Goal: Task Accomplishment & Management: Manage account settings

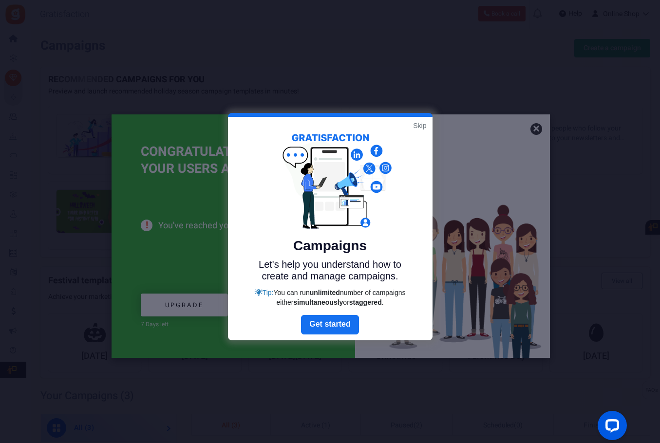
click at [539, 129] on div at bounding box center [330, 221] width 660 height 443
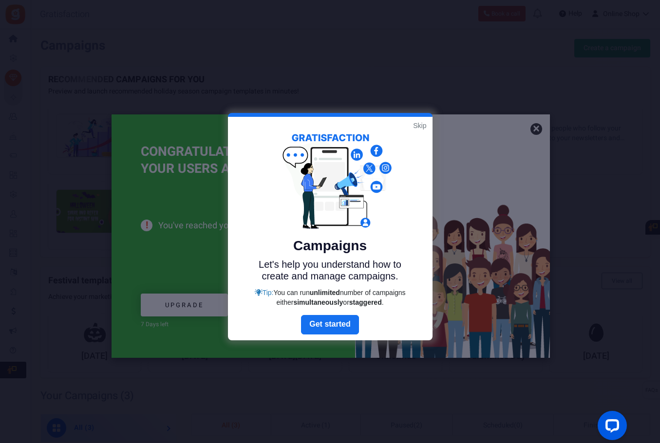
click at [419, 130] on link "Skip" at bounding box center [419, 126] width 13 height 10
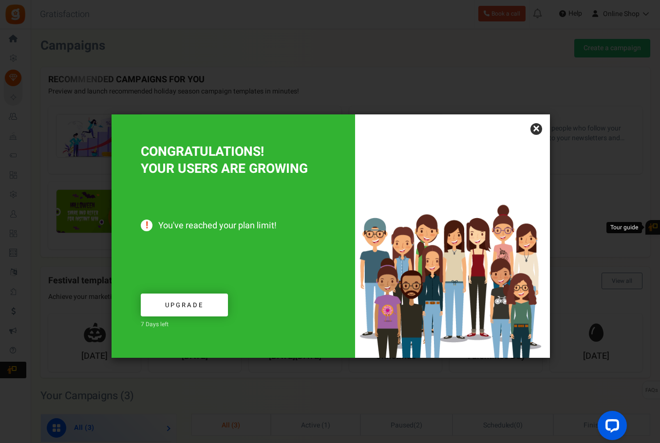
click at [539, 133] on link "×" at bounding box center [537, 129] width 12 height 12
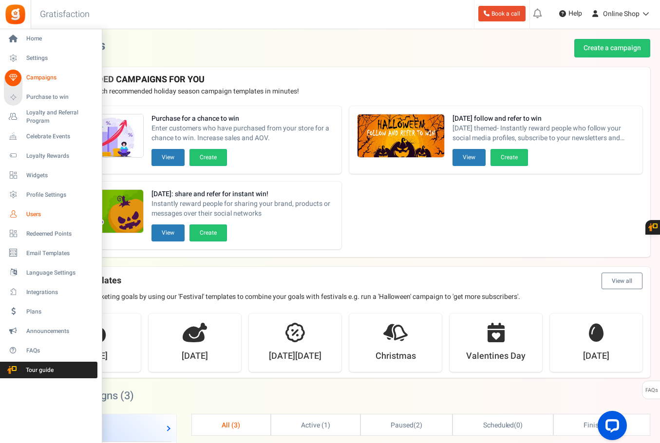
click at [31, 211] on span "Users" at bounding box center [60, 215] width 68 height 8
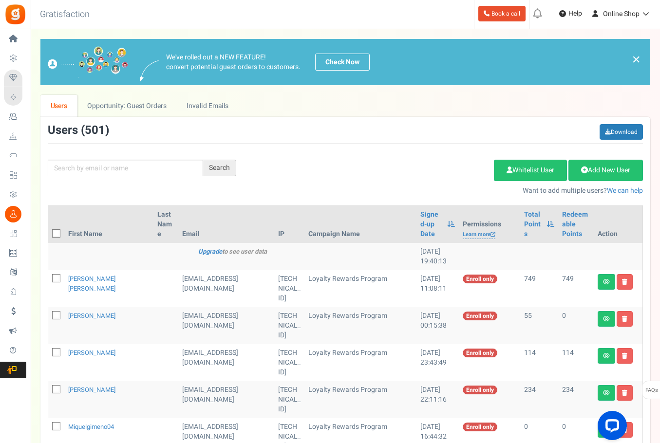
click at [81, 229] on th "First Name" at bounding box center [108, 224] width 89 height 37
click at [54, 231] on icon at bounding box center [57, 234] width 6 height 6
click at [49, 231] on input "checkbox" at bounding box center [45, 234] width 6 height 6
checkbox input "true"
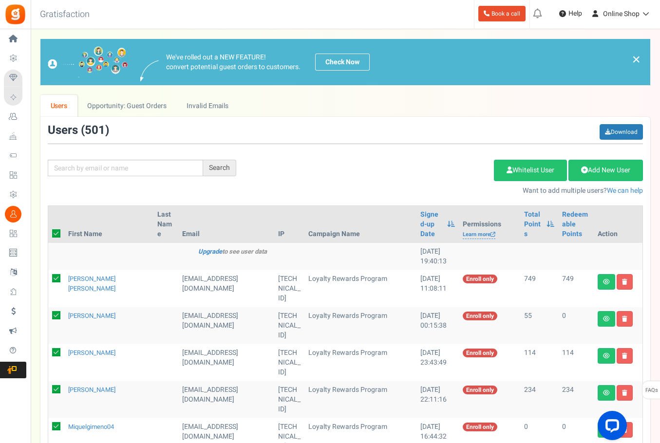
checkbox input "true"
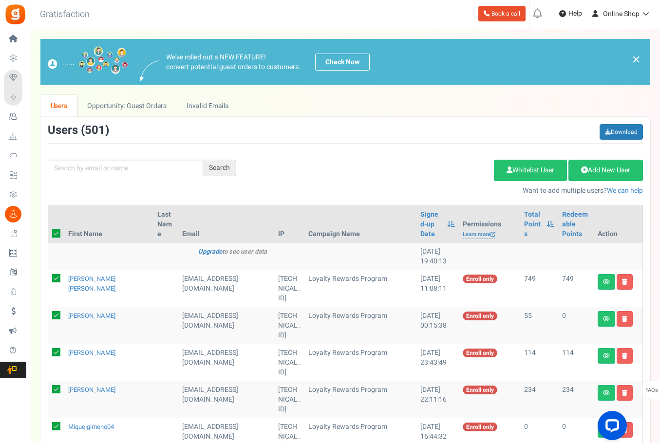
checkbox input "true"
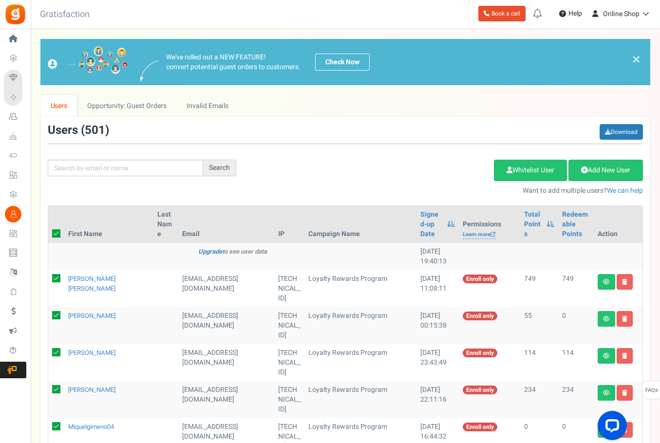
checkbox input "true"
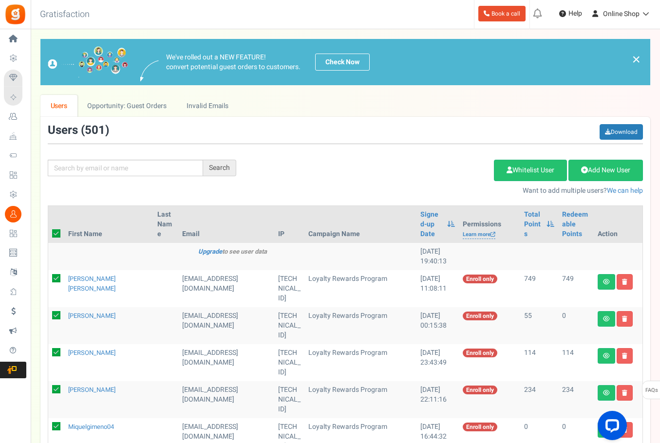
checkbox input "true"
click at [627, 134] on link "Download" at bounding box center [621, 132] width 43 height 16
click at [184, 17] on div "Back to Home Back to program setup Gratisfaction 0 WARNING 0 Recommendation Boo…" at bounding box center [344, 14] width 631 height 29
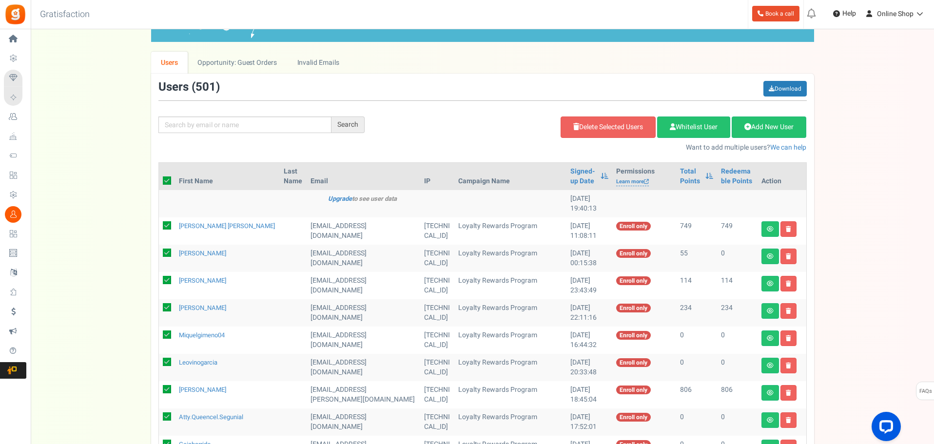
scroll to position [49, 0]
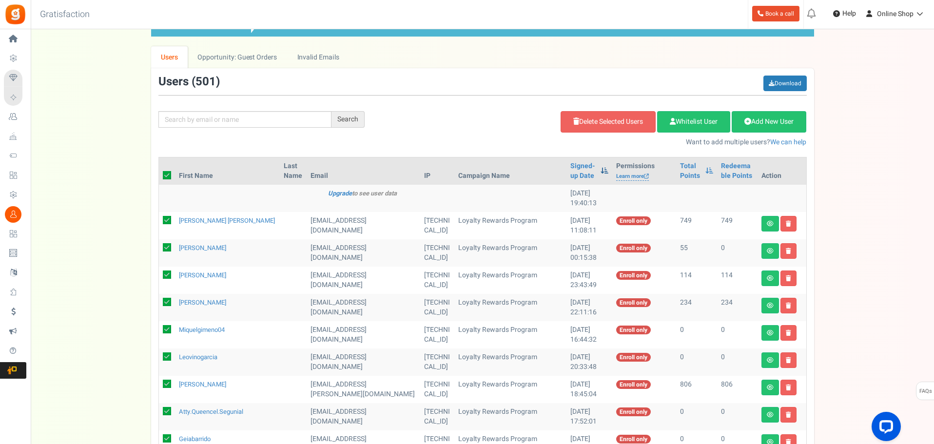
click at [600, 173] on span at bounding box center [604, 170] width 8 height 7
checkbox input "false"
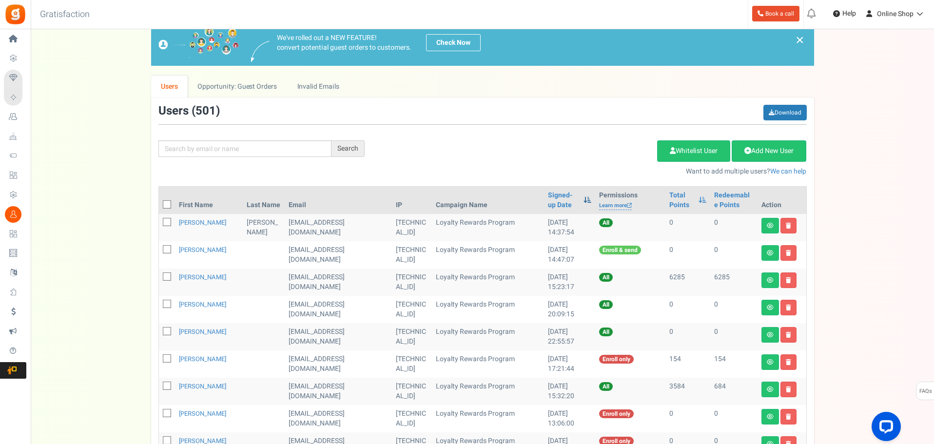
scroll to position [0, 0]
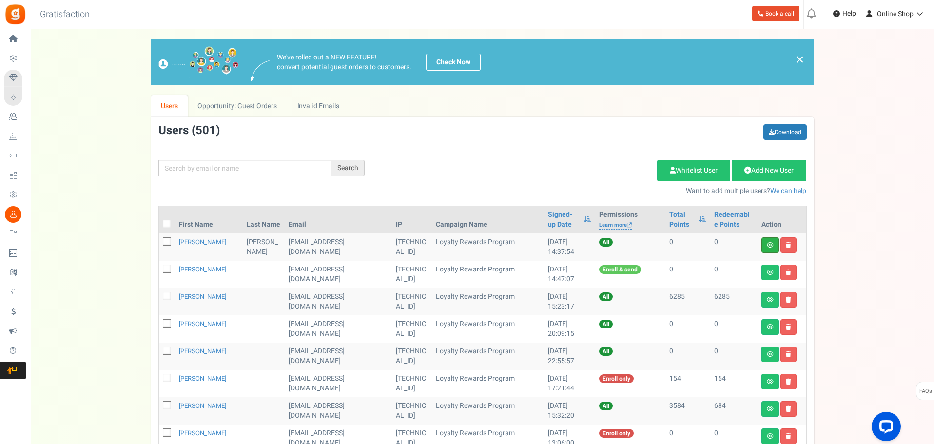
click at [660, 239] on link at bounding box center [770, 245] width 18 height 16
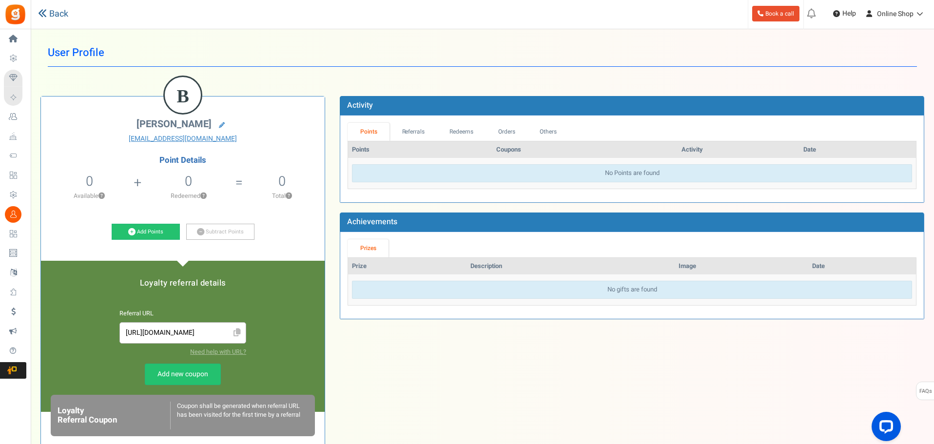
click at [61, 9] on link "Back" at bounding box center [53, 14] width 30 height 13
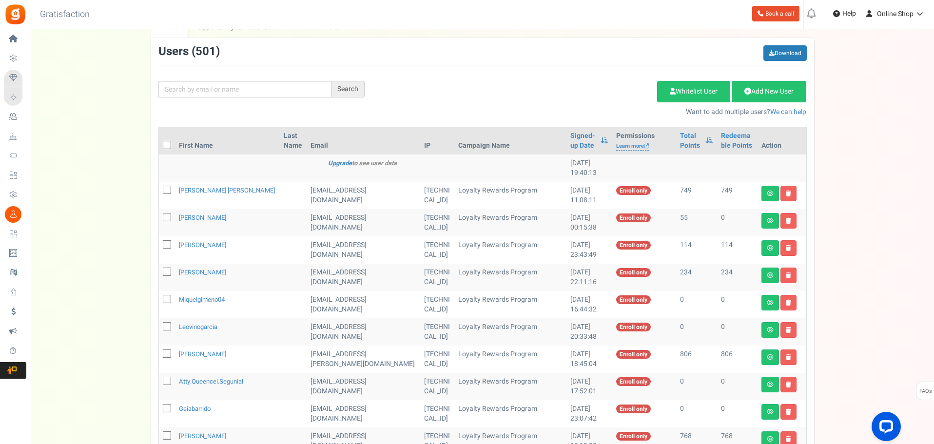
scroll to position [49, 0]
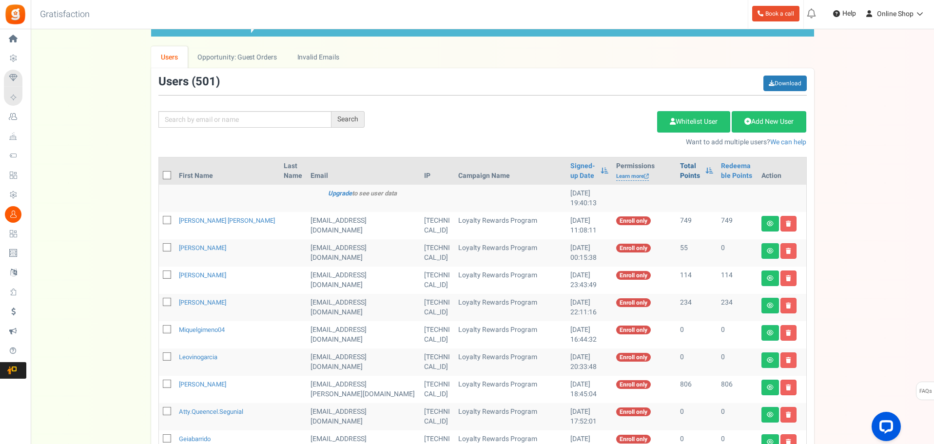
click at [660, 171] on link "Total Points" at bounding box center [690, 170] width 20 height 19
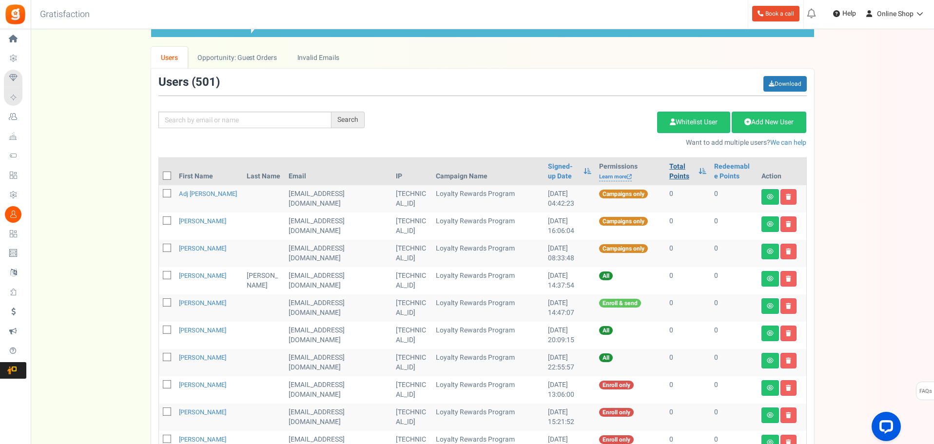
scroll to position [0, 0]
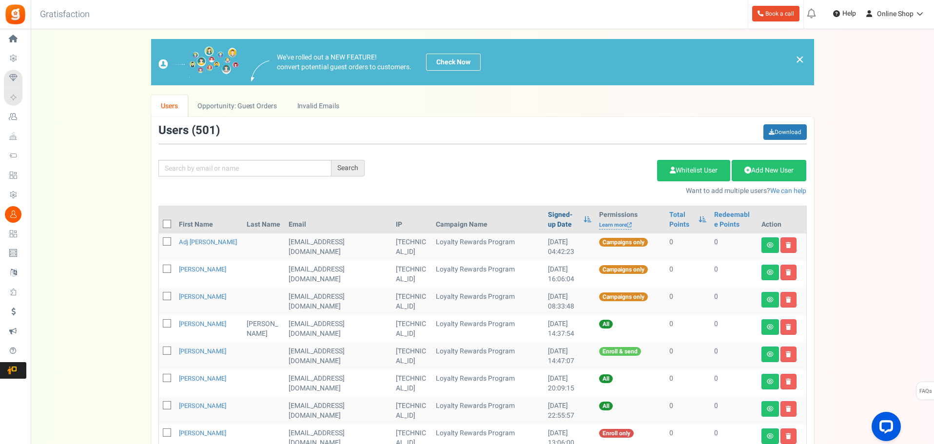
click at [560, 215] on link "Signed-up Date" at bounding box center [563, 219] width 31 height 19
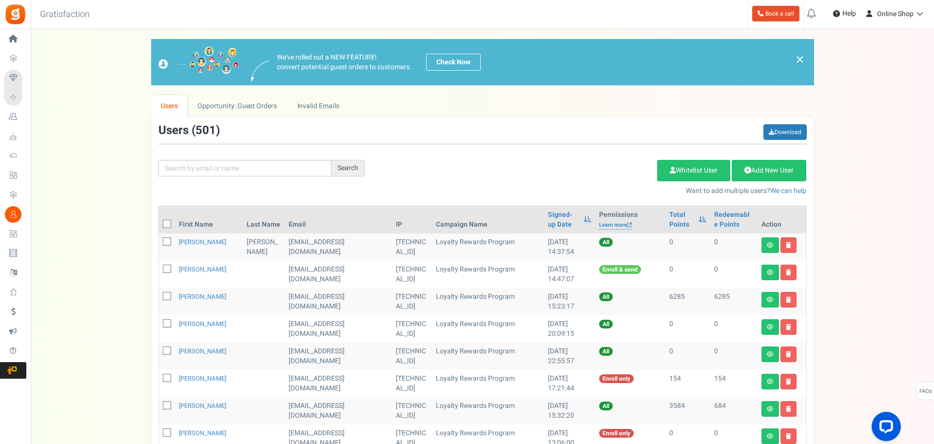
click at [166, 229] on label at bounding box center [167, 224] width 8 height 10
click at [159, 228] on input "checkbox" at bounding box center [156, 225] width 6 height 6
checkbox input "true"
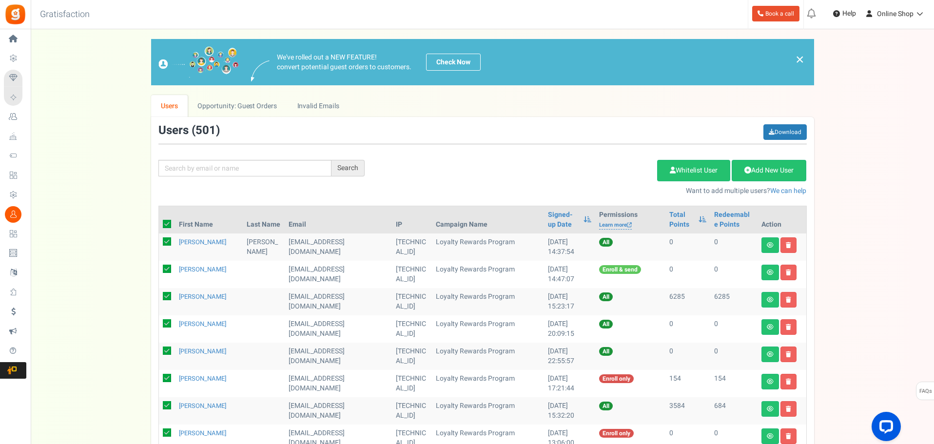
checkbox input "true"
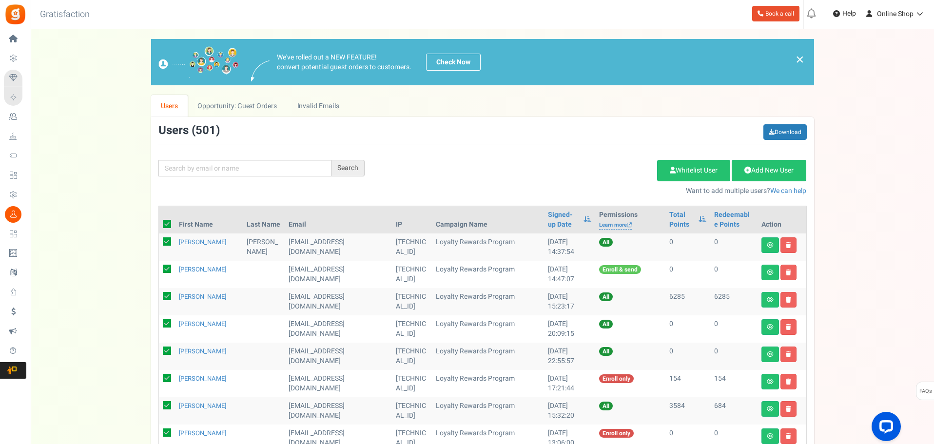
checkbox input "true"
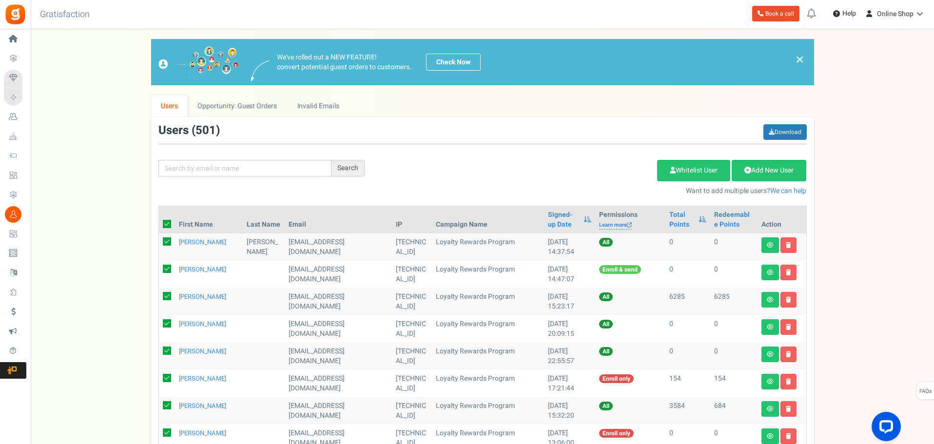
checkbox input "true"
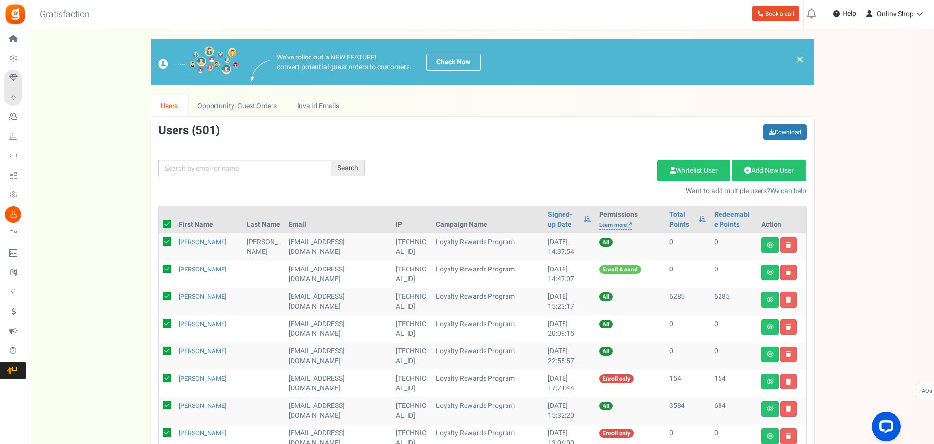
checkbox input "true"
click at [166, 241] on icon at bounding box center [167, 241] width 8 height 8
click at [159, 241] on input "checkbox" at bounding box center [156, 242] width 6 height 6
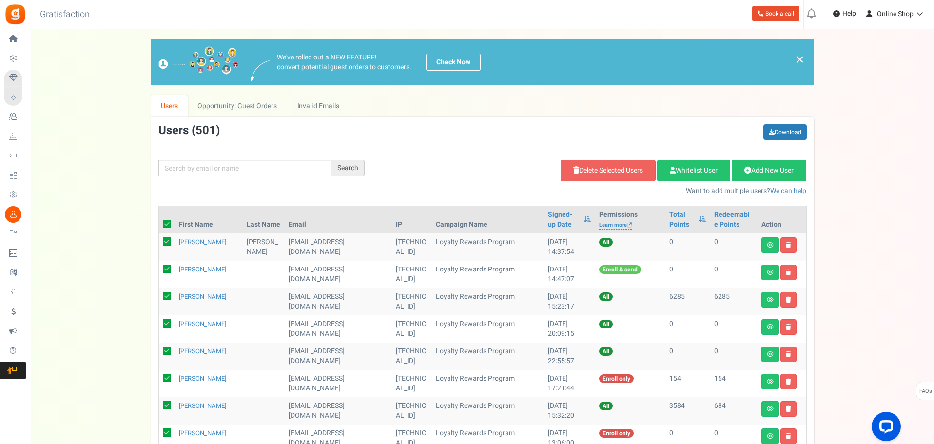
checkbox input "false"
click at [165, 269] on icon at bounding box center [167, 269] width 8 height 8
click at [159, 269] on input "checkbox" at bounding box center [156, 270] width 6 height 6
checkbox input "false"
click at [168, 225] on icon at bounding box center [167, 224] width 8 height 8
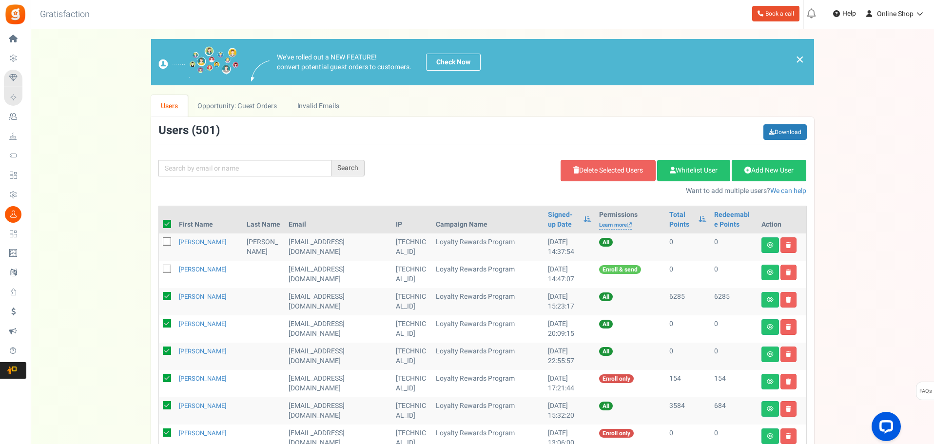
click at [159, 225] on input "checkbox" at bounding box center [156, 225] width 6 height 6
checkbox input "false"
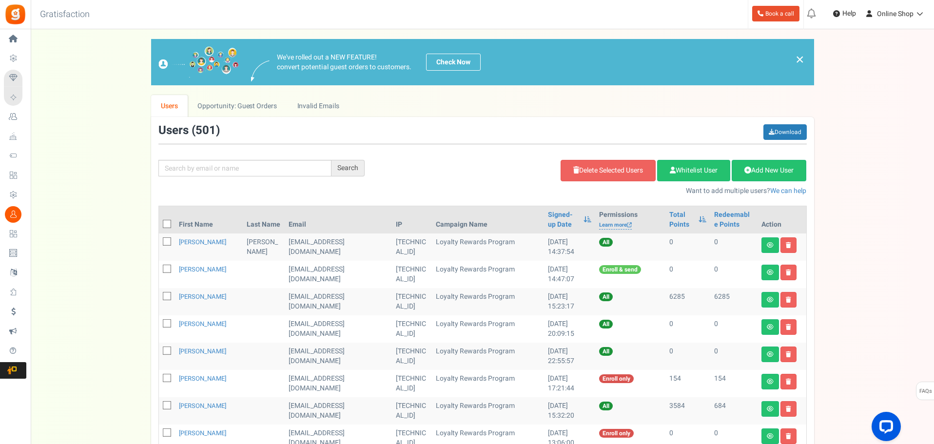
checkbox input "false"
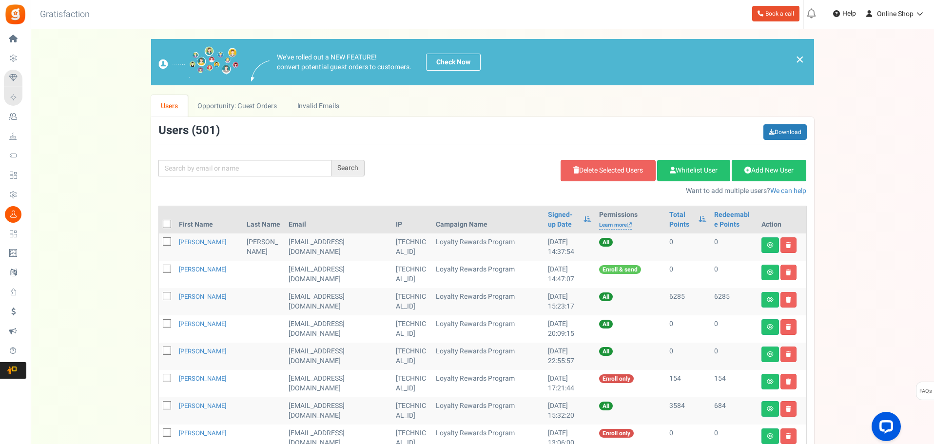
checkbox input "false"
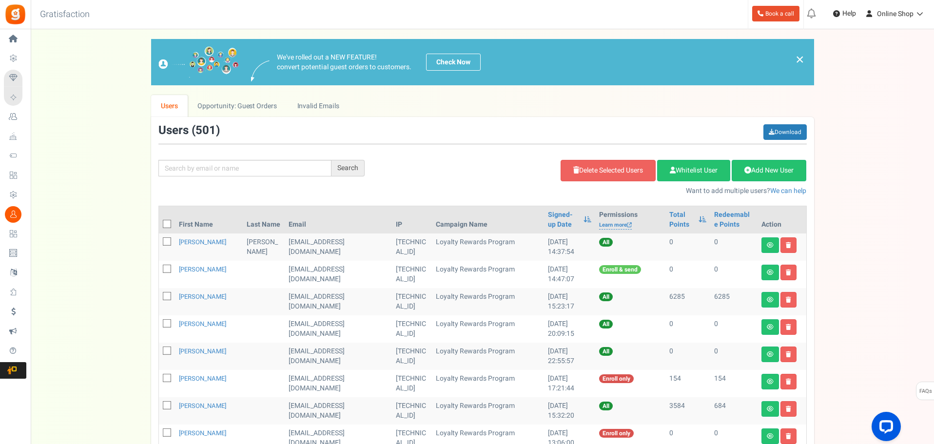
checkbox input "false"
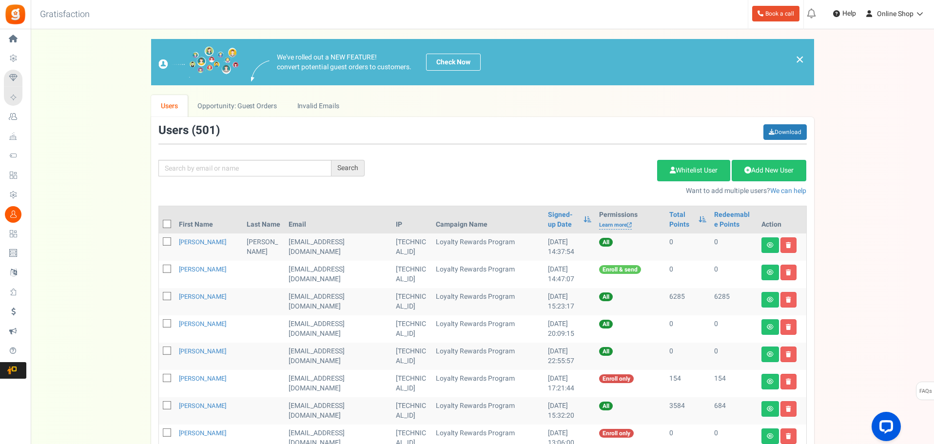
click at [167, 292] on span at bounding box center [167, 296] width 8 height 8
click at [159, 294] on input "checkbox" at bounding box center [156, 297] width 6 height 6
checkbox input "true"
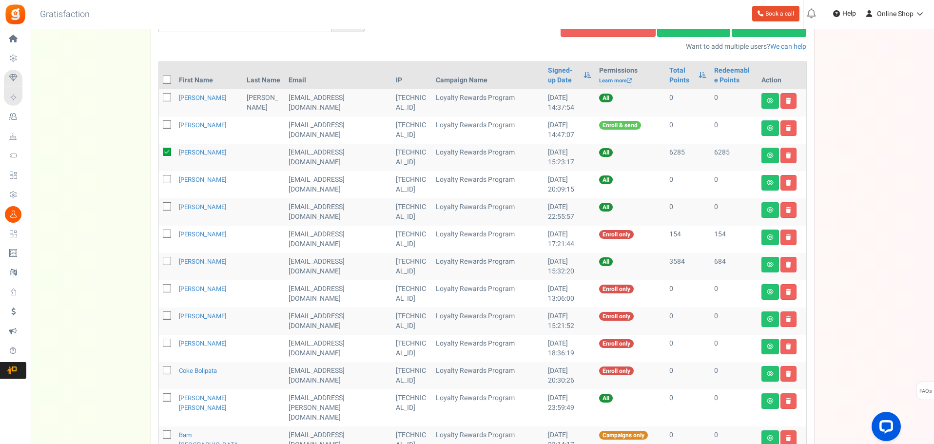
scroll to position [146, 0]
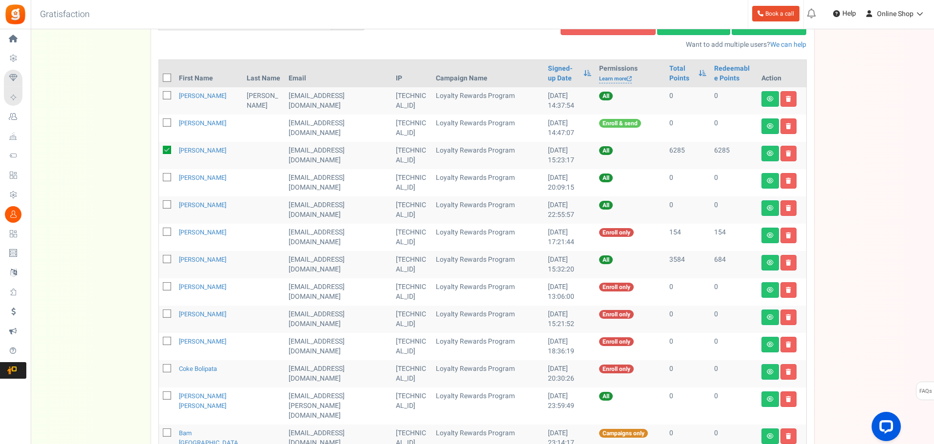
click at [169, 183] on td at bounding box center [167, 182] width 16 height 27
click at [164, 179] on span at bounding box center [167, 177] width 8 height 8
click at [159, 179] on input "checkbox" at bounding box center [156, 178] width 6 height 6
checkbox input "true"
click at [164, 206] on icon at bounding box center [167, 205] width 6 height 6
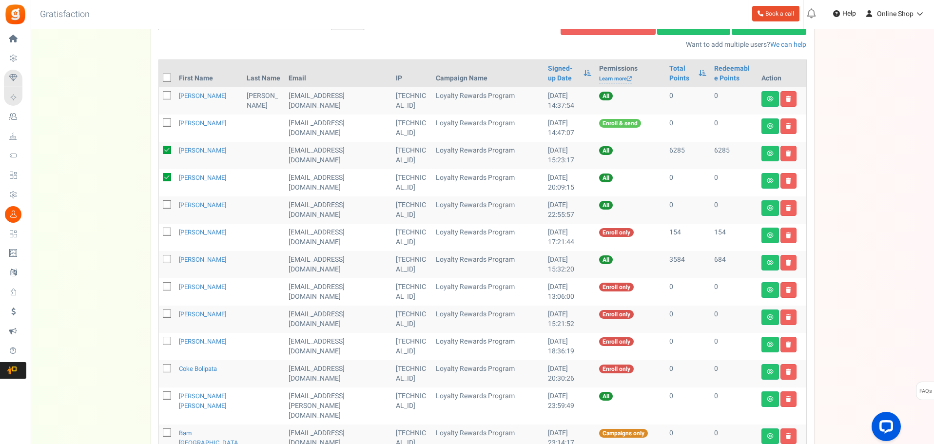
click at [159, 206] on input "checkbox" at bounding box center [156, 205] width 6 height 6
checkbox input "true"
click at [167, 152] on icon at bounding box center [167, 150] width 8 height 8
click at [159, 152] on input "checkbox" at bounding box center [156, 151] width 6 height 6
checkbox input "false"
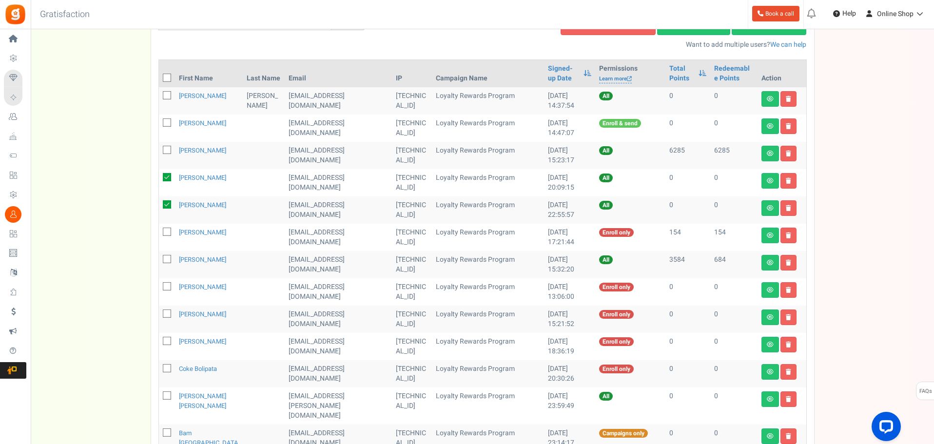
click at [165, 233] on icon at bounding box center [167, 232] width 6 height 6
click at [159, 233] on input "checkbox" at bounding box center [156, 233] width 6 height 6
click at [163, 232] on icon at bounding box center [167, 232] width 8 height 8
click at [159, 232] on input "checkbox" at bounding box center [156, 233] width 6 height 6
checkbox input "false"
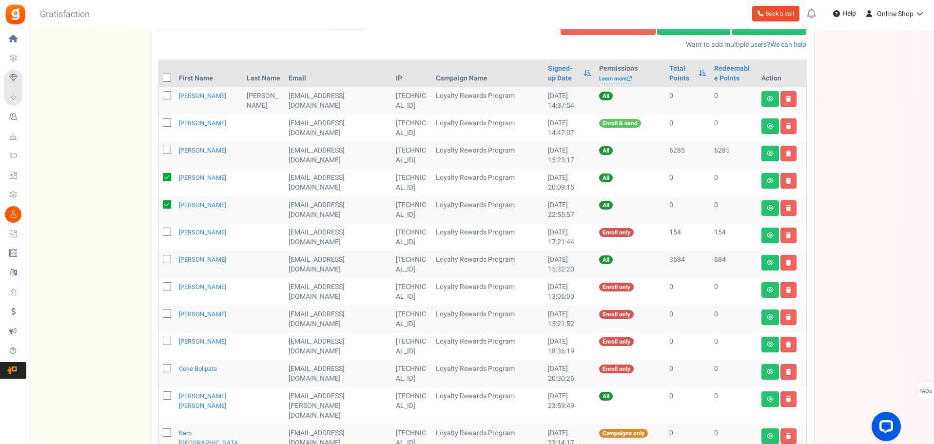
click at [167, 282] on span at bounding box center [167, 286] width 8 height 8
click at [159, 284] on input "checkbox" at bounding box center [156, 287] width 6 height 6
checkbox input "true"
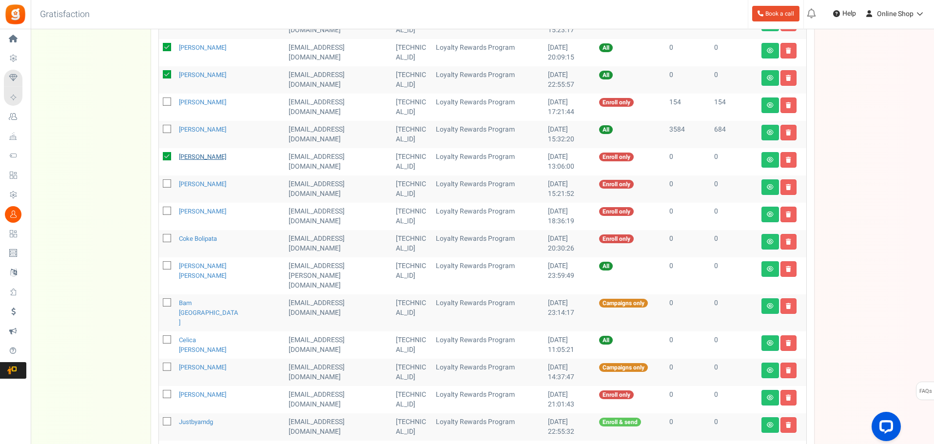
scroll to position [341, 0]
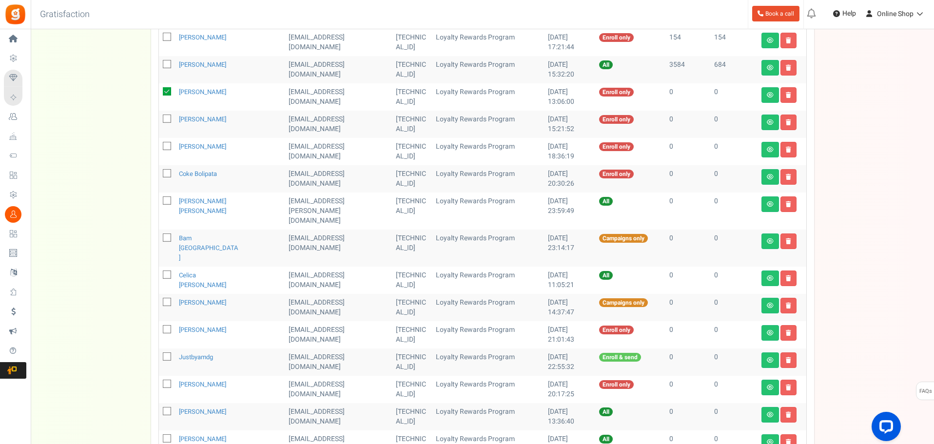
click at [166, 116] on icon at bounding box center [167, 119] width 6 height 6
click at [159, 116] on input "checkbox" at bounding box center [156, 119] width 6 height 6
checkbox input "true"
click at [166, 142] on span at bounding box center [167, 146] width 8 height 8
click at [159, 144] on input "checkbox" at bounding box center [156, 147] width 6 height 6
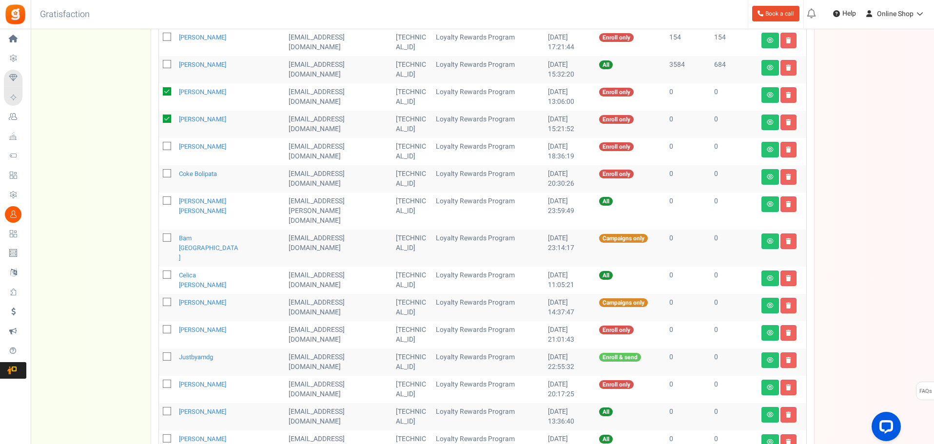
checkbox input "true"
click at [170, 173] on icon at bounding box center [167, 174] width 6 height 6
click at [159, 173] on input "checkbox" at bounding box center [156, 174] width 6 height 6
checkbox input "true"
click at [167, 200] on icon at bounding box center [167, 201] width 6 height 6
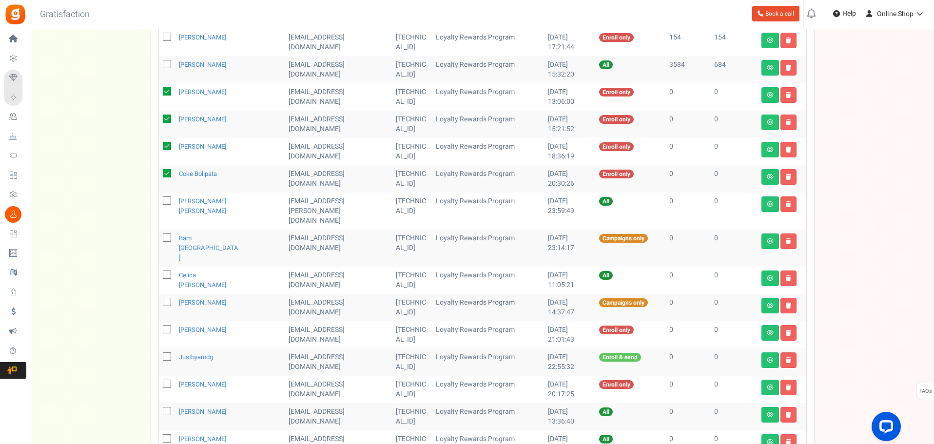
click at [159, 200] on input "checkbox" at bounding box center [156, 201] width 6 height 6
checkbox input "true"
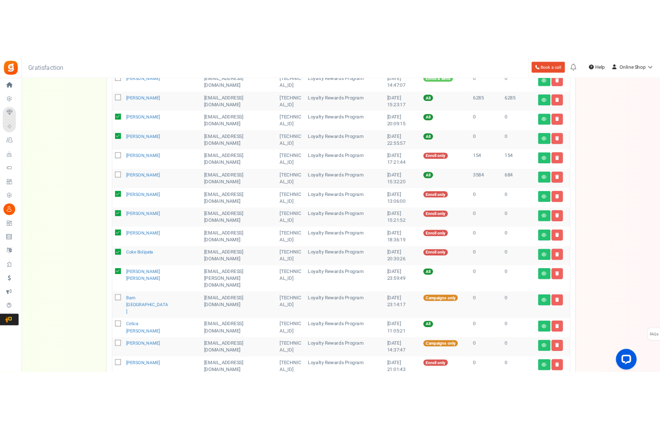
scroll to position [244, 0]
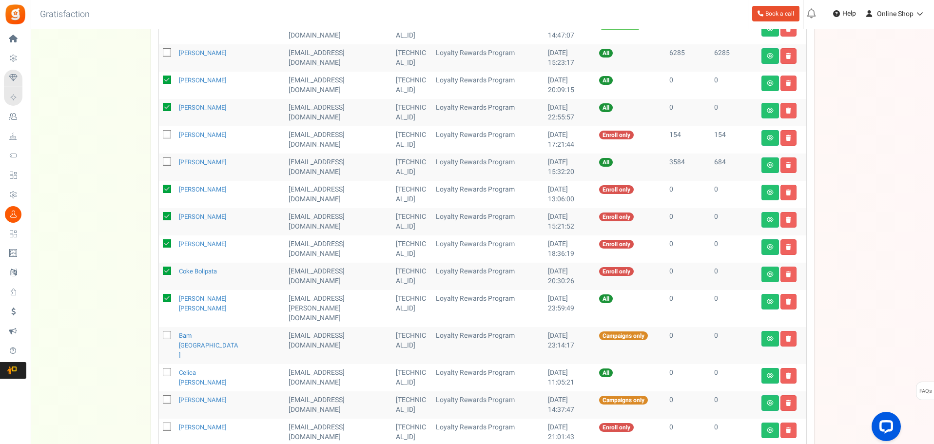
click at [166, 332] on icon at bounding box center [167, 335] width 6 height 6
click at [159, 333] on input "checkbox" at bounding box center [156, 336] width 6 height 6
checkbox input "true"
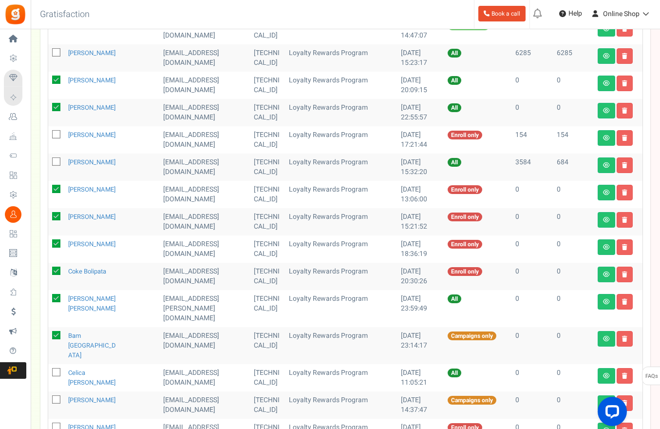
click at [354, 26] on div "Back to Home Back to program setup Gratisfaction 0 WARNING 0 Recommendation Boo…" at bounding box center [344, 14] width 631 height 29
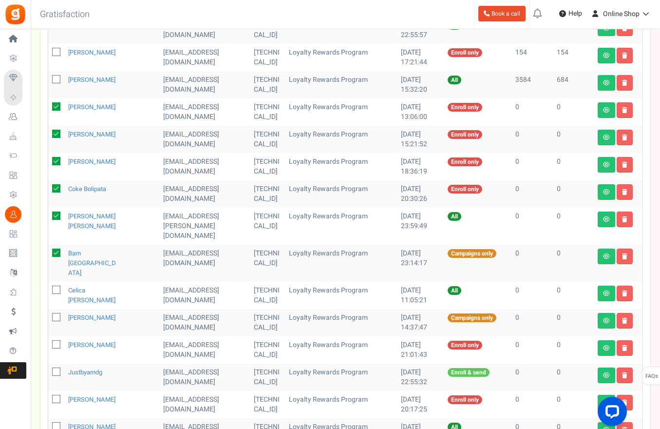
scroll to position [341, 0]
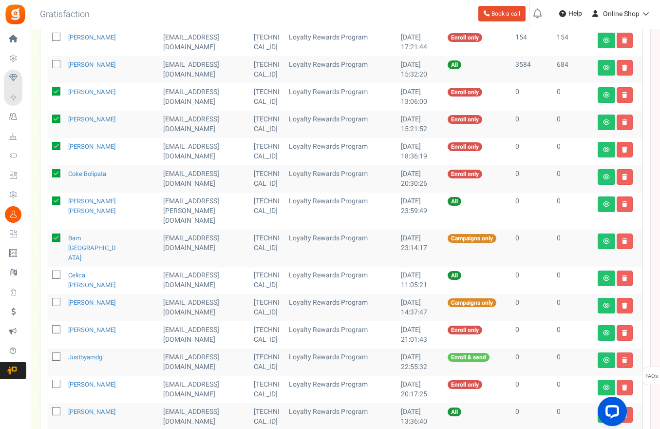
click at [61, 267] on td at bounding box center [56, 280] width 16 height 27
click at [57, 270] on span at bounding box center [56, 274] width 8 height 8
click at [49, 272] on input "checkbox" at bounding box center [45, 275] width 6 height 6
checkbox input "true"
click at [59, 299] on icon at bounding box center [57, 302] width 6 height 6
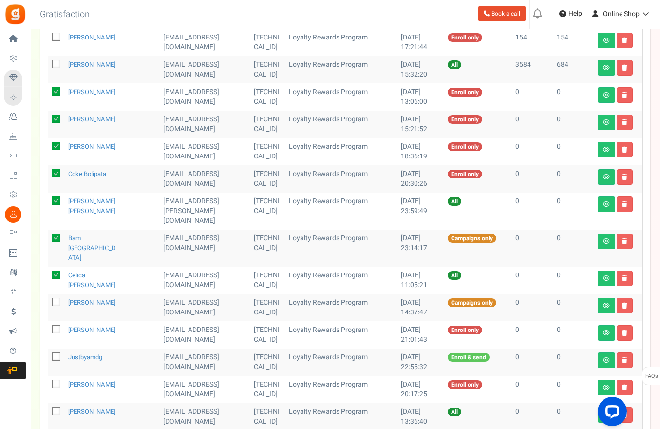
click at [49, 300] on input "checkbox" at bounding box center [45, 303] width 6 height 6
checkbox input "true"
click at [58, 327] on icon at bounding box center [57, 330] width 6 height 6
click at [49, 327] on input "checkbox" at bounding box center [45, 330] width 6 height 6
checkbox input "true"
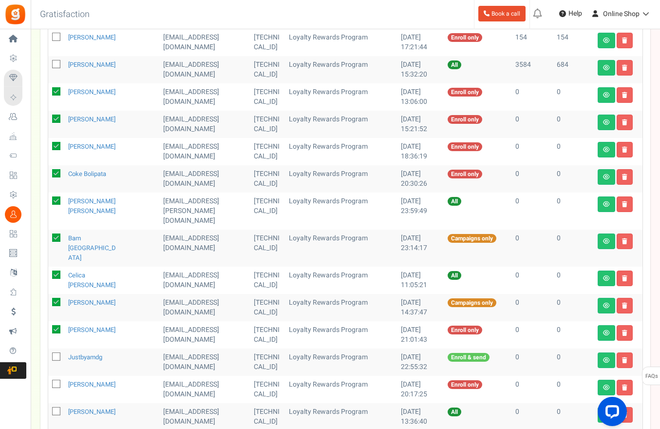
click at [56, 352] on label at bounding box center [56, 356] width 8 height 9
click at [49, 354] on input "checkbox" at bounding box center [45, 357] width 6 height 6
checkbox input "true"
click at [59, 381] on icon at bounding box center [57, 384] width 6 height 6
click at [49, 382] on input "checkbox" at bounding box center [45, 385] width 6 height 6
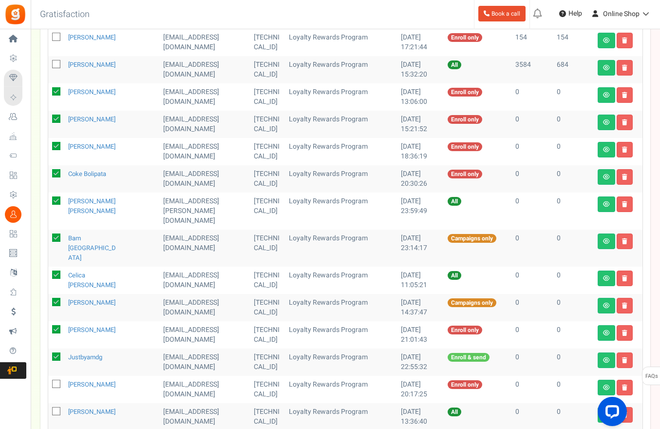
checkbox input "true"
click at [57, 408] on icon at bounding box center [57, 411] width 6 height 6
click at [49, 409] on input "checkbox" at bounding box center [45, 412] width 6 height 6
checkbox input "true"
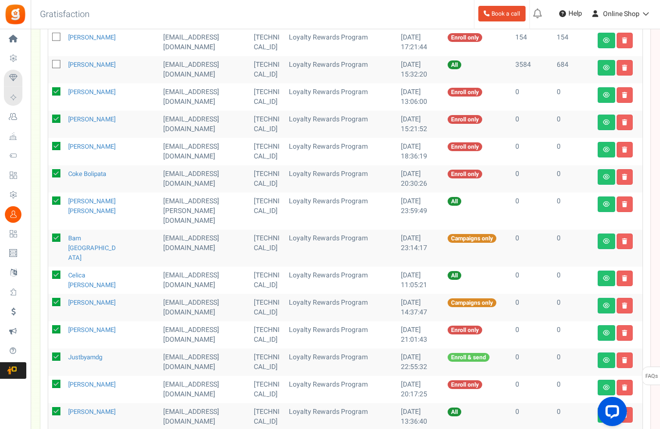
checkbox input "true"
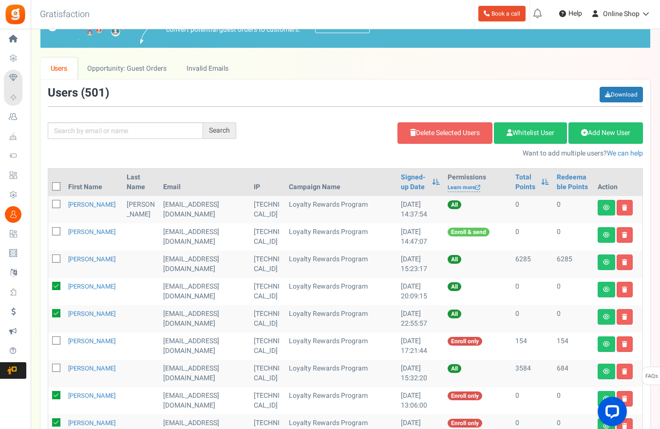
scroll to position [0, 0]
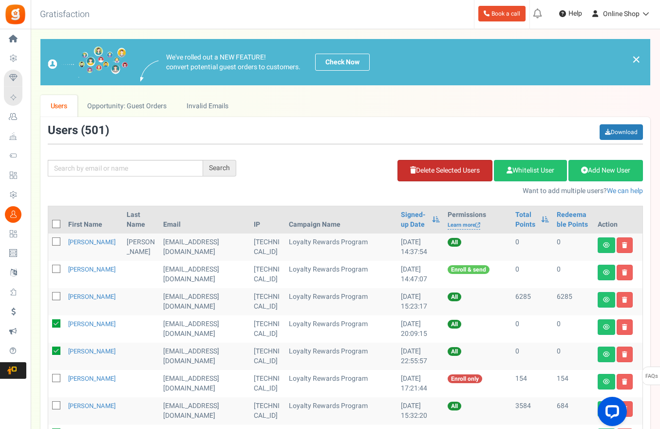
click at [421, 172] on link "Delete Selected Users" at bounding box center [445, 170] width 95 height 21
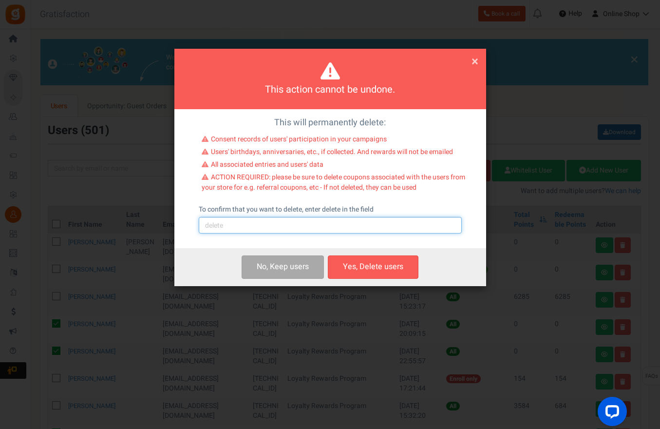
click at [350, 220] on input "text" at bounding box center [330, 225] width 263 height 17
type input "delete"
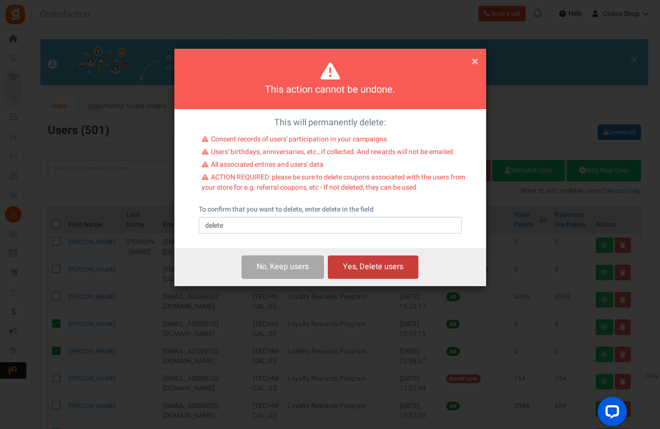
click at [412, 268] on button "Yes, Delete users" at bounding box center [373, 266] width 91 height 23
click at [382, 269] on button "Yes, Delete users" at bounding box center [373, 266] width 91 height 23
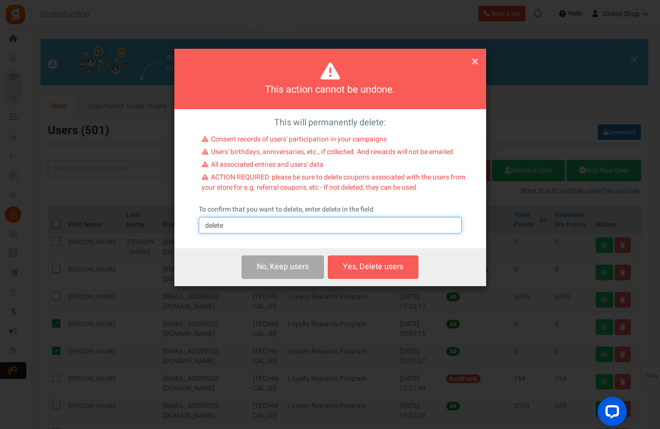
click at [295, 225] on input "delete" at bounding box center [330, 225] width 263 height 17
click at [300, 224] on input "delete" at bounding box center [330, 225] width 263 height 17
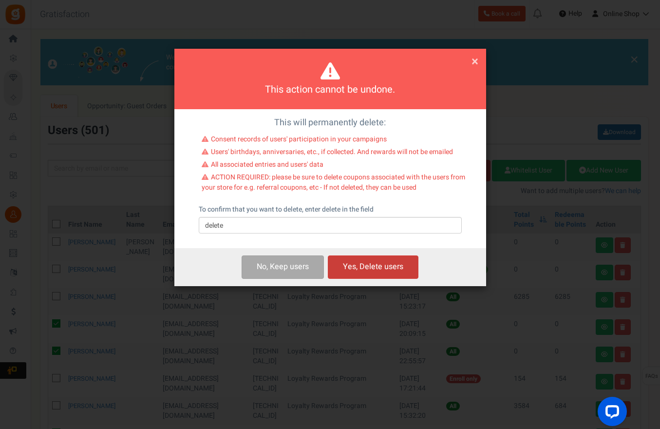
click at [357, 273] on button "Yes, Delete users" at bounding box center [373, 266] width 91 height 23
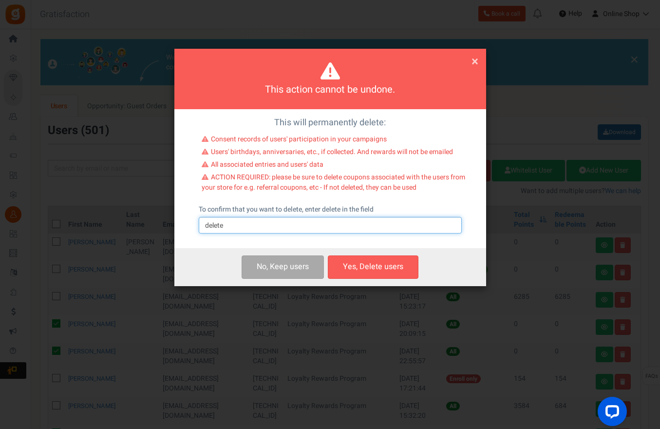
drag, startPoint x: 229, startPoint y: 230, endPoint x: 63, endPoint y: 202, distance: 168.4
click at [58, 203] on div "This action cannot be undone. × Close This will permanently delete: Consent rec…" at bounding box center [330, 214] width 660 height 429
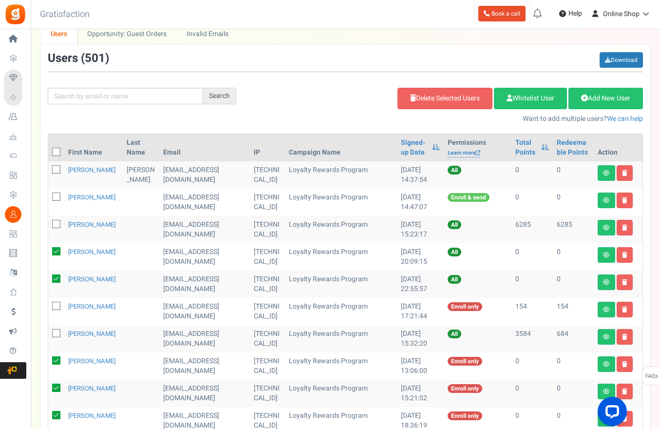
scroll to position [53, 0]
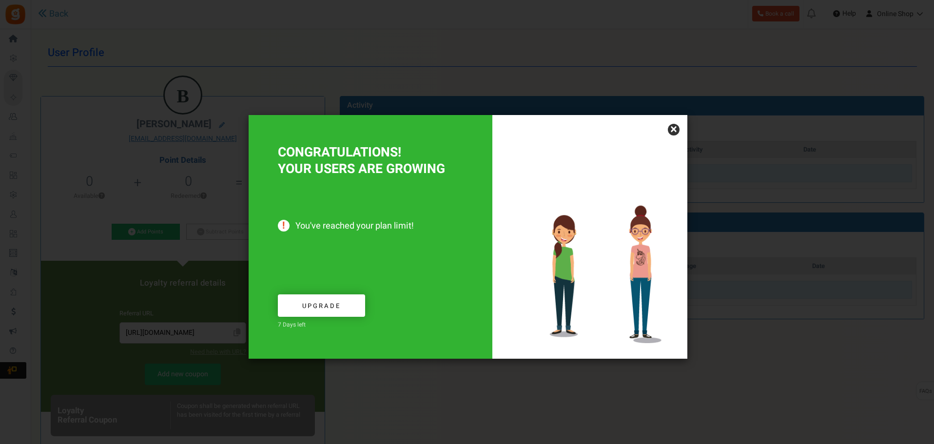
click at [673, 128] on link "×" at bounding box center [674, 130] width 12 height 12
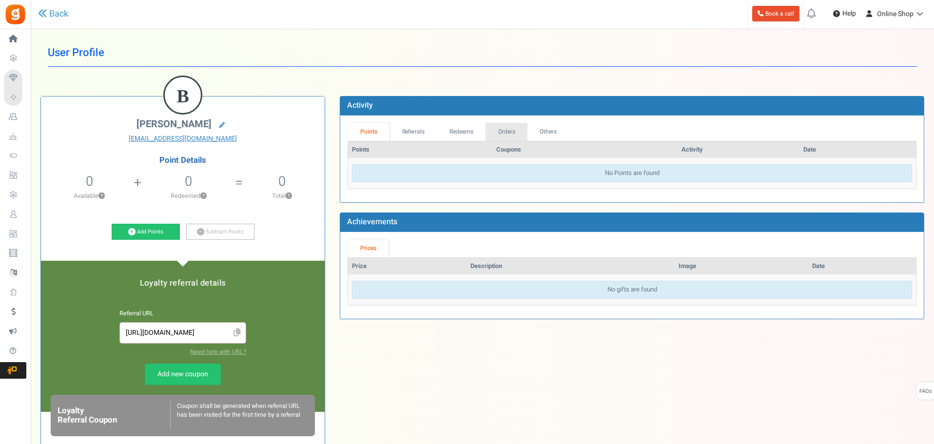
click at [497, 133] on link "Orders" at bounding box center [506, 132] width 42 height 18
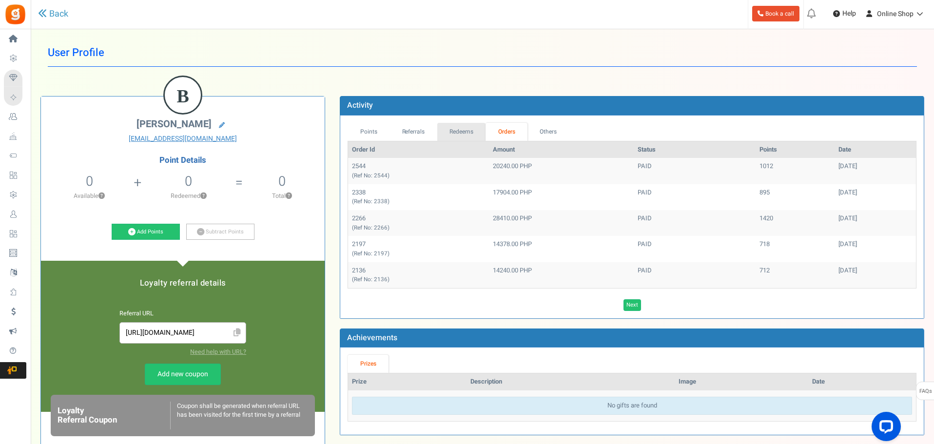
click at [450, 130] on link "Redeems" at bounding box center [461, 132] width 49 height 18
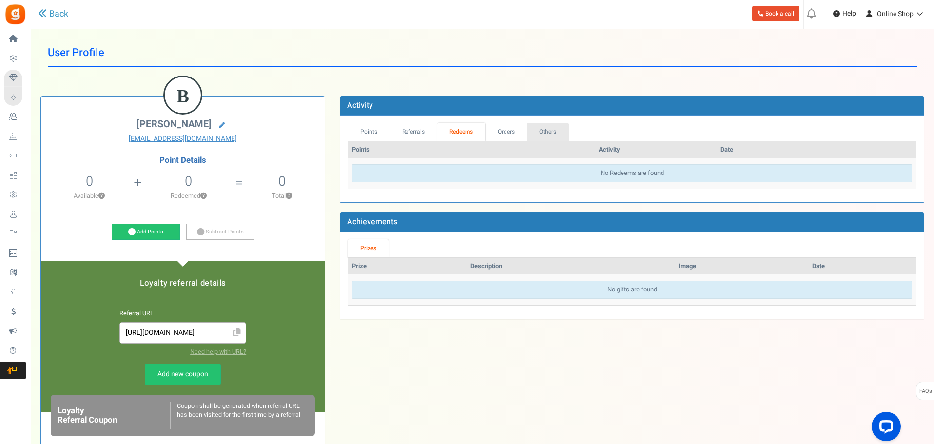
click at [546, 126] on link "Others" at bounding box center [548, 132] width 42 height 18
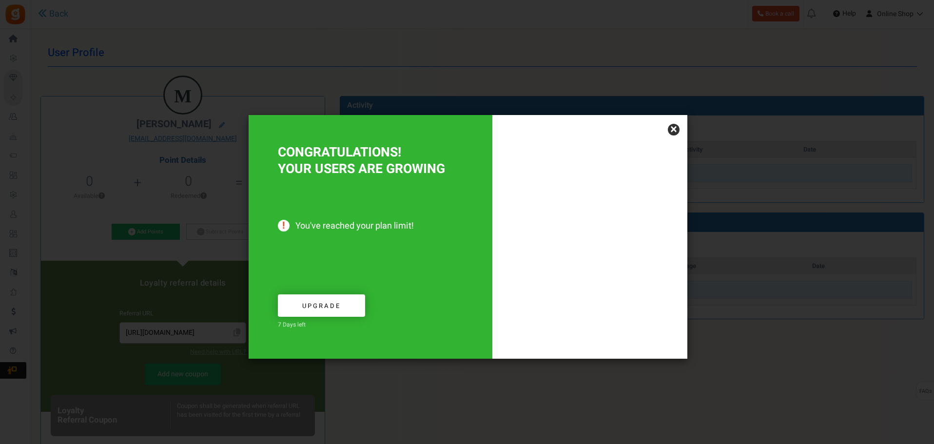
click at [670, 130] on link "×" at bounding box center [674, 130] width 12 height 12
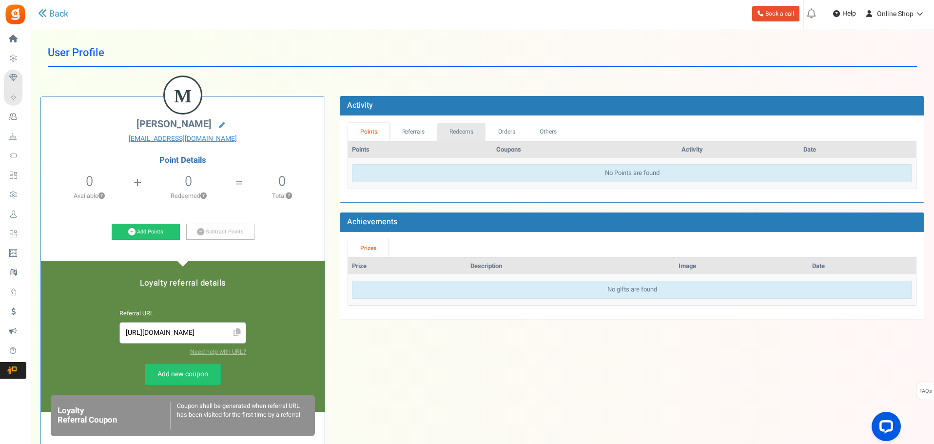
click at [469, 131] on link "Redeems" at bounding box center [461, 132] width 49 height 18
click at [507, 126] on link "Orders" at bounding box center [506, 132] width 42 height 18
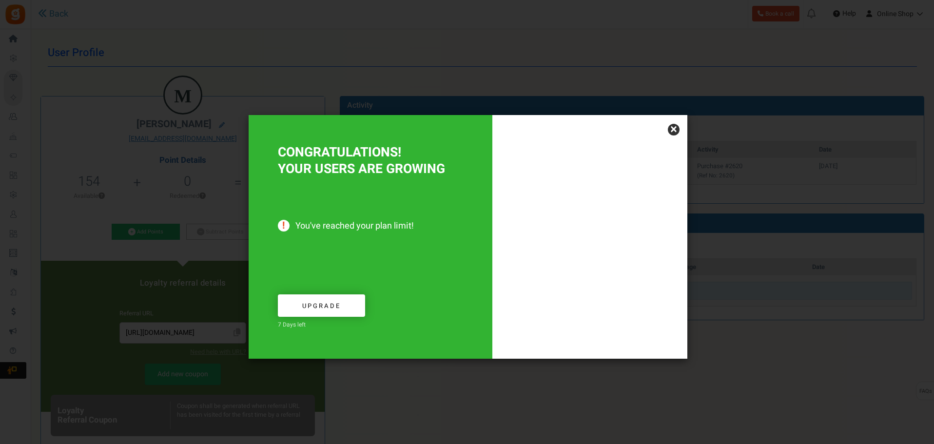
click at [674, 129] on link "×" at bounding box center [674, 130] width 12 height 12
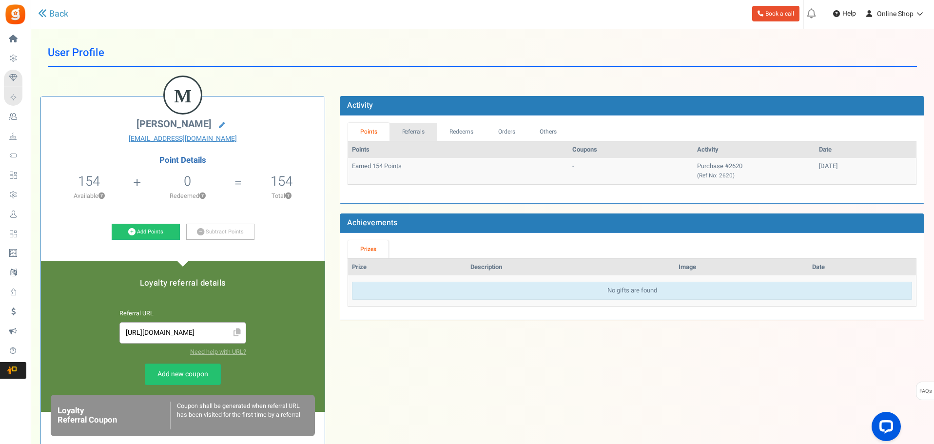
click at [424, 129] on link "Referrals" at bounding box center [413, 132] width 48 height 18
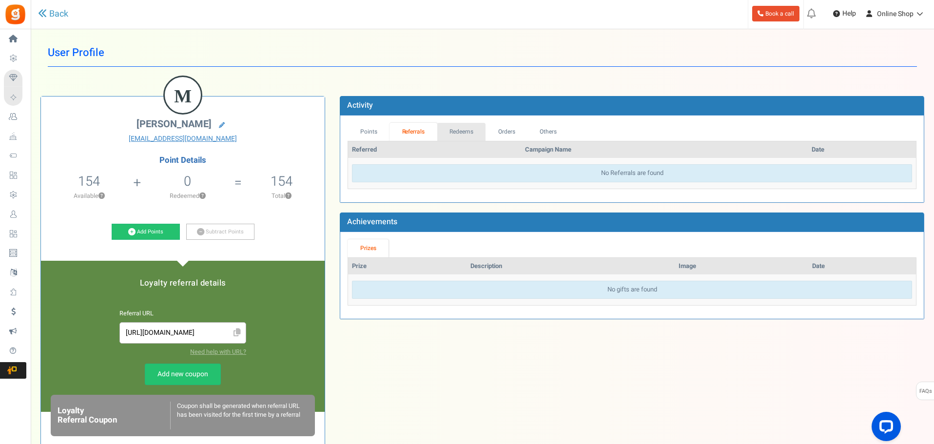
click at [460, 134] on link "Redeems" at bounding box center [461, 132] width 49 height 18
click at [492, 137] on link "Orders" at bounding box center [506, 132] width 42 height 18
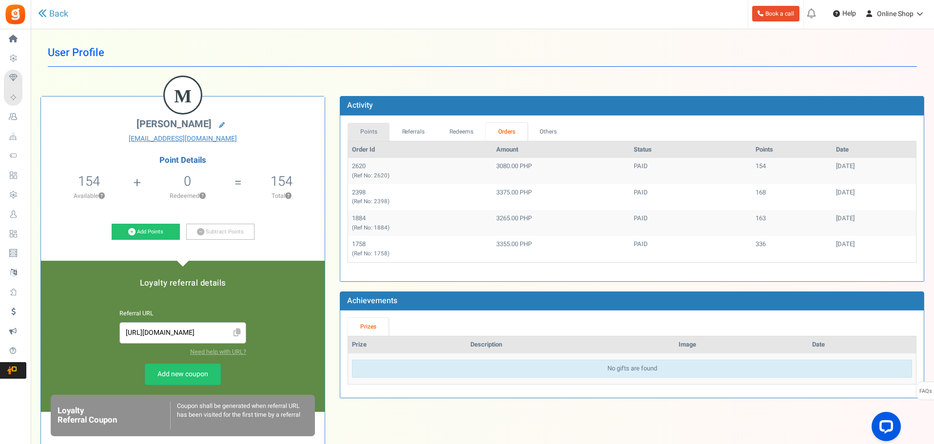
click at [373, 130] on link "Points" at bounding box center [368, 132] width 42 height 18
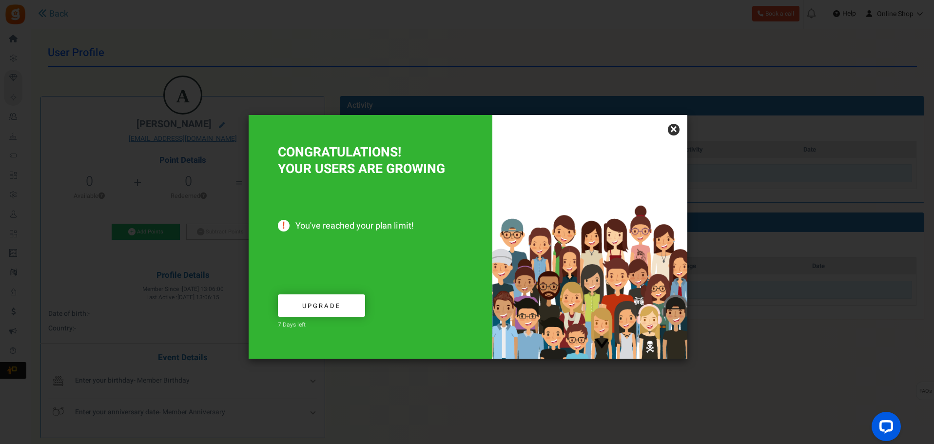
click at [672, 131] on link "×" at bounding box center [674, 130] width 12 height 12
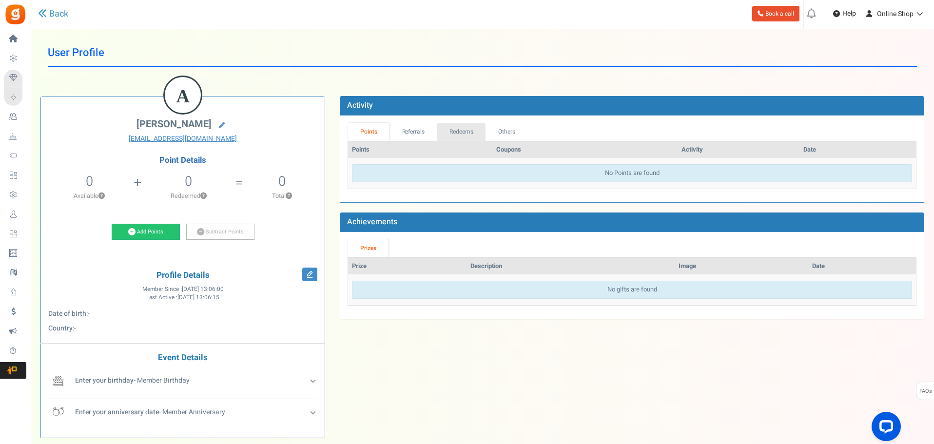
click at [452, 126] on link "Redeems" at bounding box center [461, 132] width 49 height 18
click at [424, 130] on link "Referrals" at bounding box center [413, 132] width 48 height 18
click at [476, 135] on link "Redeems" at bounding box center [461, 132] width 49 height 18
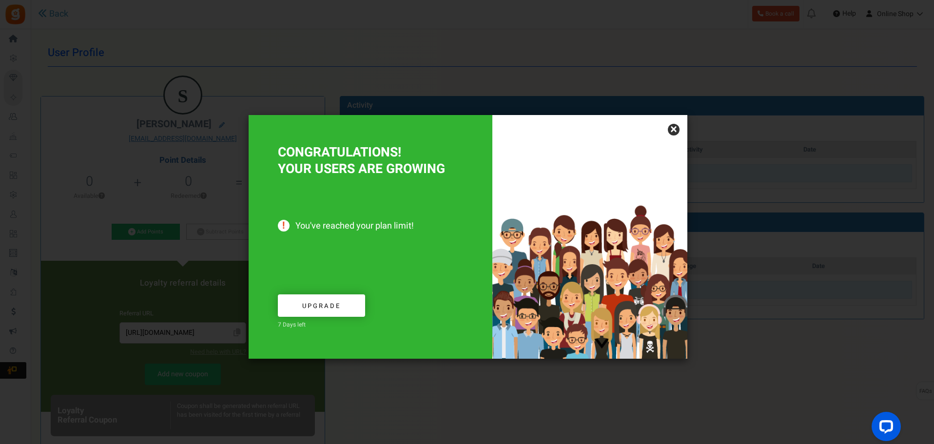
click at [290, 63] on div "× CONGRATULATIONS! YOUR USERS ARE GROWING You've reached your plan limit! Upgra…" at bounding box center [467, 222] width 934 height 444
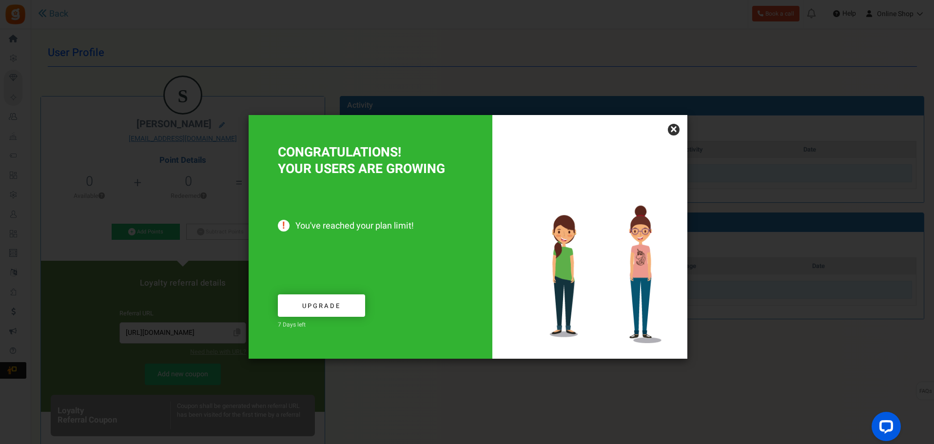
click at [678, 128] on link "×" at bounding box center [674, 130] width 12 height 12
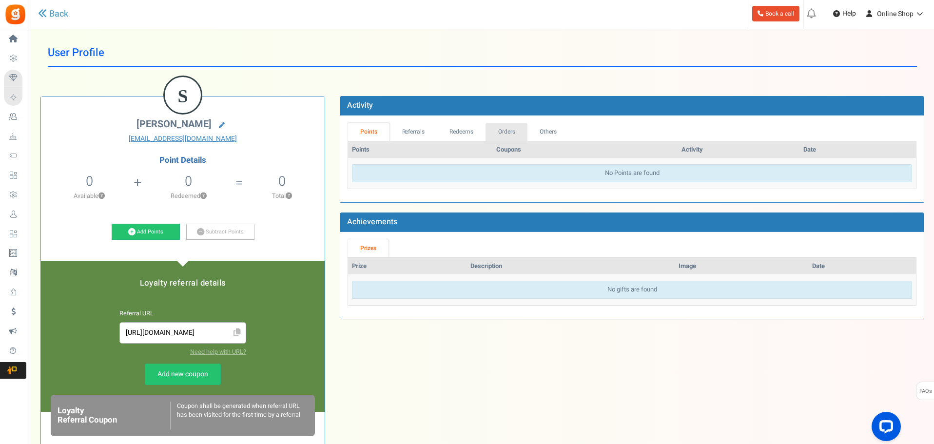
click at [497, 132] on link "Orders" at bounding box center [506, 132] width 42 height 18
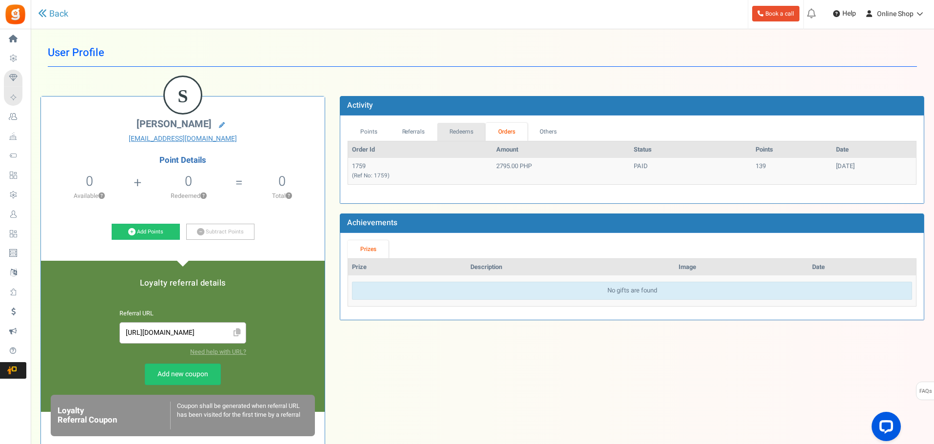
click at [475, 128] on link "Redeems" at bounding box center [461, 132] width 49 height 18
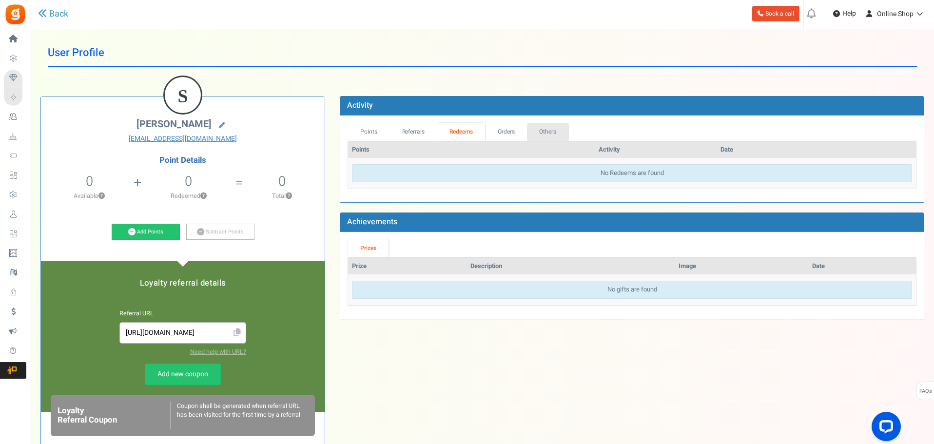
click at [543, 135] on link "Others" at bounding box center [548, 132] width 42 height 18
click at [423, 131] on link "Referrals" at bounding box center [413, 132] width 48 height 18
click at [458, 128] on link "Redeems" at bounding box center [461, 132] width 49 height 18
click at [509, 134] on link "Orders" at bounding box center [506, 132] width 42 height 18
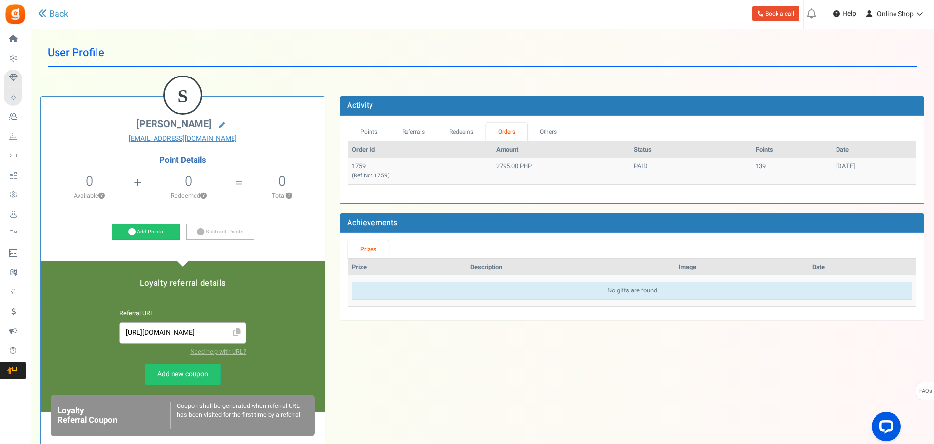
click at [450, 120] on div "Points Referrals Redeems Orders Others Order Id Amount Status Points Date 1759 …" at bounding box center [631, 159] width 583 height 88
drag, startPoint x: 453, startPoint y: 130, endPoint x: 284, endPoint y: 128, distance: 169.1
click at [454, 130] on link "Redeems" at bounding box center [461, 132] width 49 height 18
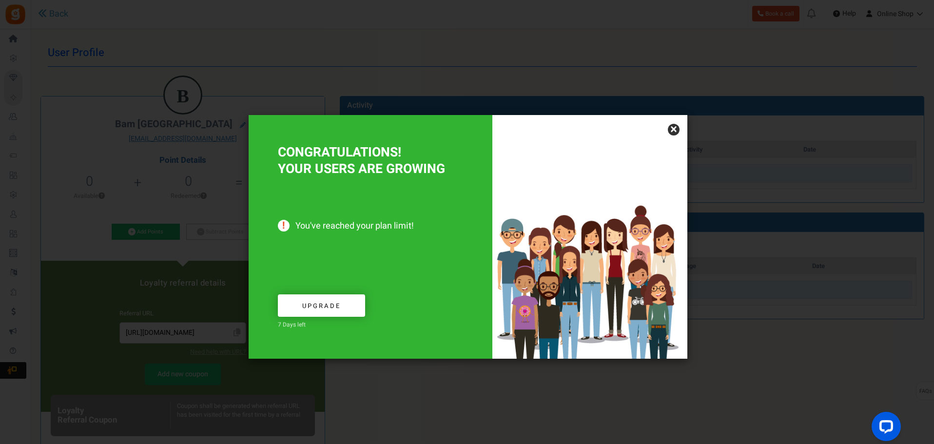
click at [675, 131] on link "×" at bounding box center [674, 130] width 12 height 12
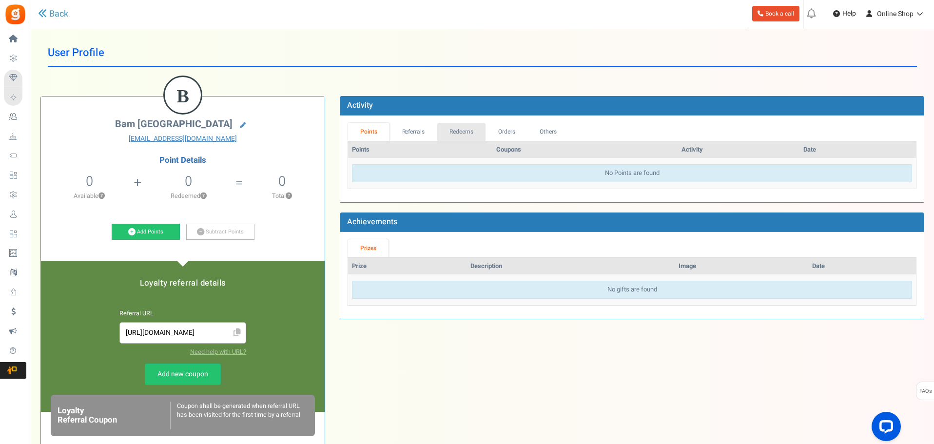
click at [465, 135] on link "Redeems" at bounding box center [461, 132] width 49 height 18
click at [506, 132] on link "Orders" at bounding box center [506, 132] width 42 height 18
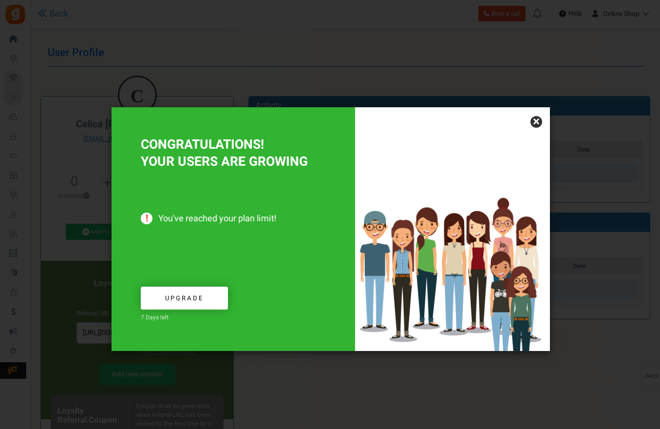
click at [534, 122] on link "×" at bounding box center [537, 122] width 12 height 12
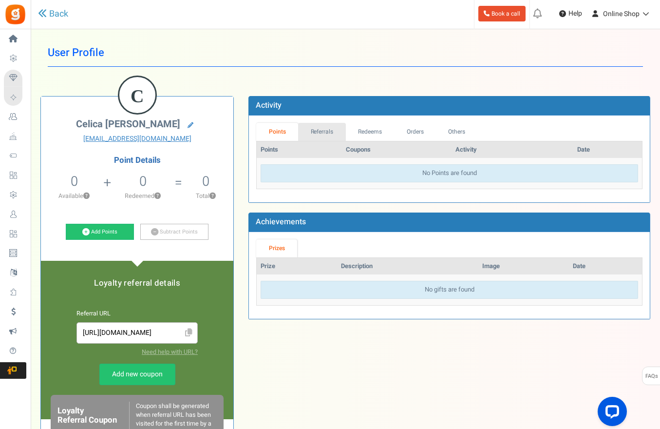
drag, startPoint x: 321, startPoint y: 128, endPoint x: 344, endPoint y: 124, distance: 23.2
click at [321, 128] on link "Referrals" at bounding box center [322, 132] width 48 height 18
click at [417, 128] on link "Orders" at bounding box center [415, 132] width 42 height 18
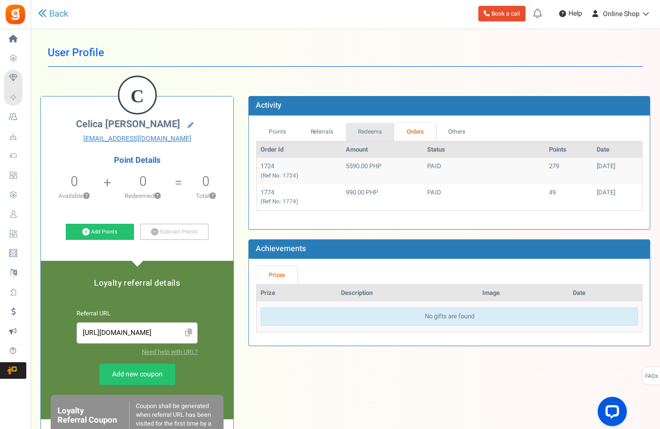
click at [377, 129] on link "Redeems" at bounding box center [370, 132] width 49 height 18
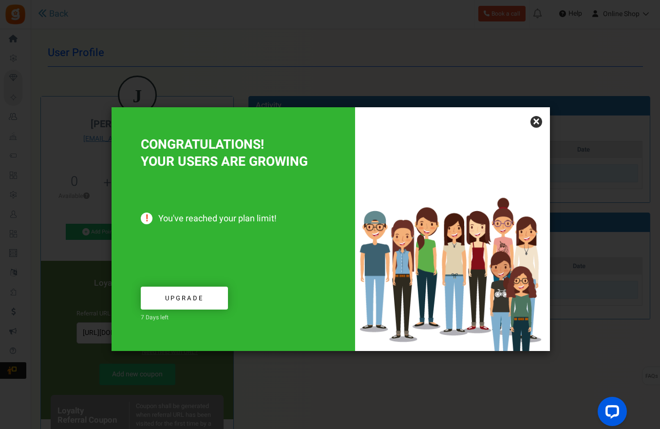
click at [538, 121] on link "×" at bounding box center [537, 122] width 12 height 12
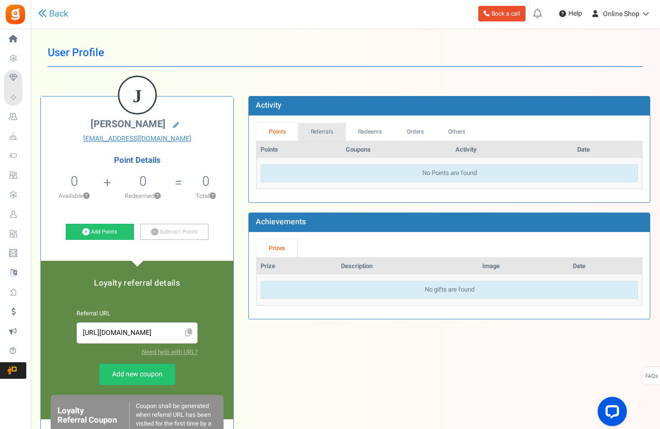
click at [331, 135] on link "Referrals" at bounding box center [322, 132] width 48 height 18
click at [417, 131] on link "Orders" at bounding box center [415, 132] width 42 height 18
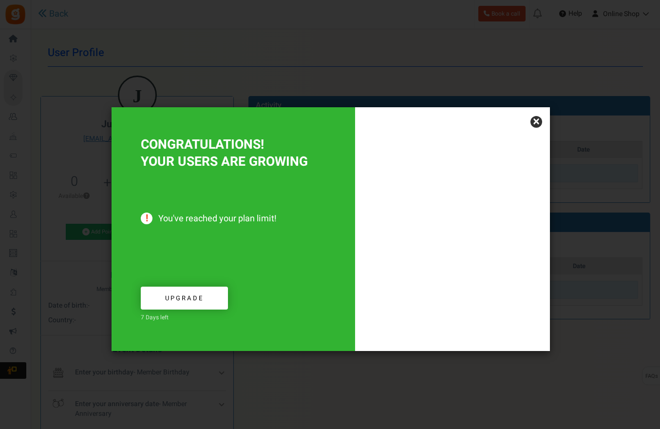
click at [538, 117] on link "×" at bounding box center [537, 122] width 12 height 12
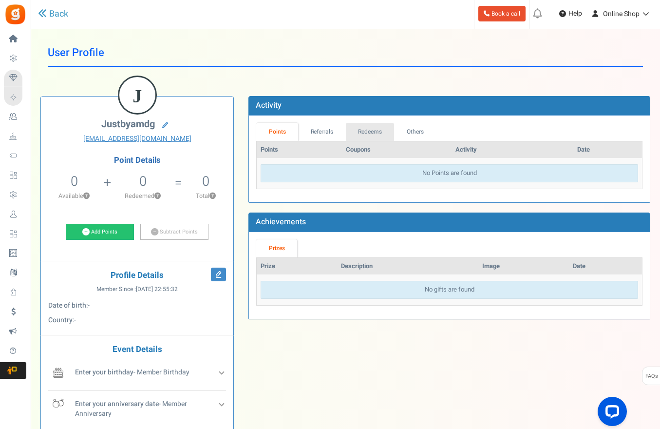
click at [379, 124] on link "Redeems" at bounding box center [370, 132] width 49 height 18
click at [409, 135] on link "Others" at bounding box center [415, 132] width 42 height 18
click at [328, 130] on link "Referrals" at bounding box center [322, 132] width 48 height 18
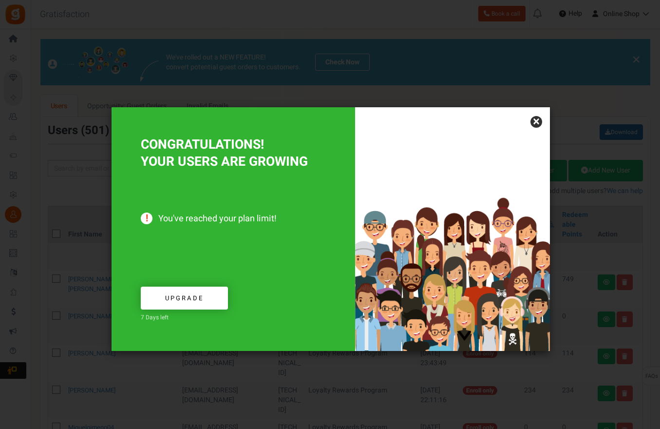
click at [537, 120] on link "×" at bounding box center [537, 122] width 12 height 12
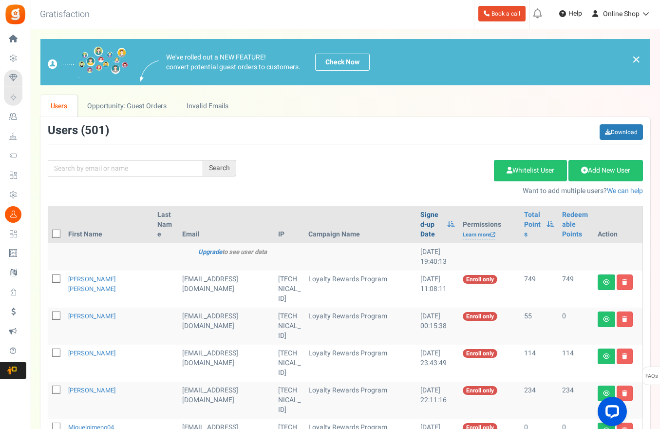
click at [421, 219] on link "Signed-up Date" at bounding box center [432, 224] width 22 height 29
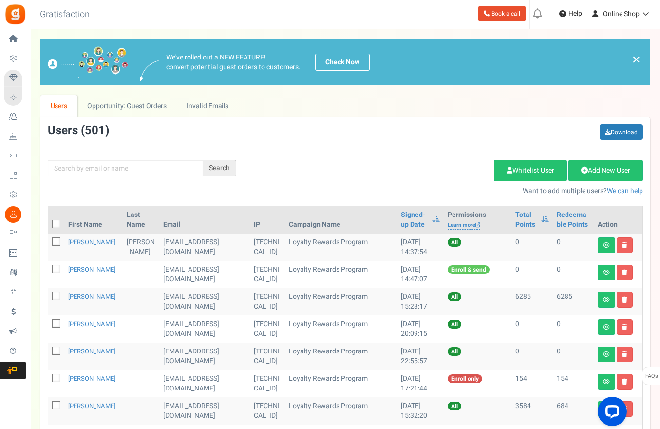
click at [56, 295] on icon at bounding box center [57, 296] width 6 height 6
click at [49, 295] on input "checkbox" at bounding box center [45, 297] width 6 height 6
checkbox input "true"
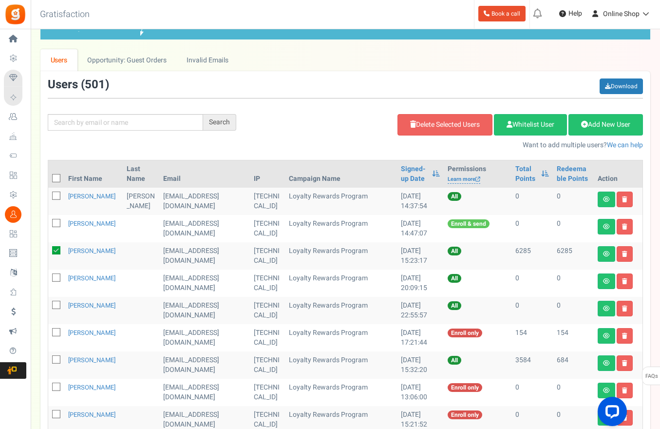
scroll to position [49, 0]
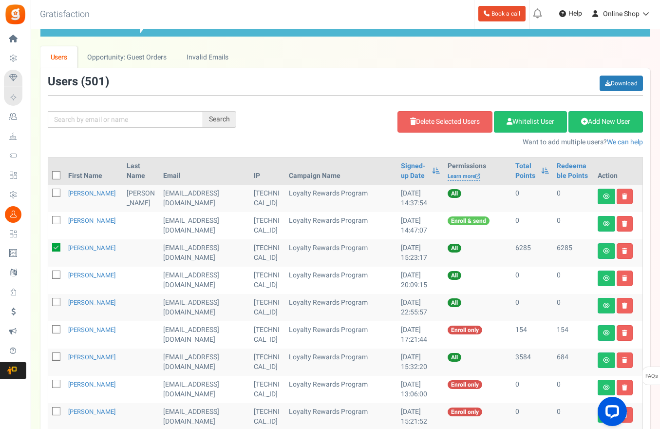
click at [56, 278] on span at bounding box center [56, 274] width 8 height 8
click at [49, 278] on input "checkbox" at bounding box center [45, 275] width 6 height 6
checkbox input "true"
click at [53, 241] on td at bounding box center [56, 252] width 16 height 27
click at [54, 173] on icon at bounding box center [57, 176] width 6 height 6
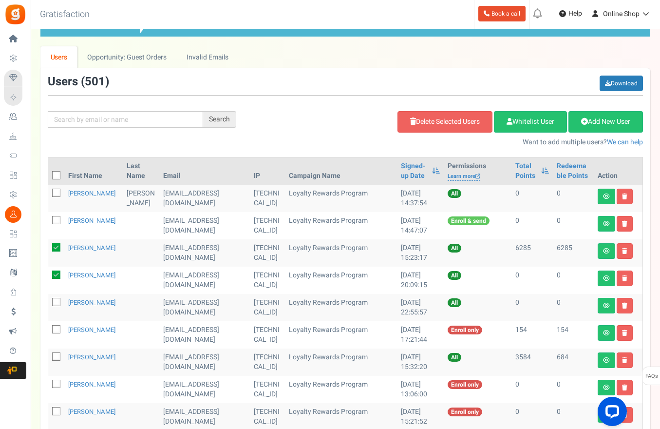
click at [49, 173] on input "checkbox" at bounding box center [45, 176] width 6 height 6
checkbox input "true"
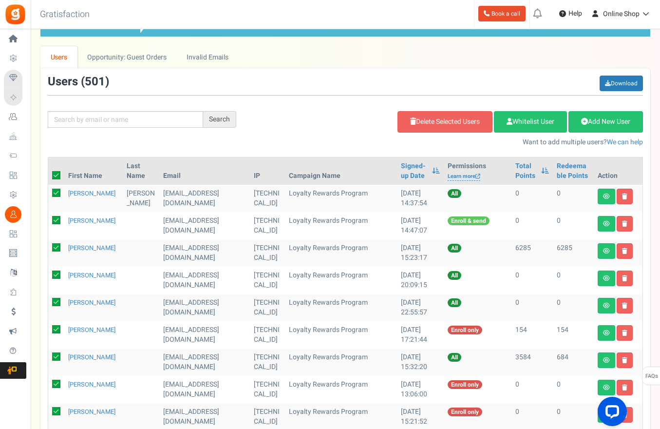
checkbox input "true"
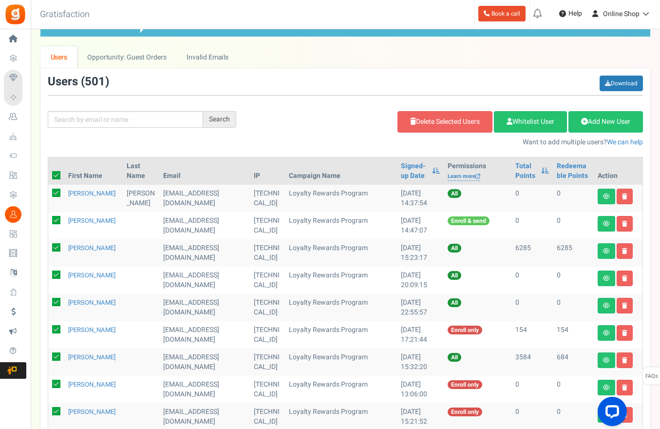
checkbox input "true"
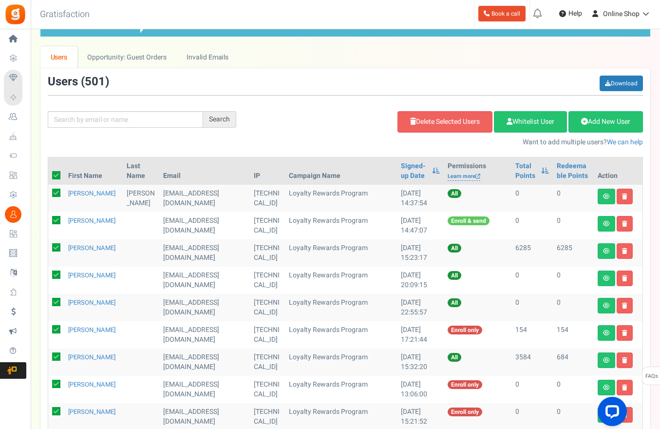
checkbox input "true"
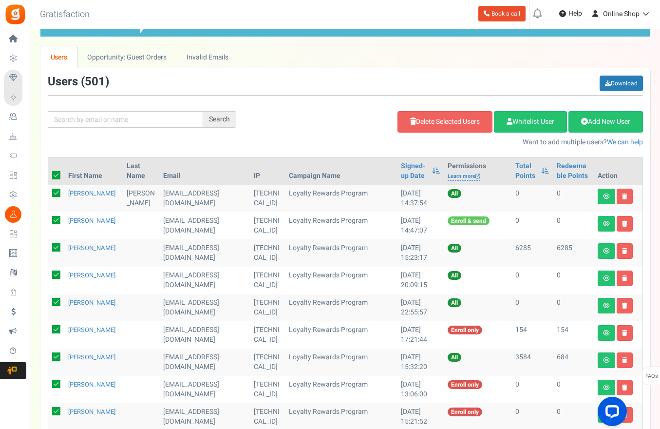
click at [58, 194] on icon at bounding box center [56, 193] width 8 height 8
click at [49, 194] on input "checkbox" at bounding box center [45, 194] width 6 height 6
checkbox input "false"
click at [58, 219] on icon at bounding box center [56, 220] width 8 height 8
click at [49, 219] on input "checkbox" at bounding box center [45, 221] width 6 height 6
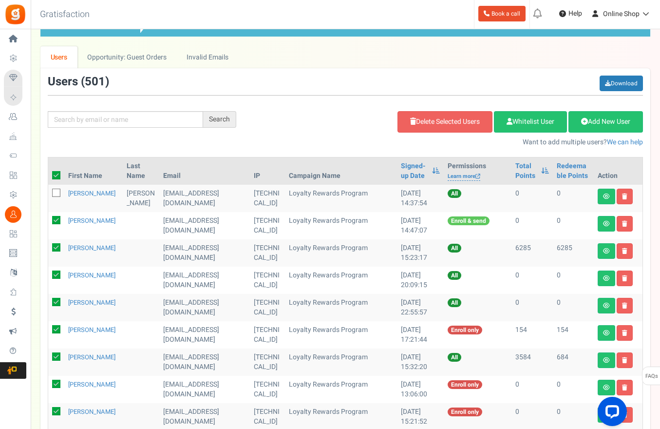
checkbox input "false"
click at [55, 249] on icon at bounding box center [56, 247] width 8 height 8
click at [49, 249] on input "checkbox" at bounding box center [45, 248] width 6 height 6
checkbox input "false"
click at [55, 328] on icon at bounding box center [56, 329] width 8 height 8
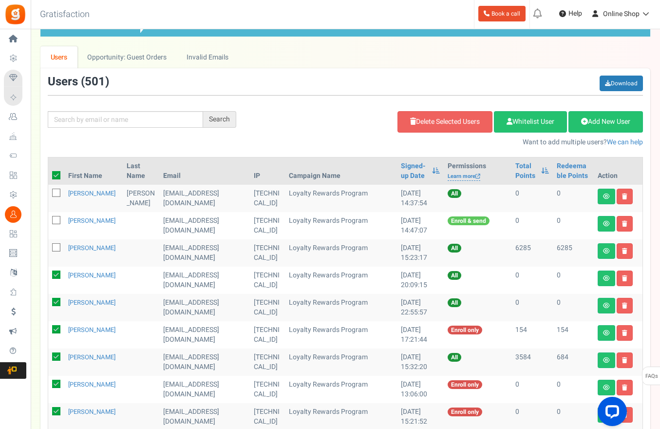
click at [49, 328] on input "checkbox" at bounding box center [45, 330] width 6 height 6
checkbox input "false"
click at [58, 358] on icon at bounding box center [56, 356] width 8 height 8
click at [49, 358] on input "checkbox" at bounding box center [45, 357] width 6 height 6
checkbox input "false"
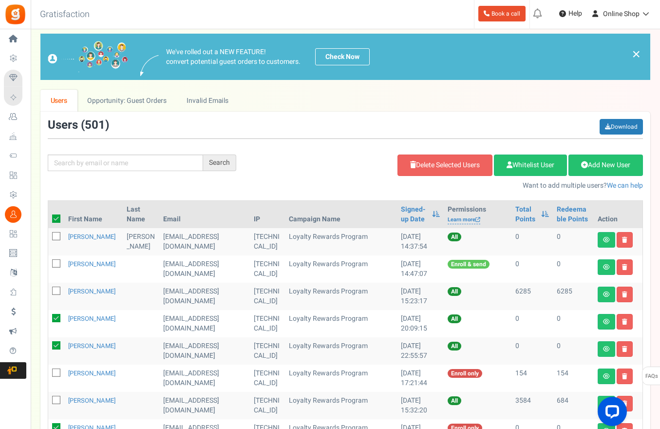
scroll to position [4, 0]
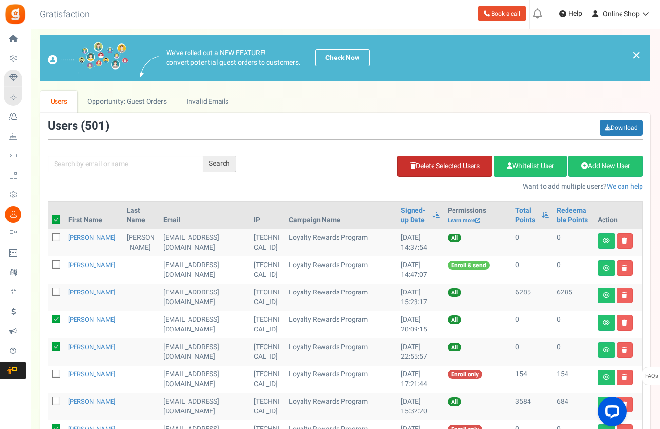
click at [454, 166] on link "Delete Selected Users" at bounding box center [445, 165] width 95 height 21
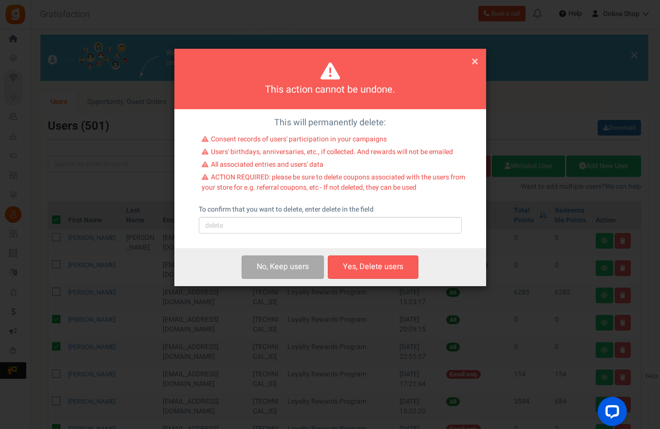
click at [388, 237] on div "This will permanently delete: Consent records of users' participation in your c…" at bounding box center [330, 178] width 312 height 139
click at [304, 219] on input "text" at bounding box center [330, 225] width 263 height 17
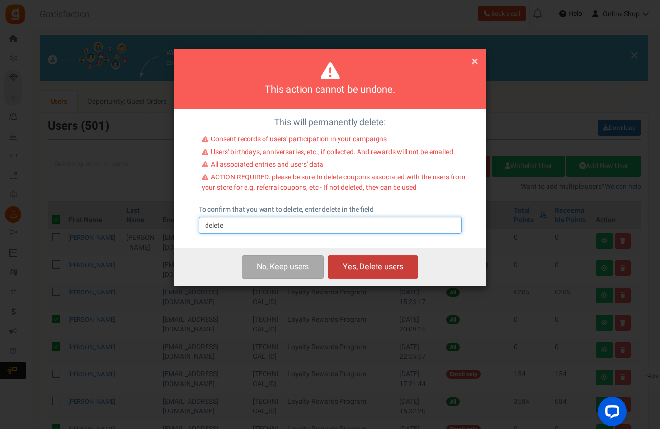
type input "delete"
click at [358, 267] on button "Yes, Delete users" at bounding box center [373, 266] width 91 height 23
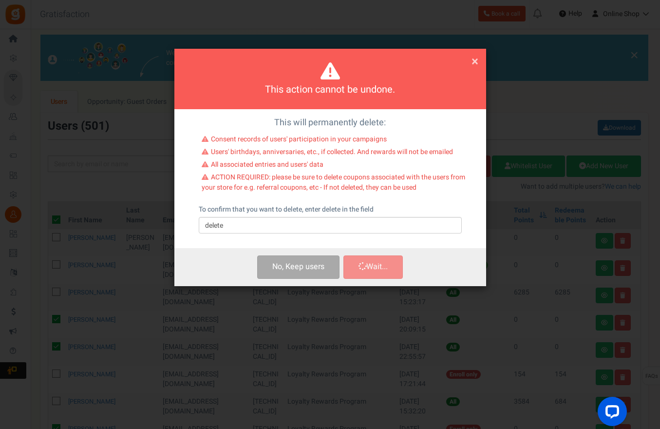
checkbox input "false"
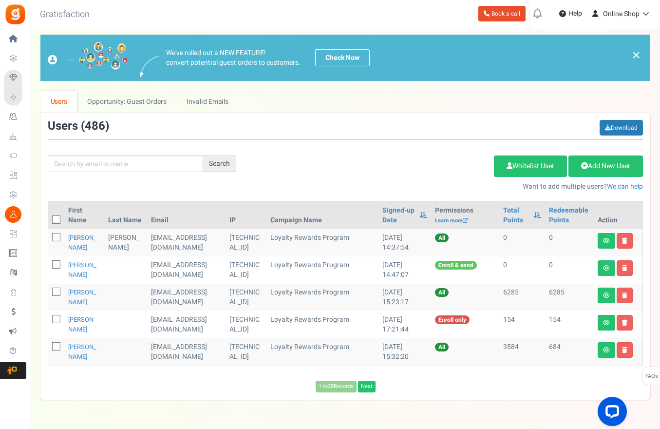
click at [402, 152] on div "Add Etsy Order Delete Selected Users Import Users Spam Protection Subtract Poin…" at bounding box center [447, 171] width 407 height 42
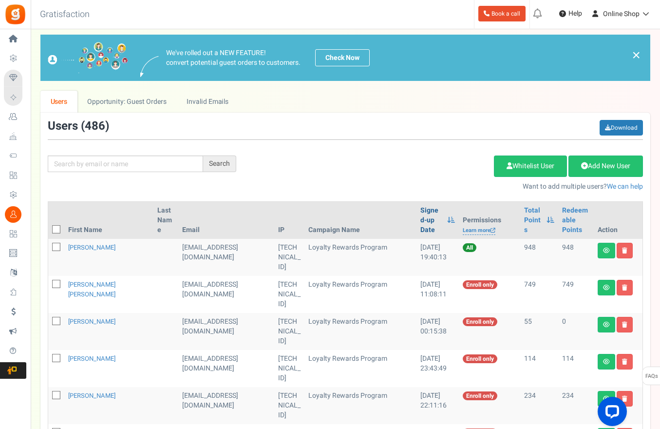
click at [421, 215] on link "Signed-up Date" at bounding box center [432, 220] width 22 height 29
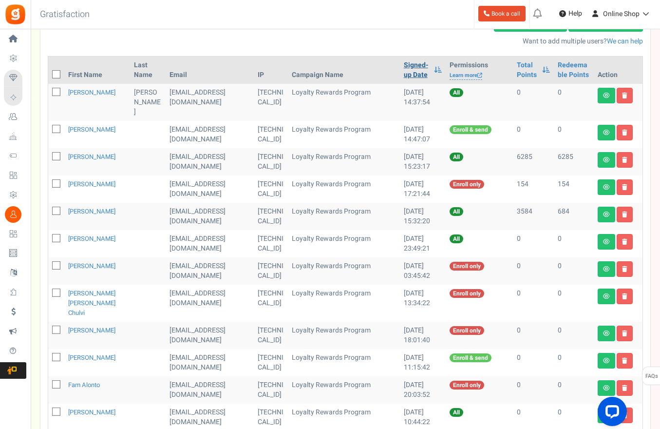
scroll to position [151, 0]
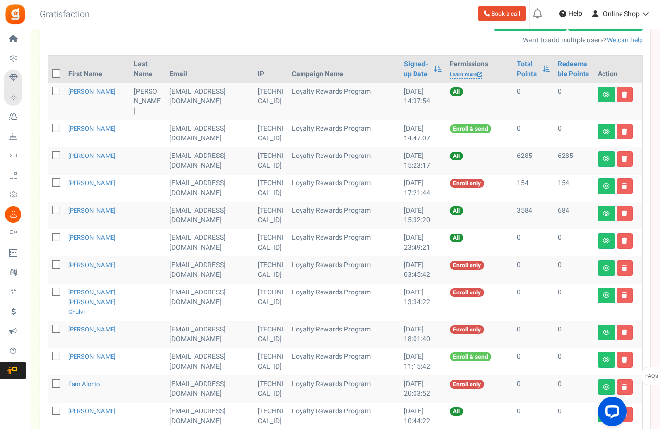
click at [55, 233] on td at bounding box center [56, 242] width 16 height 27
click at [56, 234] on icon at bounding box center [57, 237] width 6 height 6
click at [49, 235] on input "checkbox" at bounding box center [45, 238] width 6 height 6
checkbox input "true"
click at [294, 40] on p "Want to add multiple users? We can help" at bounding box center [447, 41] width 392 height 10
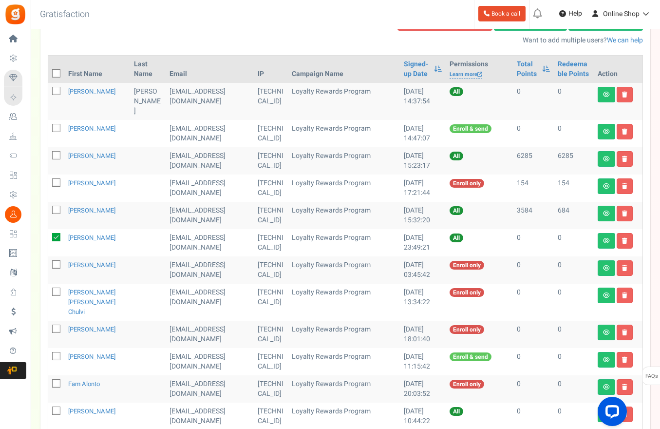
click at [57, 262] on icon at bounding box center [57, 265] width 6 height 6
click at [49, 262] on input "checkbox" at bounding box center [45, 265] width 6 height 6
checkbox input "true"
click at [56, 289] on icon at bounding box center [57, 292] width 6 height 6
click at [49, 289] on input "checkbox" at bounding box center [45, 292] width 6 height 6
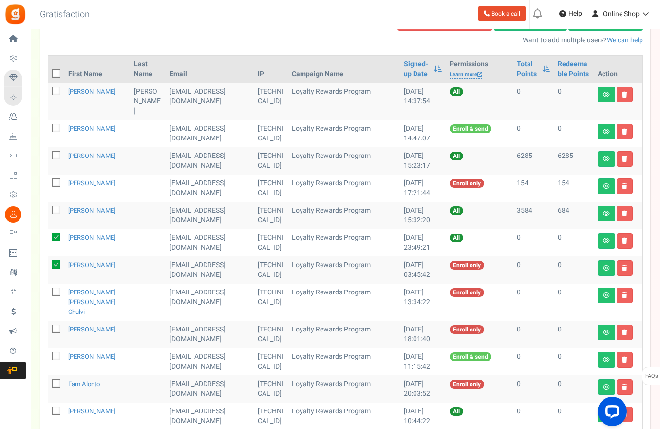
checkbox input "true"
click at [56, 326] on icon at bounding box center [57, 329] width 6 height 6
click at [49, 327] on input "checkbox" at bounding box center [45, 330] width 6 height 6
checkbox input "true"
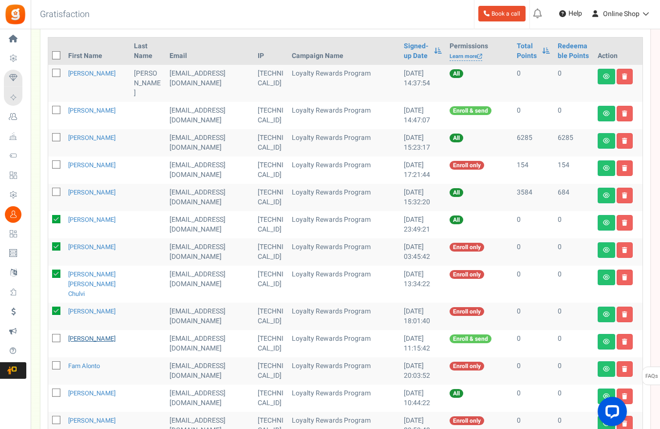
scroll to position [199, 0]
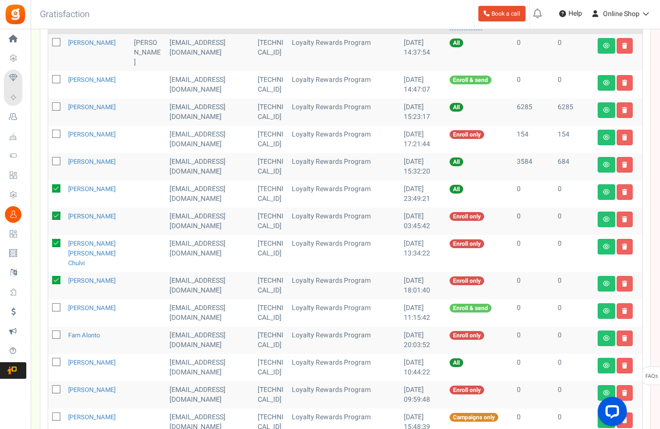
click at [58, 332] on icon at bounding box center [57, 335] width 6 height 6
click at [49, 332] on input "checkbox" at bounding box center [45, 335] width 6 height 6
checkbox input "true"
click at [58, 359] on icon at bounding box center [57, 362] width 6 height 6
click at [49, 360] on input "checkbox" at bounding box center [45, 363] width 6 height 6
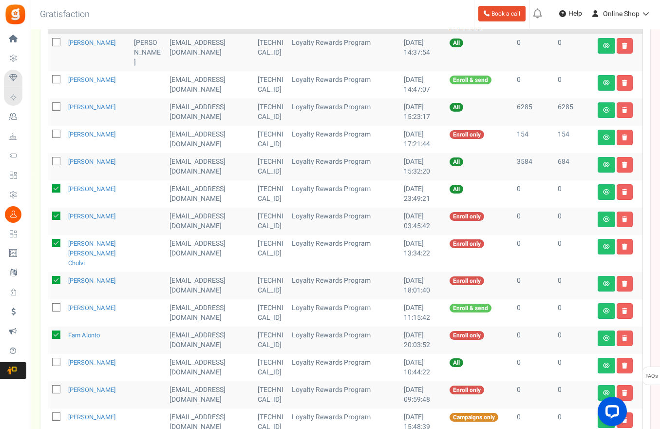
checkbox input "true"
click at [56, 386] on icon at bounding box center [57, 389] width 6 height 6
click at [49, 387] on input "checkbox" at bounding box center [45, 390] width 6 height 6
checkbox input "true"
click at [55, 358] on icon at bounding box center [56, 362] width 8 height 8
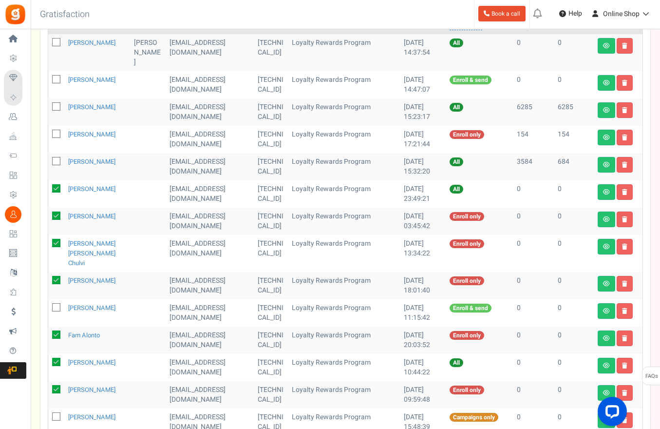
click at [49, 360] on input "checkbox" at bounding box center [45, 363] width 6 height 6
checkbox input "false"
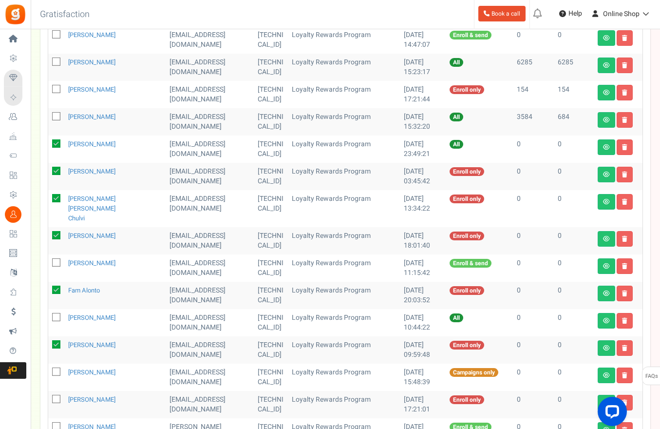
scroll to position [248, 0]
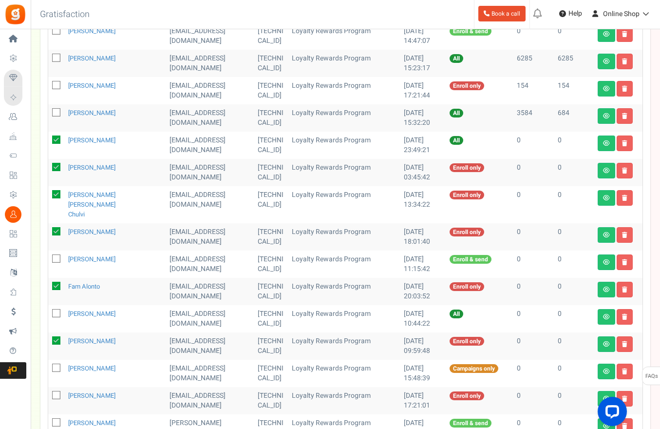
click at [61, 360] on td at bounding box center [56, 373] width 16 height 27
click at [58, 365] on icon at bounding box center [57, 368] width 6 height 6
click at [49, 365] on input "checkbox" at bounding box center [45, 368] width 6 height 6
checkbox input "true"
click at [52, 391] on span at bounding box center [56, 395] width 8 height 8
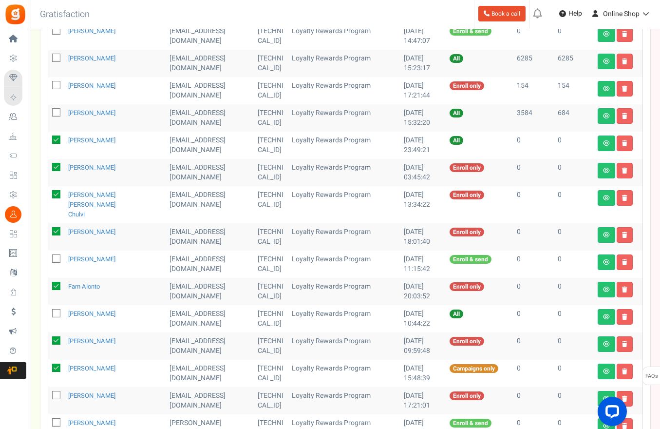
click at [49, 393] on input "checkbox" at bounding box center [45, 396] width 6 height 6
checkbox input "true"
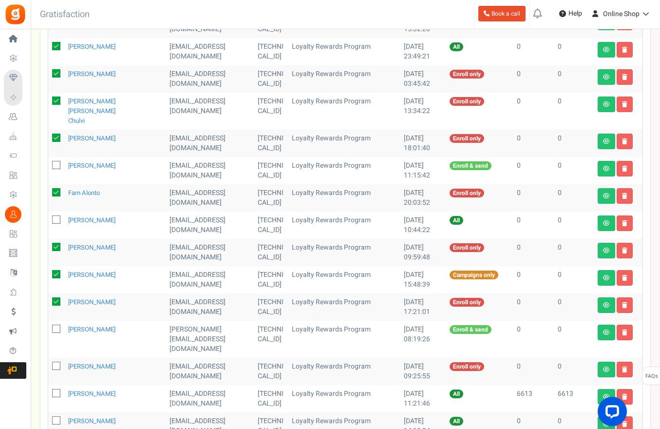
scroll to position [346, 0]
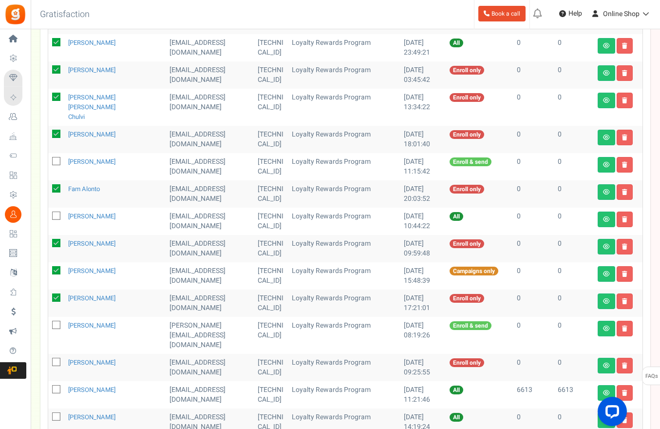
click at [57, 359] on icon at bounding box center [57, 362] width 6 height 6
click at [49, 360] on input "checkbox" at bounding box center [45, 363] width 6 height 6
checkbox input "true"
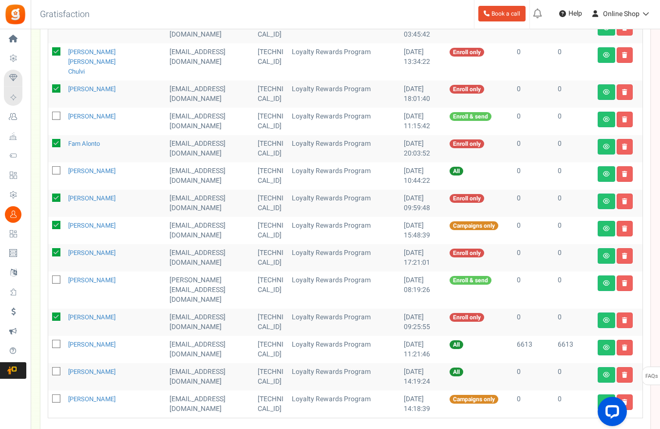
scroll to position [394, 0]
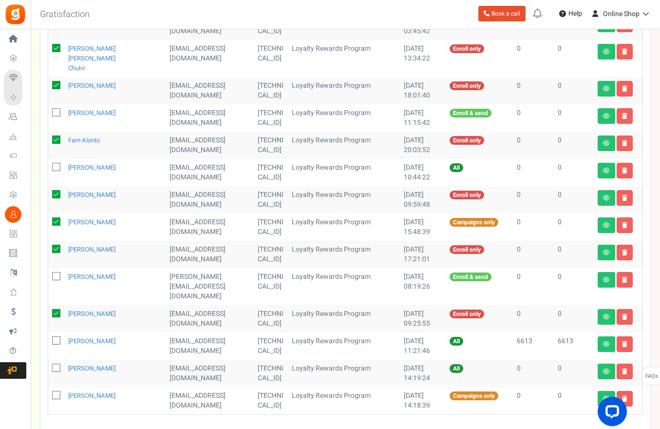
click at [56, 365] on icon at bounding box center [57, 368] width 6 height 6
click at [49, 365] on input "checkbox" at bounding box center [45, 368] width 6 height 6
checkbox input "true"
click at [58, 392] on icon at bounding box center [57, 395] width 6 height 6
click at [49, 393] on input "checkbox" at bounding box center [45, 396] width 6 height 6
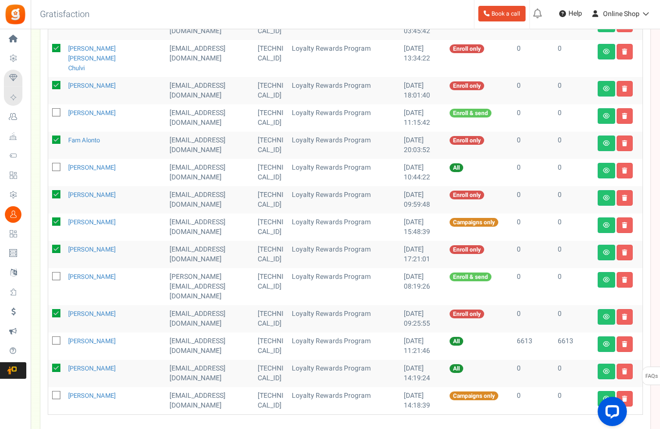
checkbox input "true"
drag, startPoint x: 223, startPoint y: 409, endPoint x: 235, endPoint y: 383, distance: 29.0
click at [224, 428] on div "1 to 20 Records Next Loading..." at bounding box center [345, 435] width 610 height 12
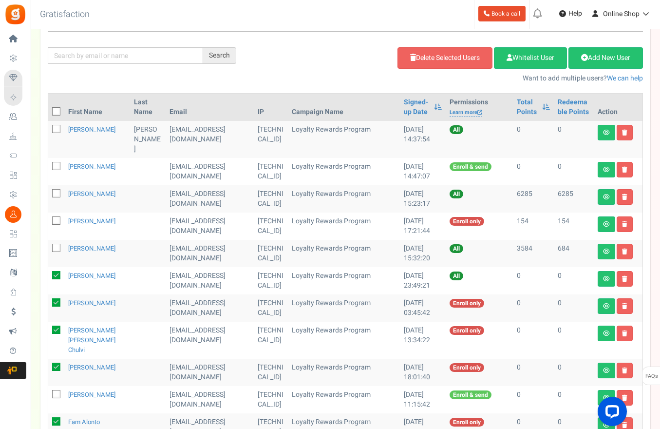
scroll to position [0, 0]
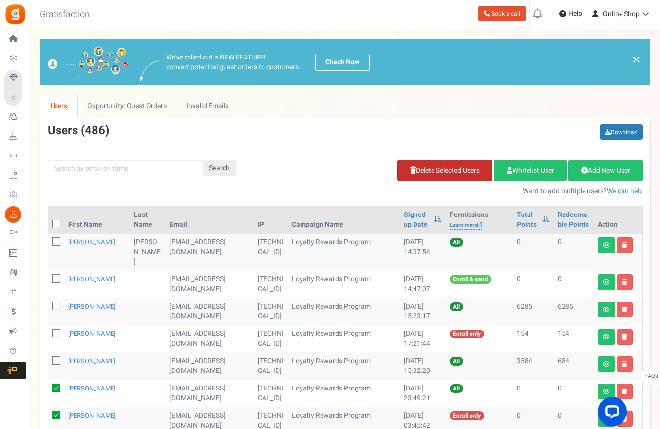
click at [456, 171] on link "Delete Selected Users" at bounding box center [445, 170] width 95 height 21
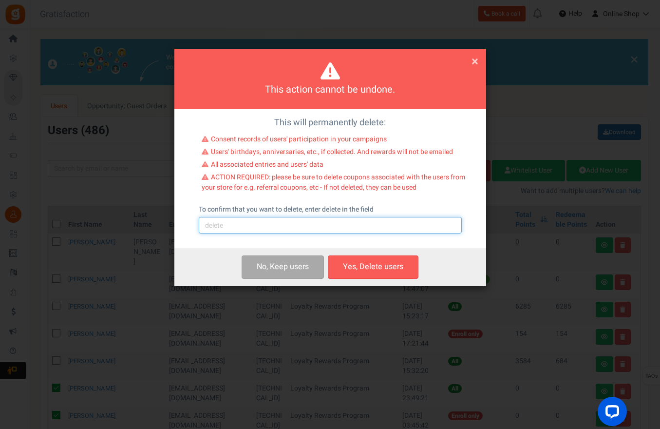
click at [346, 229] on input "text" at bounding box center [330, 225] width 263 height 17
type input "delete"
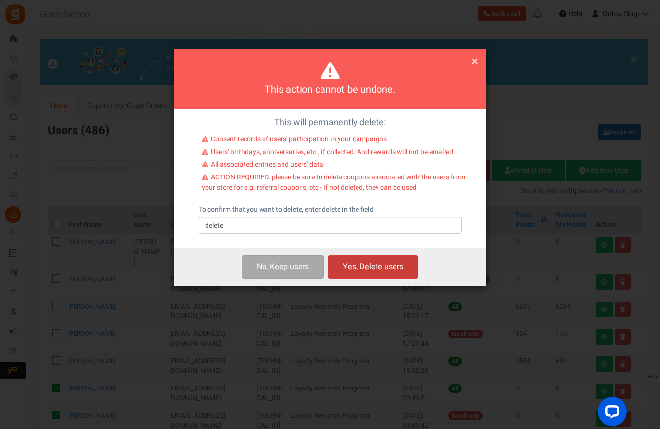
click at [388, 273] on button "Yes, Delete users" at bounding box center [373, 266] width 91 height 23
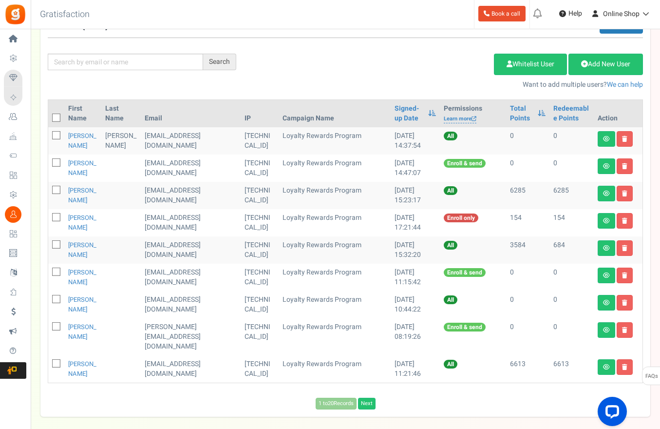
scroll to position [143, 0]
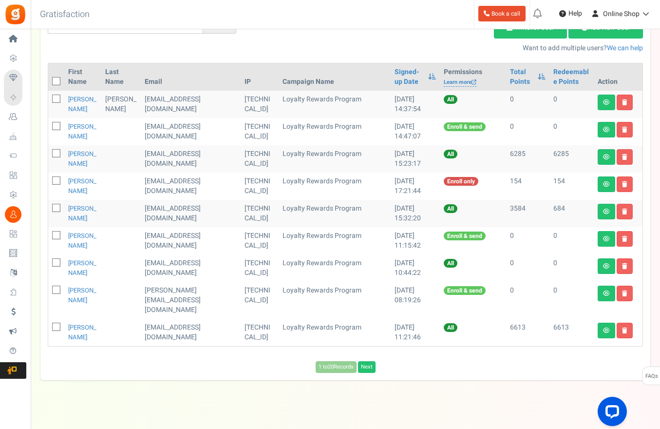
click at [193, 394] on div "View less View more × [NEW!] Include taxes and shipping when rewarding points f…" at bounding box center [330, 162] width 660 height 552
click at [365, 361] on link "Next" at bounding box center [367, 367] width 18 height 12
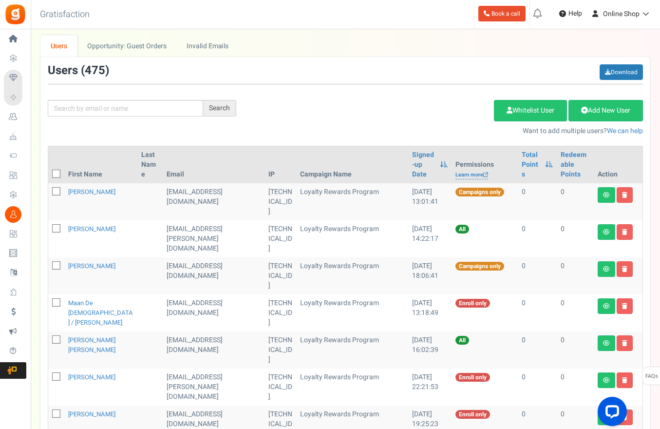
scroll to position [97, 0]
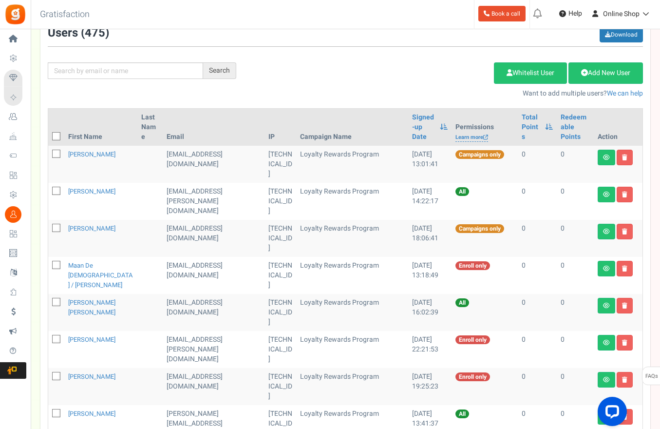
drag, startPoint x: 317, startPoint y: 71, endPoint x: 324, endPoint y: 76, distance: 8.4
click at [317, 71] on div "Add Etsy Order Delete Selected Users Import Users Spam Protection Subtract Poin…" at bounding box center [447, 78] width 407 height 42
click at [412, 118] on link "Signed-up Date" at bounding box center [423, 127] width 23 height 29
click at [373, 73] on div "Add Etsy Order Delete Selected Users Import Users Spam Protection Subtract Poin…" at bounding box center [447, 78] width 407 height 42
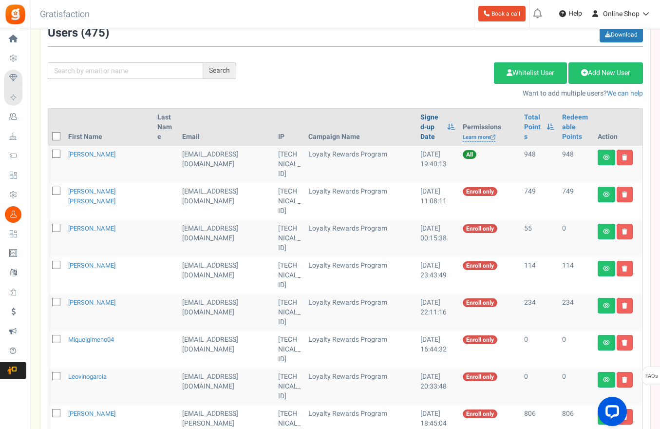
click at [421, 118] on link "Signed-up Date" at bounding box center [432, 127] width 22 height 29
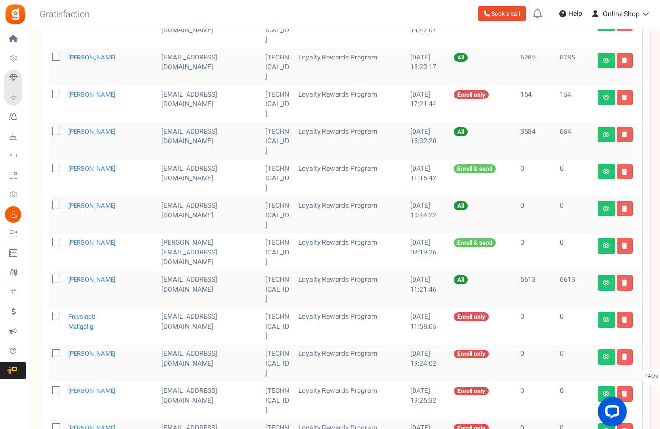
scroll to position [292, 0]
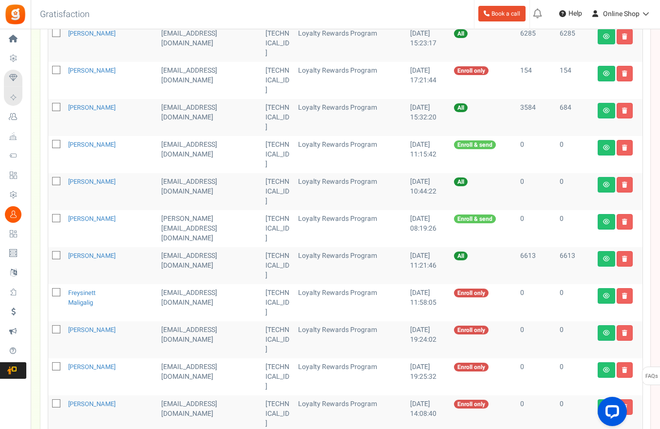
click at [60, 284] on td at bounding box center [56, 302] width 16 height 37
click at [58, 289] on icon at bounding box center [57, 292] width 6 height 6
click at [49, 290] on input "checkbox" at bounding box center [45, 293] width 6 height 6
checkbox input "true"
click at [56, 327] on icon at bounding box center [57, 330] width 6 height 6
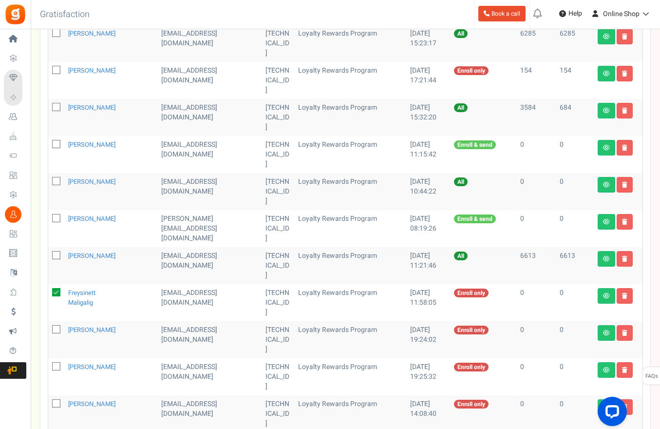
click at [49, 327] on input "checkbox" at bounding box center [45, 330] width 6 height 6
checkbox input "true"
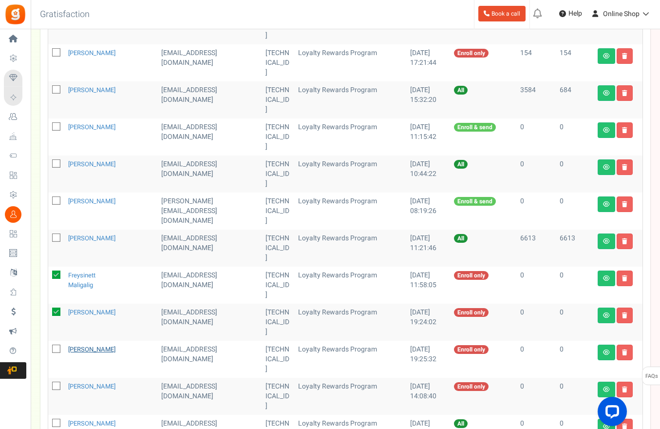
scroll to position [244, 0]
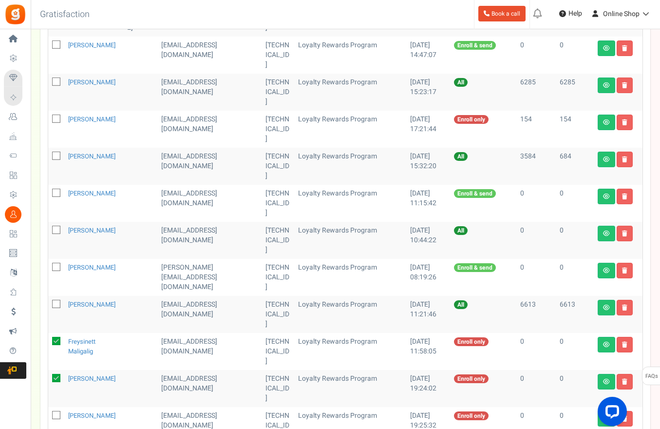
click at [58, 412] on icon at bounding box center [57, 415] width 6 height 6
click at [49, 413] on input "checkbox" at bounding box center [45, 416] width 6 height 6
checkbox input "true"
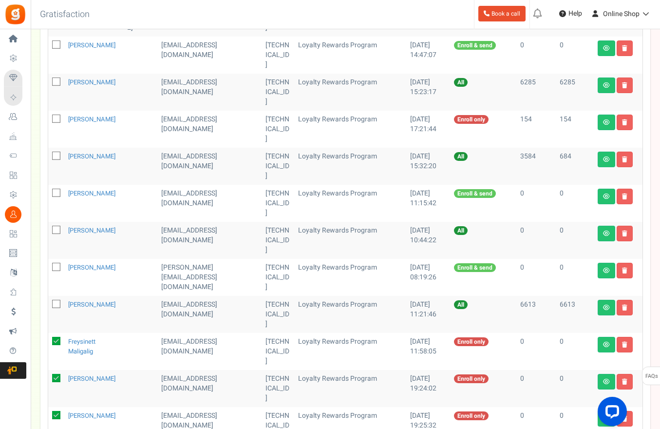
checkbox input "true"
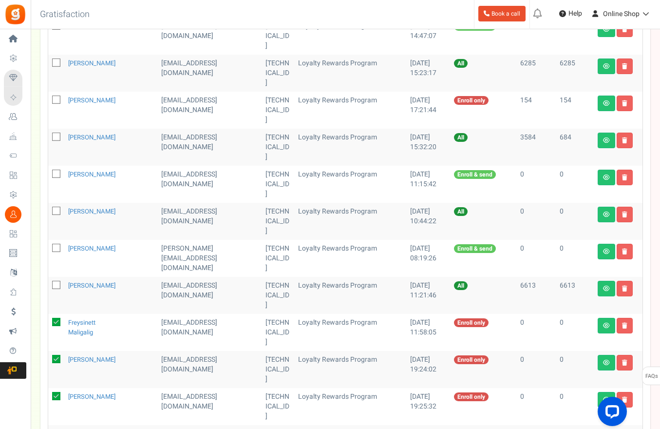
scroll to position [341, 0]
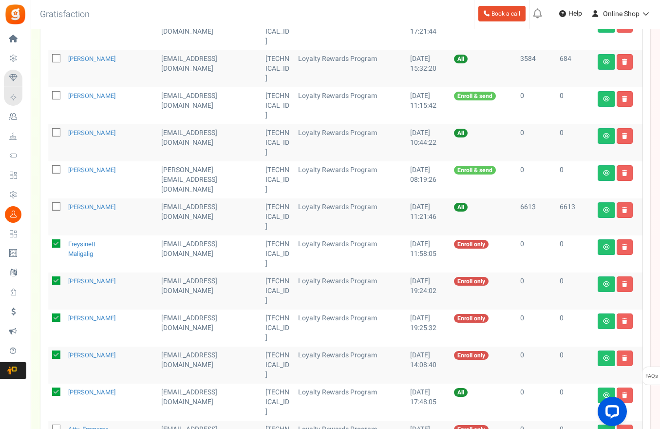
click at [58, 426] on icon at bounding box center [57, 429] width 6 height 6
click at [49, 426] on input "checkbox" at bounding box center [45, 429] width 6 height 6
checkbox input "true"
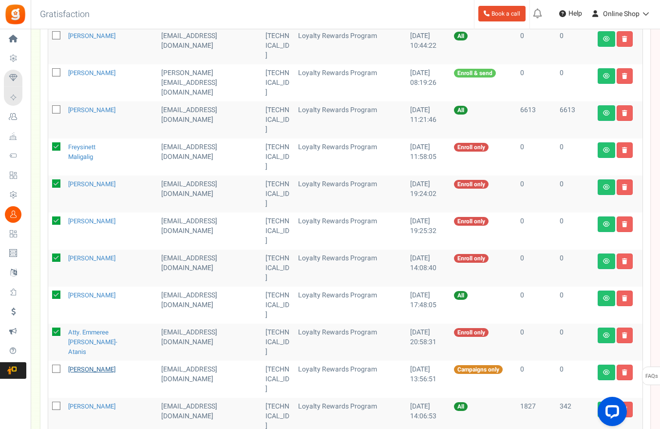
scroll to position [439, 0]
checkbox input "true"
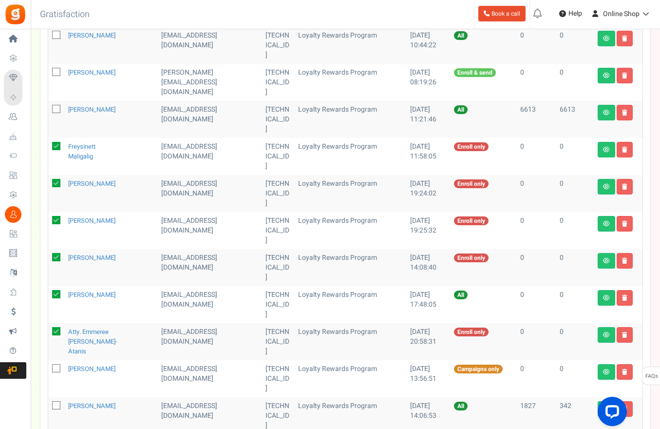
checkbox input "true"
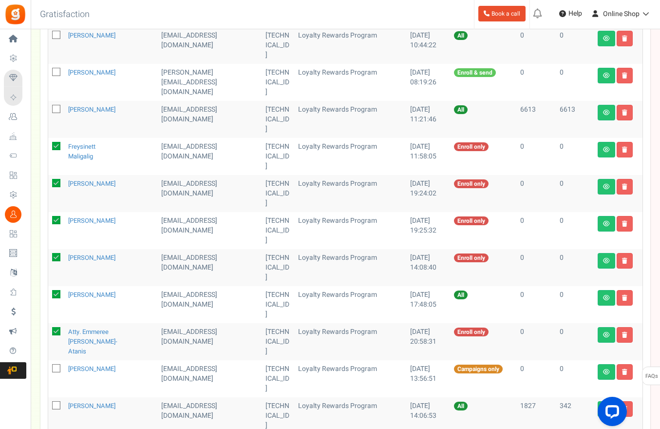
click at [57, 364] on span at bounding box center [56, 368] width 8 height 8
click at [49, 366] on input "checkbox" at bounding box center [45, 369] width 6 height 6
checkbox input "true"
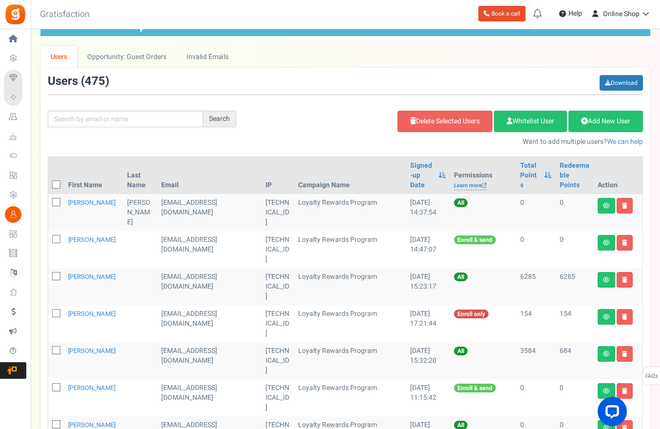
scroll to position [53, 0]
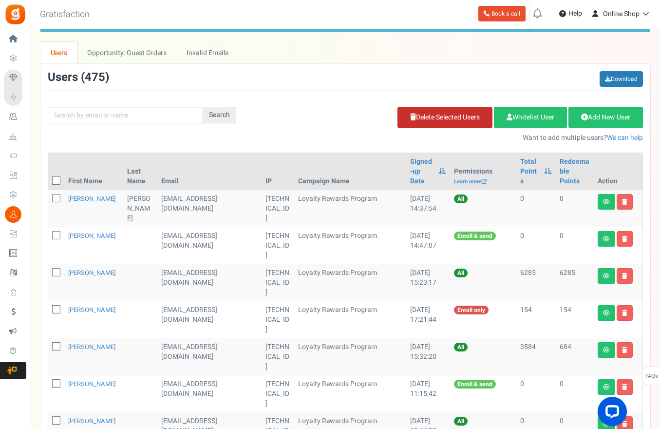
click at [455, 115] on link "Delete Selected Users" at bounding box center [445, 117] width 95 height 21
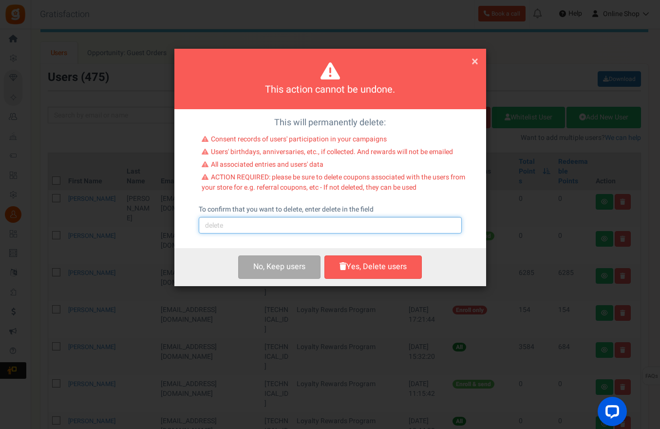
click at [295, 231] on input "text" at bounding box center [330, 225] width 263 height 17
type input "delete"
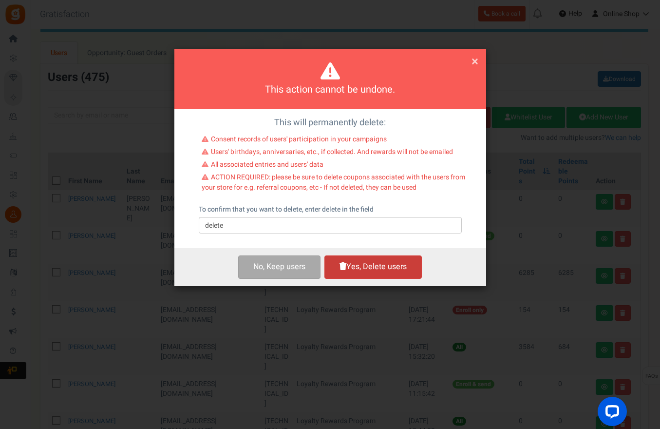
click at [349, 262] on button "Yes, Delete users" at bounding box center [373, 266] width 97 height 23
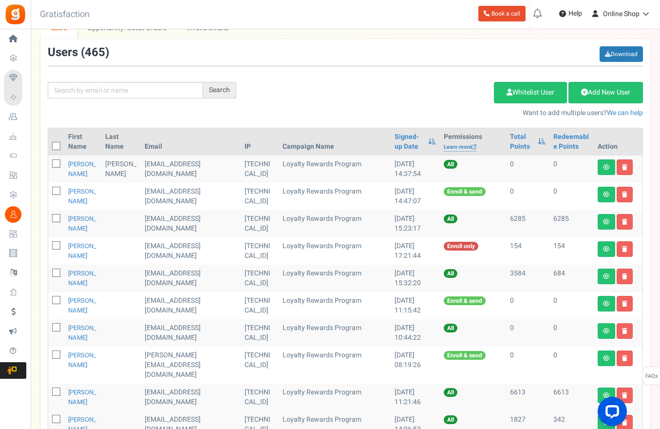
scroll to position [170, 0]
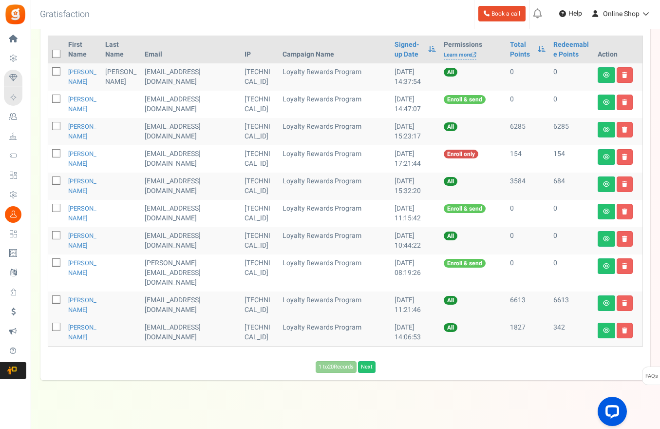
click at [277, 394] on div "View less View more × [NEW!] Include taxes and shipping when rewarding points f…" at bounding box center [330, 148] width 660 height 579
click at [475, 422] on div "View less View more × [NEW!] Include taxes and shipping when rewarding points f…" at bounding box center [330, 148] width 660 height 579
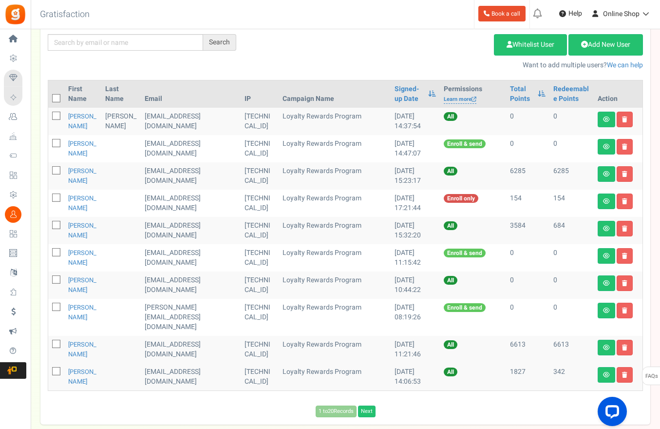
scroll to position [146, 0]
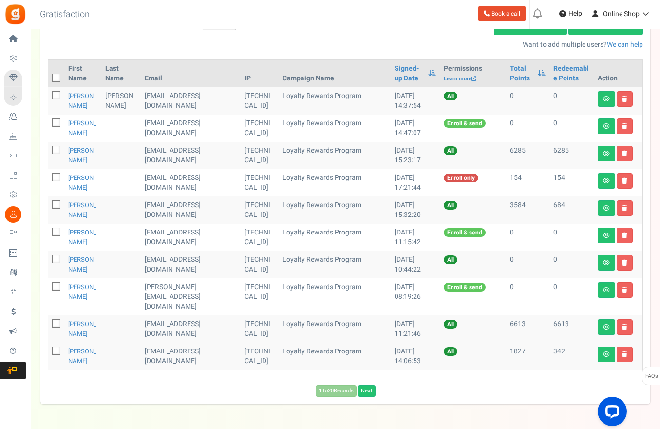
click at [496, 404] on div "View less View more × [NEW!] Include taxes and shipping when rewarding points f…" at bounding box center [330, 172] width 660 height 579
click at [369, 385] on link "Next" at bounding box center [367, 391] width 18 height 12
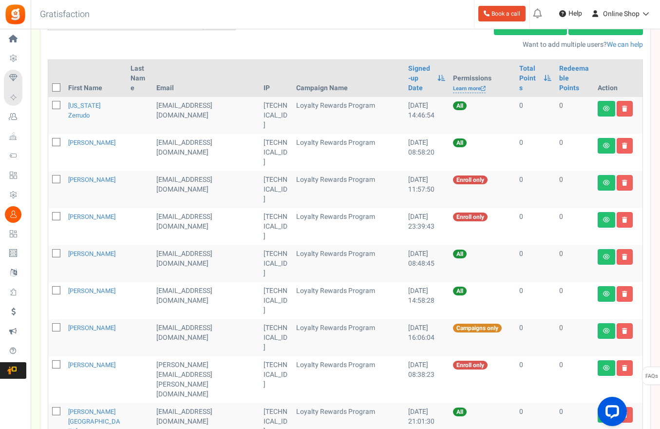
click at [222, 46] on div "Search Add Etsy Order Delete Selected Users Import Users Spam Protection Subtra…" at bounding box center [345, 14] width 610 height 72
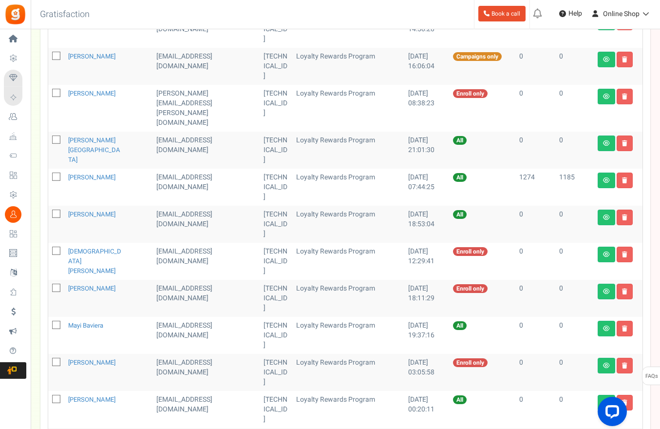
scroll to position [443, 0]
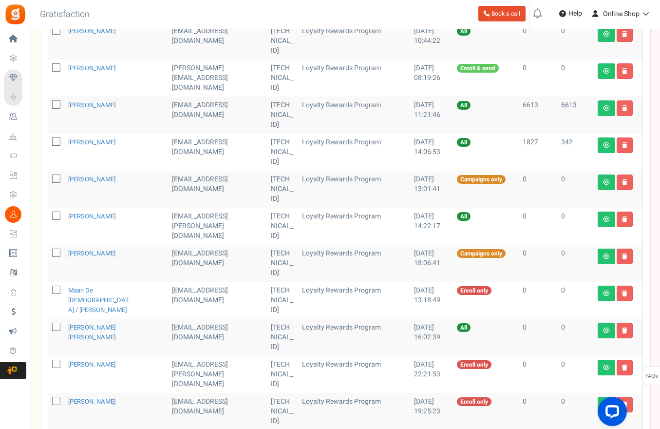
click at [233, 373] on div "View less View more × [NEW!] Include taxes and shipping when rewarding points f…" at bounding box center [330, 114] width 660 height 1057
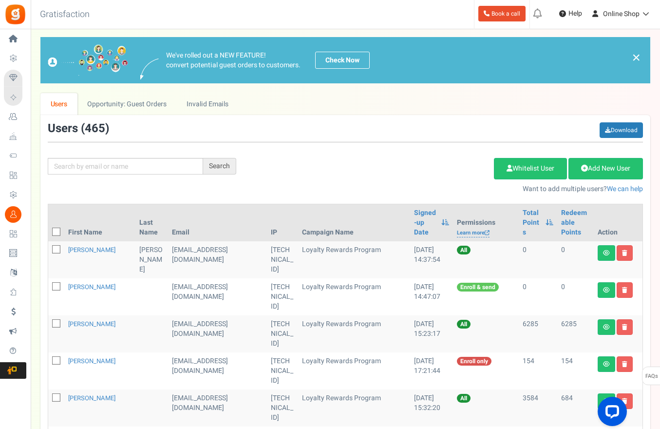
scroll to position [0, 0]
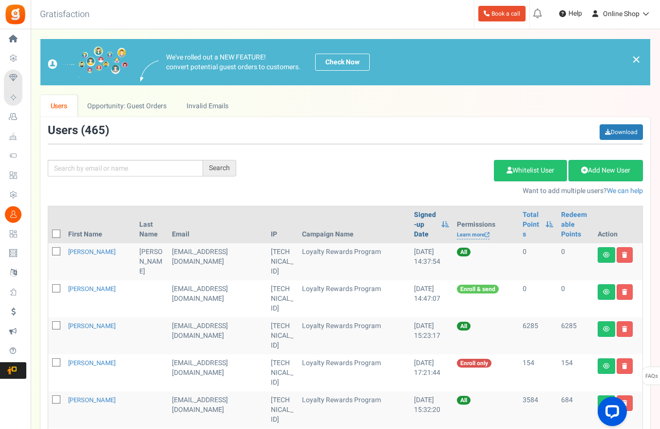
click at [414, 215] on link "Signed-up Date" at bounding box center [425, 224] width 22 height 29
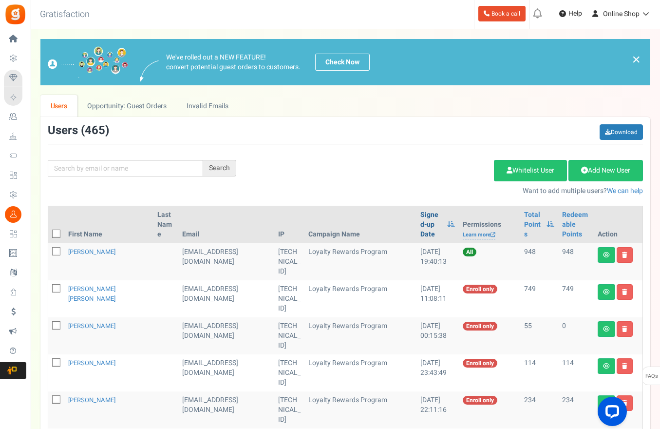
click at [421, 215] on link "Signed-up Date" at bounding box center [432, 224] width 22 height 29
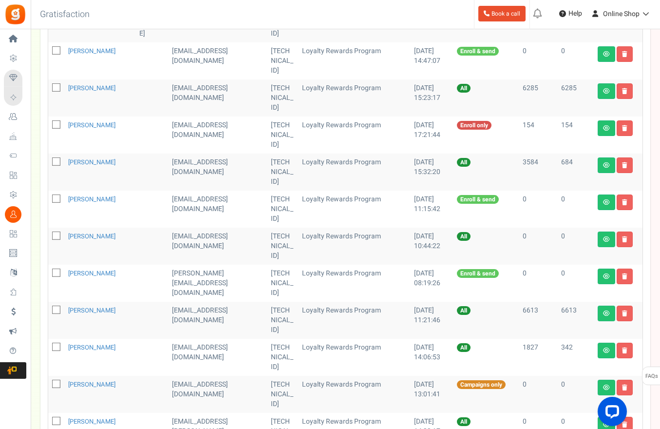
scroll to position [244, 0]
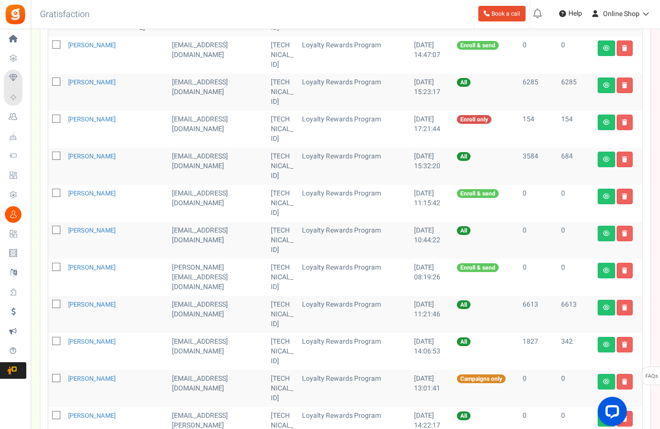
click at [135, 370] on td at bounding box center [151, 388] width 33 height 37
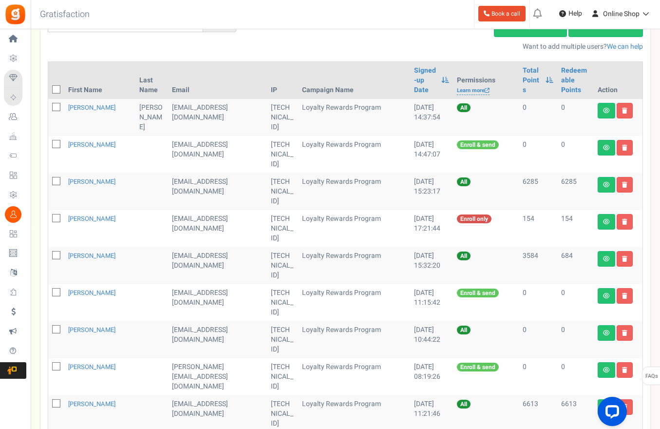
scroll to position [97, 0]
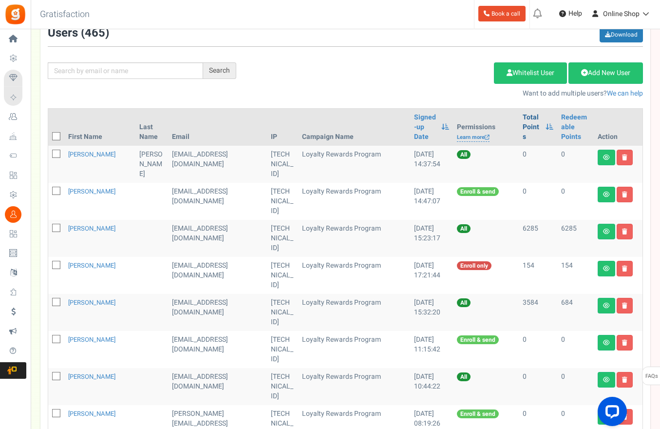
click at [523, 126] on link "Total Points" at bounding box center [532, 127] width 18 height 29
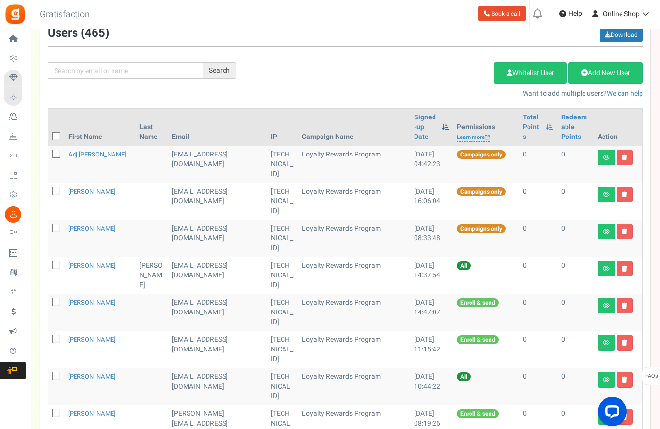
click at [442, 123] on span at bounding box center [446, 126] width 8 height 7
click at [414, 130] on link "Signed-up Date" at bounding box center [425, 127] width 22 height 29
click at [414, 120] on link "Signed-up Date" at bounding box center [425, 127] width 22 height 29
click at [414, 121] on link "Signed-up Date" at bounding box center [425, 127] width 22 height 29
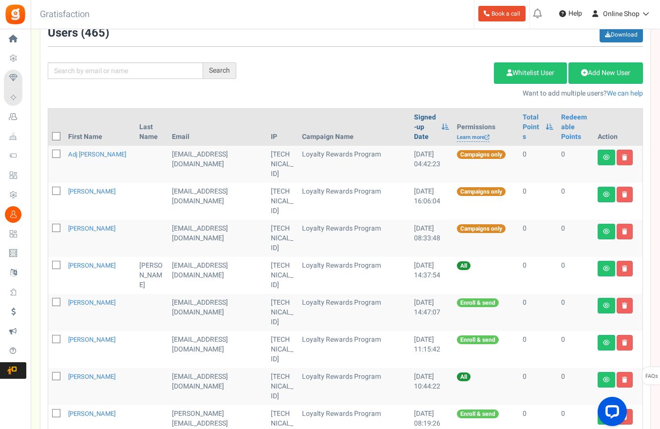
click at [414, 120] on link "Signed-up Date" at bounding box center [425, 127] width 22 height 29
click at [576, 119] on link "Redeemable Points" at bounding box center [575, 127] width 29 height 29
click at [414, 117] on link "Signed-up Date" at bounding box center [425, 127] width 22 height 29
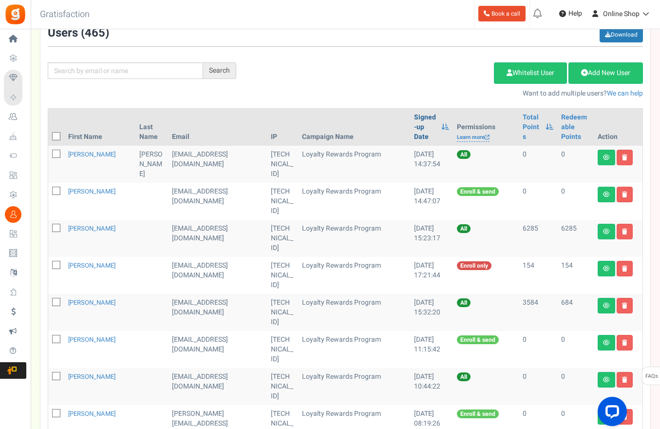
click at [414, 116] on link "Signed-up Date" at bounding box center [425, 127] width 22 height 29
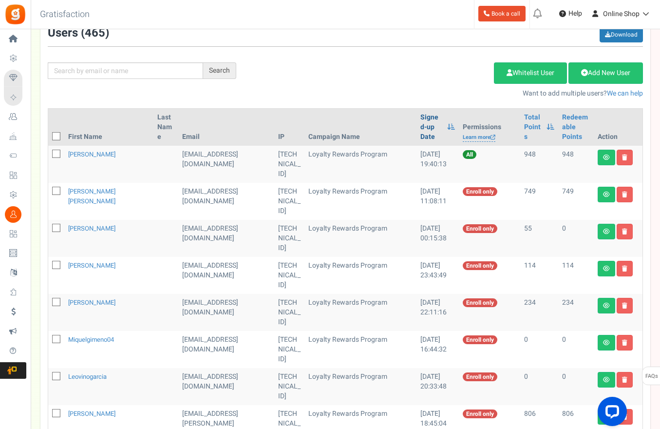
click at [421, 116] on link "Signed-up Date" at bounding box center [432, 127] width 22 height 29
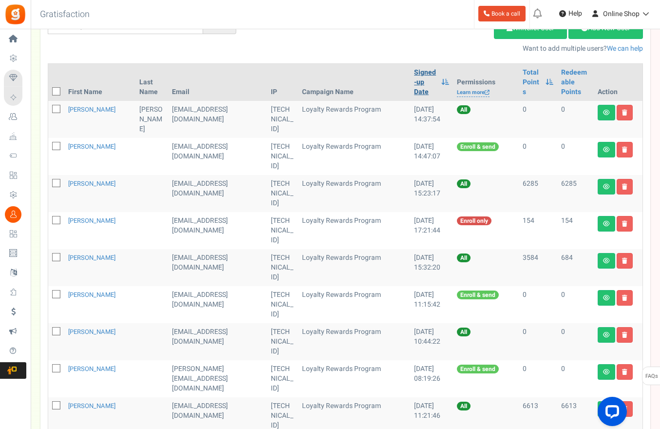
scroll to position [146, 0]
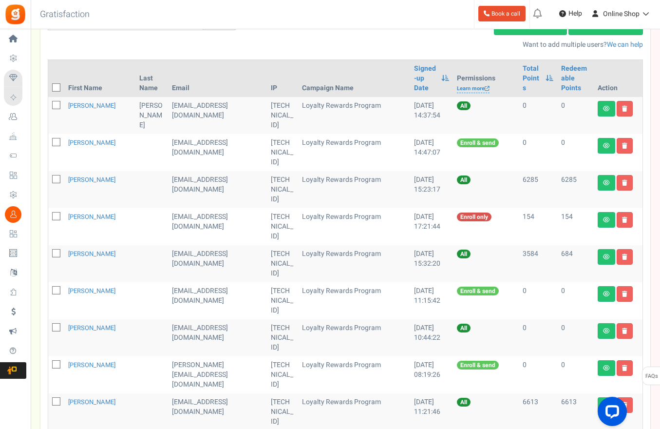
checkbox input "true"
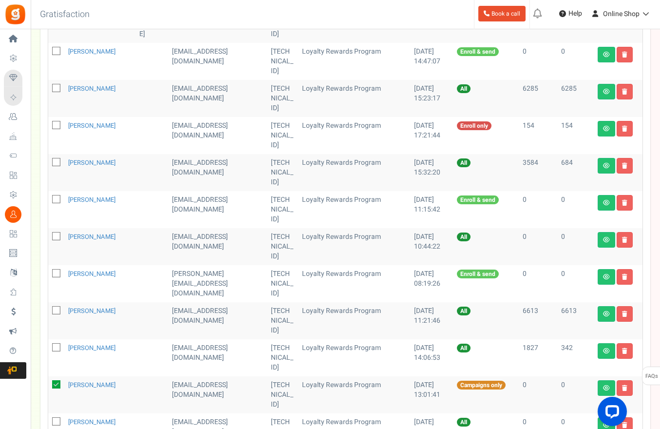
scroll to position [244, 0]
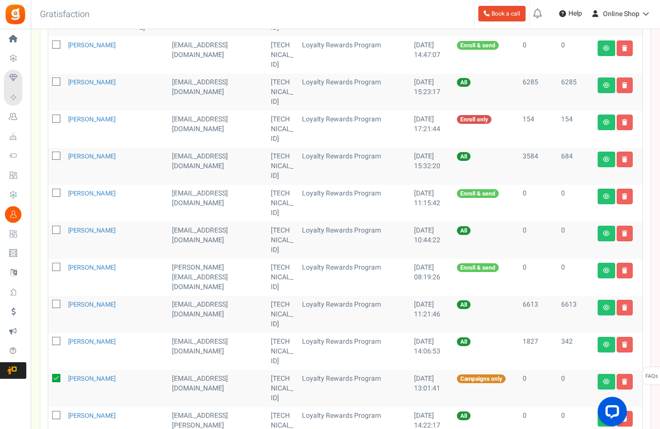
click at [58, 412] on icon at bounding box center [57, 415] width 6 height 6
click at [49, 413] on input "checkbox" at bounding box center [45, 416] width 6 height 6
checkbox input "true"
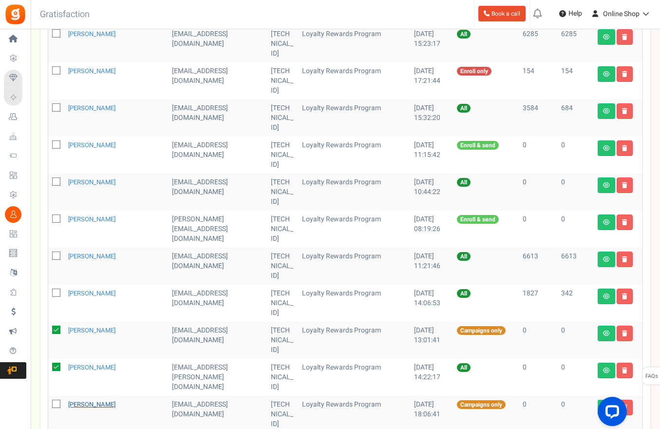
scroll to position [292, 0]
click at [60, 395] on td at bounding box center [56, 413] width 16 height 37
click at [57, 401] on icon at bounding box center [57, 404] width 6 height 6
click at [49, 401] on input "checkbox" at bounding box center [45, 404] width 6 height 6
checkbox input "true"
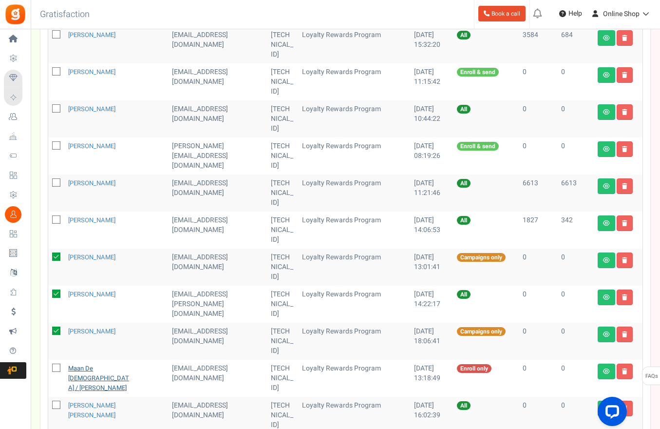
scroll to position [390, 0]
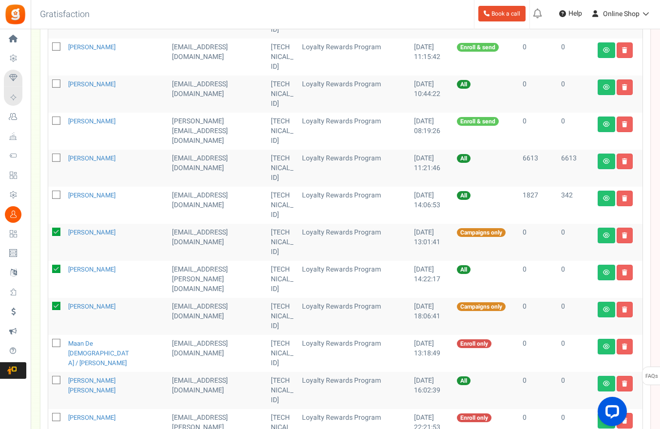
click at [58, 340] on icon at bounding box center [57, 343] width 6 height 6
click at [49, 341] on input "checkbox" at bounding box center [45, 344] width 6 height 6
checkbox input "true"
click at [60, 372] on td at bounding box center [56, 390] width 16 height 37
click at [57, 376] on span at bounding box center [56, 380] width 8 height 8
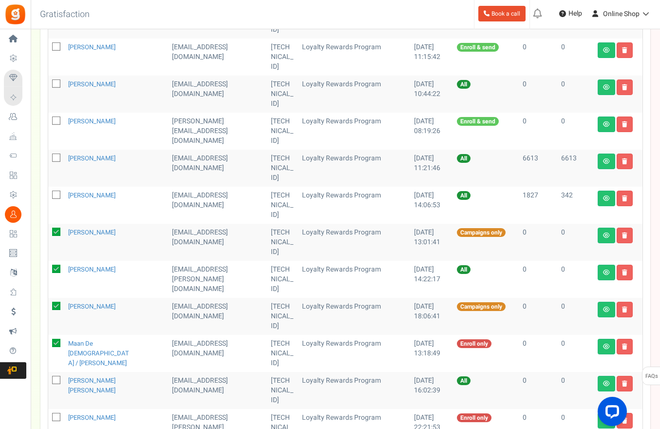
click at [49, 378] on input "checkbox" at bounding box center [45, 381] width 6 height 6
checkbox input "true"
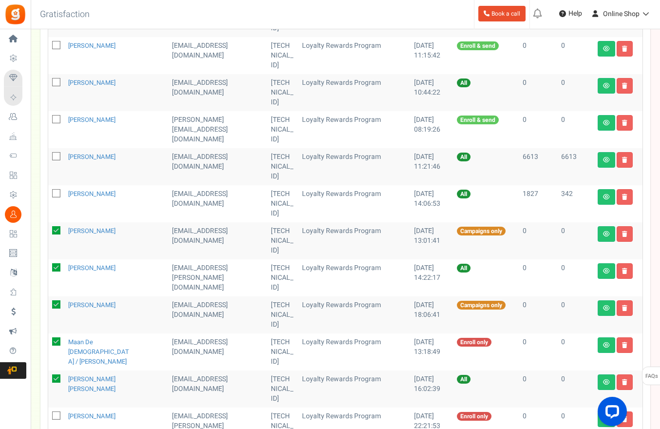
scroll to position [393, 0]
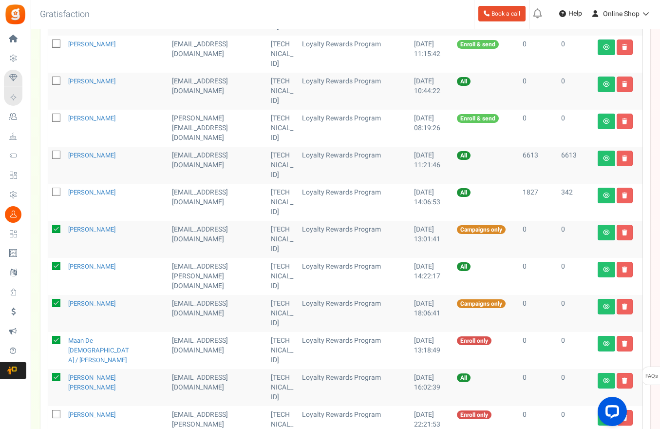
click at [56, 411] on icon at bounding box center [57, 414] width 6 height 6
click at [49, 412] on input "checkbox" at bounding box center [45, 415] width 6 height 6
checkbox input "true"
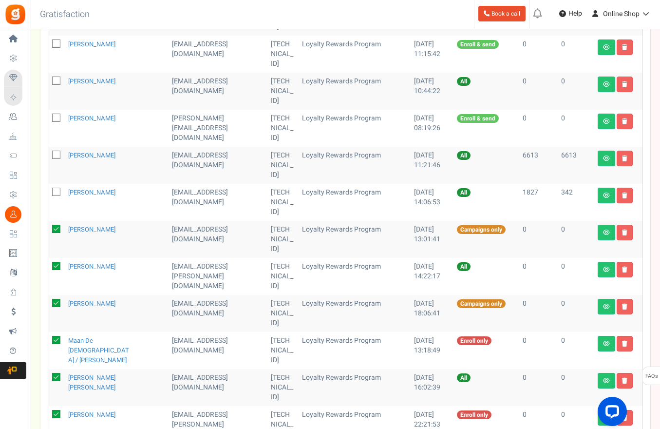
checkbox input "true"
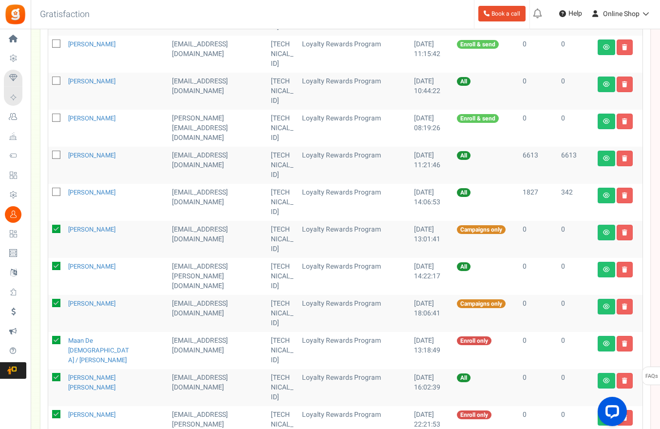
checkbox input "true"
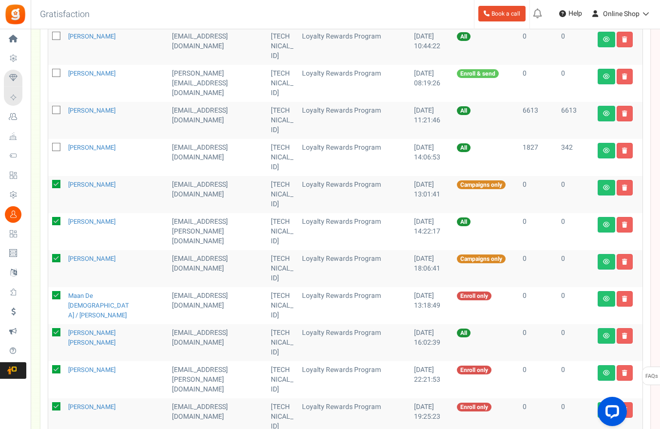
scroll to position [442, 0]
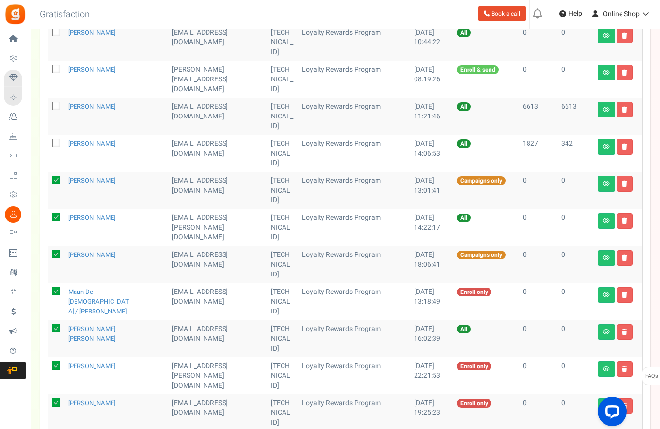
checkbox input "true"
click at [300, 365] on div "Users ( 465 ) Download Search Add Etsy Order Delete Selected Users Import Users…" at bounding box center [345, 130] width 610 height 911
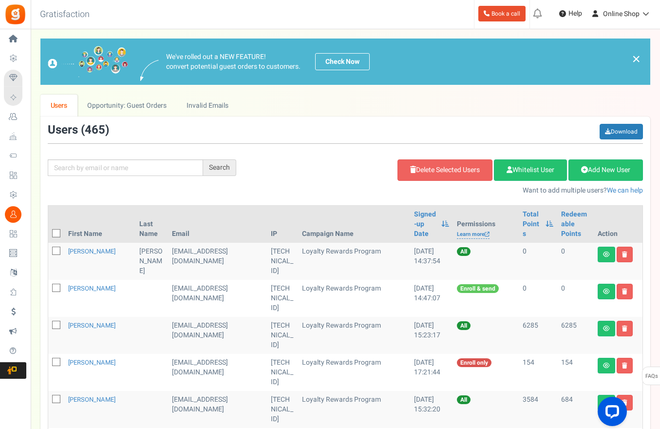
scroll to position [0, 0]
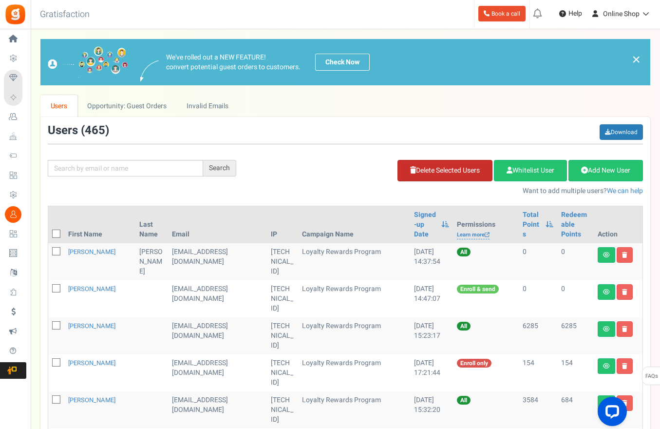
click at [463, 168] on link "Delete Selected Users" at bounding box center [445, 170] width 95 height 21
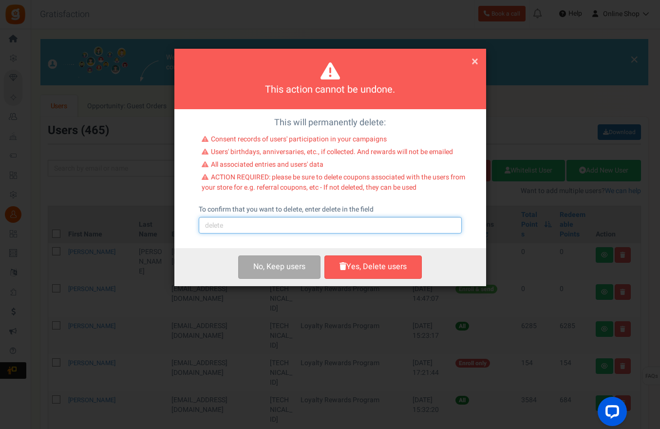
click at [334, 227] on input "text" at bounding box center [330, 225] width 263 height 17
type input "delete"
click at [356, 272] on button "Yes, Delete users" at bounding box center [373, 266] width 97 height 23
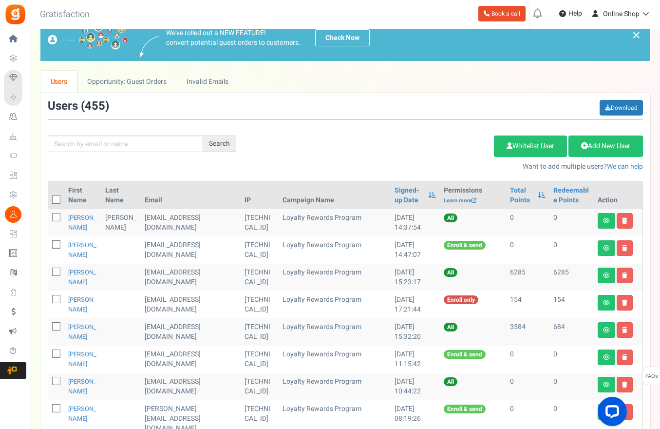
scroll to position [24, 0]
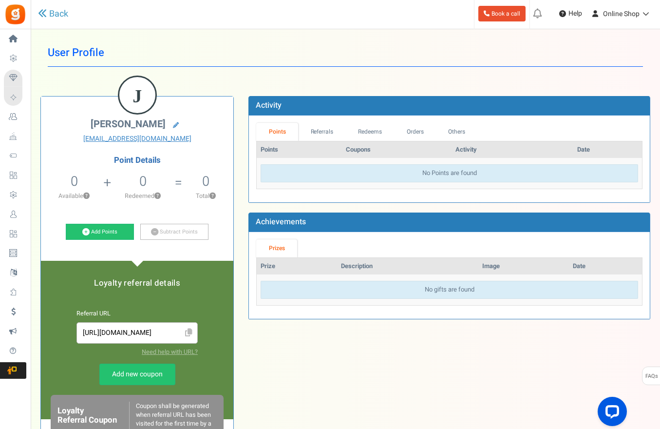
click at [373, 142] on th "Coupons" at bounding box center [397, 149] width 110 height 17
click at [375, 134] on link "Redeems" at bounding box center [370, 132] width 49 height 18
click at [423, 134] on link "Orders" at bounding box center [415, 132] width 42 height 18
click at [374, 133] on link "Redeems" at bounding box center [370, 132] width 49 height 18
click at [418, 129] on link "Orders" at bounding box center [415, 132] width 42 height 18
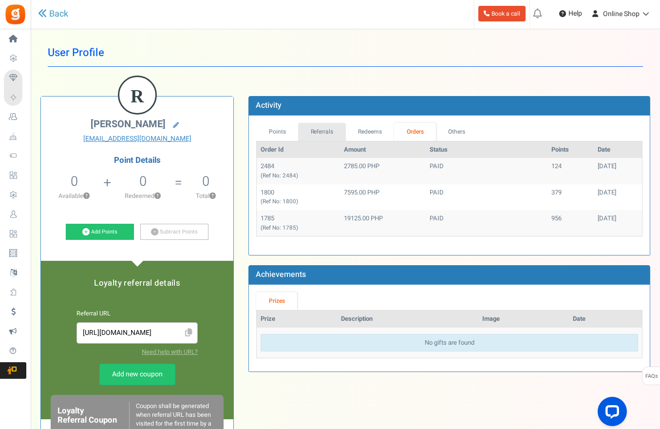
click at [324, 128] on link "Referrals" at bounding box center [322, 132] width 48 height 18
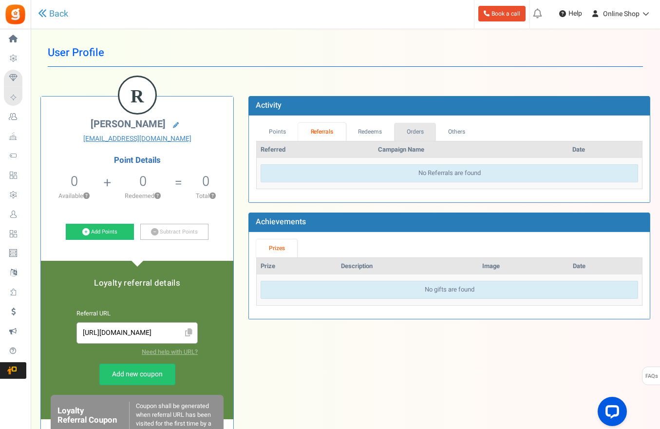
click at [421, 134] on link "Orders" at bounding box center [415, 132] width 42 height 18
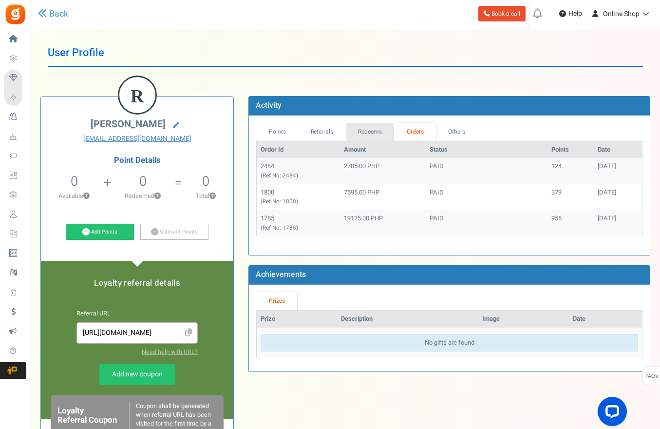
click at [365, 123] on link "Redeems" at bounding box center [370, 132] width 49 height 18
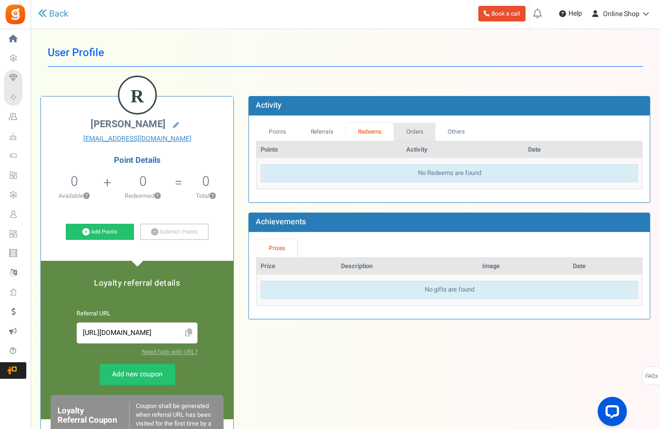
drag, startPoint x: 421, startPoint y: 128, endPoint x: 414, endPoint y: 131, distance: 7.7
click at [421, 128] on link "Orders" at bounding box center [415, 132] width 42 height 18
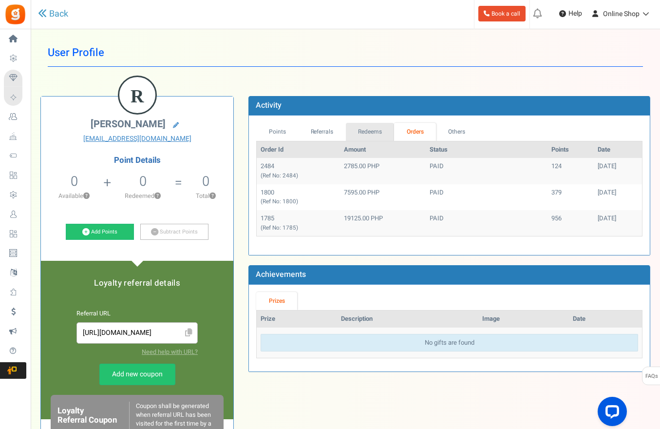
click at [372, 137] on link "Redeems" at bounding box center [370, 132] width 49 height 18
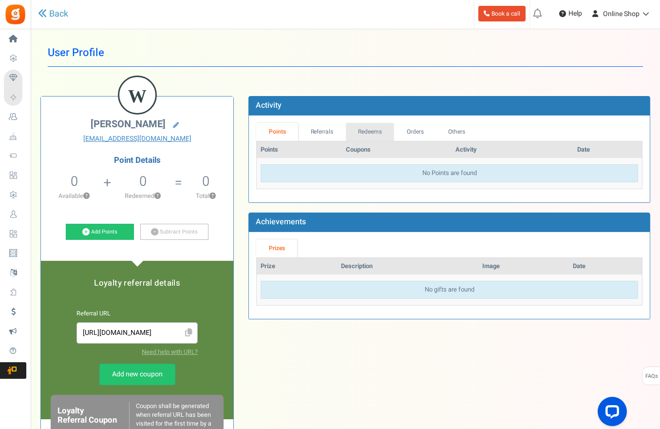
drag, startPoint x: 364, startPoint y: 136, endPoint x: 372, endPoint y: 134, distance: 8.6
click at [364, 136] on link "Redeems" at bounding box center [370, 132] width 49 height 18
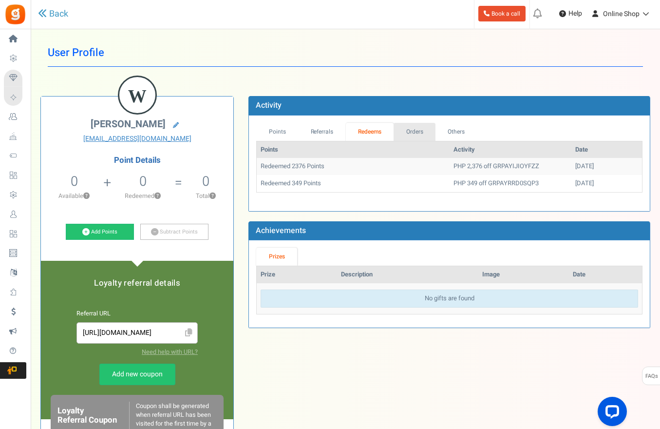
click at [414, 129] on link "Orders" at bounding box center [415, 132] width 42 height 18
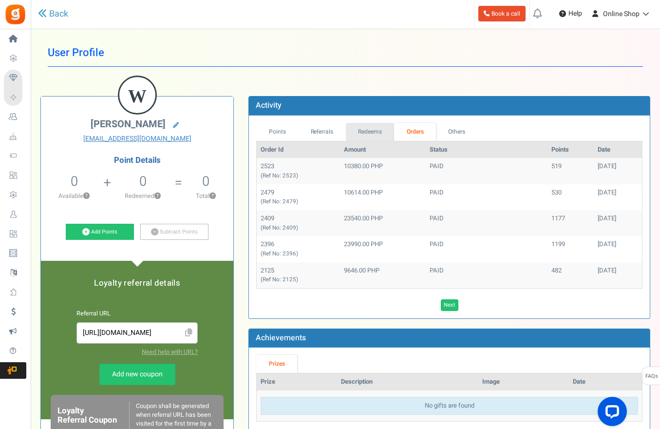
click at [373, 130] on link "Redeems" at bounding box center [370, 132] width 49 height 18
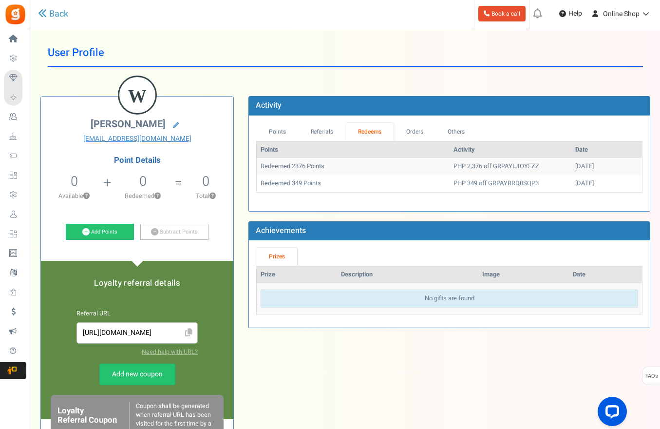
drag, startPoint x: 388, startPoint y: 101, endPoint x: 397, endPoint y: 114, distance: 15.1
click at [388, 101] on div "Activity" at bounding box center [450, 105] width 402 height 19
click at [407, 131] on link "Orders" at bounding box center [415, 132] width 42 height 18
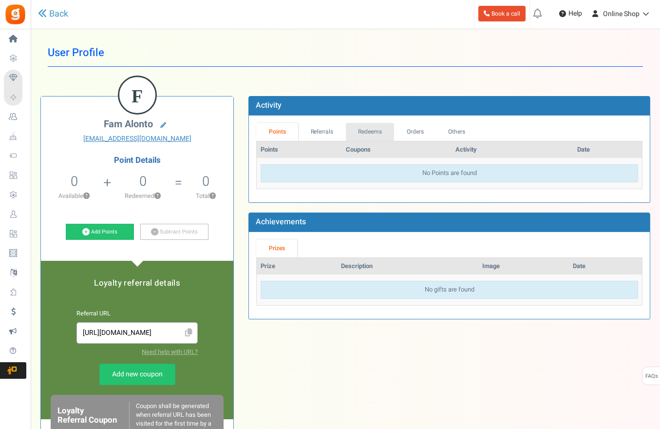
click at [374, 127] on link "Redeems" at bounding box center [370, 132] width 49 height 18
click at [418, 131] on link "Orders" at bounding box center [415, 132] width 42 height 18
drag, startPoint x: 417, startPoint y: 135, endPoint x: 411, endPoint y: 136, distance: 6.0
click at [416, 135] on link "Orders" at bounding box center [415, 132] width 42 height 18
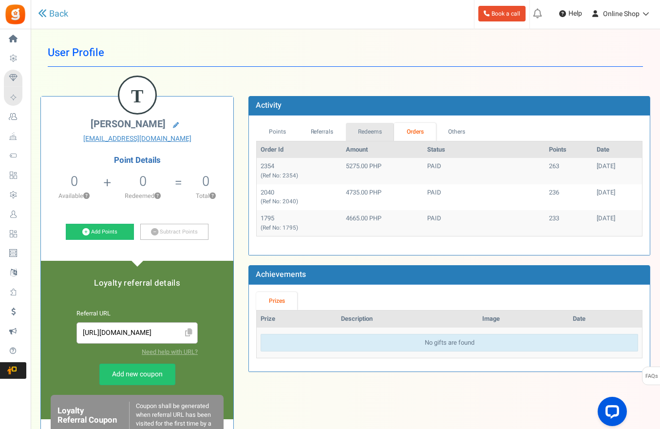
click at [385, 133] on link "Redeems" at bounding box center [370, 132] width 49 height 18
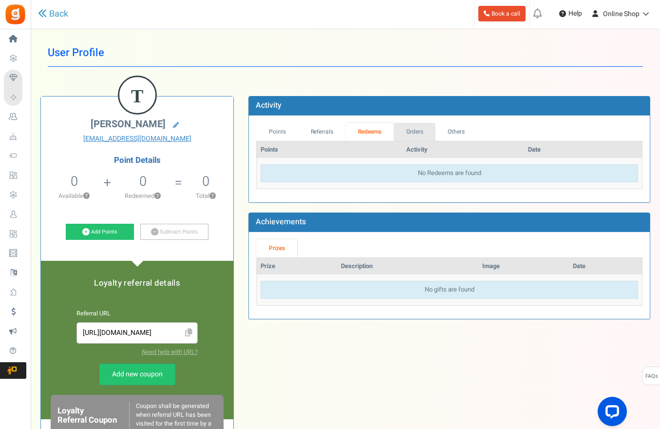
click at [417, 129] on link "Orders" at bounding box center [415, 132] width 42 height 18
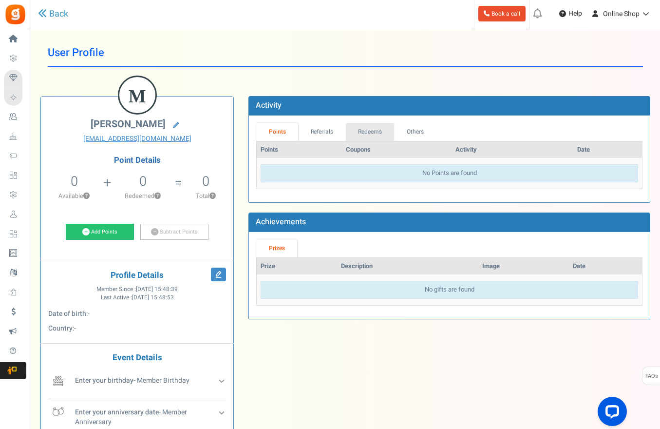
click at [355, 141] on table "Points Coupons Activity Date No Points are found" at bounding box center [449, 165] width 386 height 48
click at [369, 134] on link "Redeems" at bounding box center [370, 132] width 49 height 18
click at [319, 136] on link "Referrals" at bounding box center [322, 132] width 48 height 18
click at [420, 132] on link "Others" at bounding box center [415, 132] width 42 height 18
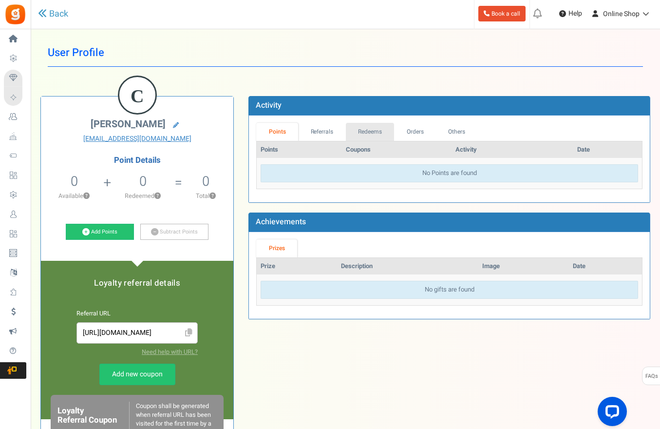
click at [362, 131] on link "Redeems" at bounding box center [370, 132] width 49 height 18
click at [423, 129] on link "Orders" at bounding box center [415, 132] width 42 height 18
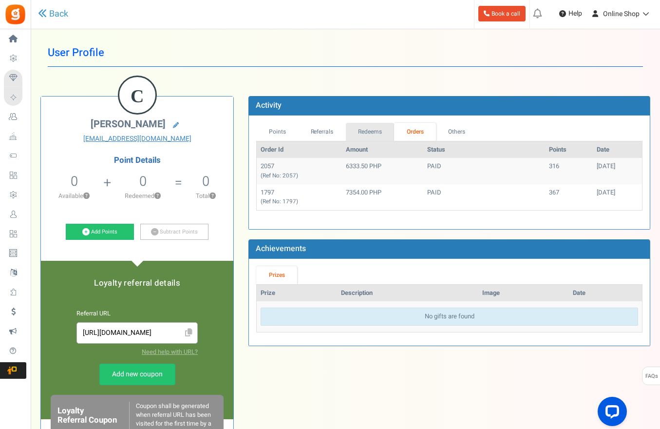
click at [373, 132] on link "Redeems" at bounding box center [370, 132] width 49 height 18
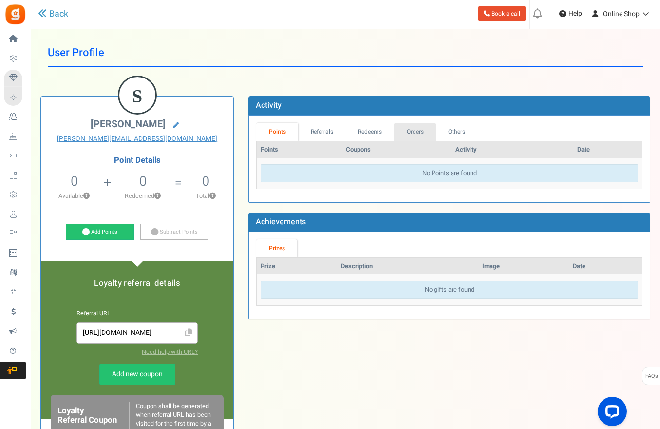
click at [413, 127] on link "Orders" at bounding box center [415, 132] width 42 height 18
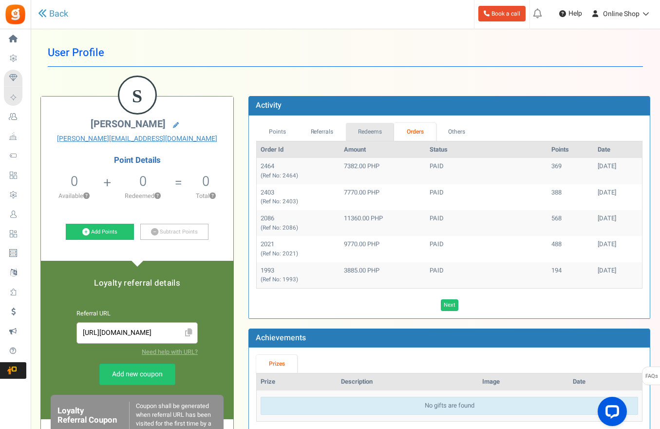
click at [376, 129] on link "Redeems" at bounding box center [370, 132] width 49 height 18
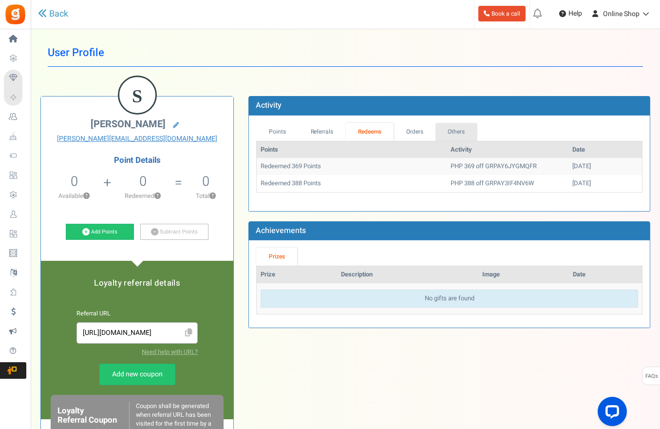
click at [445, 126] on link "Others" at bounding box center [457, 132] width 42 height 18
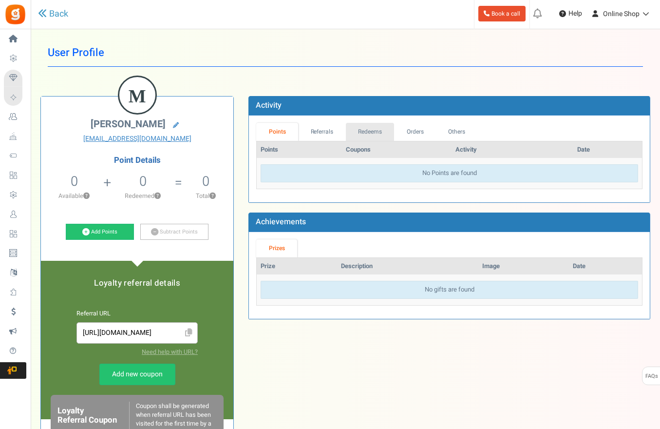
click at [375, 138] on link "Redeems" at bounding box center [370, 132] width 49 height 18
click at [417, 131] on link "Orders" at bounding box center [415, 132] width 42 height 18
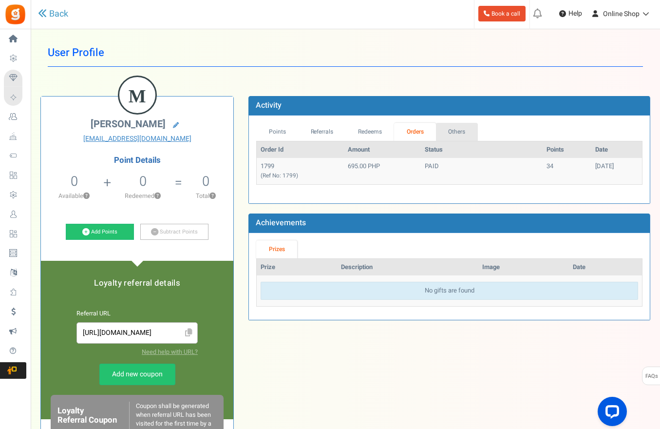
click at [459, 131] on link "Others" at bounding box center [457, 132] width 42 height 18
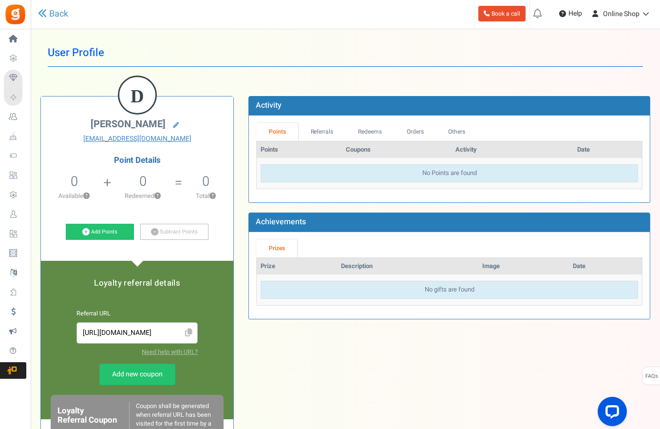
drag, startPoint x: 400, startPoint y: 67, endPoint x: 420, endPoint y: 120, distance: 57.0
click at [400, 67] on div "User Profile Back D Daneia Isabelle Palad daneiapalad@gmail.com Point Details 0…" at bounding box center [345, 344] width 610 height 611
click at [419, 135] on link "Orders" at bounding box center [415, 132] width 42 height 18
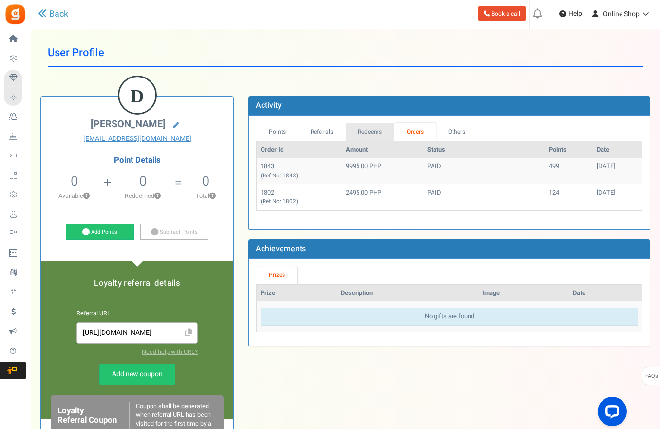
click at [381, 131] on link "Redeems" at bounding box center [370, 132] width 49 height 18
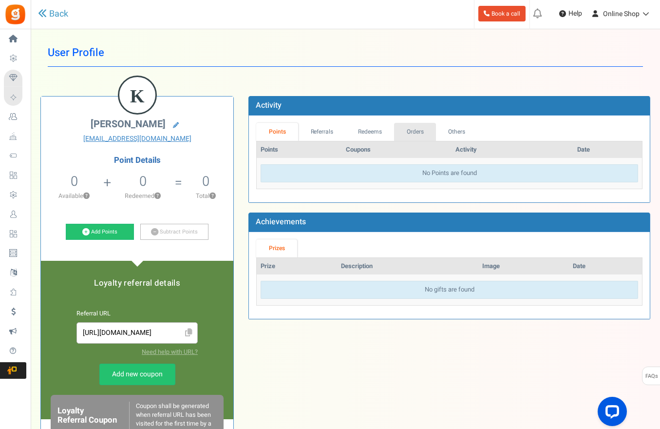
click at [406, 133] on link "Orders" at bounding box center [415, 132] width 42 height 18
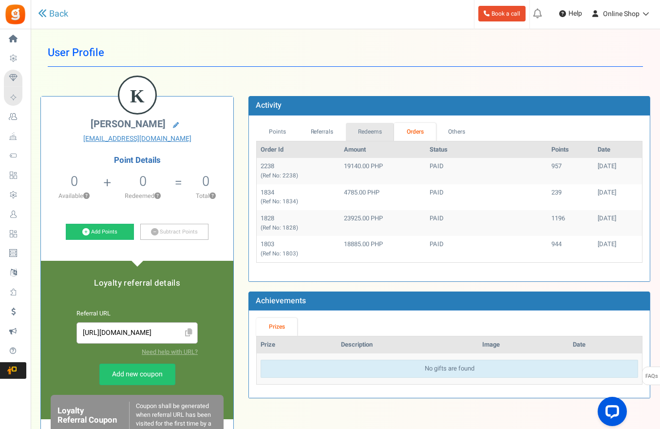
click at [375, 133] on link "Redeems" at bounding box center [370, 132] width 49 height 18
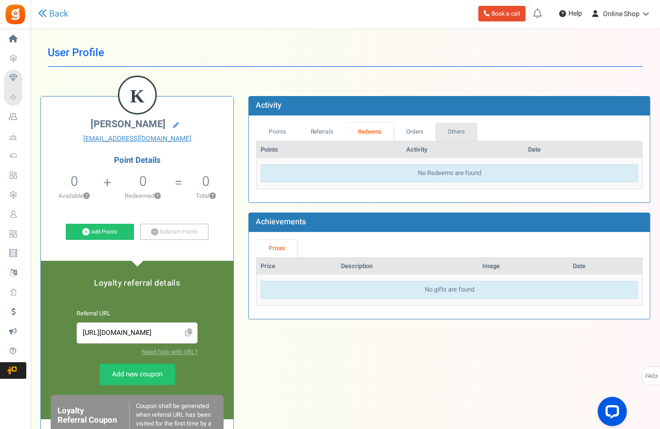
click at [451, 135] on link "Others" at bounding box center [457, 132] width 42 height 18
click at [419, 134] on link "Orders" at bounding box center [415, 132] width 42 height 18
click at [405, 130] on link "Orders" at bounding box center [415, 132] width 42 height 18
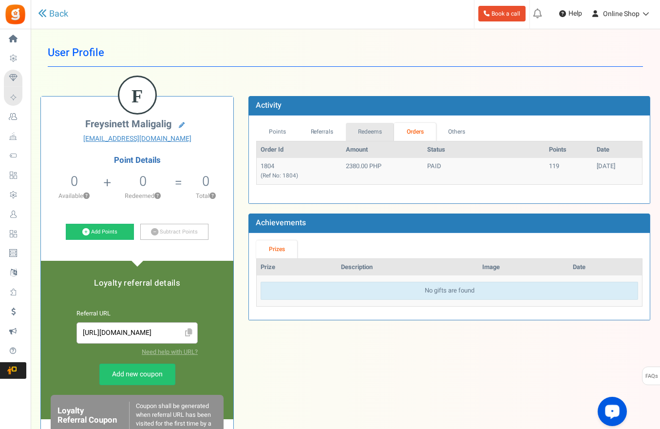
click at [380, 128] on link "Redeems" at bounding box center [370, 132] width 49 height 18
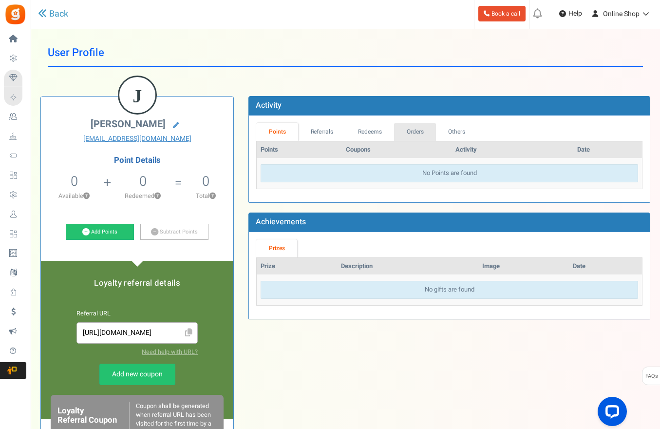
click at [426, 133] on link "Orders" at bounding box center [415, 132] width 42 height 18
click at [416, 132] on link "Orders" at bounding box center [415, 132] width 42 height 18
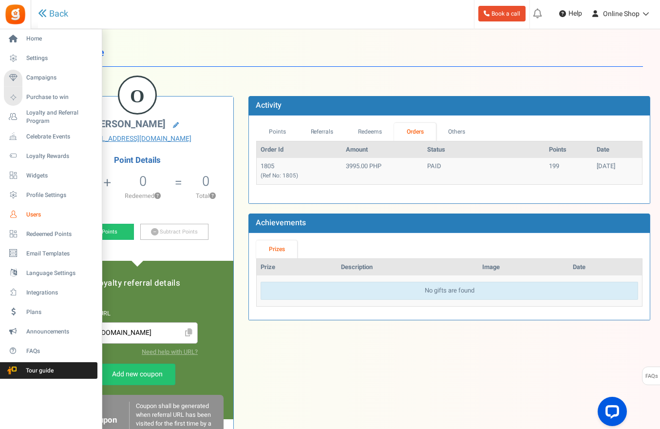
click at [52, 219] on link "Users" at bounding box center [51, 214] width 94 height 17
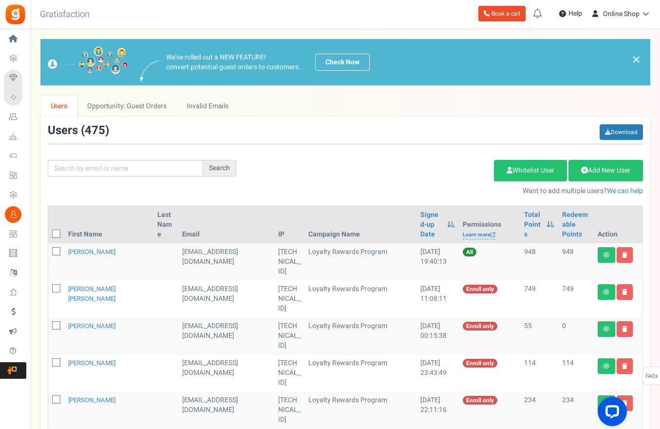
drag, startPoint x: 332, startPoint y: 155, endPoint x: 168, endPoint y: 152, distance: 163.8
click at [321, 157] on div "Add Etsy Order Delete Selected Users Import Users Spam Protection Subtract Poin…" at bounding box center [447, 175] width 407 height 42
click at [168, 166] on input "text" at bounding box center [125, 168] width 155 height 17
paste input "[EMAIL_ADDRESS][DOMAIN_NAME]"
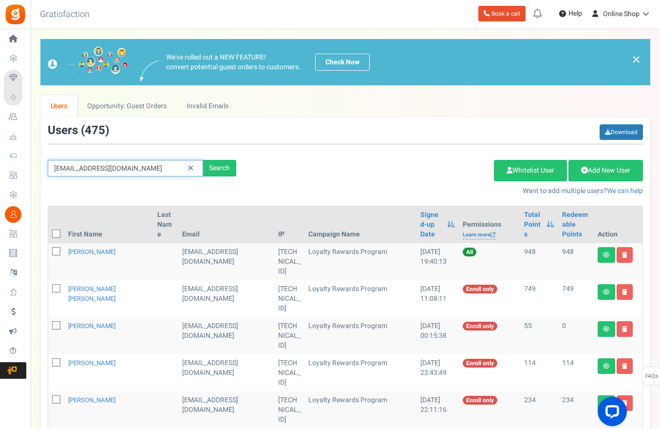
type input "[EMAIL_ADDRESS][DOMAIN_NAME]"
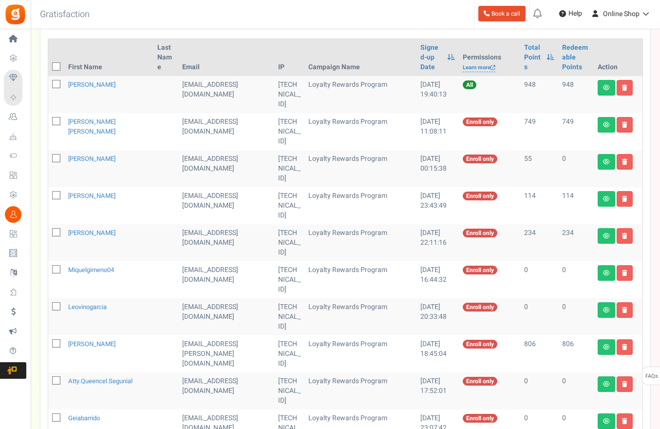
scroll to position [97, 0]
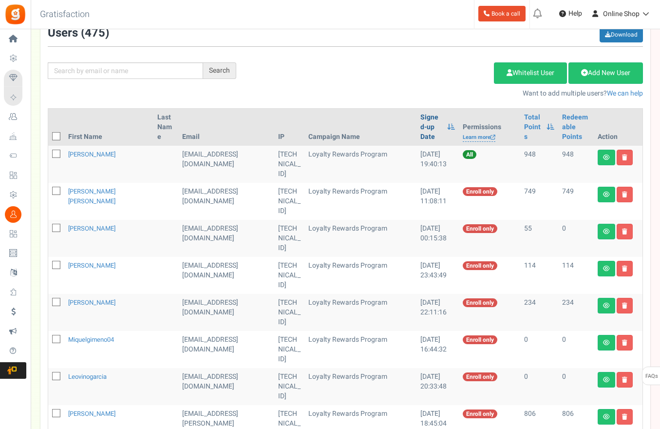
click at [421, 120] on link "Signed-up Date" at bounding box center [432, 127] width 22 height 29
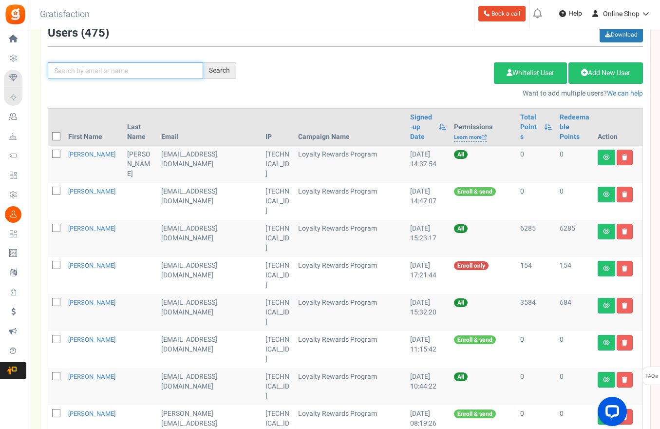
click at [136, 72] on input "text" at bounding box center [125, 70] width 155 height 17
paste input "Kazunobu"
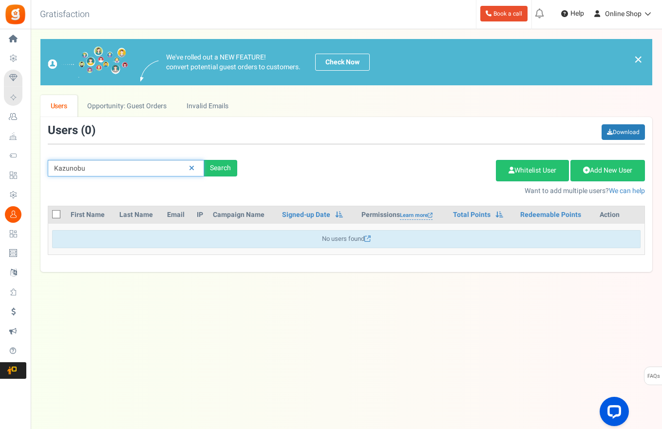
click at [155, 165] on input "Kazunobu" at bounding box center [126, 168] width 156 height 17
paste input "Takijima"
click at [120, 158] on div "Takijima Search Add Etsy Order Delete Selected Users Import Users Spam Protecti…" at bounding box center [346, 160] width 612 height 72
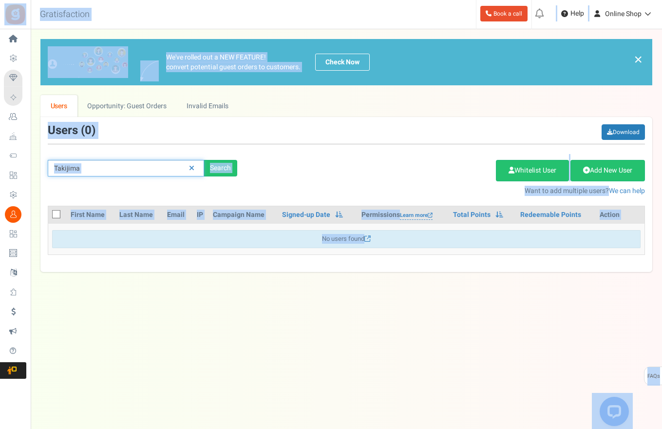
click at [125, 160] on input "Takijima" at bounding box center [126, 168] width 156 height 17
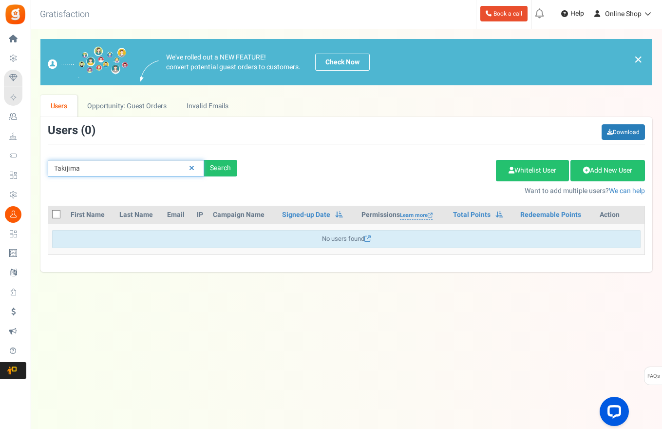
paste input "kazu.takijima@teamenergy.ph"
click at [227, 166] on div "Search" at bounding box center [220, 168] width 33 height 17
click at [147, 175] on input "kazu.takijima@teamenergy.ph" at bounding box center [126, 168] width 156 height 17
paste input "107.20.102.186"
type input "107.20.102.186"
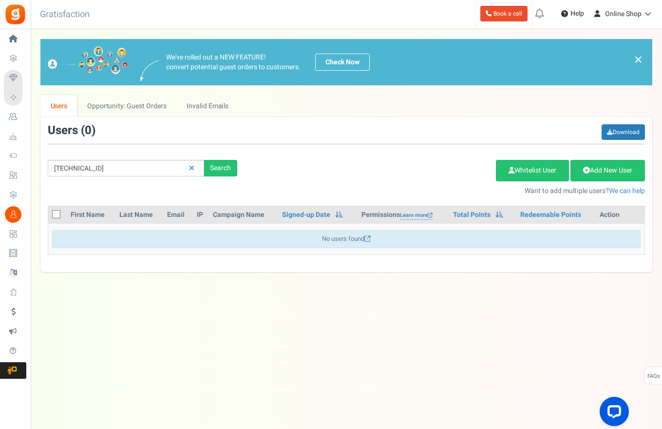
click at [606, 213] on th "Action" at bounding box center [620, 215] width 49 height 18
click at [194, 171] on link at bounding box center [191, 168] width 15 height 17
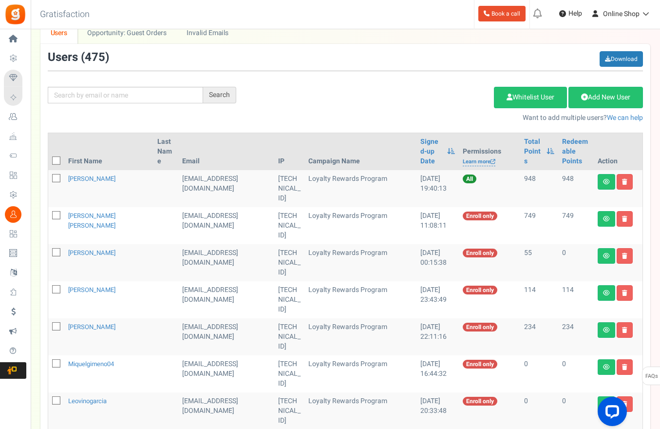
scroll to position [49, 0]
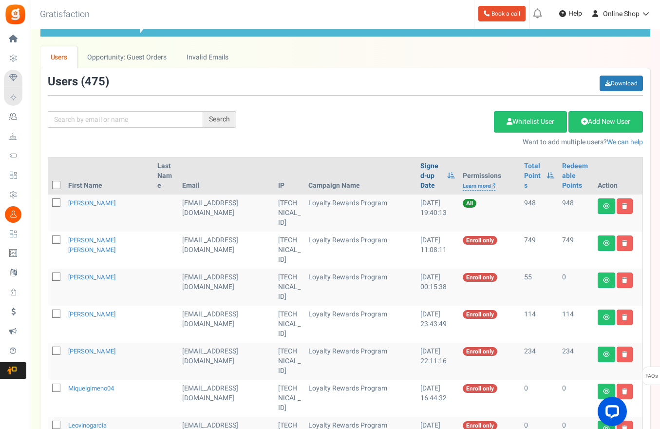
click at [421, 165] on link "Signed-up Date" at bounding box center [432, 175] width 22 height 29
click at [421, 167] on link "Signed-up Date" at bounding box center [432, 175] width 22 height 29
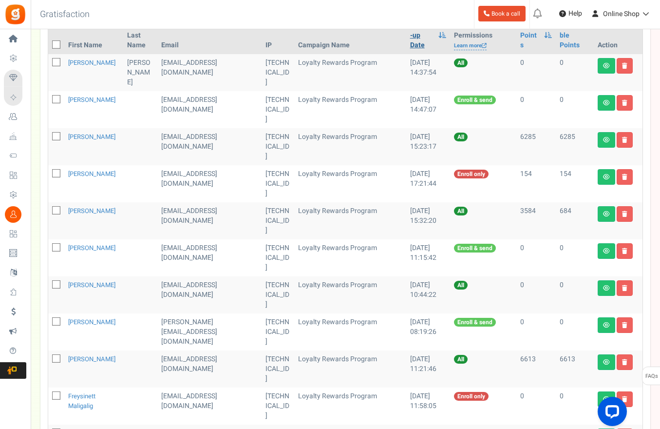
scroll to position [151, 0]
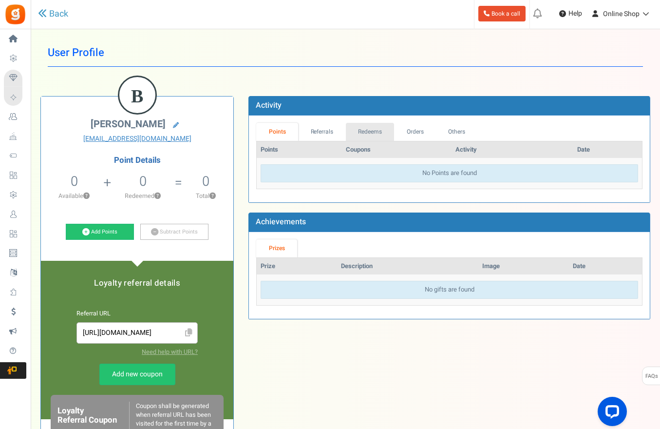
click at [378, 132] on link "Redeems" at bounding box center [370, 132] width 49 height 18
click at [415, 132] on link "Orders" at bounding box center [415, 132] width 42 height 18
click at [372, 131] on link "Redeems" at bounding box center [370, 132] width 49 height 18
click at [418, 131] on link "Orders" at bounding box center [415, 132] width 42 height 18
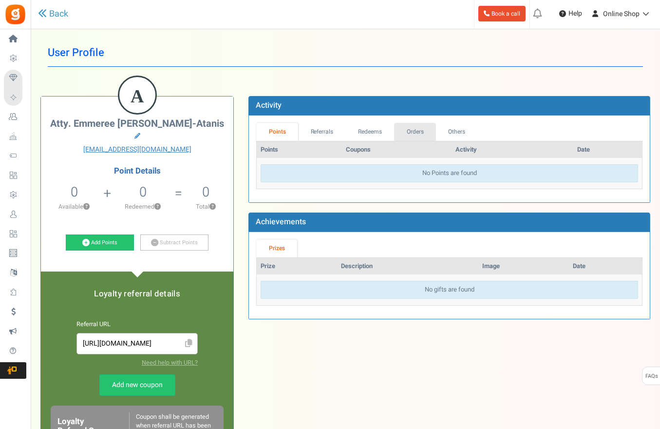
click at [414, 133] on link "Orders" at bounding box center [415, 132] width 42 height 18
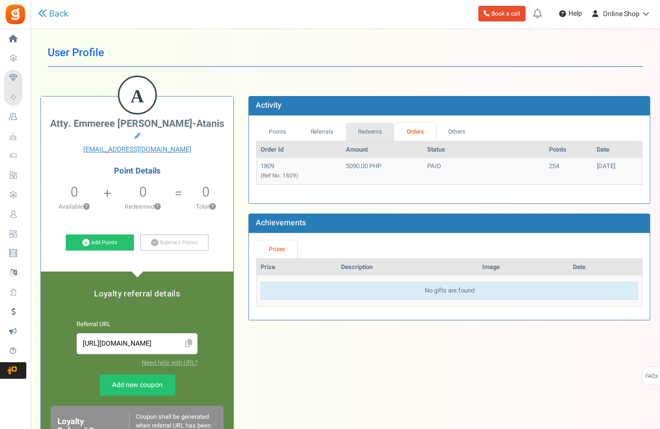
click at [369, 127] on link "Redeems" at bounding box center [370, 132] width 49 height 18
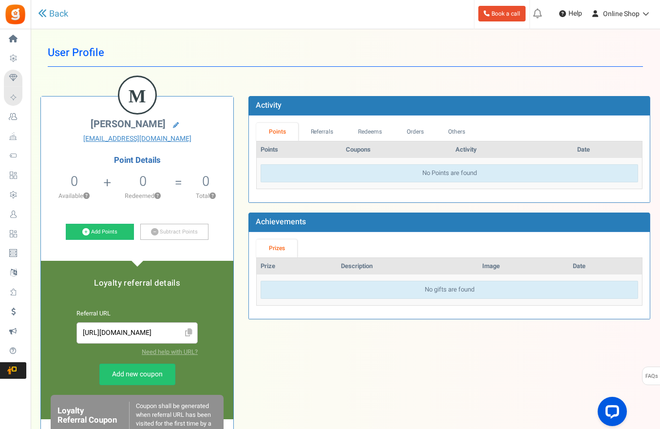
drag, startPoint x: 449, startPoint y: 354, endPoint x: 484, endPoint y: 282, distance: 80.2
click at [450, 354] on div "M [PERSON_NAME] [EMAIL_ADDRESS][DOMAIN_NAME] Point Details 0 0 Redeemable 0 Exc…" at bounding box center [345, 365] width 625 height 569
click at [407, 136] on link "Orders" at bounding box center [415, 132] width 42 height 18
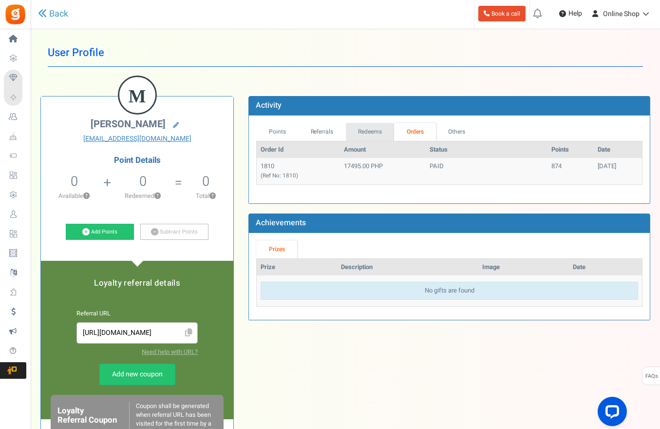
click at [382, 134] on link "Redeems" at bounding box center [370, 132] width 49 height 18
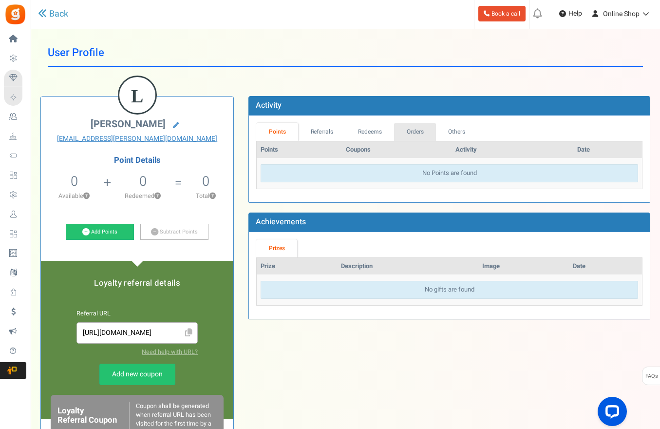
click at [408, 126] on link "Orders" at bounding box center [415, 132] width 42 height 18
click at [417, 134] on link "Orders" at bounding box center [415, 132] width 42 height 18
click at [414, 130] on link "Orders" at bounding box center [415, 132] width 42 height 18
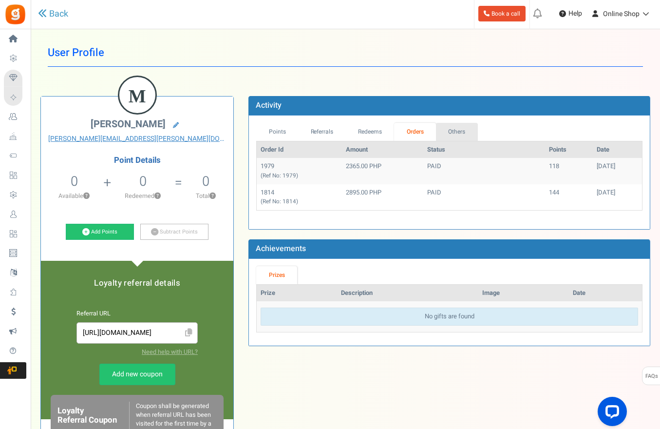
click at [439, 138] on link "Others" at bounding box center [457, 132] width 42 height 18
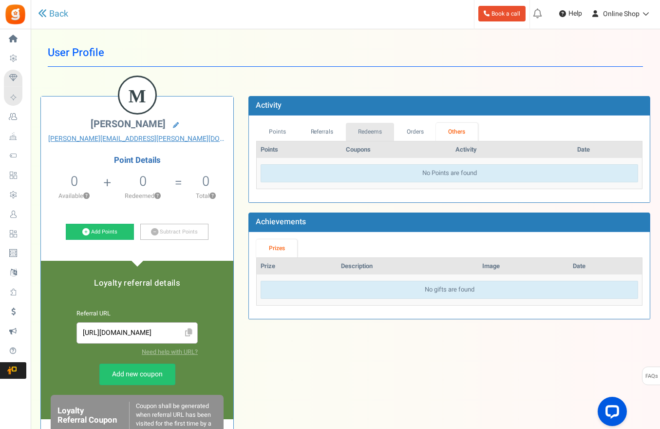
click at [359, 131] on link "Redeems" at bounding box center [370, 132] width 49 height 18
click at [418, 132] on link "Orders" at bounding box center [415, 132] width 42 height 18
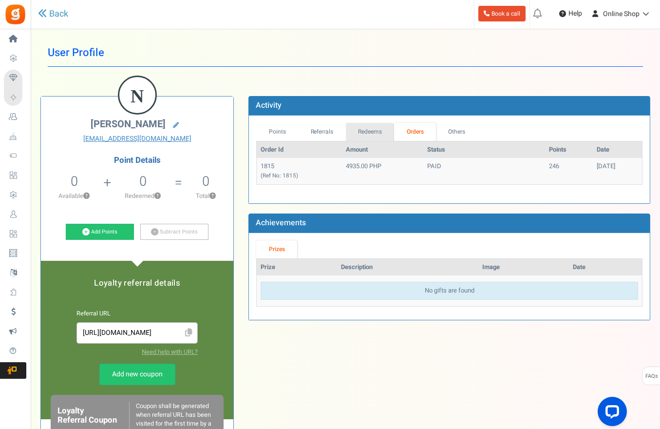
click at [358, 128] on link "Redeems" at bounding box center [370, 132] width 49 height 18
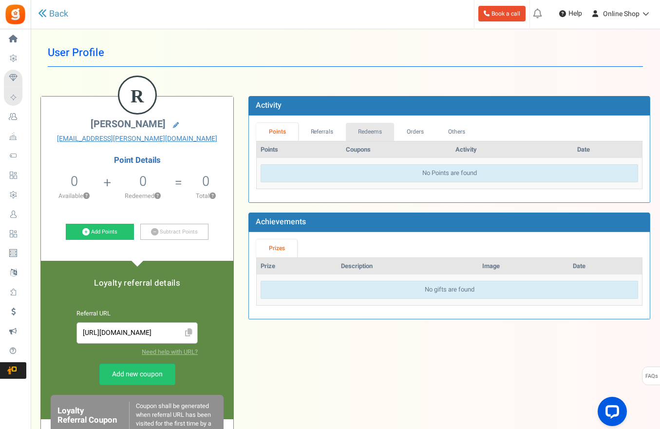
click at [380, 131] on link "Redeems" at bounding box center [370, 132] width 49 height 18
click at [408, 127] on link "Orders" at bounding box center [415, 132] width 42 height 18
click at [416, 129] on link "Orders" at bounding box center [415, 132] width 42 height 18
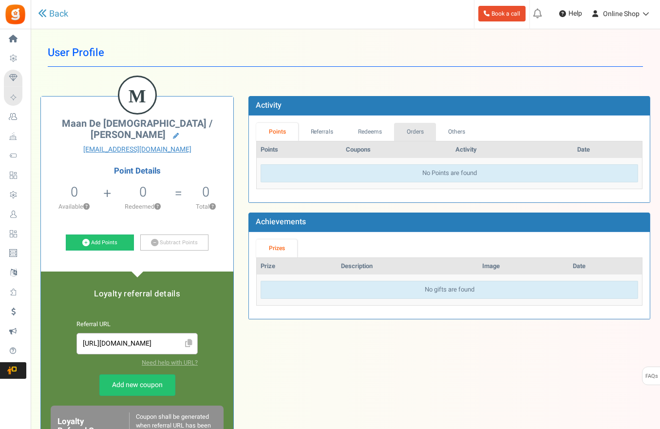
click at [415, 126] on link "Orders" at bounding box center [415, 132] width 42 height 18
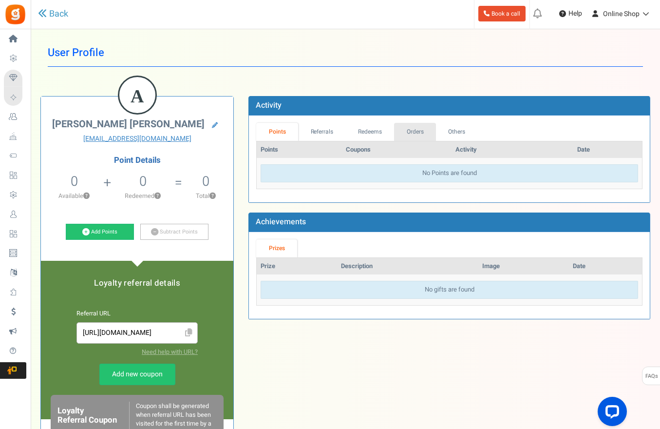
click at [416, 135] on link "Orders" at bounding box center [415, 132] width 42 height 18
click at [423, 126] on link "Orders" at bounding box center [415, 132] width 42 height 18
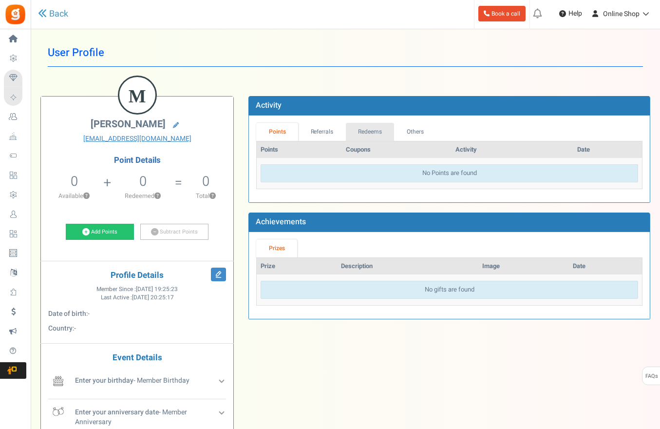
click at [378, 135] on link "Redeems" at bounding box center [370, 132] width 49 height 18
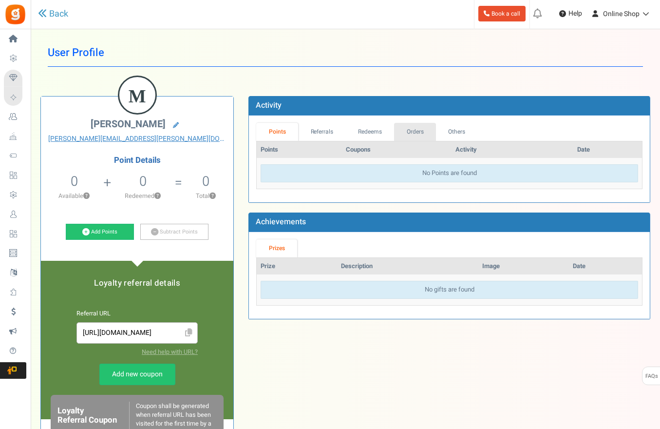
click at [423, 127] on link "Orders" at bounding box center [415, 132] width 42 height 18
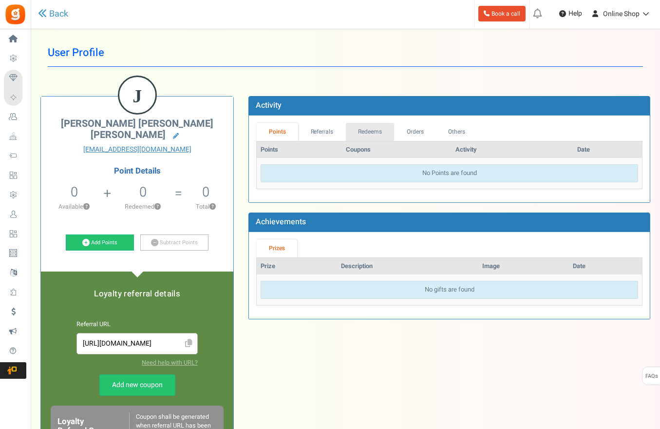
click at [380, 135] on link "Redeems" at bounding box center [370, 132] width 49 height 18
click at [418, 130] on link "Orders" at bounding box center [415, 132] width 42 height 18
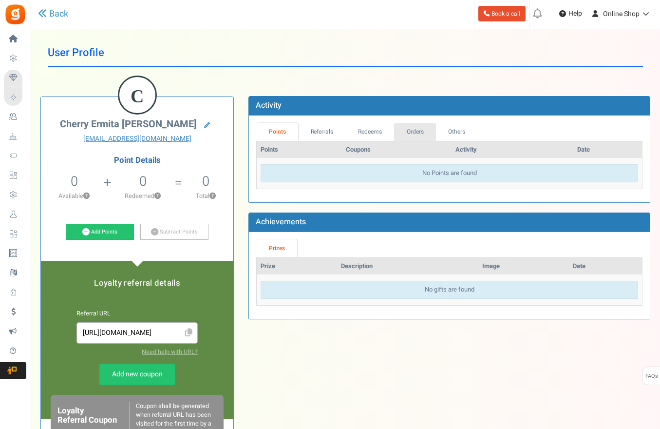
click at [400, 132] on link "Orders" at bounding box center [415, 132] width 42 height 18
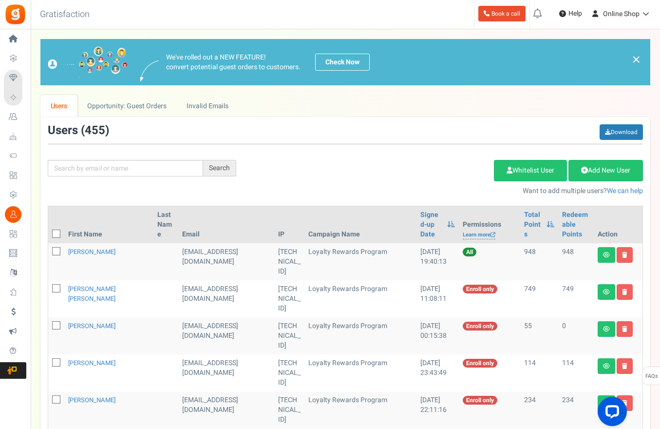
click at [357, 195] on p "Want to add multiple users? We can help" at bounding box center [447, 191] width 392 height 10
click at [421, 216] on link "Signed-up Date" at bounding box center [432, 224] width 22 height 29
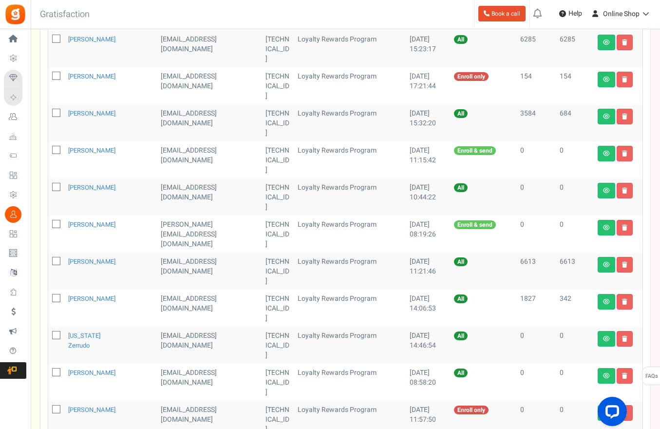
scroll to position [292, 0]
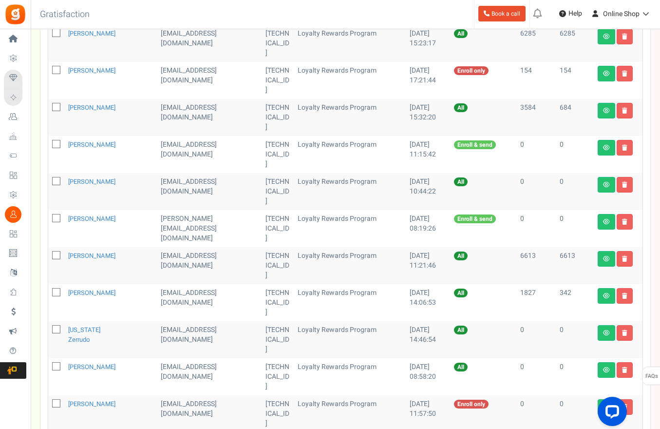
click at [58, 327] on icon at bounding box center [57, 330] width 6 height 6
click at [49, 327] on input "checkbox" at bounding box center [45, 330] width 6 height 6
checkbox input "true"
click at [58, 362] on span at bounding box center [56, 366] width 8 height 8
click at [49, 364] on input "checkbox" at bounding box center [45, 367] width 6 height 6
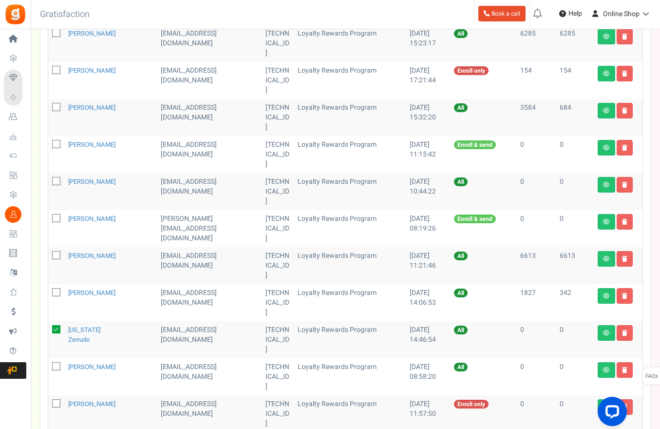
checkbox input "true"
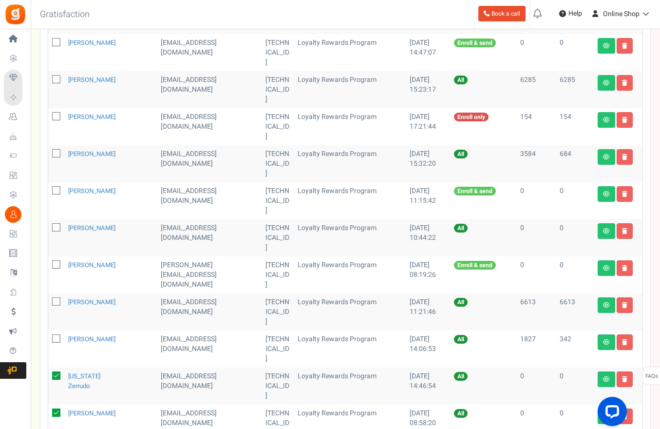
scroll to position [244, 0]
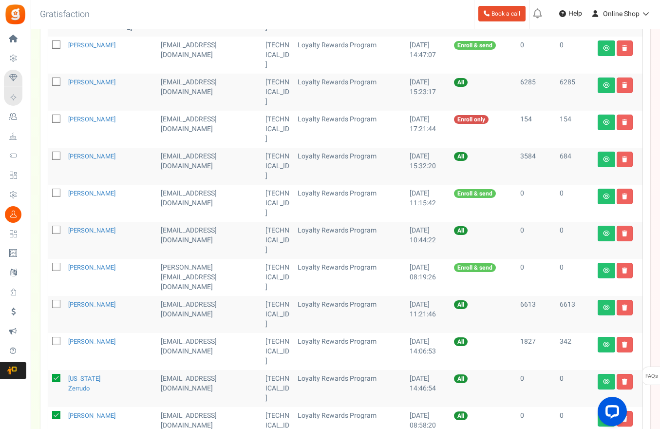
checkbox input "true"
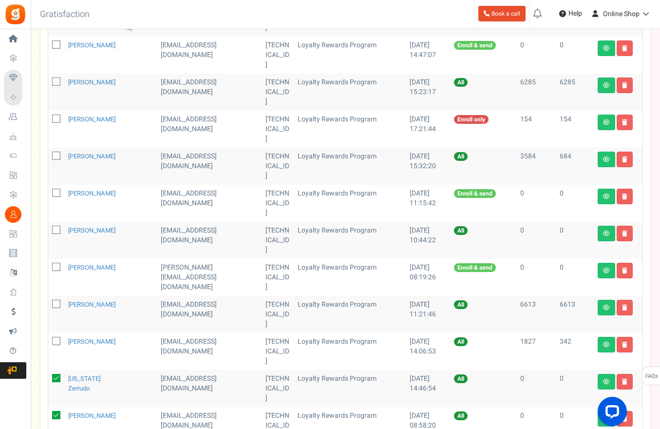
checkbox input "true"
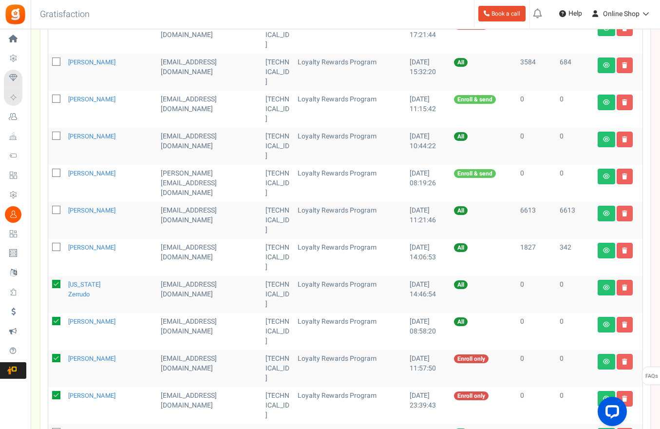
scroll to position [341, 0]
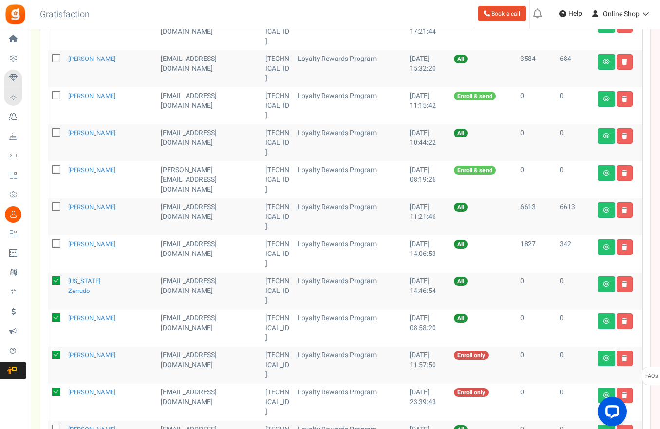
checkbox input "true"
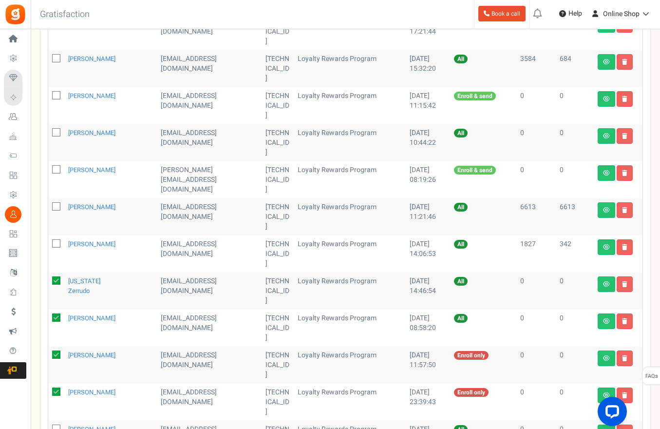
checkbox input "true"
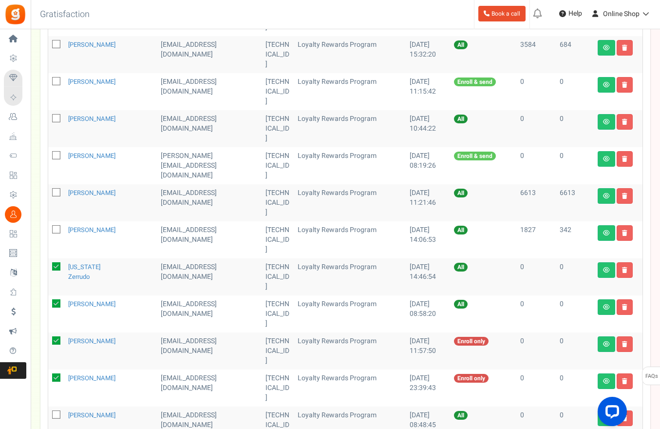
scroll to position [439, 0]
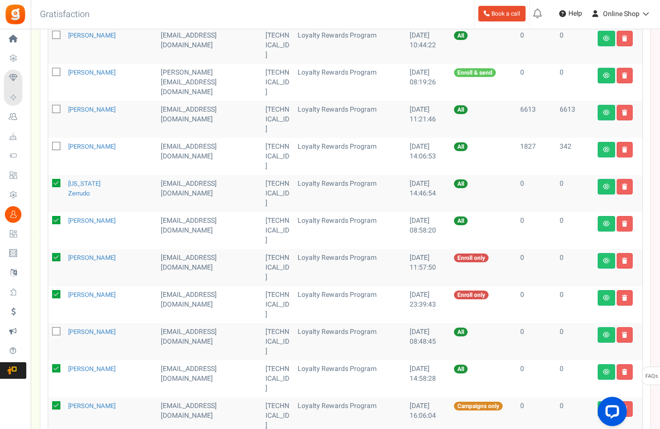
checkbox input "true"
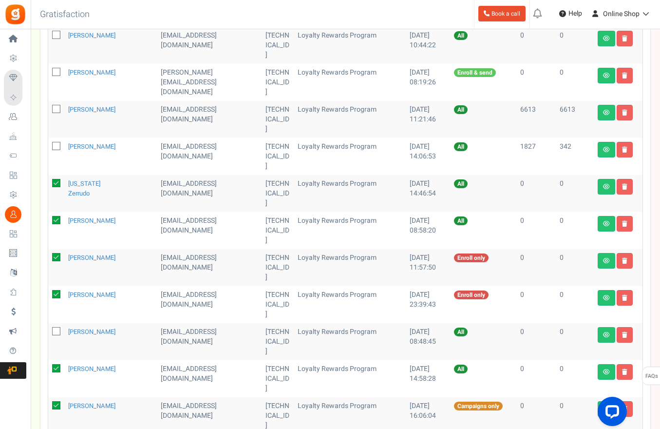
checkbox input "true"
click at [169, 389] on div "View less View more × [NEW!] Include taxes and shipping when rewarding points f…" at bounding box center [330, 119] width 660 height 1057
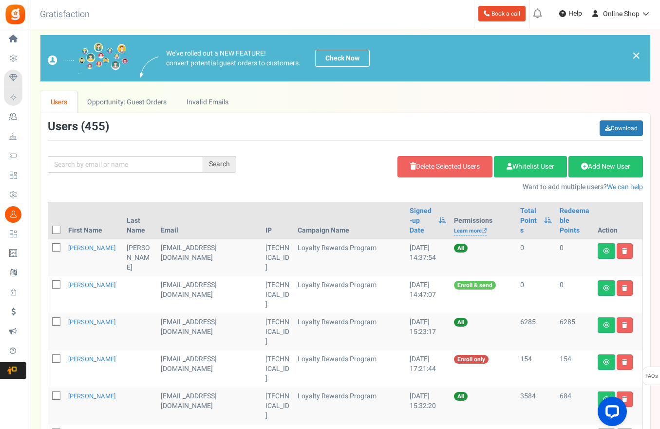
scroll to position [0, 0]
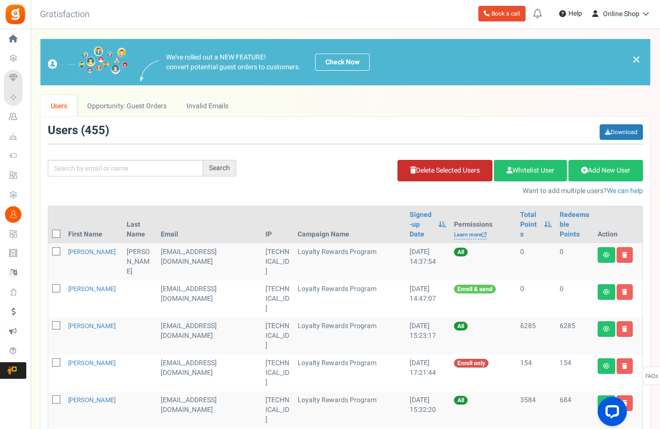
click at [461, 172] on link "Delete Selected Users" at bounding box center [445, 170] width 95 height 21
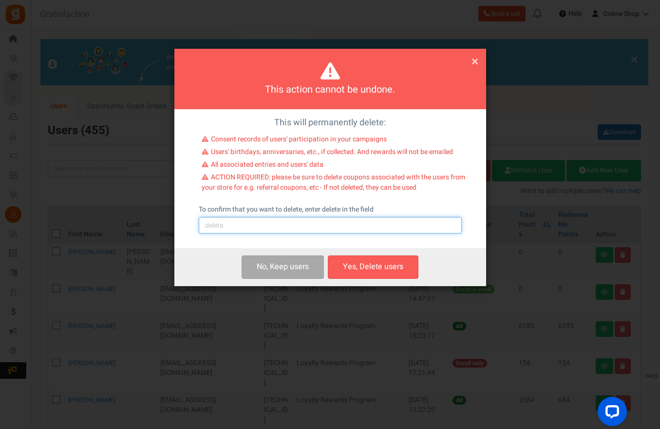
click at [330, 225] on input "text" at bounding box center [330, 225] width 263 height 17
type input "delete"
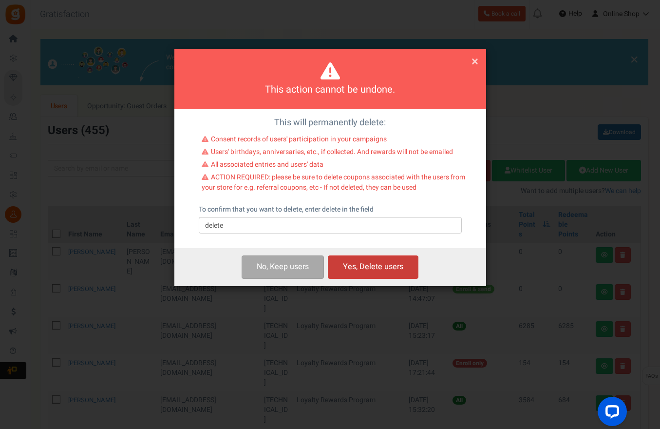
click at [384, 268] on button "Yes, Delete users" at bounding box center [373, 266] width 91 height 23
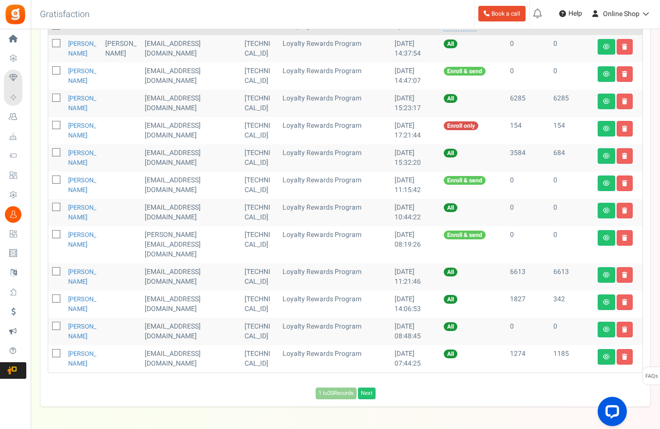
scroll to position [225, 0]
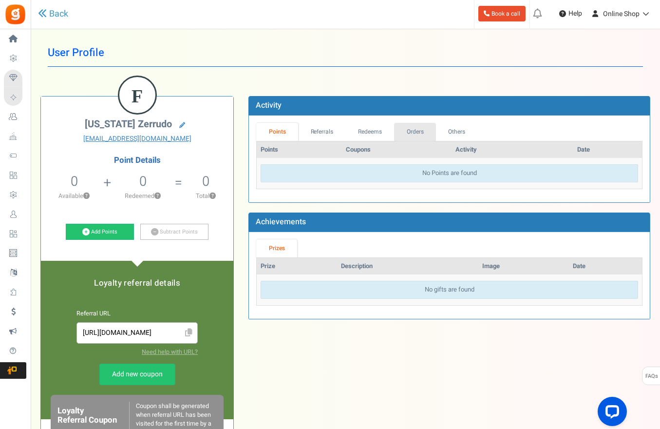
click at [420, 131] on link "Orders" at bounding box center [415, 132] width 42 height 18
click at [430, 132] on link "Orders" at bounding box center [415, 132] width 42 height 18
click at [373, 130] on link "Redeems" at bounding box center [370, 132] width 49 height 18
click at [419, 128] on link "Orders" at bounding box center [415, 132] width 42 height 18
click at [411, 134] on link "Orders" at bounding box center [415, 132] width 42 height 18
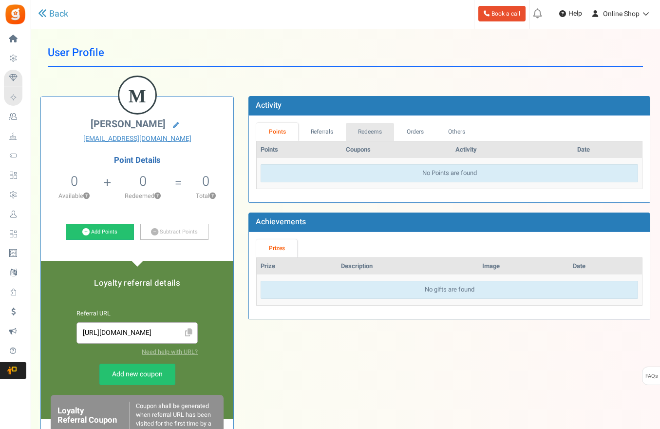
click at [381, 128] on link "Redeems" at bounding box center [370, 132] width 49 height 18
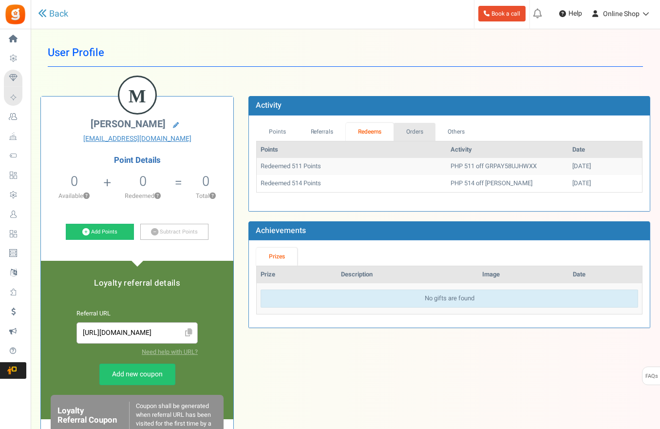
click at [409, 132] on link "Orders" at bounding box center [415, 132] width 42 height 18
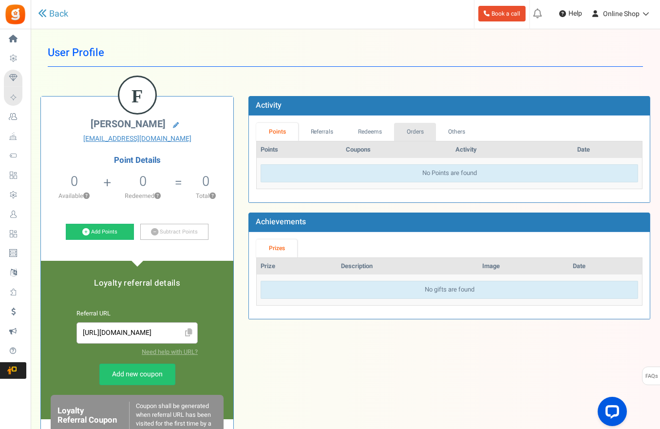
click at [407, 126] on link "Orders" at bounding box center [415, 132] width 42 height 18
click at [429, 127] on link "Orders" at bounding box center [415, 132] width 42 height 18
click at [402, 395] on div "L [PERSON_NAME] [PERSON_NAME][EMAIL_ADDRESS][PERSON_NAME][DOMAIN_NAME] Point De…" at bounding box center [345, 365] width 625 height 569
click at [415, 131] on link "Orders" at bounding box center [415, 132] width 42 height 18
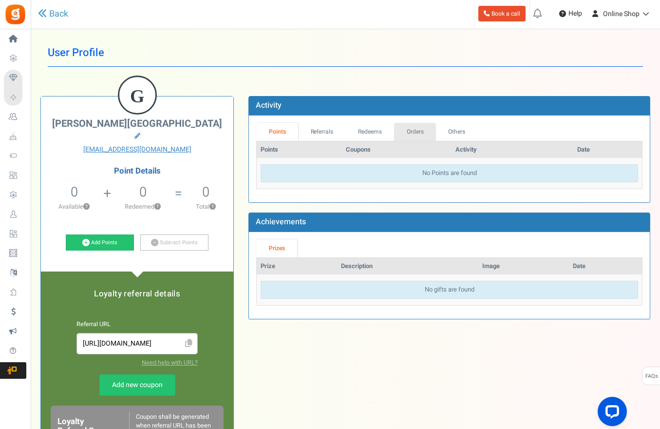
click at [418, 123] on link "Orders" at bounding box center [415, 132] width 42 height 18
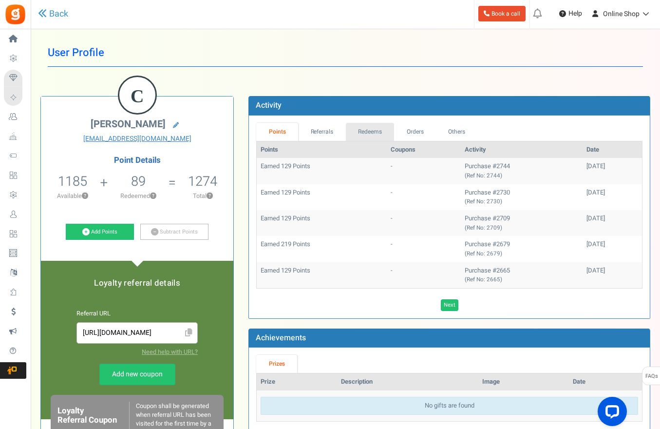
click at [381, 130] on link "Redeems" at bounding box center [370, 132] width 49 height 18
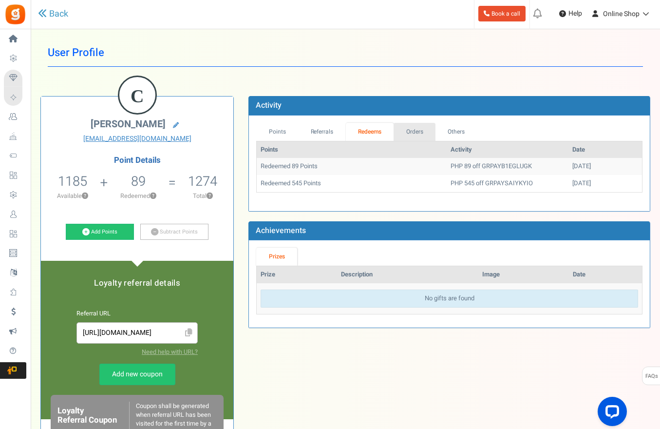
click at [424, 133] on link "Orders" at bounding box center [415, 132] width 42 height 18
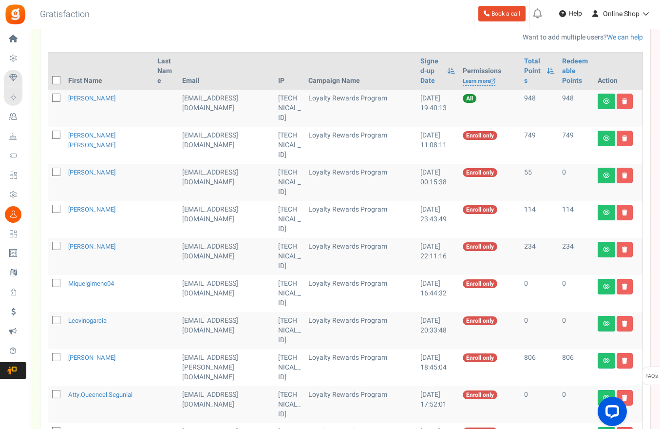
scroll to position [102, 0]
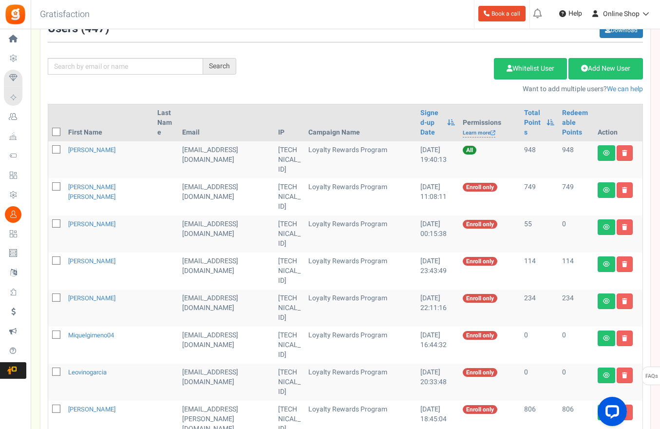
click at [299, 75] on div "Add Etsy Order Delete Selected Users Import Users Spam Protection Subtract Poin…" at bounding box center [447, 73] width 407 height 42
click at [421, 112] on link "Signed-up Date" at bounding box center [432, 122] width 22 height 29
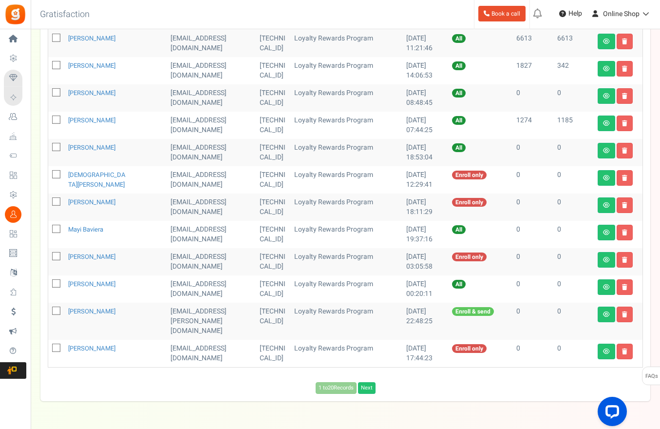
scroll to position [443, 0]
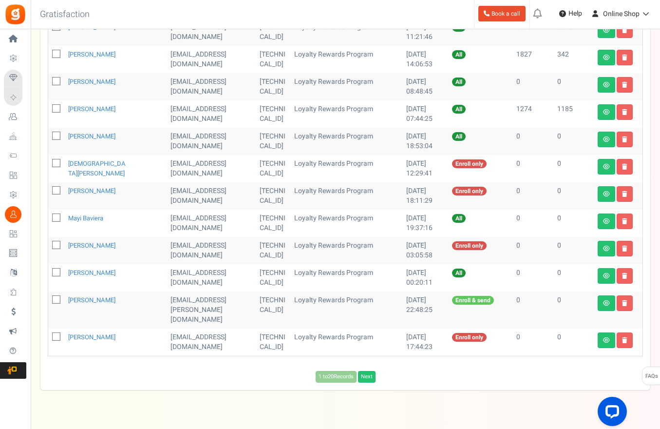
click at [54, 132] on span at bounding box center [56, 136] width 8 height 8
click at [49, 134] on input "checkbox" at bounding box center [45, 137] width 6 height 6
checkbox input "true"
click at [58, 160] on icon at bounding box center [57, 163] width 6 height 6
click at [49, 161] on input "checkbox" at bounding box center [45, 164] width 6 height 6
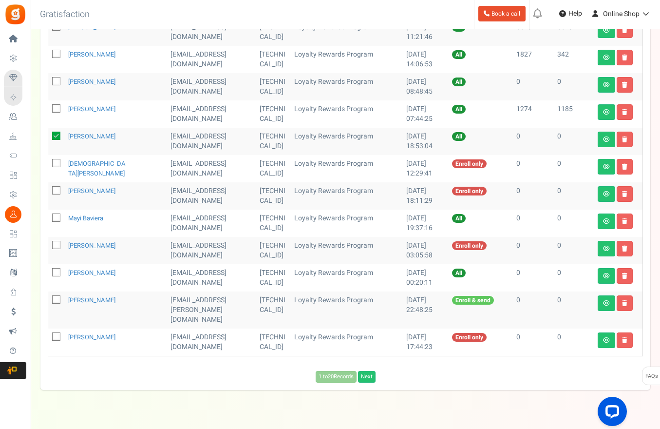
checkbox input "true"
click at [58, 188] on icon at bounding box center [57, 191] width 6 height 6
click at [49, 188] on input "checkbox" at bounding box center [45, 191] width 6 height 6
checkbox input "true"
click at [59, 215] on icon at bounding box center [57, 218] width 6 height 6
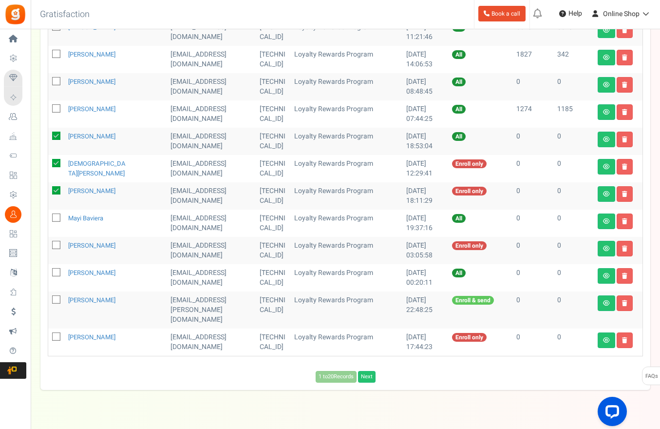
click at [49, 215] on input "checkbox" at bounding box center [45, 218] width 6 height 6
checkbox input "true"
click at [55, 242] on icon at bounding box center [57, 245] width 6 height 6
click at [49, 243] on input "checkbox" at bounding box center [45, 246] width 6 height 6
checkbox input "true"
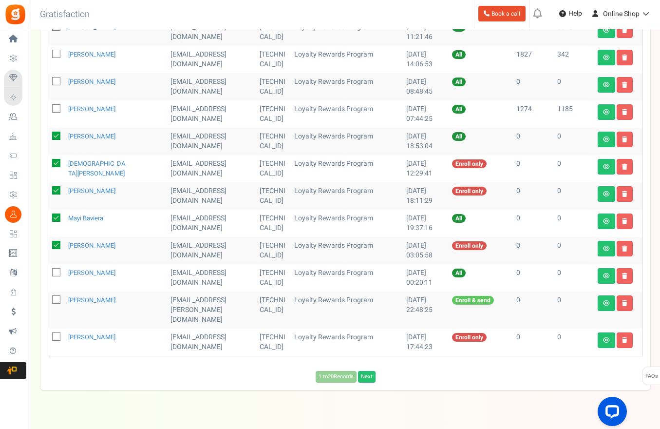
click at [58, 269] on icon at bounding box center [57, 272] width 6 height 6
click at [49, 270] on input "checkbox" at bounding box center [45, 273] width 6 height 6
checkbox input "true"
click at [58, 328] on td at bounding box center [56, 341] width 16 height 27
click at [57, 334] on icon at bounding box center [57, 337] width 6 height 6
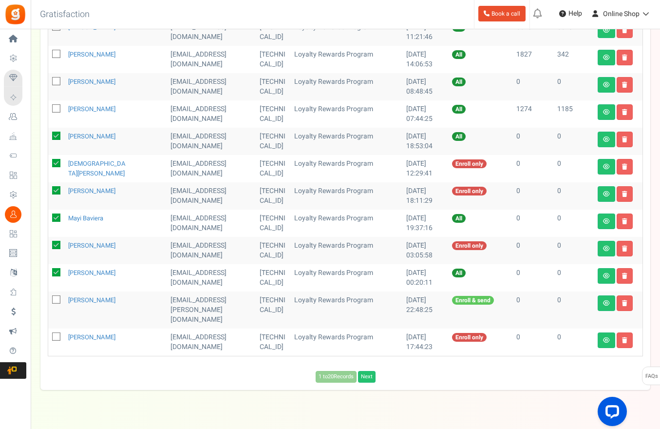
click at [49, 334] on input "checkbox" at bounding box center [45, 337] width 6 height 6
checkbox input "true"
click at [444, 419] on div "View less View more × [NEW!] Include taxes and shipping when rewarding points f…" at bounding box center [330, 17] width 660 height 862
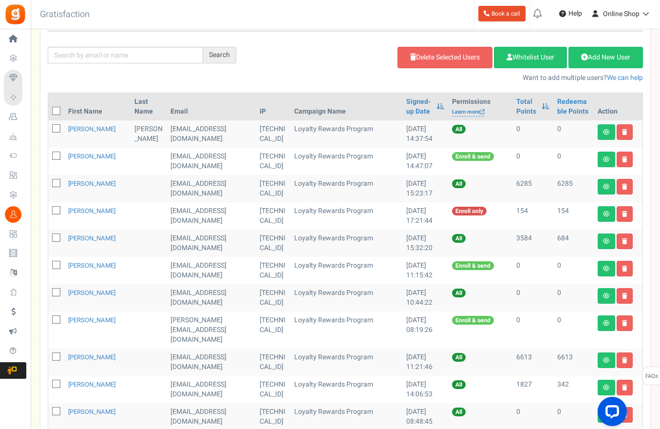
scroll to position [97, 0]
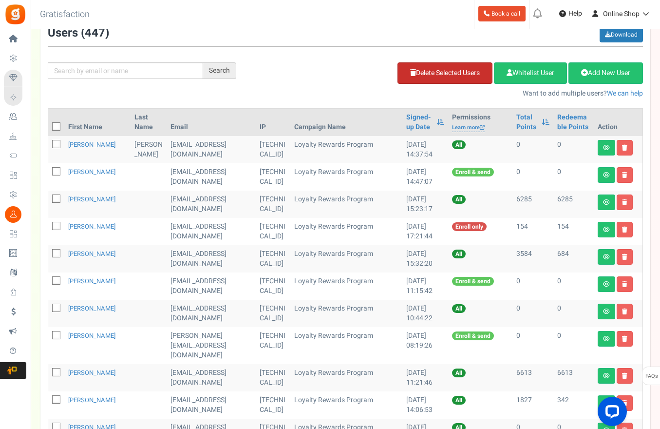
click at [472, 78] on link "Delete Selected Users" at bounding box center [445, 72] width 95 height 21
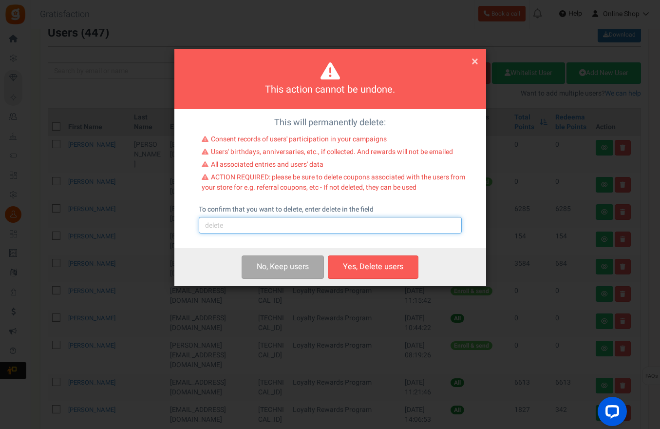
click at [336, 230] on input "text" at bounding box center [330, 225] width 263 height 17
type input "delete"
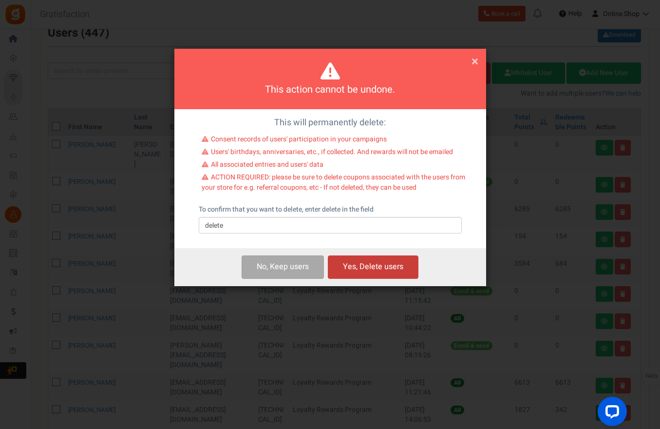
click at [400, 264] on button "Yes, Delete users" at bounding box center [373, 266] width 91 height 23
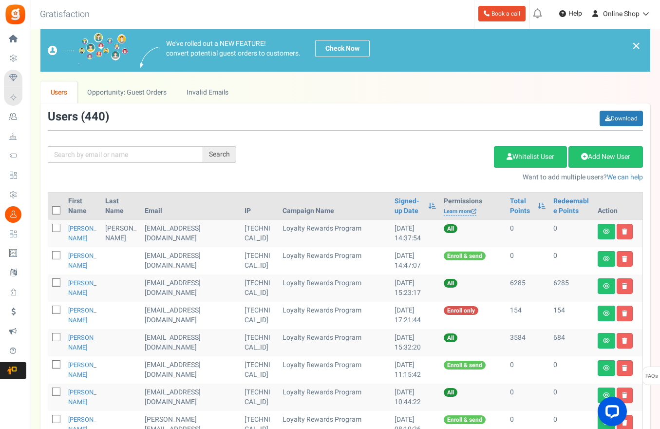
scroll to position [0, 0]
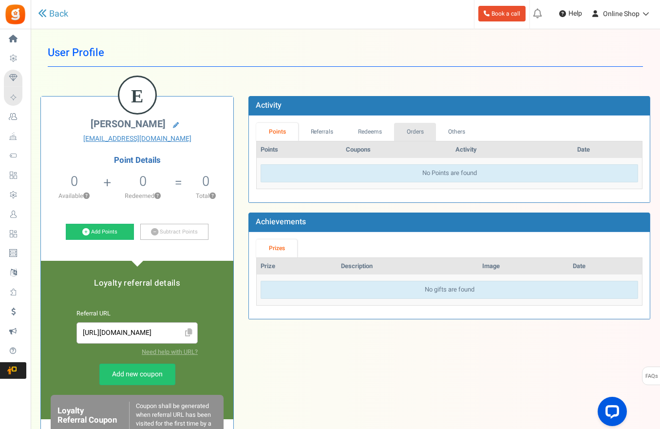
click at [428, 131] on link "Orders" at bounding box center [415, 132] width 42 height 18
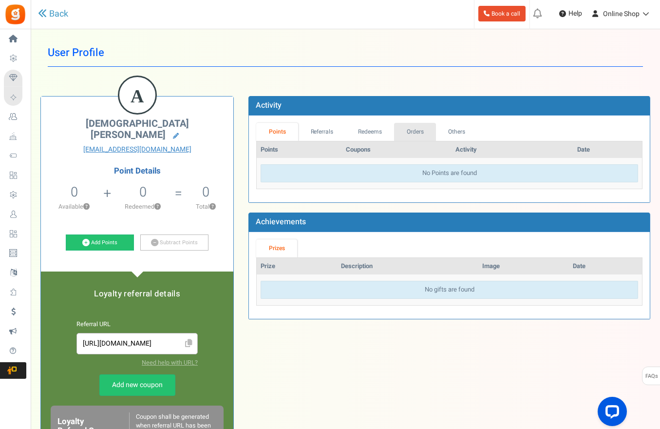
click at [417, 133] on link "Orders" at bounding box center [415, 132] width 42 height 18
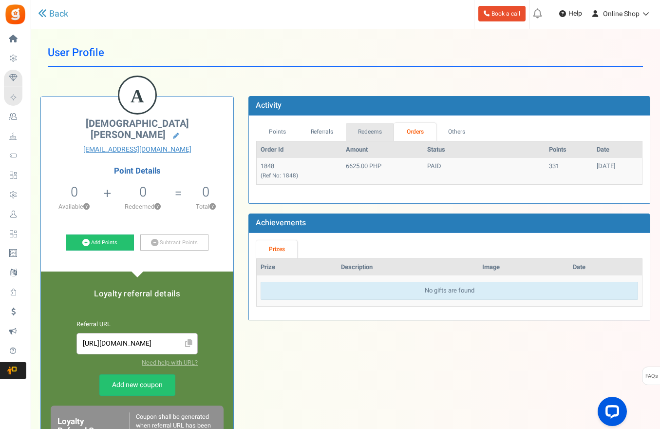
click at [362, 129] on link "Redeems" at bounding box center [370, 132] width 49 height 18
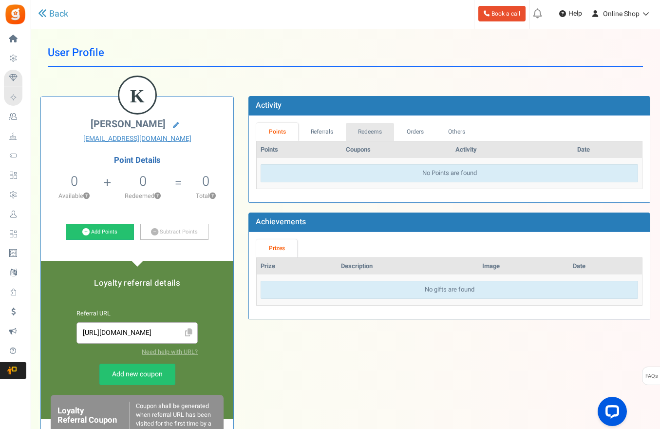
click at [380, 131] on link "Redeems" at bounding box center [370, 132] width 49 height 18
click at [411, 128] on link "Orders" at bounding box center [415, 132] width 42 height 18
click at [416, 128] on link "Orders" at bounding box center [415, 132] width 42 height 18
click at [414, 130] on link "Orders" at bounding box center [415, 132] width 42 height 18
click at [413, 128] on link "Orders" at bounding box center [415, 132] width 42 height 18
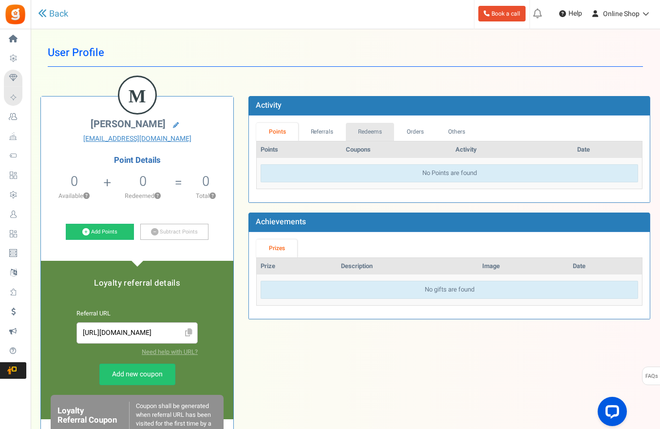
click at [369, 130] on link "Redeems" at bounding box center [370, 132] width 49 height 18
click at [406, 133] on link "Orders" at bounding box center [415, 132] width 42 height 18
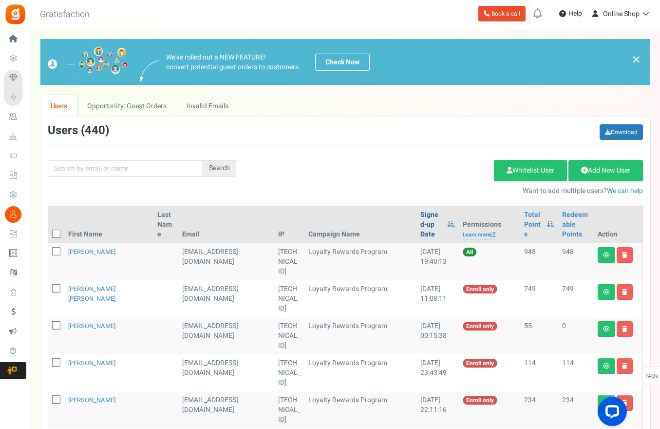
click at [421, 215] on link "Signed-up Date" at bounding box center [432, 224] width 22 height 29
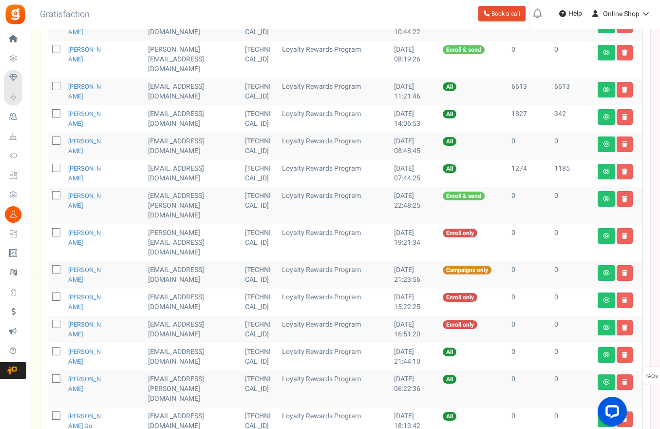
scroll to position [439, 0]
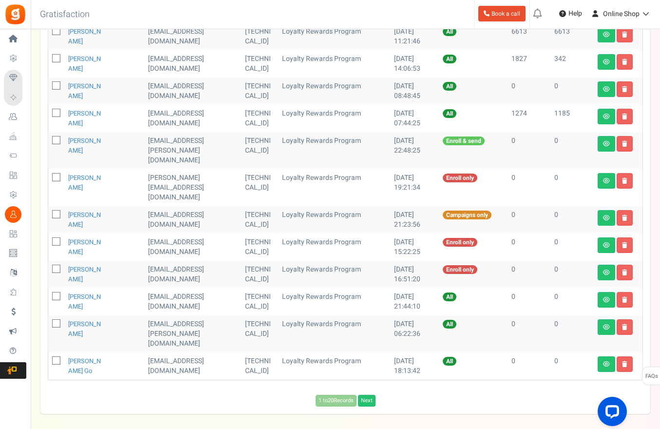
click at [192, 396] on div "View less View more × [NEW!] Include taxes and shipping when rewarding points f…" at bounding box center [330, 32] width 660 height 882
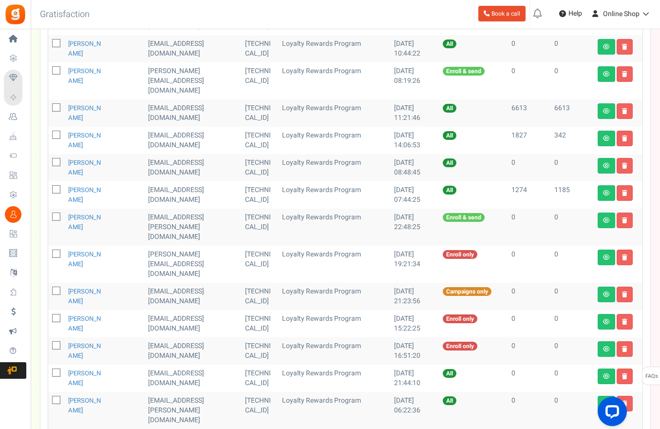
scroll to position [341, 0]
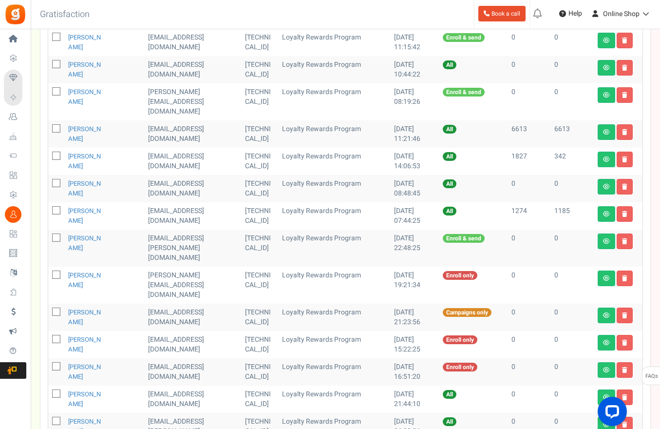
click at [60, 270] on span at bounding box center [56, 274] width 8 height 8
click at [49, 272] on input "checkbox" at bounding box center [45, 275] width 6 height 6
checkbox input "true"
click at [56, 309] on icon at bounding box center [57, 312] width 6 height 6
click at [49, 309] on input "checkbox" at bounding box center [45, 312] width 6 height 6
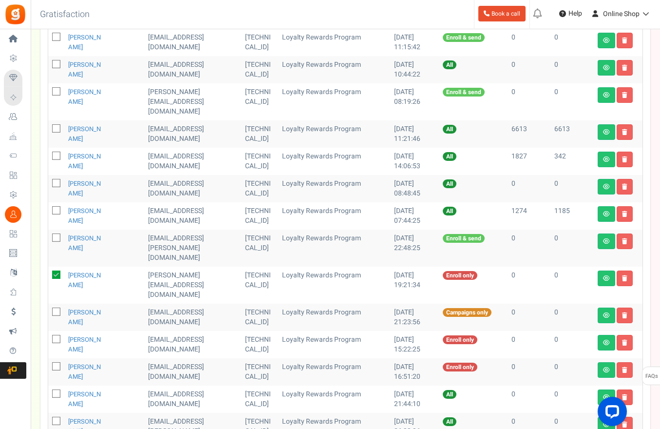
checkbox input "true"
click at [57, 335] on span at bounding box center [56, 339] width 8 height 8
click at [49, 337] on input "checkbox" at bounding box center [45, 340] width 6 height 6
checkbox input "true"
drag, startPoint x: 94, startPoint y: 348, endPoint x: 99, endPoint y: 346, distance: 5.9
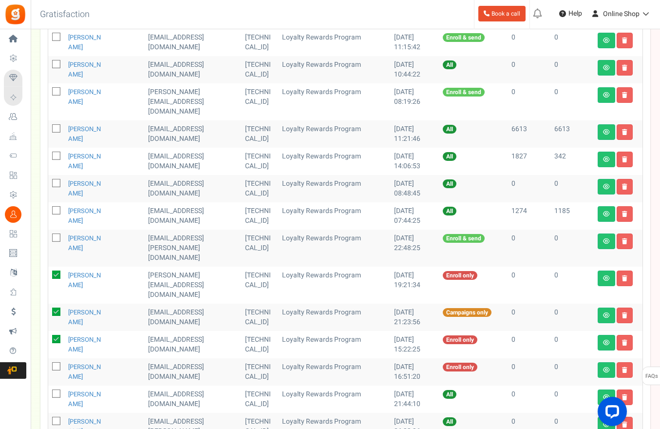
click at [60, 358] on td at bounding box center [56, 371] width 16 height 27
click at [57, 364] on icon at bounding box center [57, 367] width 6 height 6
click at [49, 364] on input "checkbox" at bounding box center [45, 367] width 6 height 6
checkbox input "true"
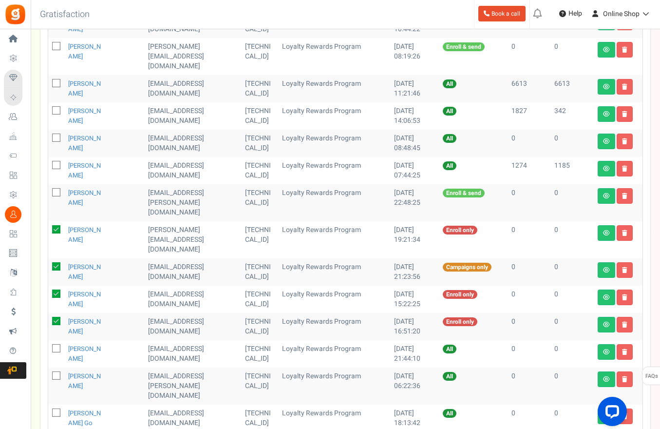
scroll to position [390, 0]
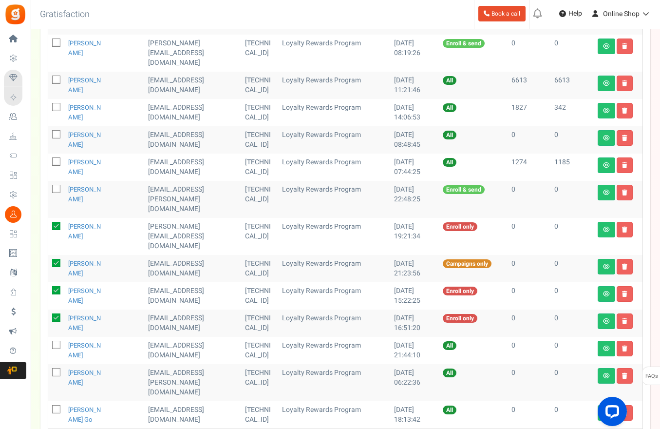
click at [58, 342] on icon at bounding box center [57, 345] width 6 height 6
click at [49, 343] on input "checkbox" at bounding box center [45, 346] width 6 height 6
checkbox input "true"
click at [56, 369] on icon at bounding box center [57, 372] width 6 height 6
click at [49, 370] on input "checkbox" at bounding box center [45, 373] width 6 height 6
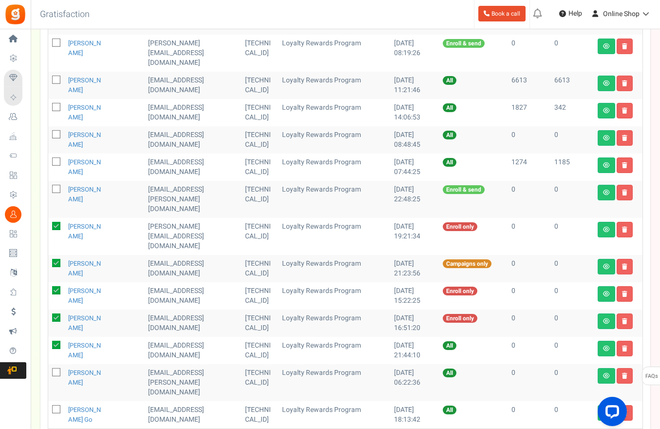
checkbox input "true"
click at [655, 247] on div "× Close Add Points ? First Name Last Name Email Do you want to give Welcome bon…" at bounding box center [346, 55] width 630 height 813
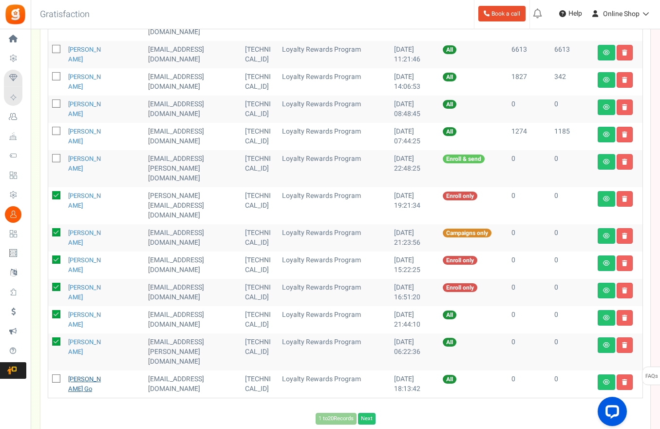
scroll to position [439, 0]
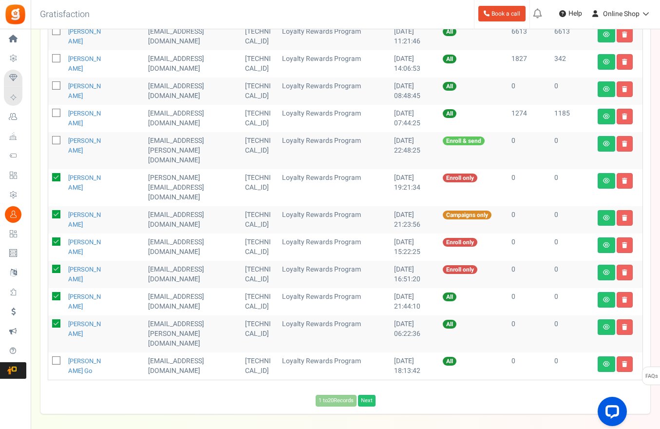
click at [61, 352] on td at bounding box center [56, 365] width 16 height 27
click at [59, 358] on icon at bounding box center [57, 361] width 6 height 6
click at [49, 358] on input "checkbox" at bounding box center [45, 361] width 6 height 6
checkbox input "true"
click at [213, 405] on div "View less View more × [NEW!] Include taxes and shipping when rewarding points f…" at bounding box center [330, 32] width 660 height 882
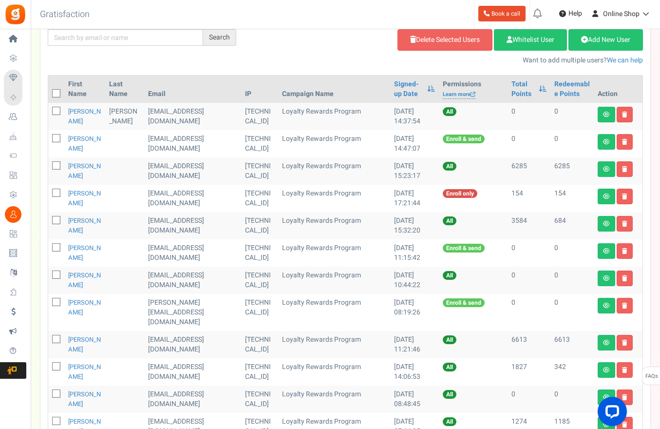
scroll to position [112, 0]
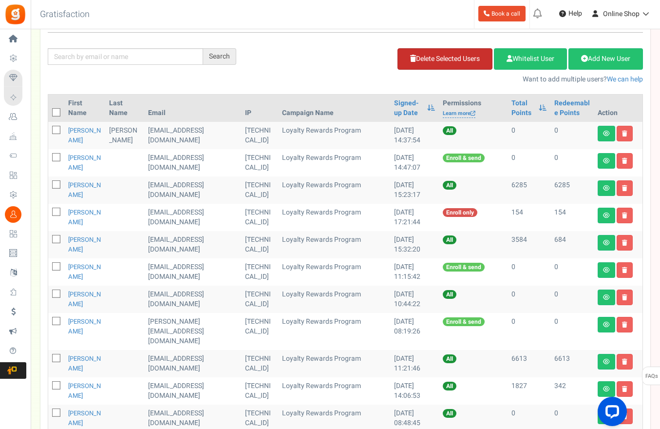
click at [461, 63] on link "Delete Selected Users" at bounding box center [445, 58] width 95 height 21
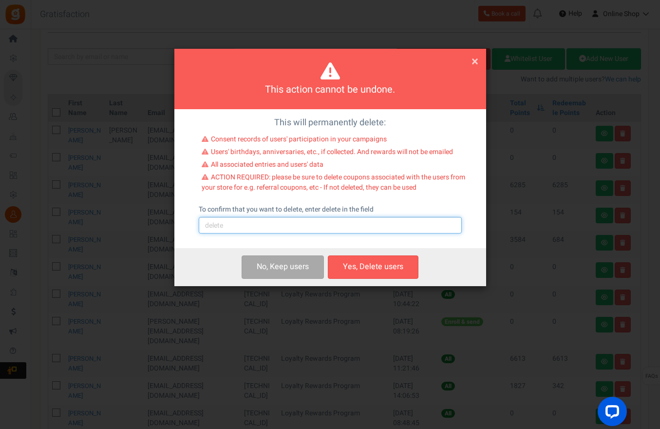
click at [350, 223] on input "text" at bounding box center [330, 225] width 263 height 17
type input "delete"
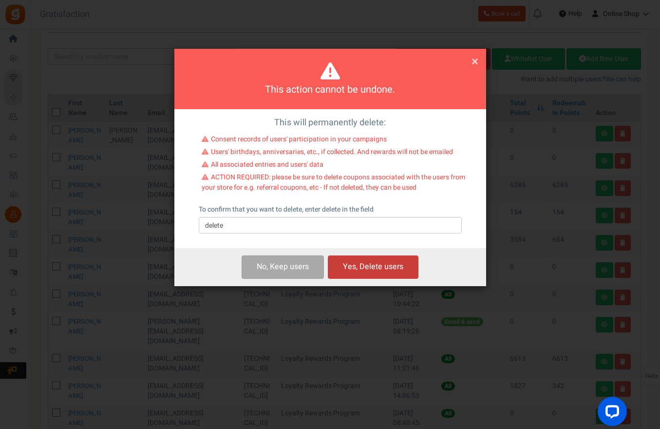
click at [361, 265] on button "Yes, Delete users" at bounding box center [373, 266] width 91 height 23
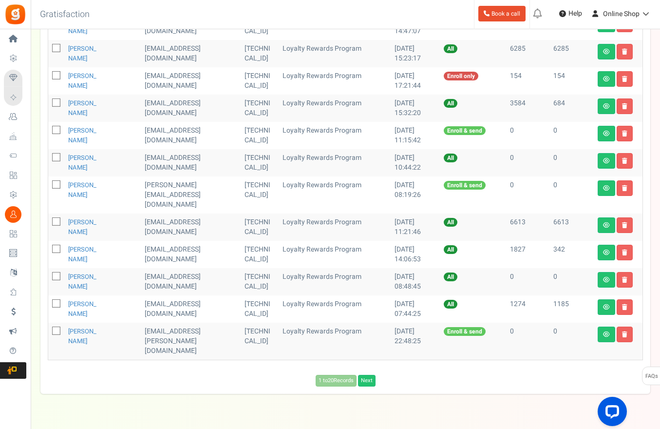
scroll to position [252, 0]
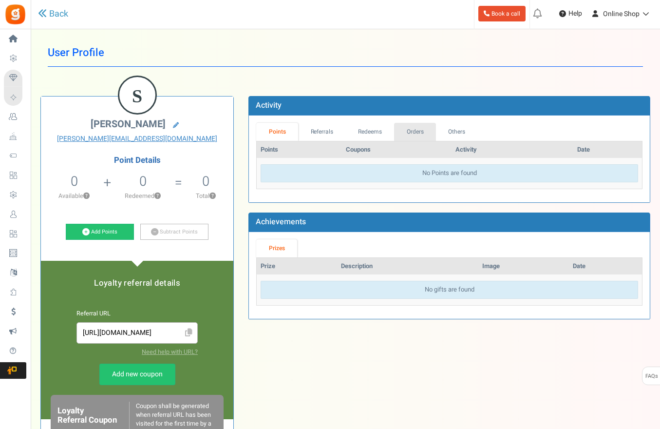
click at [423, 130] on link "Orders" at bounding box center [415, 132] width 42 height 18
click at [405, 135] on link "Orders" at bounding box center [415, 132] width 42 height 18
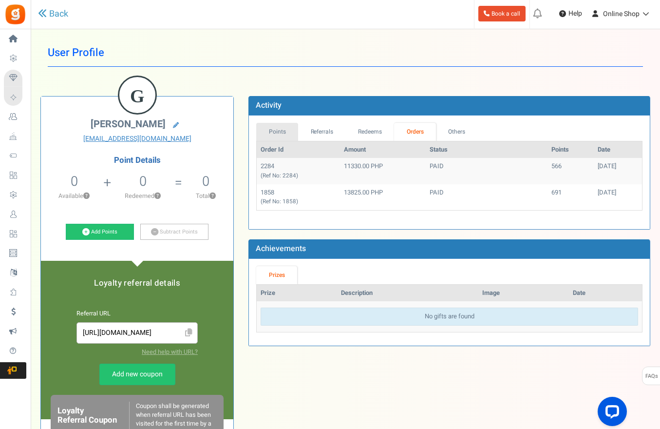
click at [291, 139] on link "Points" at bounding box center [277, 132] width 42 height 18
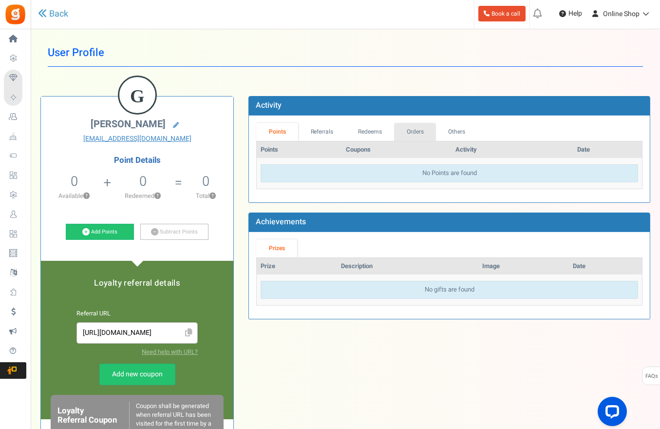
click at [420, 133] on link "Orders" at bounding box center [415, 132] width 42 height 18
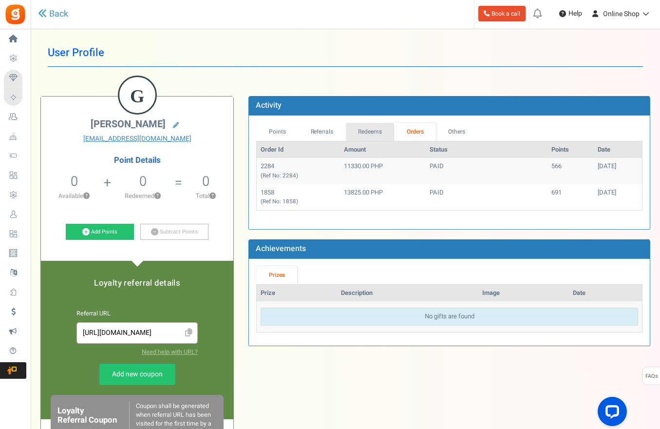
click at [383, 132] on link "Redeems" at bounding box center [370, 132] width 49 height 18
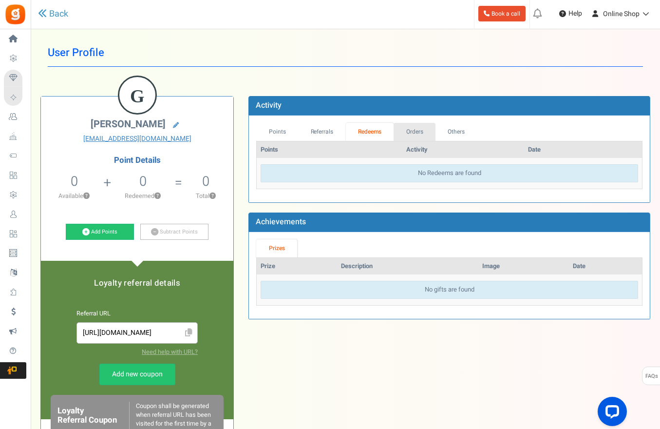
click at [425, 127] on link "Orders" at bounding box center [415, 132] width 42 height 18
click at [423, 132] on link "Orders" at bounding box center [415, 132] width 42 height 18
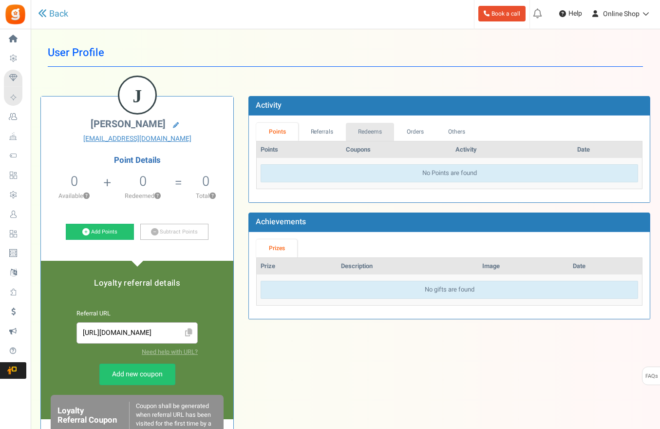
click at [371, 127] on link "Redeems" at bounding box center [370, 132] width 49 height 18
click at [421, 132] on link "Orders" at bounding box center [415, 132] width 42 height 18
click at [416, 133] on link "Orders" at bounding box center [415, 132] width 42 height 18
click at [431, 140] on link "Orders" at bounding box center [415, 132] width 42 height 18
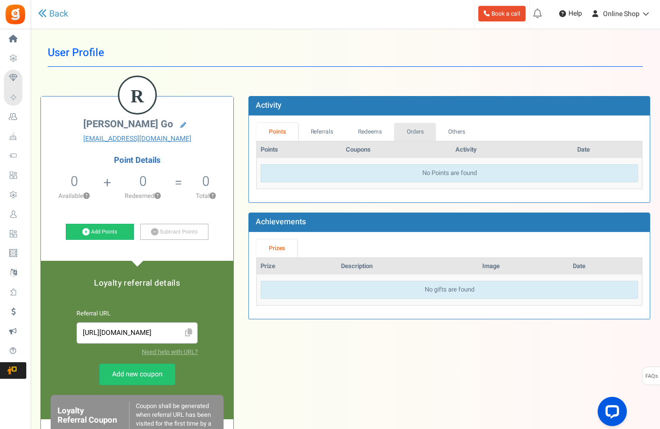
click at [416, 130] on link "Orders" at bounding box center [415, 132] width 42 height 18
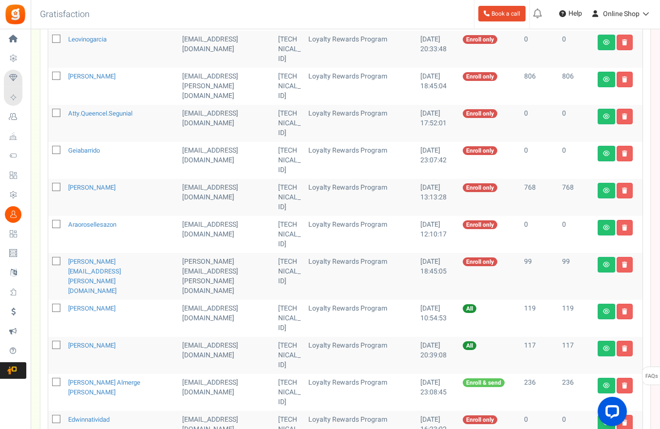
scroll to position [443, 0]
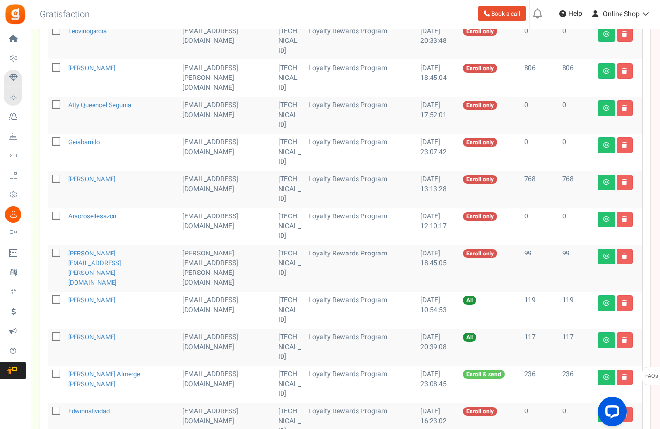
click at [273, 403] on div "View less View more × [NEW!] Include taxes and shipping when rewarding points f…" at bounding box center [330, 114] width 660 height 1057
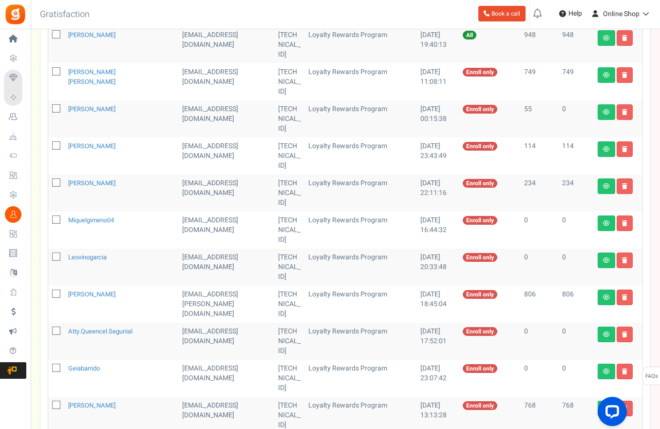
scroll to position [4, 0]
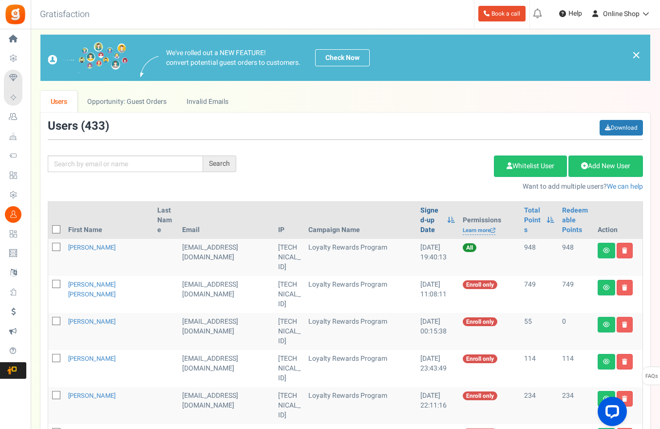
click at [421, 218] on link "Signed-up Date" at bounding box center [432, 220] width 22 height 29
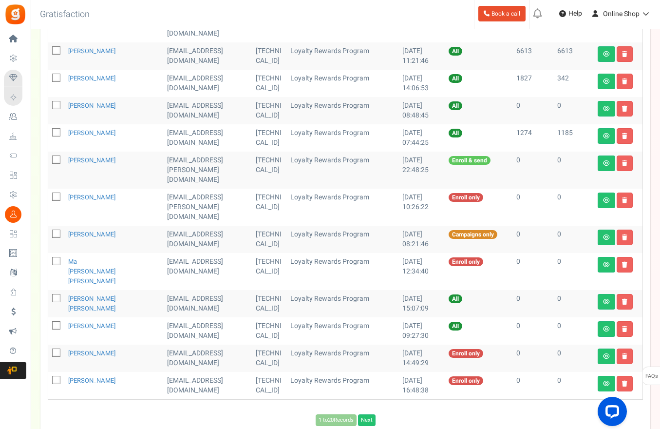
scroll to position [443, 0]
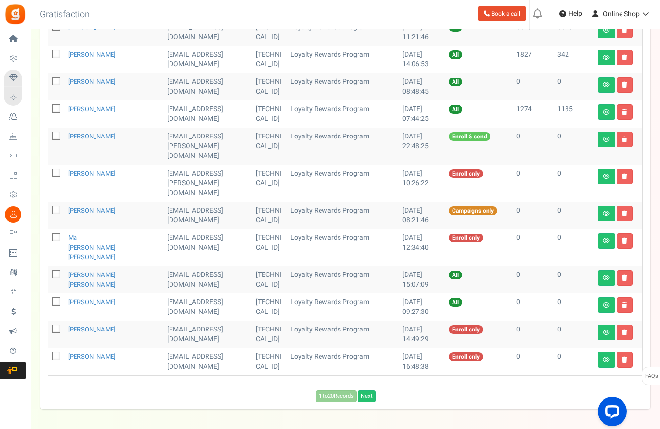
click at [59, 170] on icon at bounding box center [57, 173] width 6 height 6
click at [49, 171] on input "checkbox" at bounding box center [45, 174] width 6 height 6
checkbox input "true"
click at [58, 207] on icon at bounding box center [57, 210] width 6 height 6
click at [49, 208] on input "checkbox" at bounding box center [45, 211] width 6 height 6
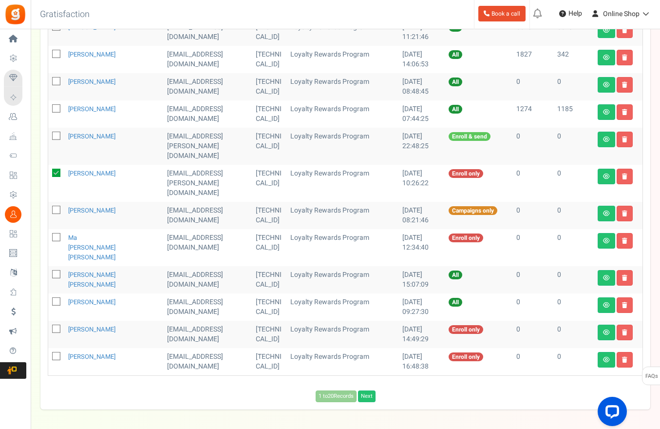
checkbox input "true"
drag, startPoint x: 58, startPoint y: 216, endPoint x: 80, endPoint y: 100, distance: 118.4
click at [58, 234] on icon at bounding box center [57, 237] width 6 height 6
click at [49, 235] on input "checkbox" at bounding box center [45, 238] width 6 height 6
checkbox input "true"
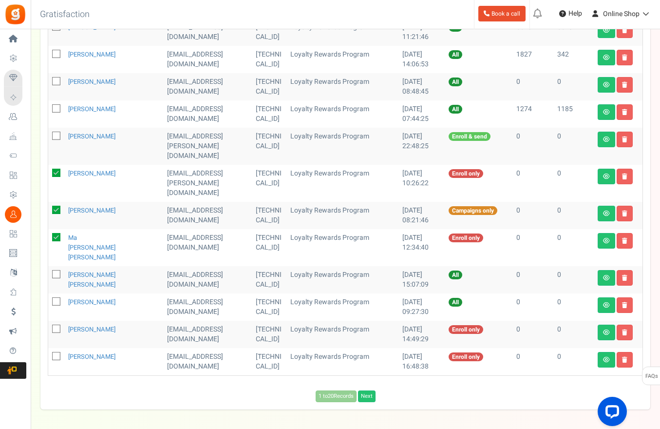
click at [56, 271] on icon at bounding box center [57, 274] width 6 height 6
click at [49, 272] on input "checkbox" at bounding box center [45, 275] width 6 height 6
checkbox input "true"
click at [56, 297] on span at bounding box center [56, 301] width 8 height 8
click at [49, 299] on input "checkbox" at bounding box center [45, 302] width 6 height 6
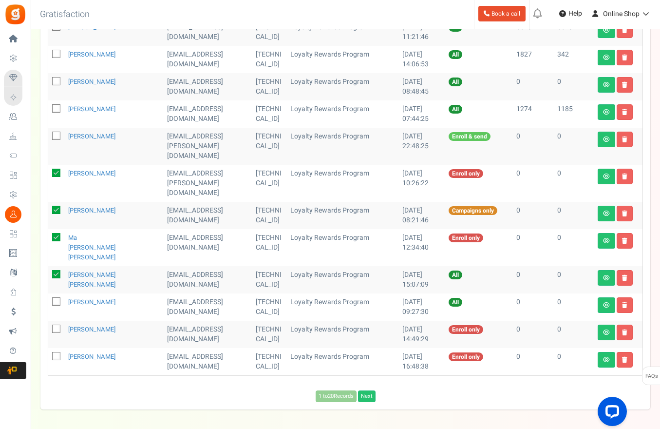
checkbox input "true"
click at [57, 326] on icon at bounding box center [57, 329] width 6 height 6
click at [49, 327] on input "checkbox" at bounding box center [45, 330] width 6 height 6
checkbox input "true"
click at [58, 348] on td at bounding box center [56, 361] width 16 height 27
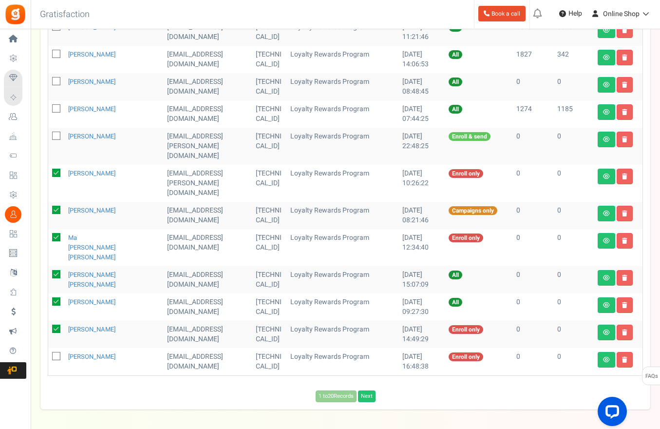
click at [58, 352] on span at bounding box center [56, 356] width 8 height 8
click at [49, 354] on input "checkbox" at bounding box center [45, 357] width 6 height 6
checkbox input "true"
click at [276, 400] on div "View less View more × [NEW!] Include taxes and shipping when rewarding points f…" at bounding box center [330, 27] width 660 height 882
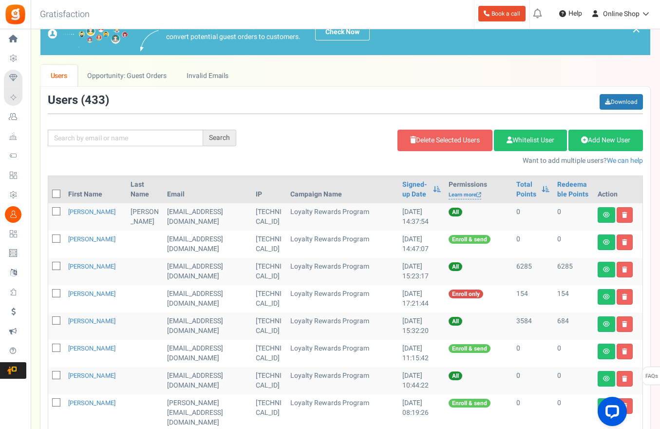
scroll to position [0, 0]
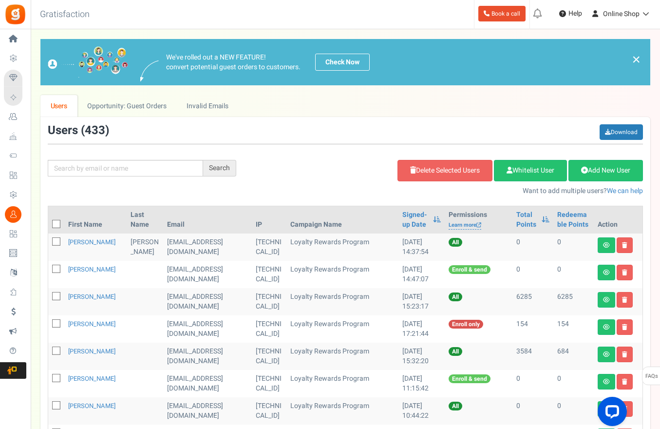
click at [452, 156] on div "Add Etsy Order Delete Selected Users Import Users Spam Protection Subtract Poin…" at bounding box center [447, 175] width 407 height 42
click at [442, 167] on link "Delete Selected Users" at bounding box center [445, 170] width 95 height 21
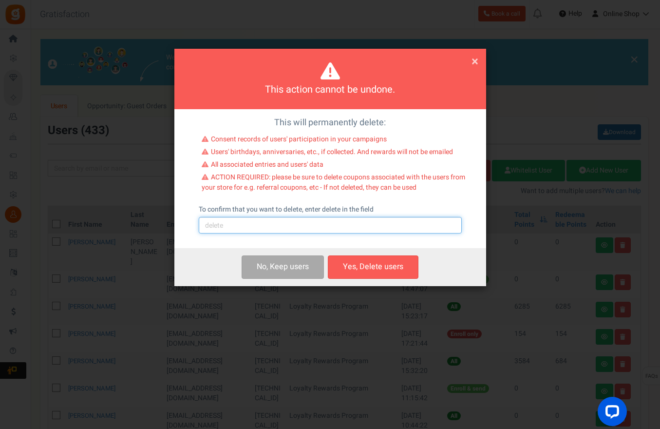
click at [331, 224] on input "text" at bounding box center [330, 225] width 263 height 17
type input "delete"
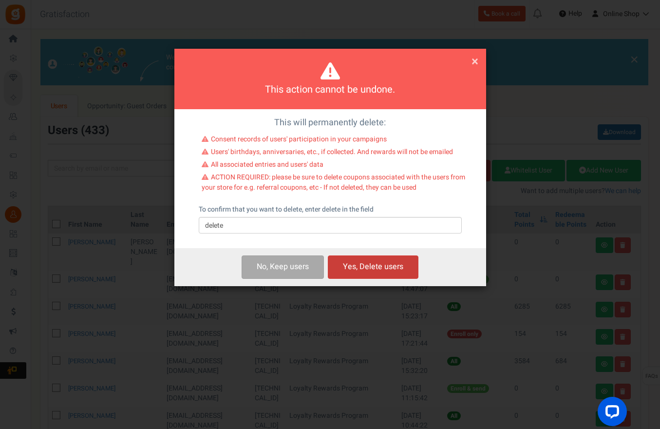
click at [353, 260] on button "Yes, Delete users" at bounding box center [373, 266] width 91 height 23
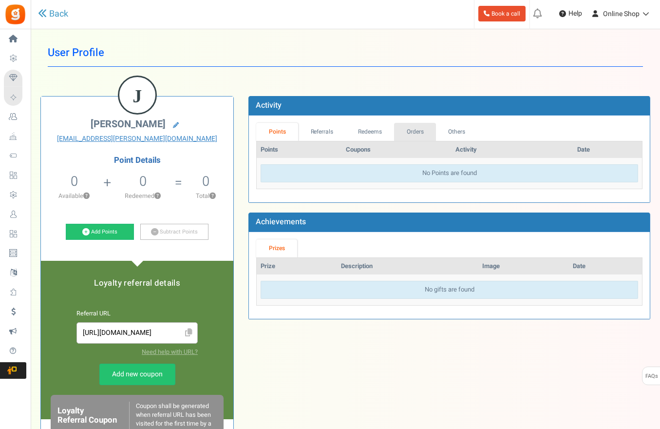
click at [418, 125] on link "Orders" at bounding box center [415, 132] width 42 height 18
click at [408, 128] on link "Orders" at bounding box center [415, 132] width 42 height 18
click at [423, 128] on link "Orders" at bounding box center [415, 132] width 42 height 18
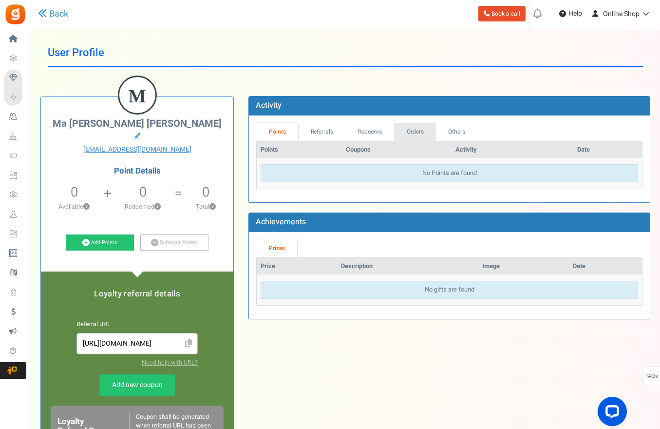
click at [421, 123] on link "Orders" at bounding box center [415, 132] width 42 height 18
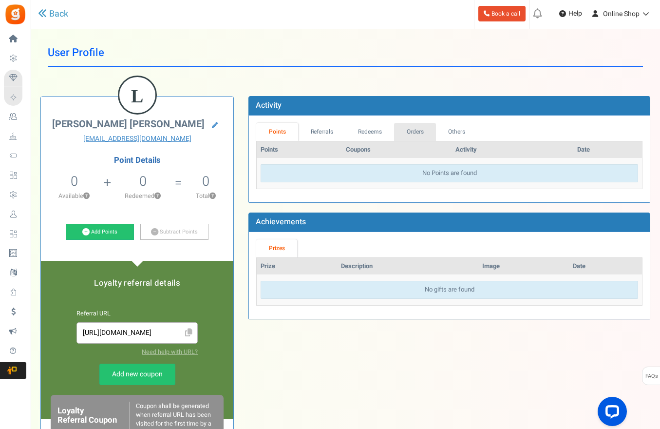
click at [417, 132] on link "Orders" at bounding box center [415, 132] width 42 height 18
click at [410, 124] on link "Orders" at bounding box center [415, 132] width 42 height 18
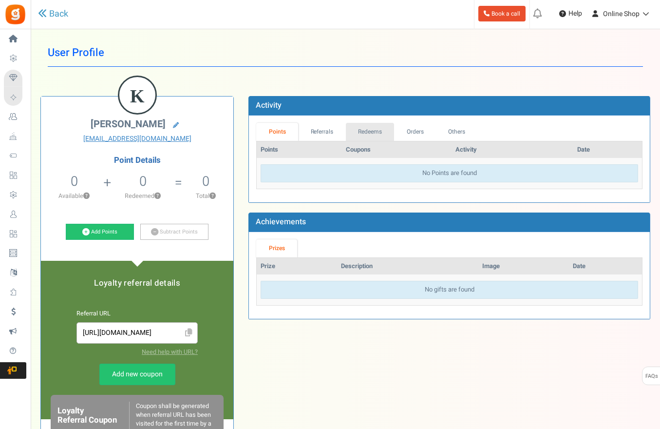
click at [369, 135] on link "Redeems" at bounding box center [370, 132] width 49 height 18
click at [417, 129] on link "Orders" at bounding box center [415, 132] width 42 height 18
click at [425, 135] on link "Orders" at bounding box center [415, 132] width 42 height 18
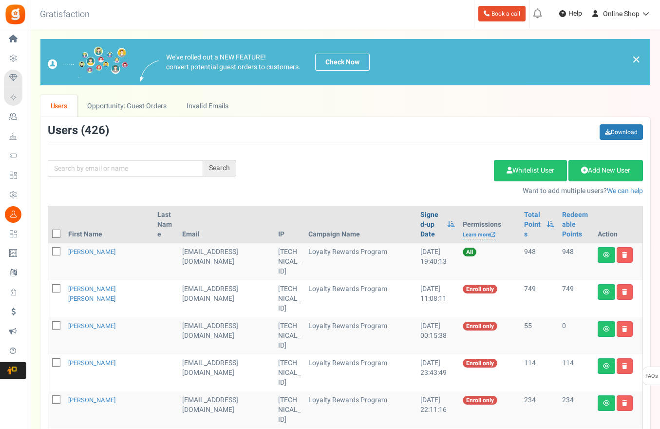
click at [421, 223] on link "Signed-up Date" at bounding box center [432, 224] width 22 height 29
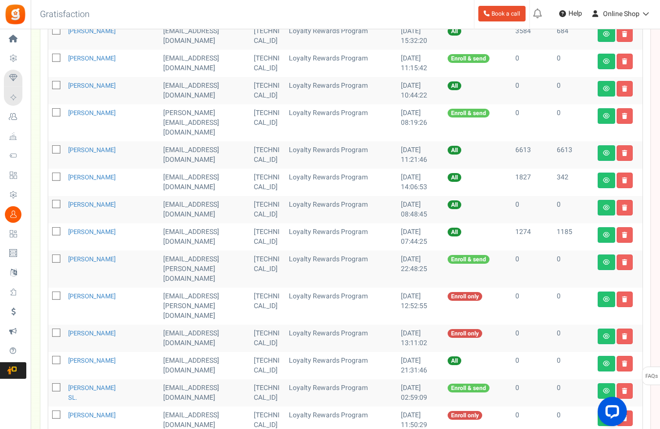
scroll to position [439, 0]
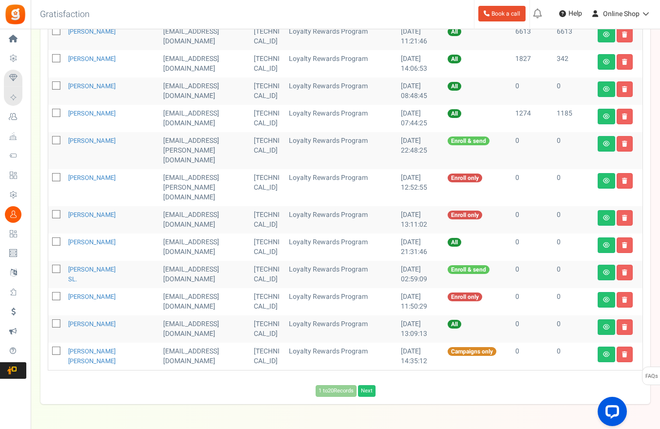
click at [56, 174] on icon at bounding box center [57, 177] width 6 height 6
click at [49, 175] on input "checkbox" at bounding box center [45, 178] width 6 height 6
checkbox input "true"
click at [54, 210] on span at bounding box center [56, 214] width 8 height 8
click at [49, 212] on input "checkbox" at bounding box center [45, 215] width 6 height 6
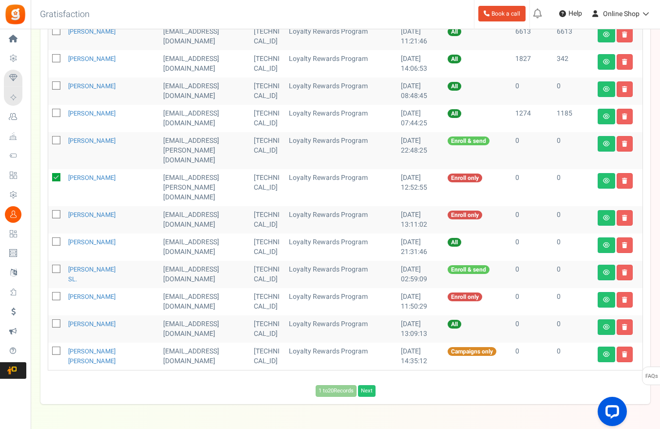
checkbox input "true"
click at [55, 239] on icon at bounding box center [57, 242] width 6 height 6
click at [49, 239] on input "checkbox" at bounding box center [45, 242] width 6 height 6
checkbox input "true"
click at [58, 266] on icon at bounding box center [57, 269] width 6 height 6
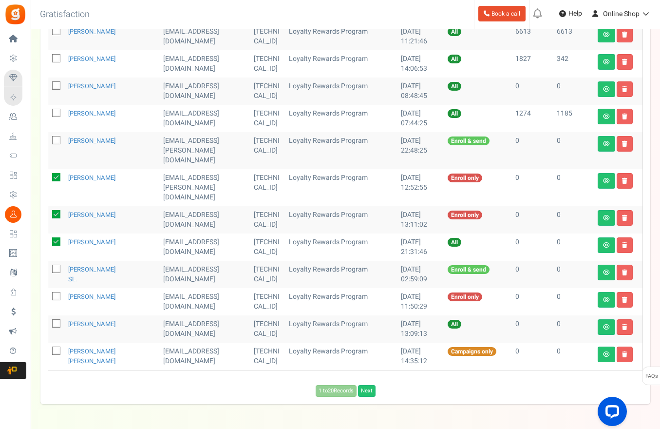
click at [49, 267] on input "checkbox" at bounding box center [45, 270] width 6 height 6
checkbox input "true"
click at [57, 293] on icon at bounding box center [57, 296] width 6 height 6
click at [49, 294] on input "checkbox" at bounding box center [45, 297] width 6 height 6
checkbox input "true"
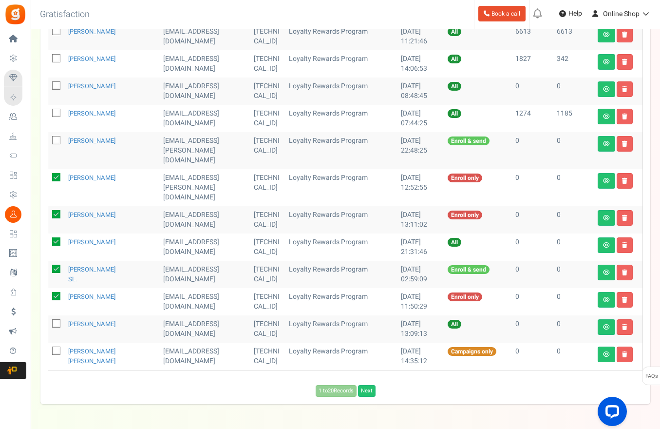
click at [57, 319] on label at bounding box center [56, 323] width 8 height 9
click at [49, 321] on input "checkbox" at bounding box center [45, 324] width 6 height 6
checkbox input "true"
click at [53, 343] on td at bounding box center [56, 356] width 16 height 27
click at [56, 346] on span at bounding box center [56, 350] width 8 height 8
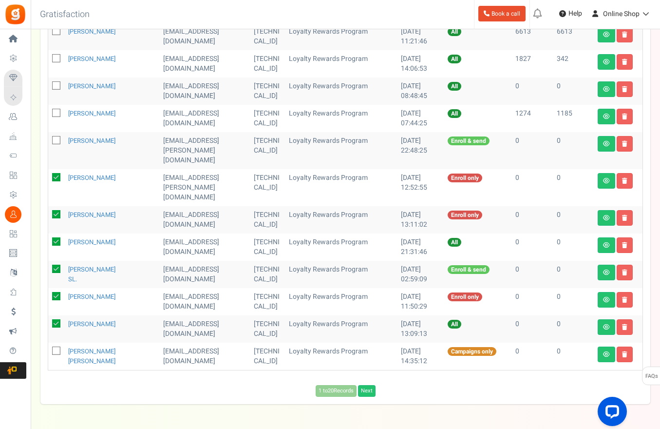
click at [49, 348] on input "checkbox" at bounding box center [45, 351] width 6 height 6
checkbox input "true"
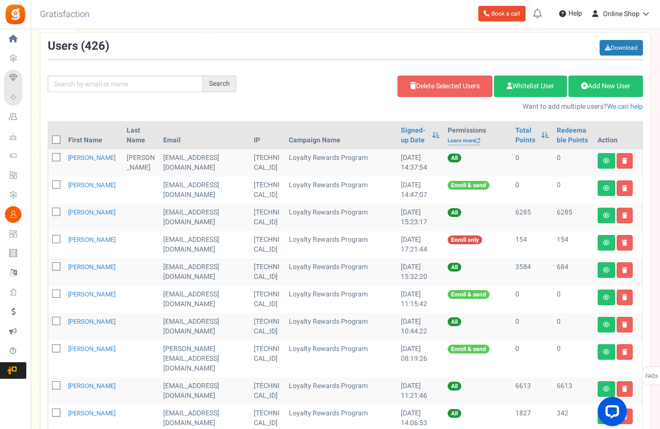
scroll to position [49, 0]
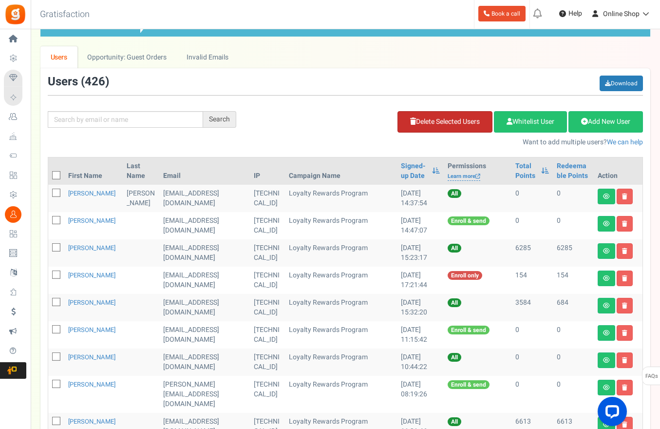
click at [459, 123] on link "Delete Selected Users" at bounding box center [445, 121] width 95 height 21
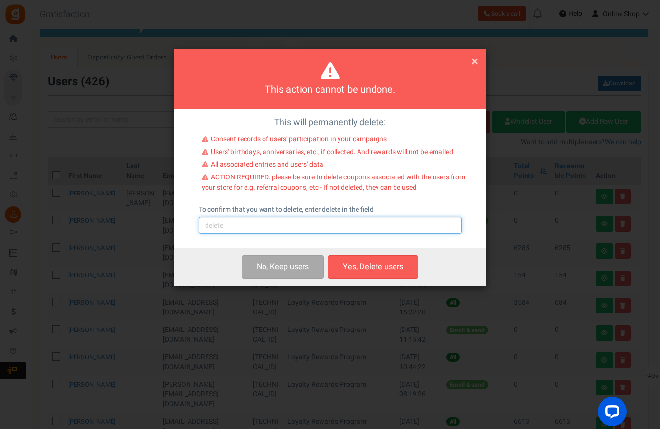
click at [222, 230] on input "text" at bounding box center [330, 225] width 263 height 17
type input "delete"
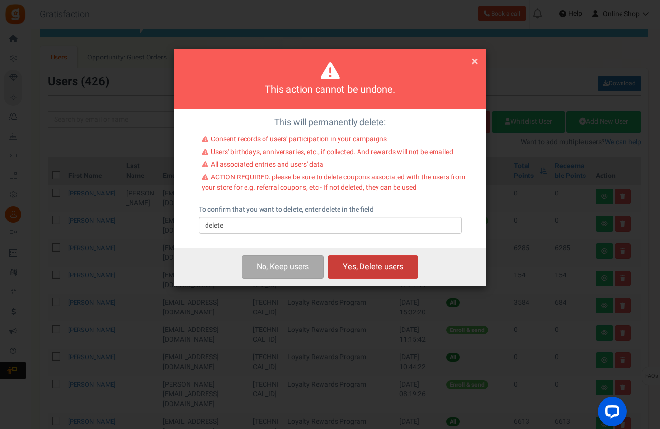
click at [371, 273] on button "Yes, Delete users" at bounding box center [373, 266] width 91 height 23
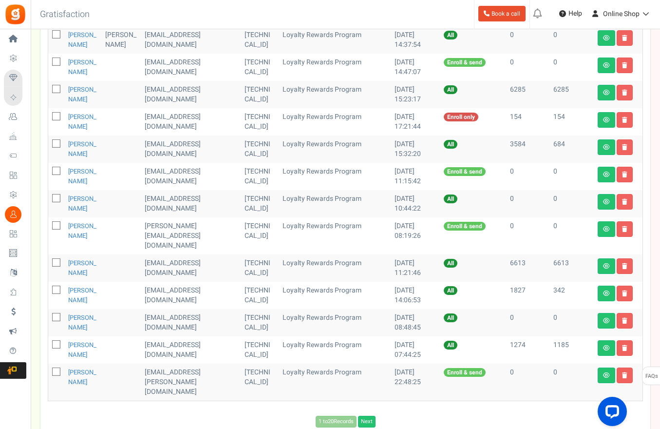
scroll to position [203, 0]
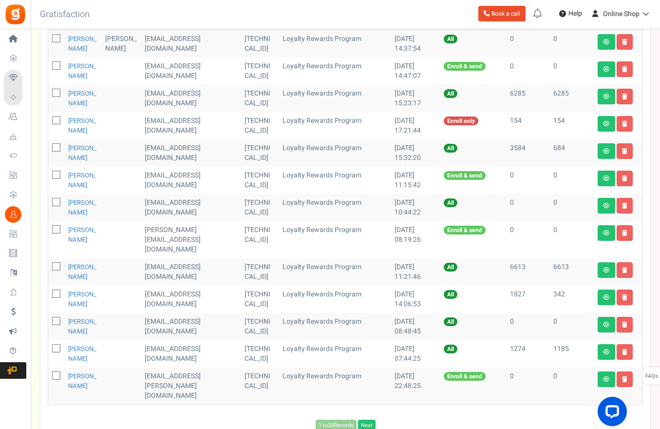
click at [466, 420] on div "1 to 20 Records Next Loading..." at bounding box center [345, 426] width 610 height 12
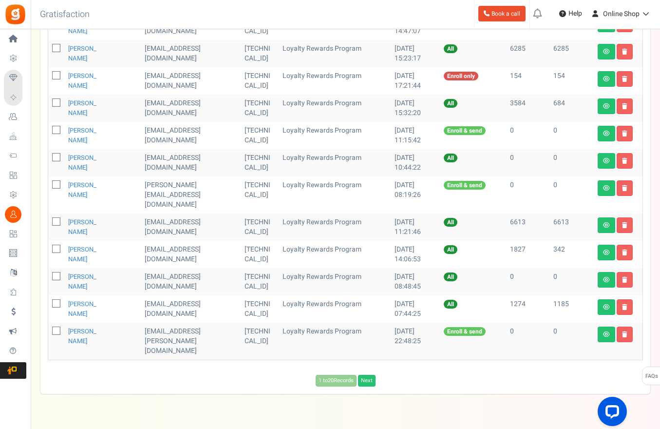
scroll to position [252, 0]
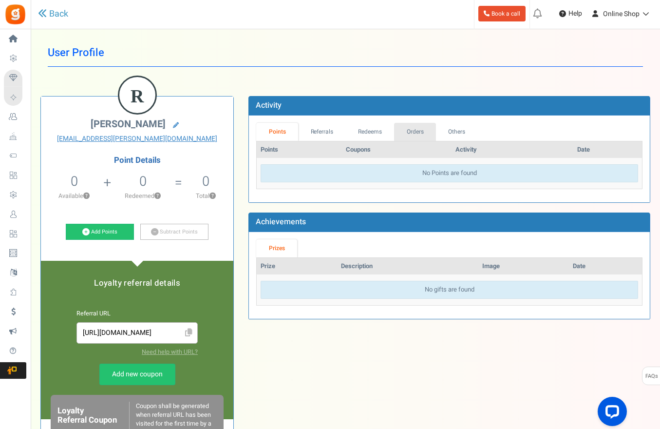
click at [408, 133] on link "Orders" at bounding box center [415, 132] width 42 height 18
click at [420, 130] on link "Orders" at bounding box center [415, 132] width 42 height 18
click at [408, 129] on link "Orders" at bounding box center [415, 132] width 42 height 18
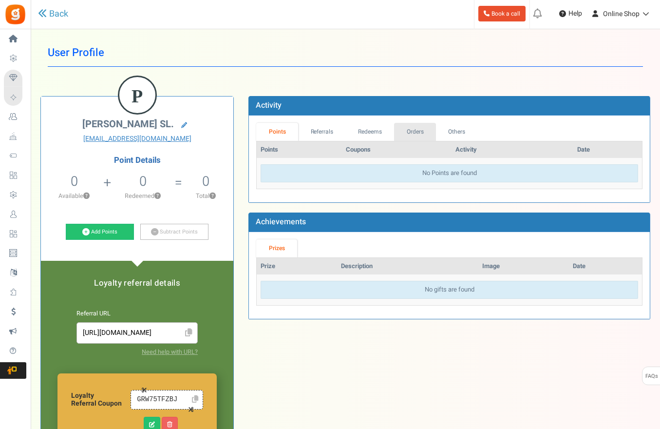
click at [415, 133] on link "Orders" at bounding box center [415, 132] width 42 height 18
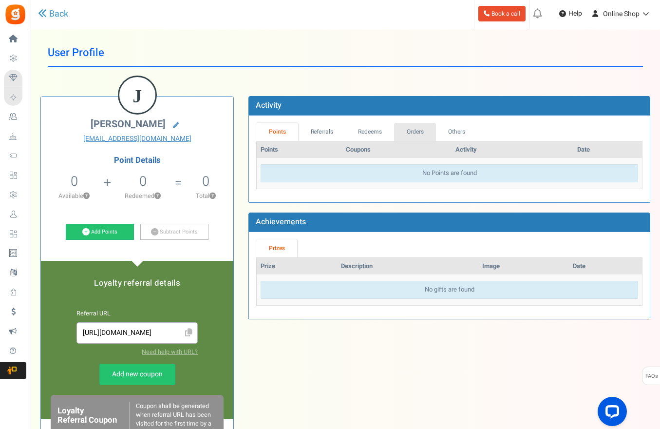
click at [424, 121] on div "Points Referrals Redeems Orders Others Points Coupons Activity Date No Points a…" at bounding box center [449, 158] width 401 height 87
click at [419, 132] on link "Orders" at bounding box center [415, 132] width 42 height 18
click at [404, 125] on link "Orders" at bounding box center [415, 132] width 42 height 18
click at [382, 130] on link "Redeems" at bounding box center [370, 132] width 49 height 18
click at [432, 135] on link "Orders" at bounding box center [415, 132] width 42 height 18
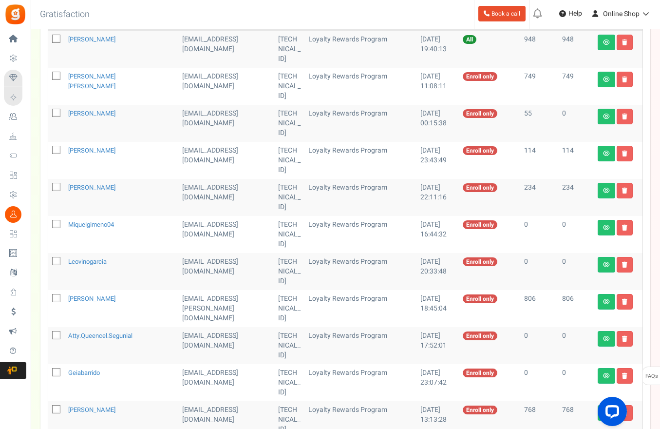
scroll to position [49, 0]
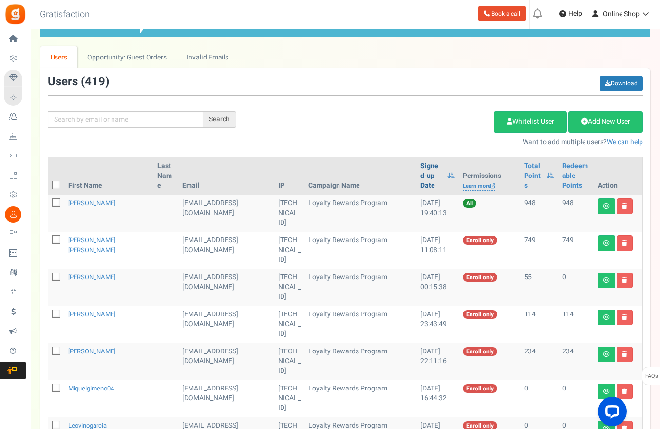
click at [421, 167] on link "Signed-up Date" at bounding box center [432, 175] width 22 height 29
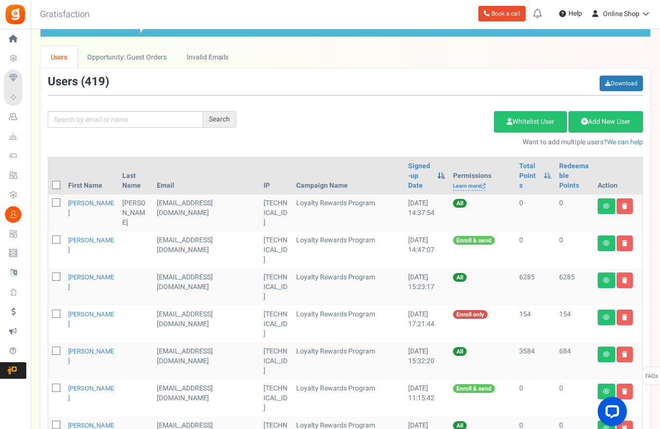
click at [438, 172] on span at bounding box center [442, 175] width 8 height 7
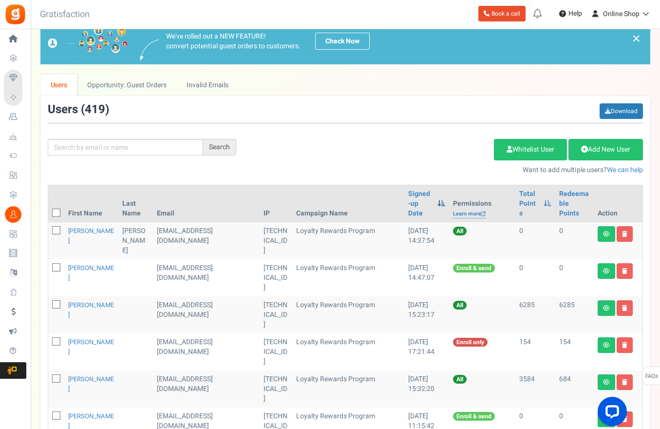
scroll to position [0, 0]
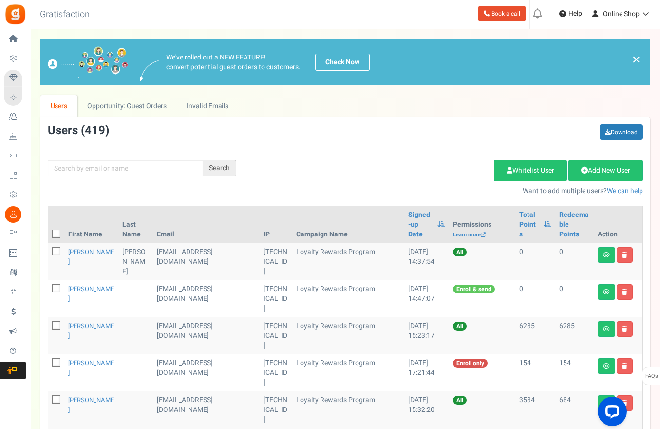
click at [406, 170] on div "Add Etsy Order Delete Selected Users Import Users Spam Protection Subtract Poin…" at bounding box center [447, 175] width 407 height 42
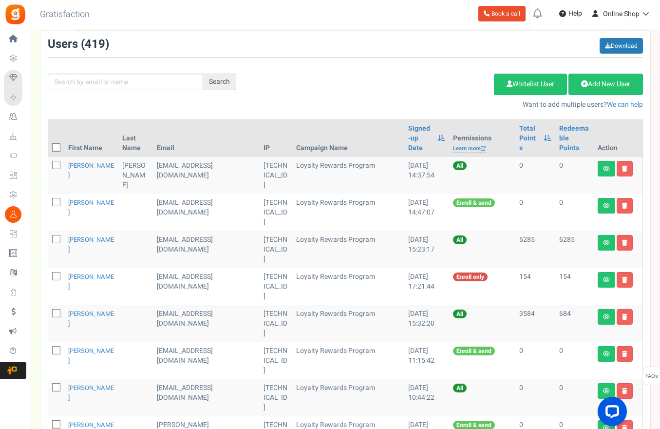
scroll to position [49, 0]
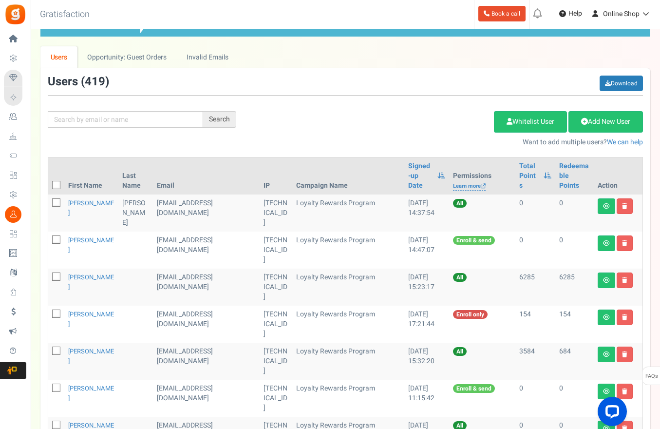
click at [405, 131] on div "Add Etsy Order Delete Selected Users Import Users Spam Protection Subtract Poin…" at bounding box center [447, 126] width 407 height 42
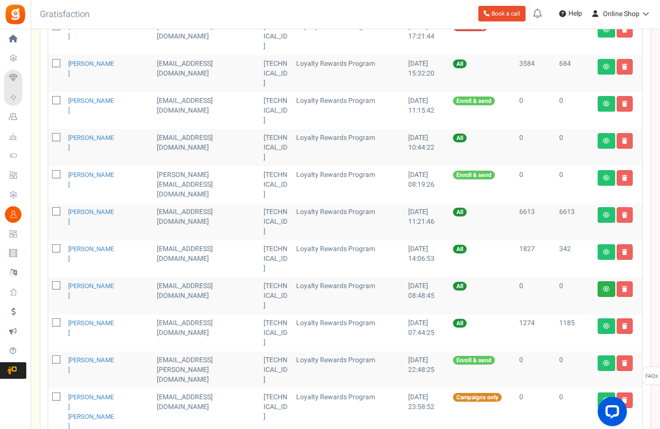
scroll to position [297, 0]
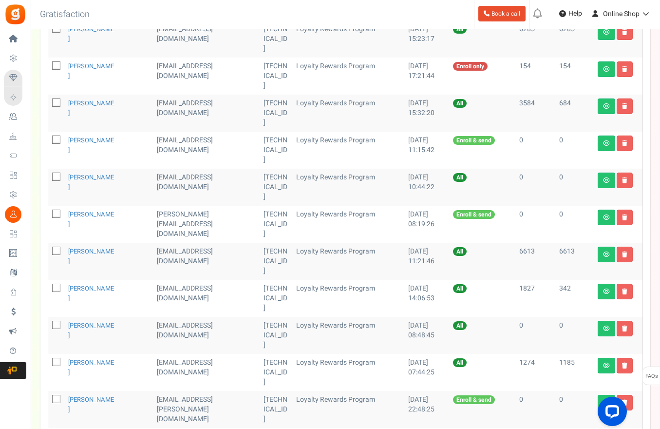
click at [331, 19] on div "Back to Home Back to program setup Gratisfaction 0 WARNING 0 Recommendation Boo…" at bounding box center [344, 14] width 631 height 29
click at [56, 428] on icon at bounding box center [57, 436] width 6 height 6
click at [49, 428] on input "checkbox" at bounding box center [45, 437] width 6 height 6
checkbox input "true"
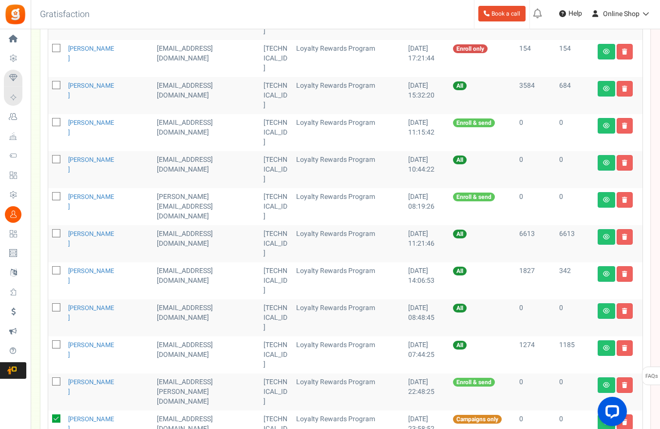
scroll to position [346, 0]
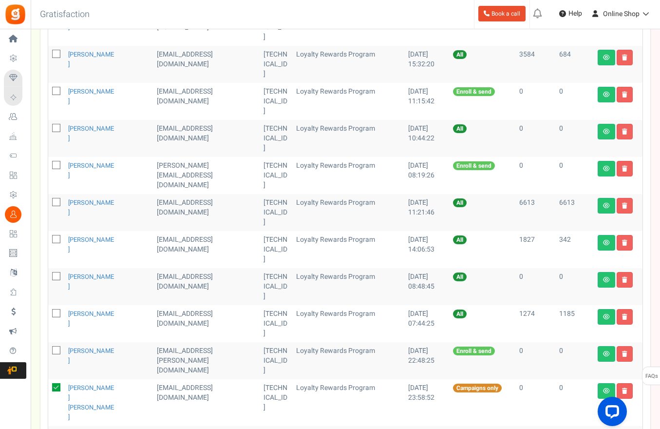
click at [337, 14] on div "Back to Home Back to program setup Gratisfaction 0 WARNING 0 Recommendation Boo…" at bounding box center [344, 14] width 631 height 29
click at [57, 428] on icon at bounding box center [57, 434] width 6 height 6
click at [49, 428] on input "checkbox" at bounding box center [45, 435] width 6 height 6
checkbox input "true"
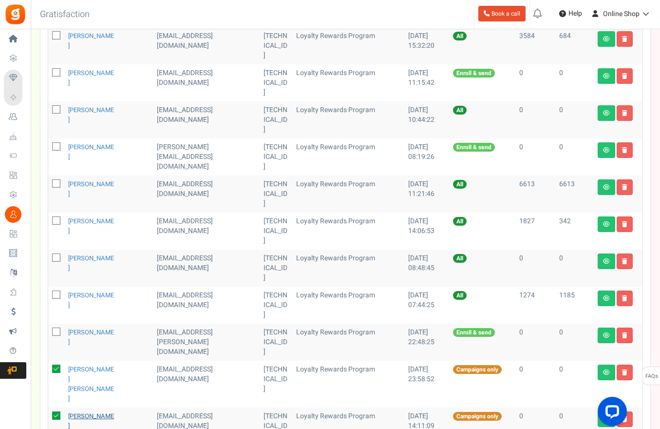
scroll to position [394, 0]
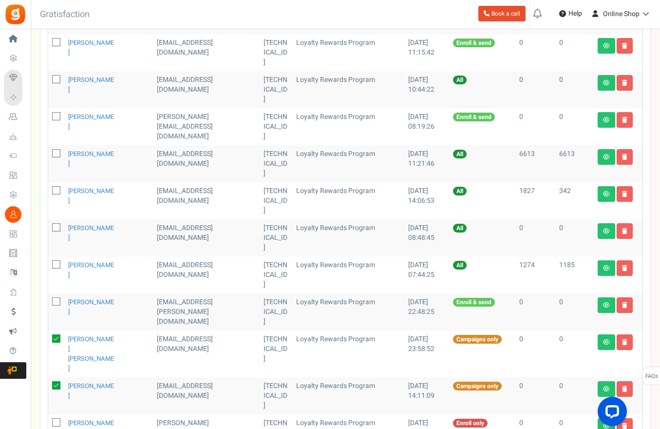
click at [60, 414] on td at bounding box center [56, 432] width 16 height 37
click at [55, 420] on icon at bounding box center [57, 423] width 6 height 6
click at [49, 420] on input "checkbox" at bounding box center [45, 423] width 6 height 6
checkbox input "true"
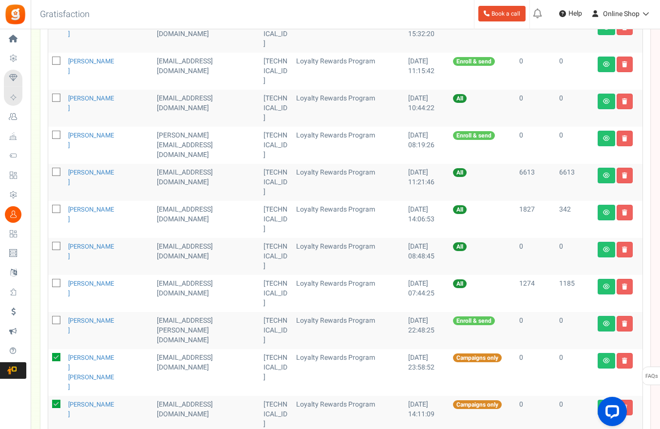
scroll to position [346, 0]
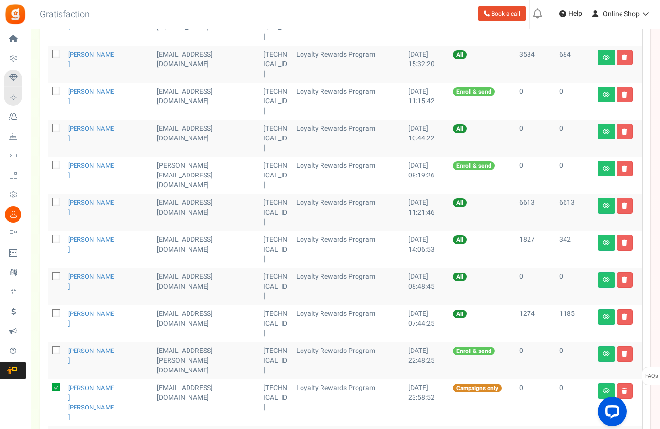
checkbox input "true"
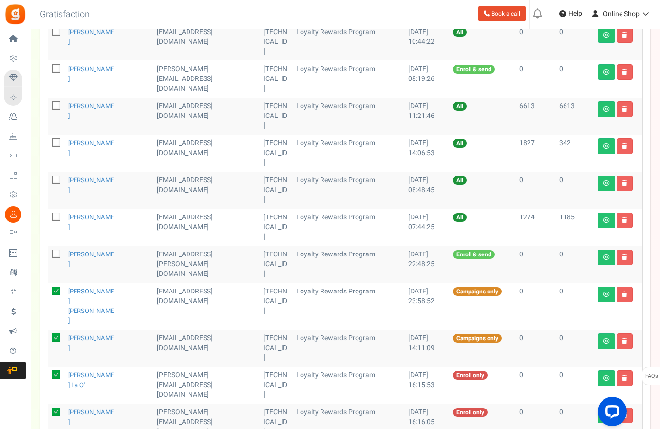
scroll to position [443, 0]
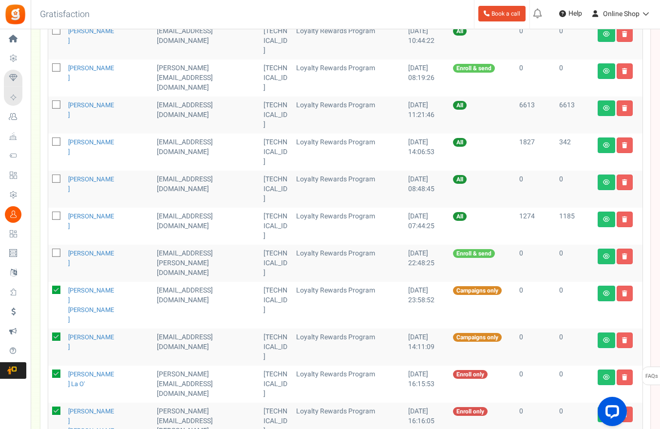
checkbox input "true"
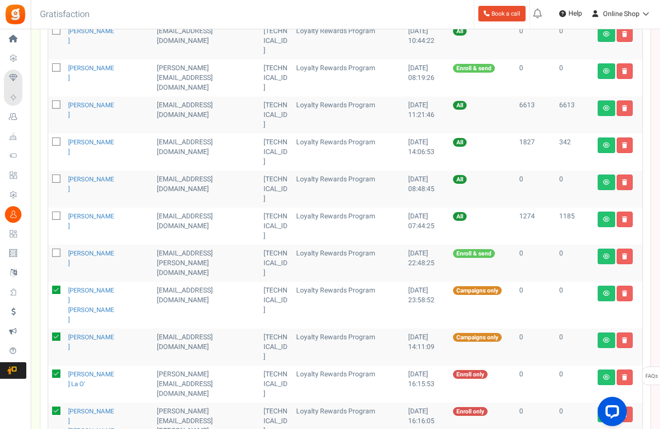
checkbox input "true"
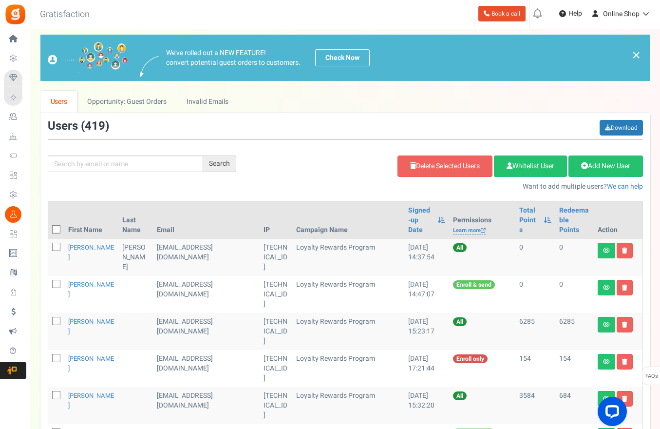
scroll to position [0, 0]
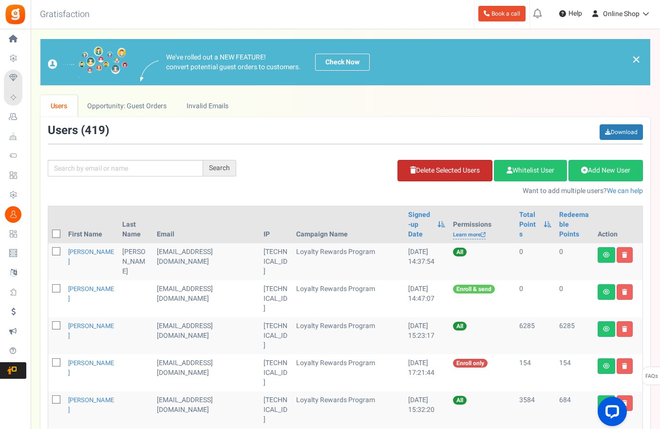
click at [425, 170] on link "Delete Selected Users" at bounding box center [445, 170] width 95 height 21
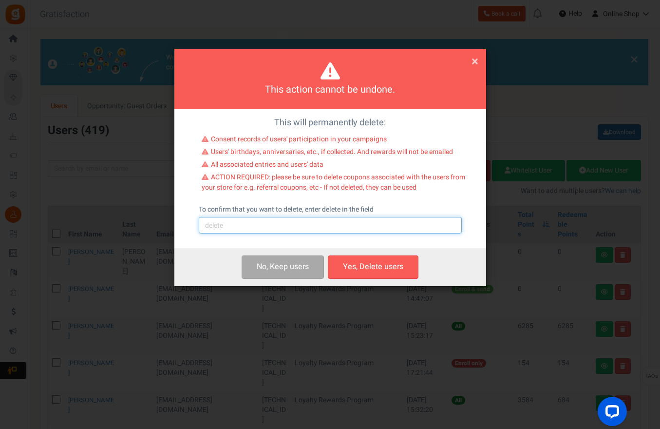
click at [312, 231] on input "text" at bounding box center [330, 225] width 263 height 17
type input "delete"
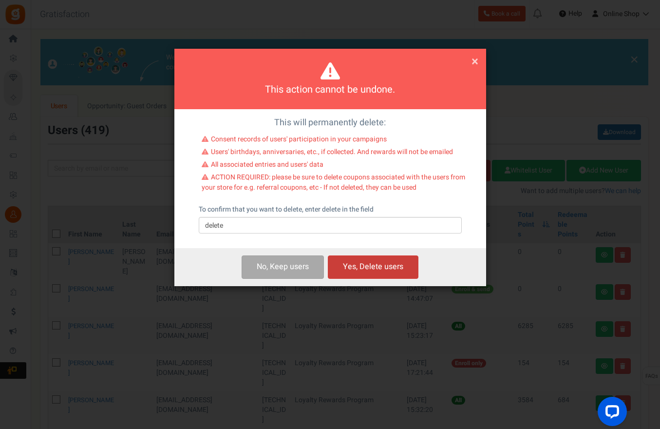
click at [391, 271] on button "Yes, Delete users" at bounding box center [373, 266] width 91 height 23
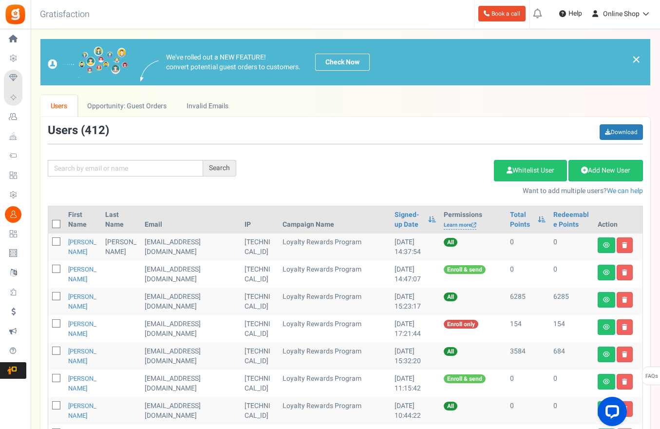
click at [309, 167] on div "Add Etsy Order Delete Selected Users Import Users Spam Protection Subtract Poin…" at bounding box center [447, 175] width 407 height 42
click at [395, 215] on link "Signed-up Date" at bounding box center [409, 219] width 29 height 19
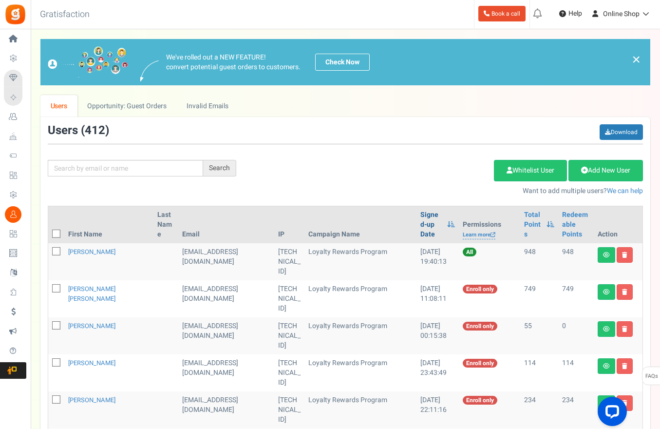
click at [421, 215] on link "Signed-up Date" at bounding box center [432, 224] width 22 height 29
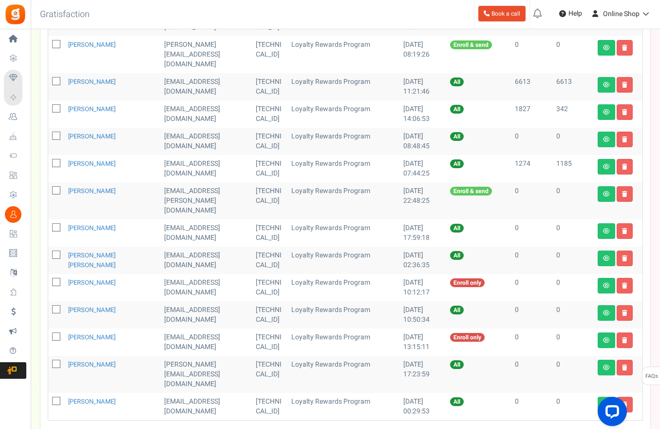
scroll to position [443, 0]
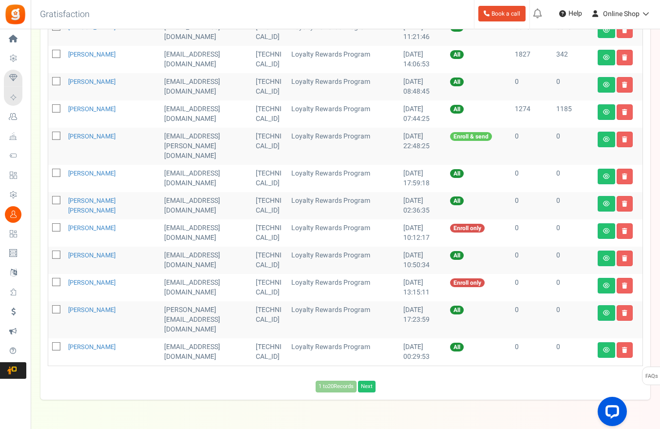
click at [53, 169] on span at bounding box center [56, 173] width 8 height 8
click at [49, 171] on input "checkbox" at bounding box center [45, 174] width 6 height 6
checkbox input "true"
click at [57, 197] on icon at bounding box center [57, 200] width 6 height 6
click at [49, 198] on input "checkbox" at bounding box center [45, 201] width 6 height 6
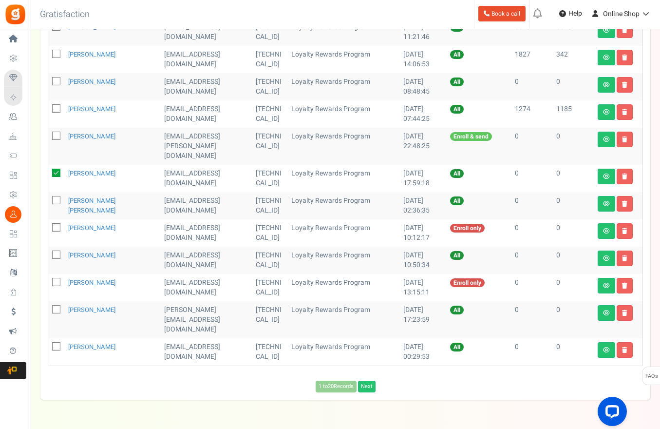
checkbox input "true"
click at [56, 225] on icon at bounding box center [57, 228] width 6 height 6
click at [49, 225] on input "checkbox" at bounding box center [45, 228] width 6 height 6
checkbox input "true"
click at [58, 252] on icon at bounding box center [57, 255] width 6 height 6
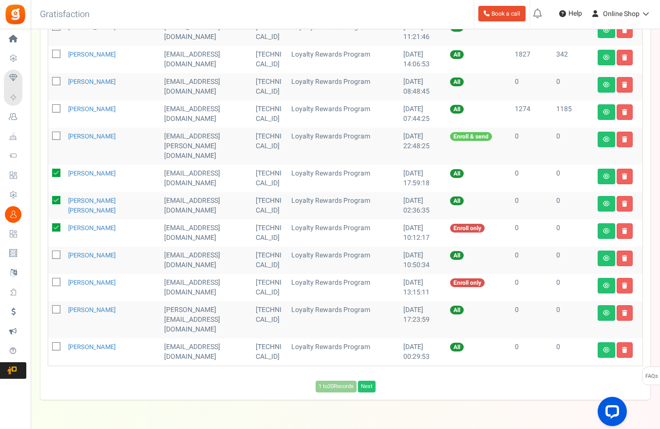
click at [49, 252] on input "checkbox" at bounding box center [45, 255] width 6 height 6
checkbox input "true"
click at [56, 274] on td at bounding box center [56, 287] width 16 height 27
click at [56, 278] on span at bounding box center [56, 282] width 8 height 8
click at [49, 280] on input "checkbox" at bounding box center [45, 283] width 6 height 6
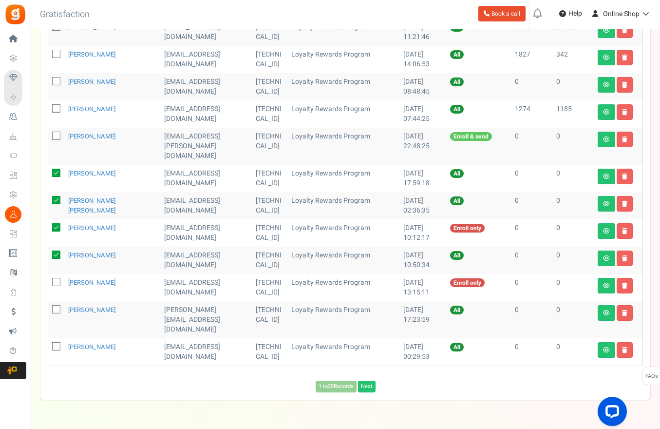
checkbox input "true"
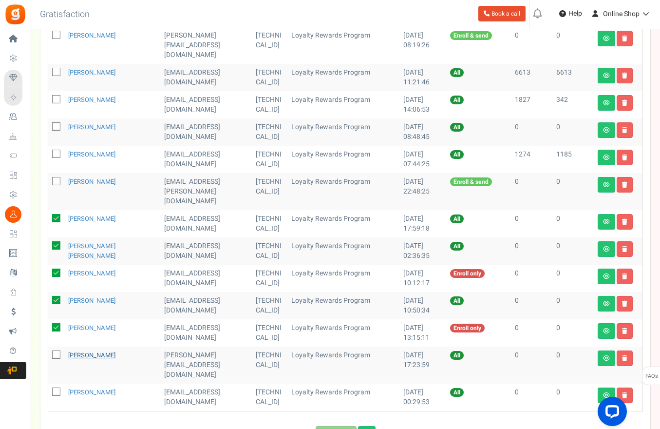
scroll to position [394, 0]
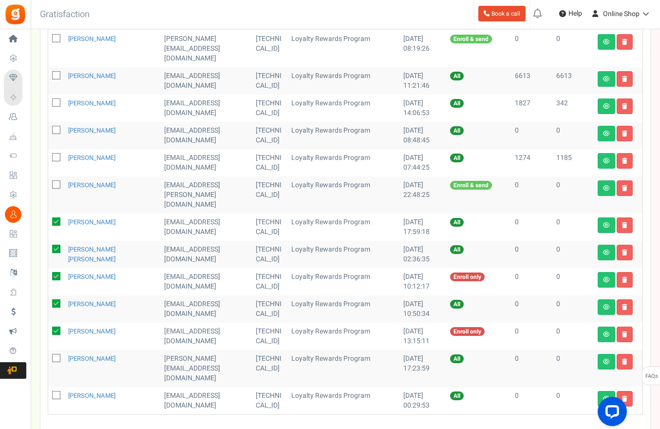
click at [55, 354] on span at bounding box center [56, 358] width 8 height 8
click at [49, 356] on input "checkbox" at bounding box center [45, 359] width 6 height 6
checkbox input "true"
click at [224, 424] on div "1 to 20 Records Next Loading..." at bounding box center [345, 432] width 610 height 17
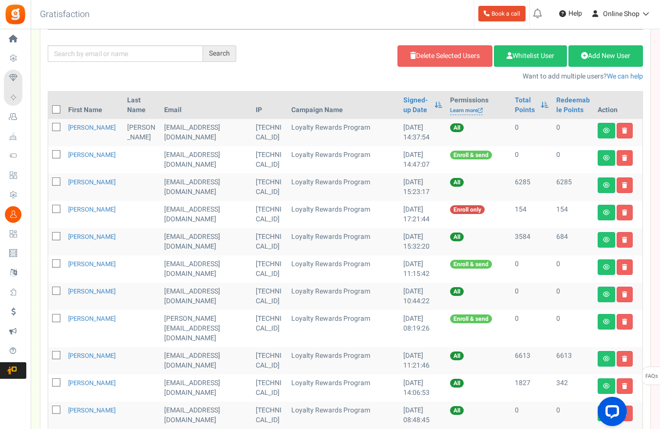
scroll to position [0, 0]
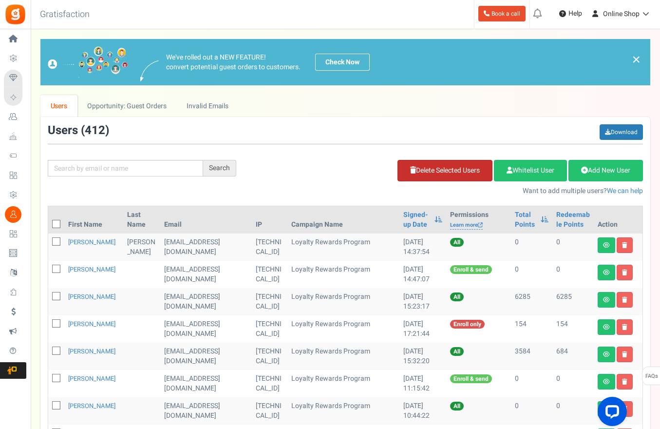
click at [446, 173] on link "Delete Selected Users" at bounding box center [445, 170] width 95 height 21
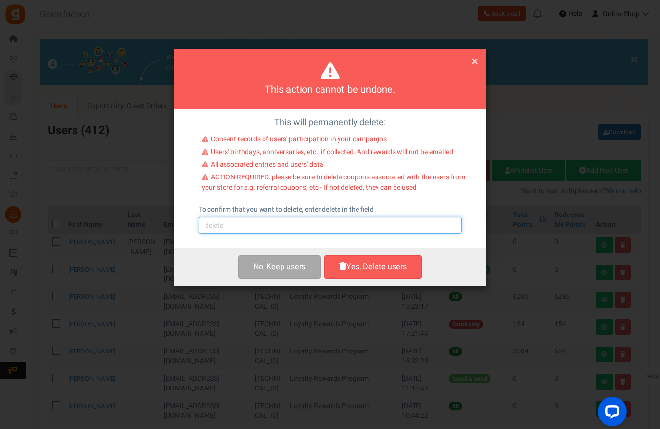
click at [352, 221] on input "text" at bounding box center [330, 225] width 263 height 17
type input "delete"
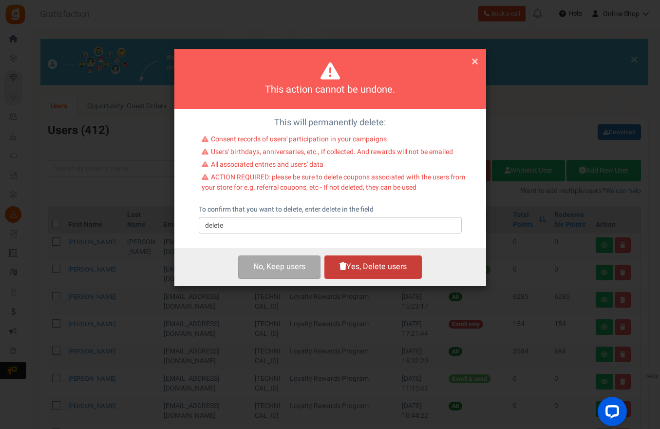
click at [386, 275] on button "Yes, Delete users" at bounding box center [373, 266] width 97 height 23
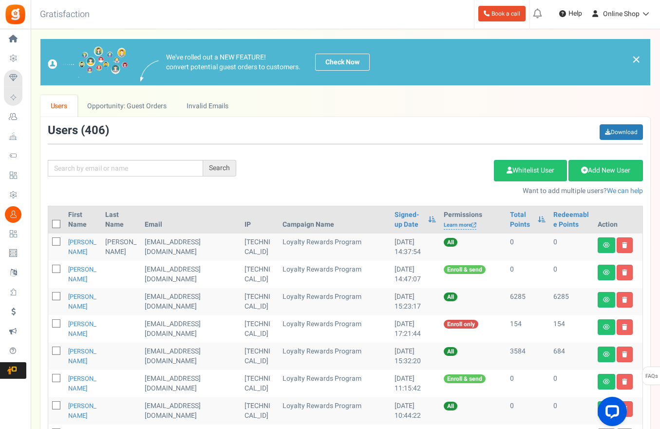
click at [431, 178] on div "Add Etsy Order Delete Selected Users Import Users Spam Protection Subtract Poin…" at bounding box center [447, 175] width 407 height 42
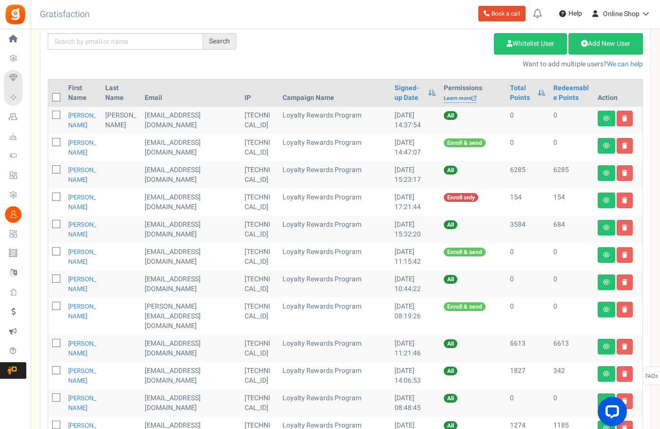
scroll to position [97, 0]
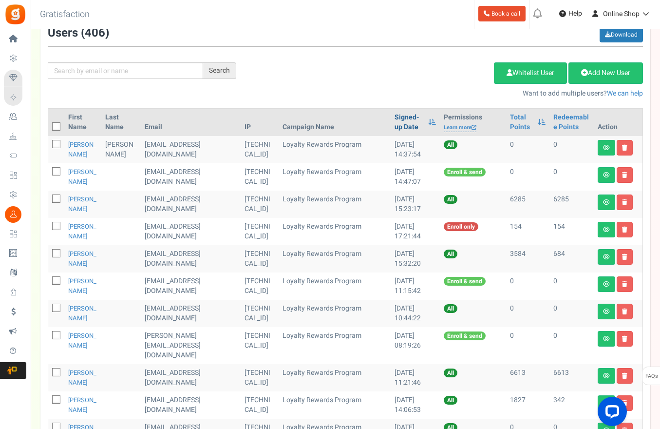
click at [395, 114] on link "Signed-up Date" at bounding box center [409, 122] width 29 height 19
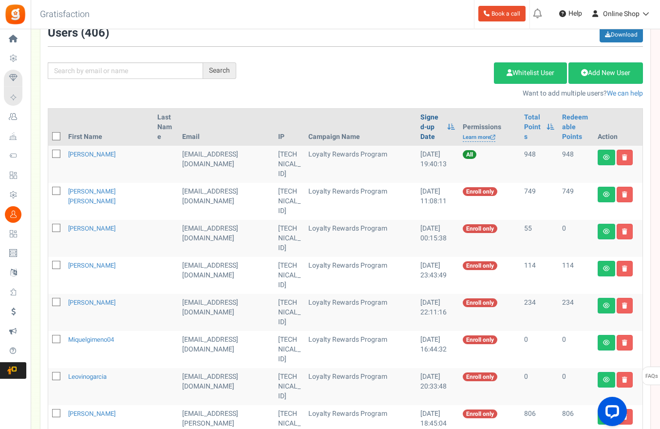
click at [417, 114] on th "Signed-up Date" at bounding box center [438, 127] width 42 height 37
click at [421, 115] on link "Signed-up Date" at bounding box center [432, 127] width 22 height 29
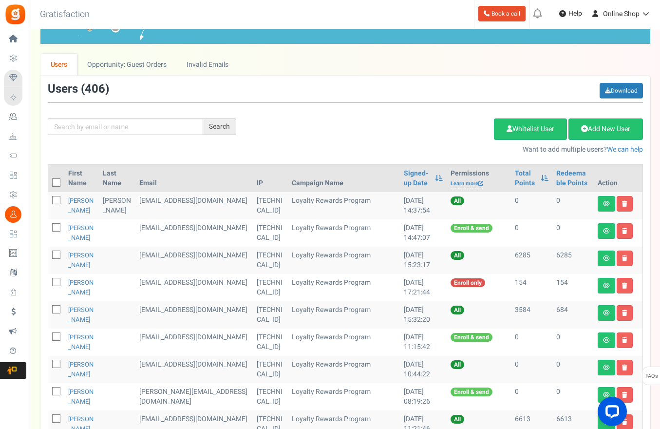
scroll to position [0, 0]
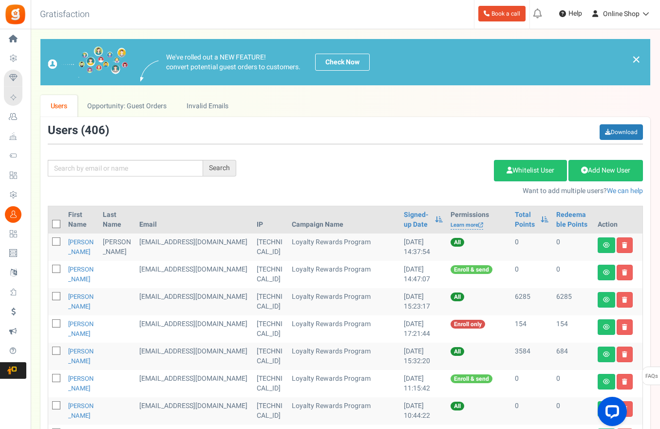
click at [329, 153] on div "Search Add Etsy Order Delete Selected Users Import Users Spam Protection Subtra…" at bounding box center [345, 160] width 610 height 72
click at [384, 149] on div "Search Add Etsy Order Delete Selected Users Import Users Spam Protection Subtra…" at bounding box center [345, 160] width 610 height 72
click at [163, 176] on input "text" at bounding box center [125, 168] width 155 height 17
paste input "Teodorico Jose R. Delfin"
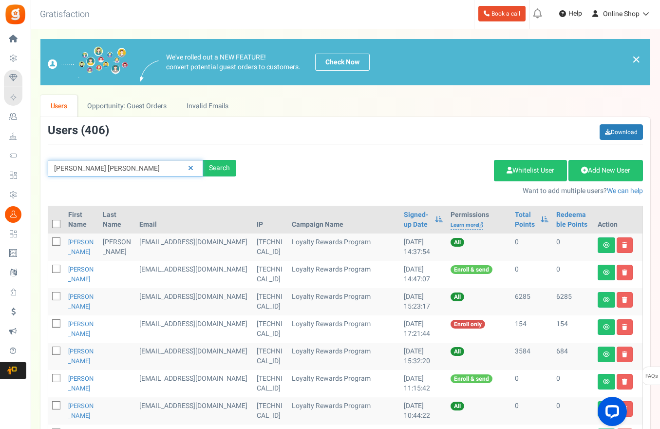
type input "Teodorico Jose R. Delfin"
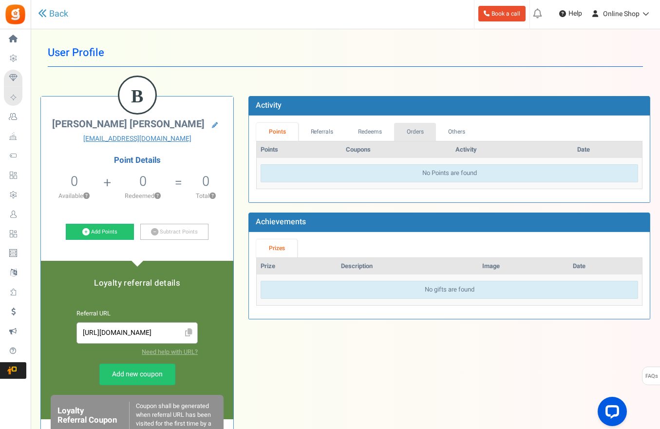
click at [412, 138] on link "Orders" at bounding box center [415, 132] width 42 height 18
click at [416, 122] on div "Points Referrals Redeems Orders Others Points Coupons Activity Date No Points a…" at bounding box center [449, 158] width 401 height 87
click at [416, 132] on link "Orders" at bounding box center [415, 132] width 42 height 18
click at [404, 127] on link "Orders" at bounding box center [415, 132] width 42 height 18
click at [422, 136] on link "Orders" at bounding box center [415, 132] width 42 height 18
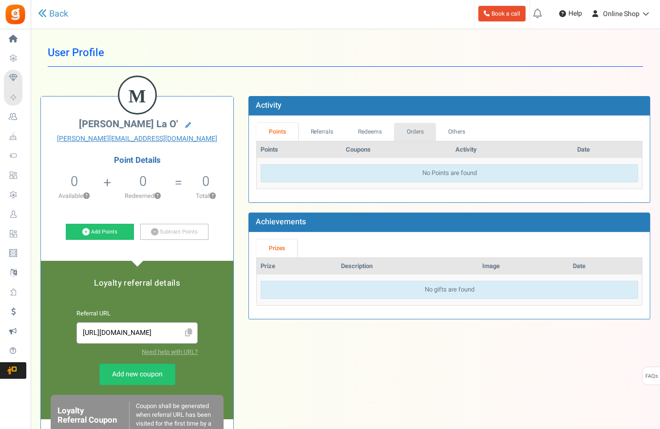
click at [409, 128] on link "Orders" at bounding box center [415, 132] width 42 height 18
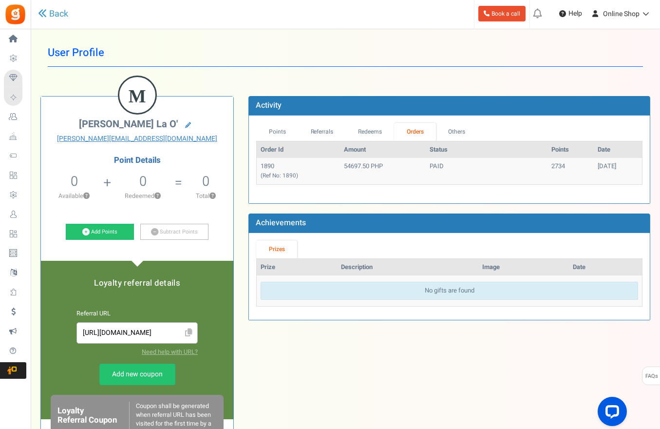
click at [401, 68] on div "User Profile Back M [PERSON_NAME] la O' [PERSON_NAME][EMAIL_ADDRESS][DOMAIN_NAM…" at bounding box center [345, 344] width 610 height 611
click at [383, 91] on div "M [PERSON_NAME] la O' [PERSON_NAME][EMAIL_ADDRESS][DOMAIN_NAME] Point Details 0…" at bounding box center [345, 365] width 625 height 569
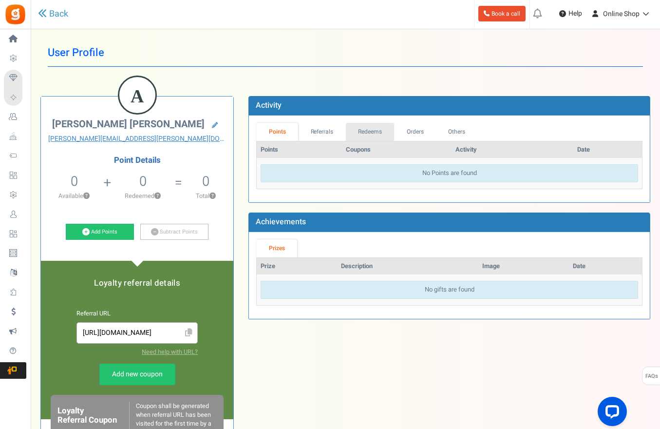
click at [389, 135] on link "Redeems" at bounding box center [370, 132] width 49 height 18
click at [379, 129] on div "Points Referrals Redeems Orders Others Points Activity Date No Redeems are found" at bounding box center [449, 159] width 386 height 72
click at [417, 137] on link "Orders" at bounding box center [415, 132] width 42 height 18
click at [420, 129] on link "Orders" at bounding box center [415, 132] width 42 height 18
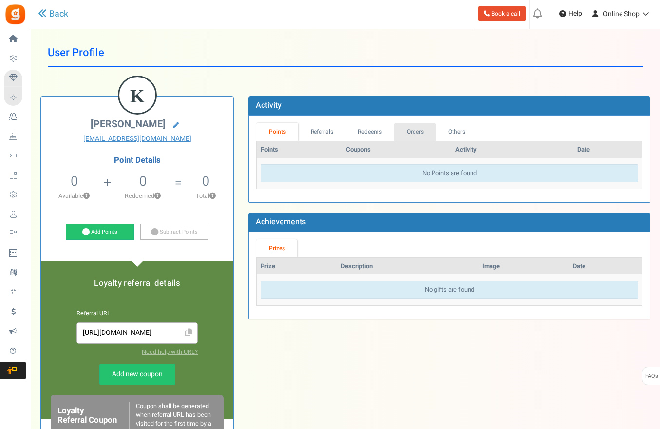
click at [416, 131] on link "Orders" at bounding box center [415, 132] width 42 height 18
click at [424, 134] on link "Orders" at bounding box center [415, 132] width 42 height 18
click at [407, 129] on link "Orders" at bounding box center [415, 132] width 42 height 18
click at [418, 135] on link "Orders" at bounding box center [415, 132] width 42 height 18
click at [406, 134] on link "Orders" at bounding box center [415, 132] width 42 height 18
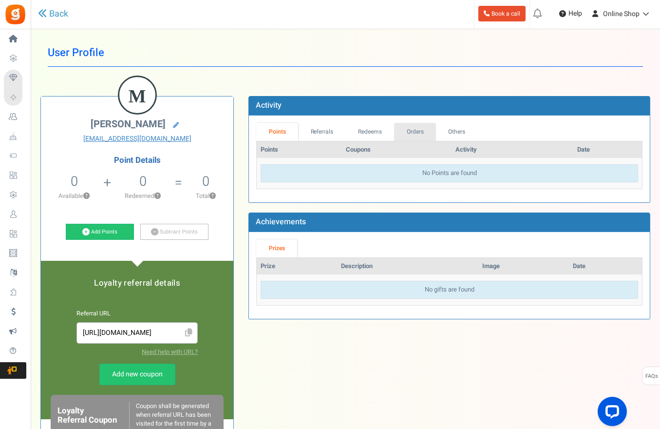
click at [421, 133] on link "Orders" at bounding box center [415, 132] width 42 height 18
click at [407, 135] on link "Orders" at bounding box center [415, 132] width 42 height 18
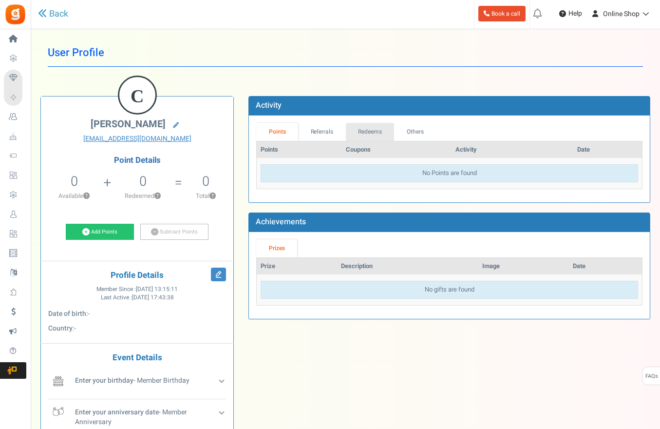
click at [389, 133] on link "Redeems" at bounding box center [370, 132] width 49 height 18
click at [414, 130] on link "Others" at bounding box center [415, 132] width 42 height 18
click at [378, 133] on link "Redeems" at bounding box center [370, 132] width 49 height 18
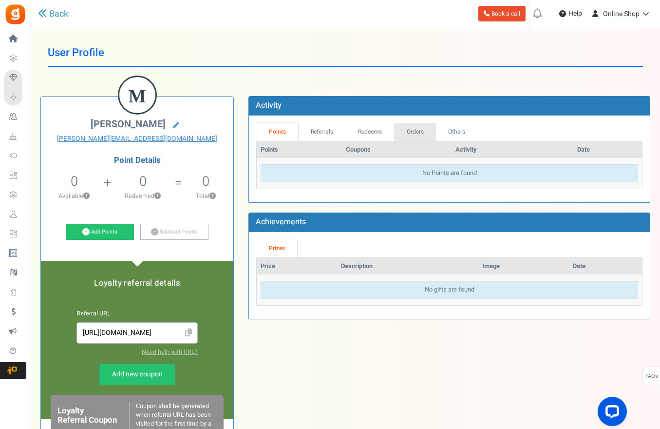
click at [414, 132] on link "Orders" at bounding box center [415, 132] width 42 height 18
click at [420, 133] on link "Orders" at bounding box center [415, 132] width 42 height 18
click at [411, 127] on link "Orders" at bounding box center [415, 132] width 42 height 18
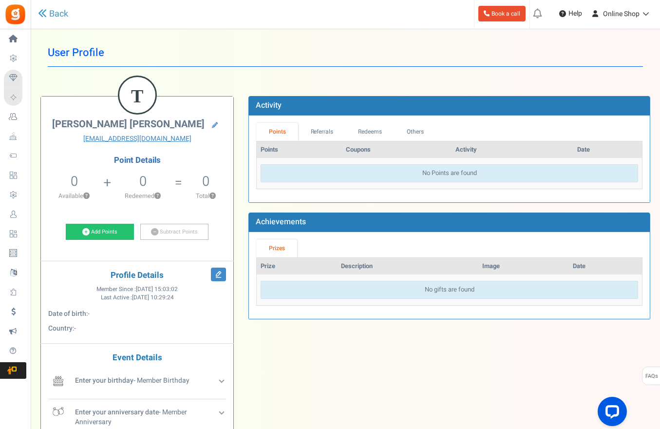
click at [447, 84] on div "T Teodorico Jose R. Delfin teoddelfin@gmail.com Point Details 0 0 Redeemable 0 …" at bounding box center [345, 269] width 625 height 376
click at [380, 133] on link "Redeems" at bounding box center [370, 132] width 49 height 18
click at [51, 15] on link "Back" at bounding box center [53, 14] width 30 height 13
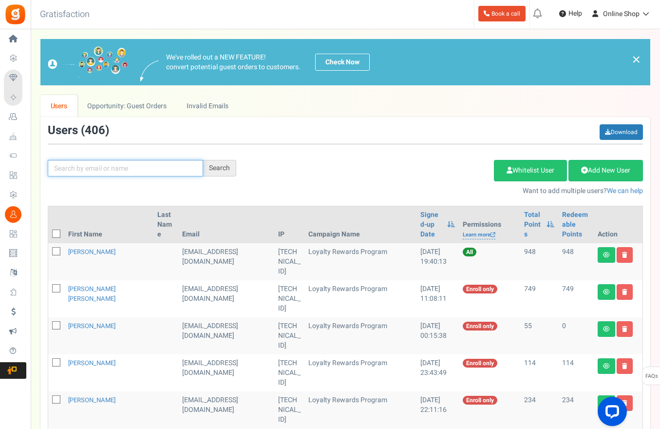
click at [187, 172] on input "text" at bounding box center [125, 168] width 155 height 17
paste input "Teodorico Jose R. Delfin"
type input "Teodorico Jose R. Delfin"
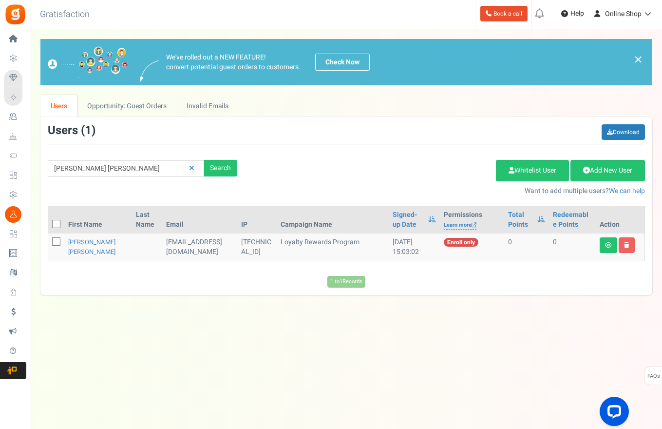
click at [54, 243] on icon at bounding box center [57, 242] width 6 height 6
click at [49, 243] on input "checkbox" at bounding box center [45, 242] width 6 height 6
checkbox input "true"
click at [478, 171] on link "Delete Selected Users" at bounding box center [447, 170] width 95 height 21
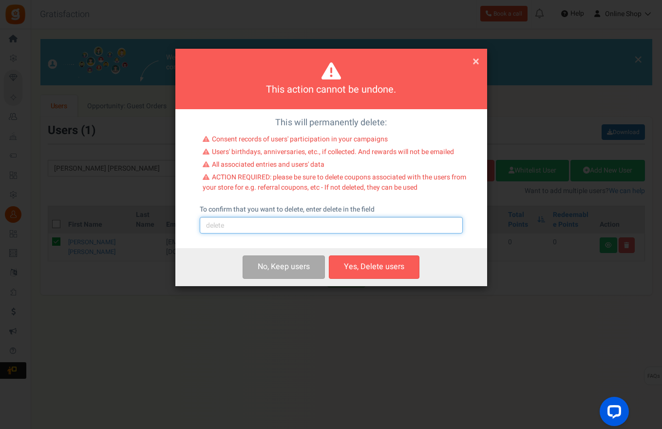
click at [365, 222] on input "text" at bounding box center [331, 225] width 263 height 17
type input "delete"
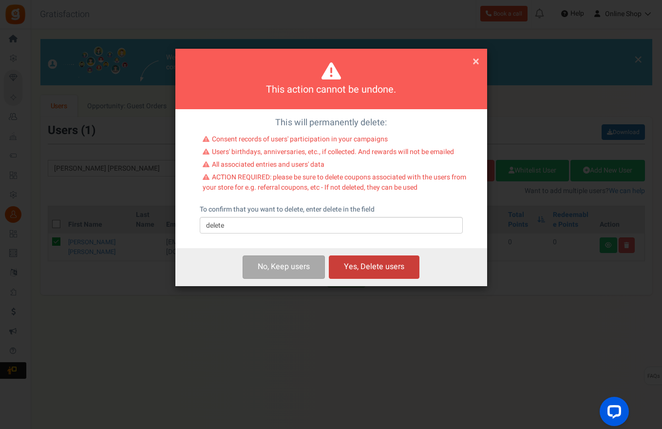
click at [375, 268] on button "Yes, Delete users" at bounding box center [374, 266] width 91 height 23
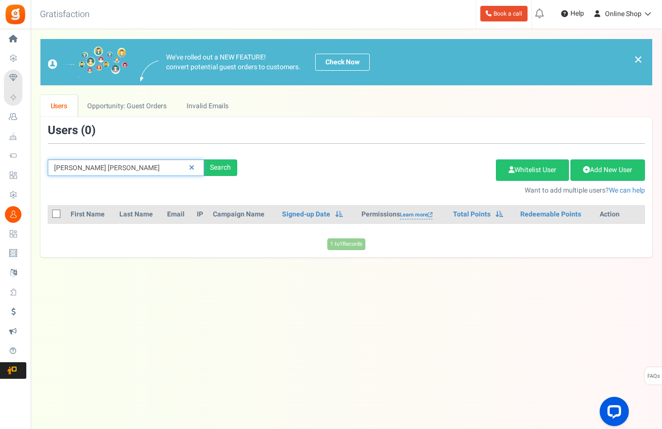
click at [181, 164] on input "Teodorico Jose R. Delfin" at bounding box center [126, 167] width 156 height 17
paste input "mcdermott1957@yahoo.com"
type input "mcdermott1957@yahoo.com"
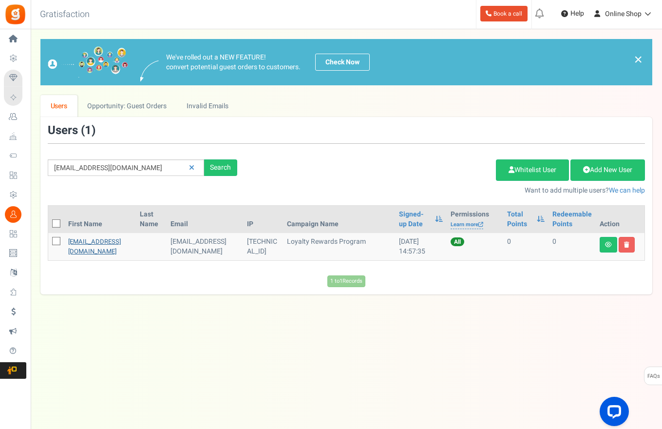
click at [110, 242] on link "mcdermott1957@yahoo.com" at bounding box center [94, 246] width 53 height 19
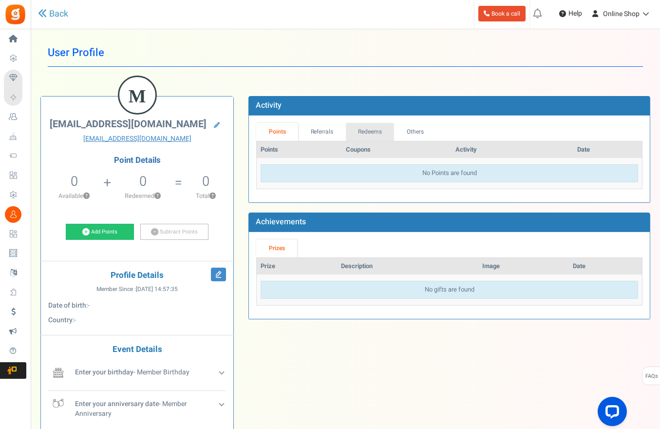
click at [379, 135] on link "Redeems" at bounding box center [370, 132] width 49 height 18
click at [55, 14] on link "Back" at bounding box center [53, 14] width 30 height 13
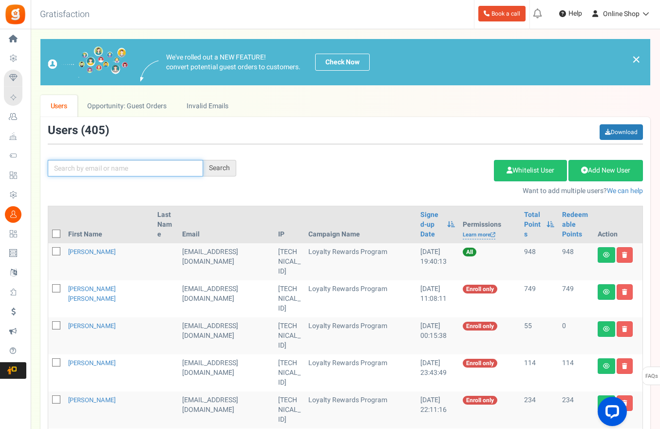
click at [125, 166] on input "text" at bounding box center [125, 168] width 155 height 17
paste input "mcdermott1957@yahoo.com"
type input "mcdermott1957@yahoo.com"
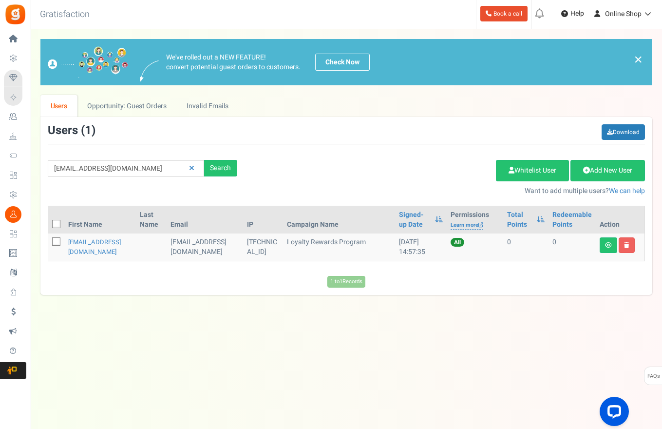
click at [59, 244] on icon at bounding box center [57, 242] width 6 height 6
click at [49, 244] on input "checkbox" at bounding box center [45, 242] width 6 height 6
checkbox input "true"
click at [464, 176] on link "Delete Selected Users" at bounding box center [447, 170] width 95 height 21
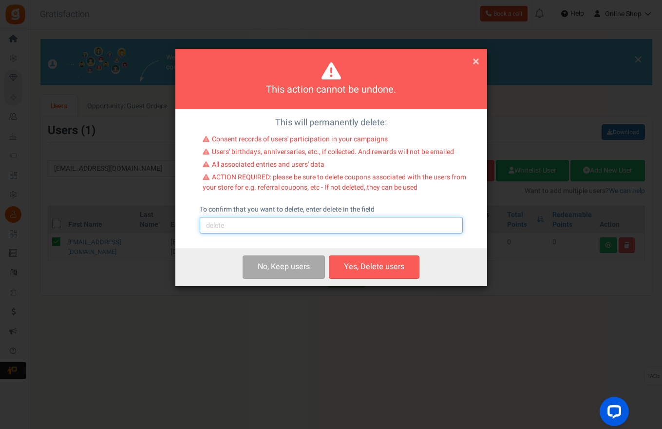
click at [368, 233] on input "text" at bounding box center [331, 225] width 263 height 17
type input "delete"
click at [395, 264] on button "Yes, Delete users" at bounding box center [374, 266] width 91 height 23
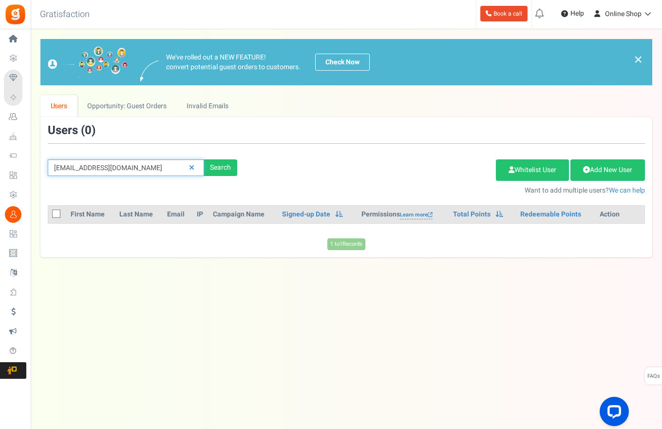
click at [173, 175] on input "mcdermott1957@yahoo.com" at bounding box center [126, 167] width 156 height 17
paste input "Aya Iglopas"
type input "Aya Iglopas"
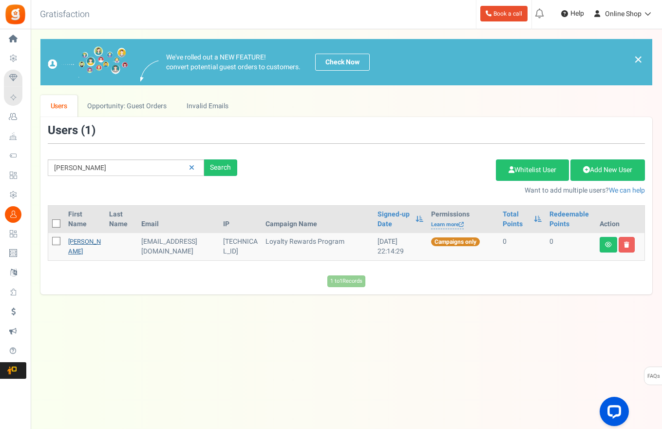
click at [79, 248] on link "Aya Iglopas" at bounding box center [84, 246] width 33 height 19
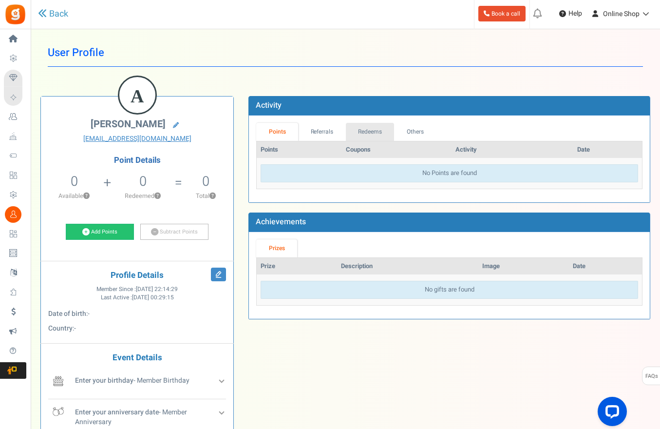
click at [380, 132] on link "Redeems" at bounding box center [370, 132] width 49 height 18
click at [59, 13] on link "Back" at bounding box center [53, 14] width 30 height 13
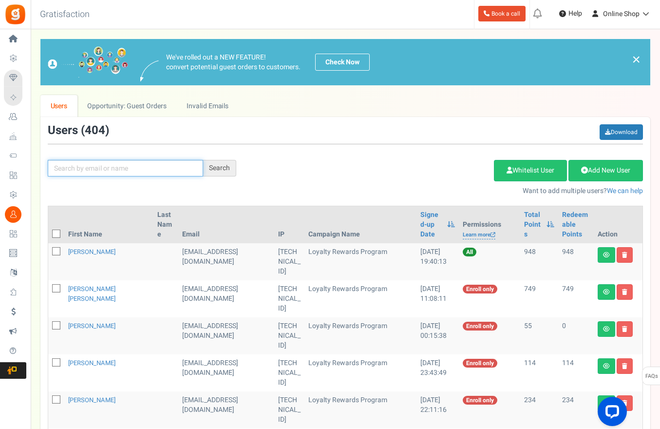
click at [131, 171] on input "text" at bounding box center [125, 168] width 155 height 17
paste input "Aya Iglopas"
type input "Aya Iglopas"
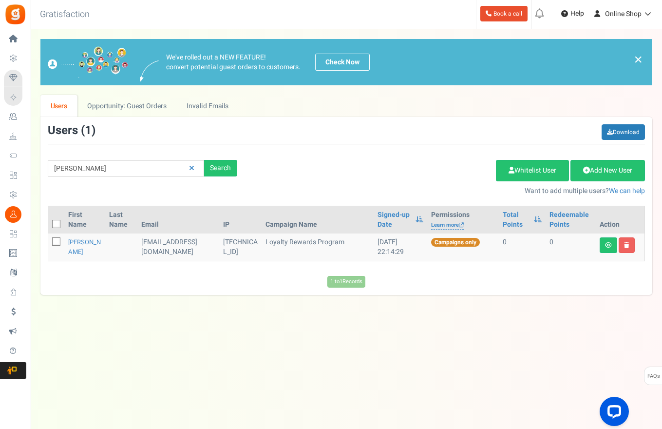
click at [56, 242] on icon at bounding box center [57, 242] width 6 height 6
click at [49, 242] on input "checkbox" at bounding box center [45, 242] width 6 height 6
checkbox input "true"
click at [448, 163] on link "Delete Selected Users" at bounding box center [447, 170] width 95 height 21
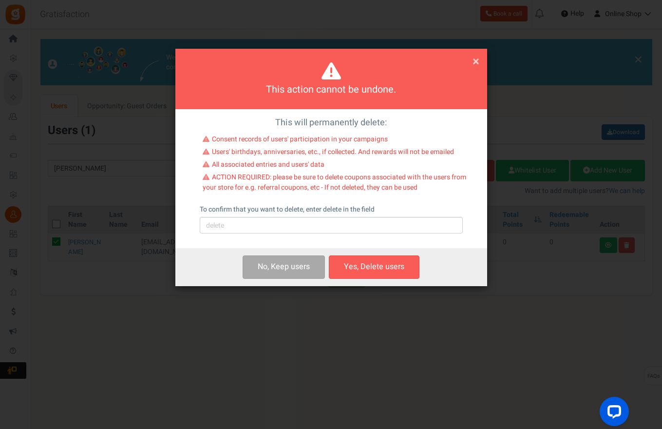
click at [348, 237] on div "This will permanently delete: Consent records of users' participation in your c…" at bounding box center [331, 178] width 312 height 139
click at [366, 224] on input "text" at bounding box center [331, 225] width 263 height 17
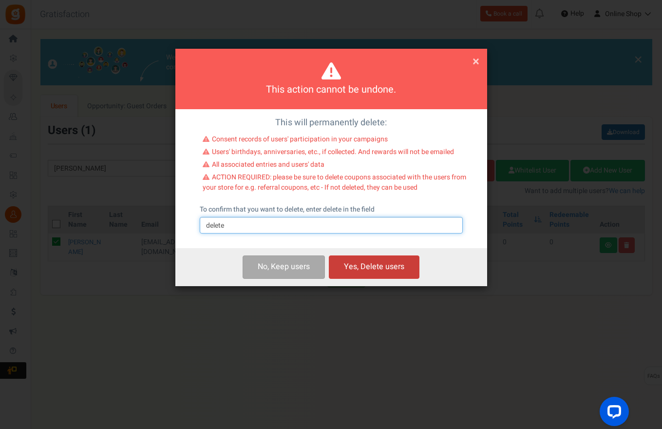
type input "delete"
click at [396, 272] on button "Yes, Delete users" at bounding box center [374, 266] width 91 height 23
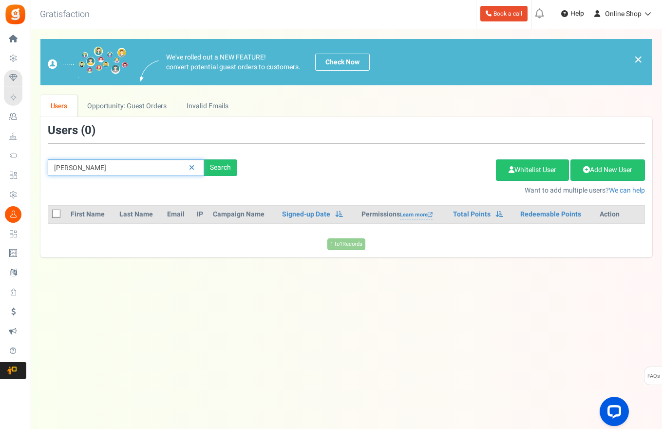
click at [119, 168] on input "Aya Iglopas" at bounding box center [126, 167] width 156 height 17
paste input "mcdermott1957@yahoo.com"
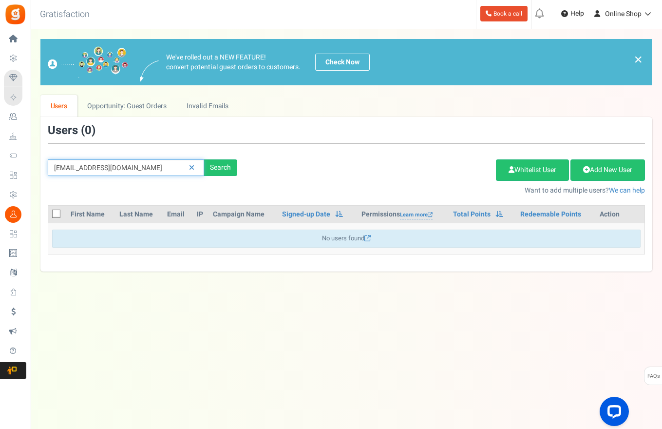
click at [144, 167] on input "mcdermott1957@yahoo.com" at bounding box center [126, 167] width 156 height 17
paste input "teoddelfin@gmail"
click at [171, 173] on input "teoddelfin@gmail.com" at bounding box center [126, 167] width 156 height 17
paste input "princess.tenajeros@cvbg"
type input "princess.tenajeros@cvbg.com"
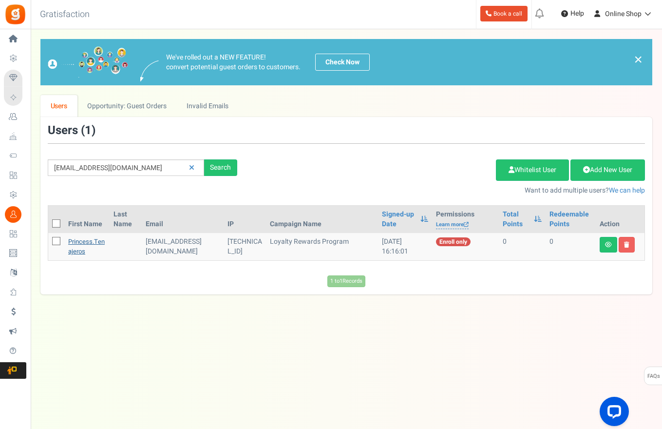
click at [94, 246] on link "princess.tenajeros" at bounding box center [86, 246] width 37 height 19
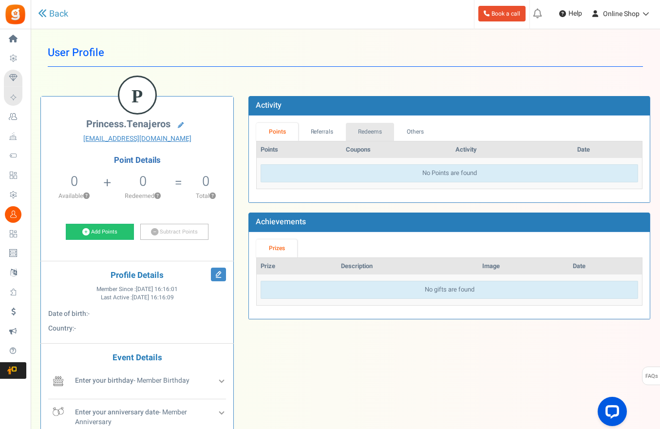
click at [376, 137] on link "Redeems" at bounding box center [370, 132] width 49 height 18
click at [420, 132] on link "Others" at bounding box center [415, 132] width 42 height 18
click at [55, 11] on link "Back" at bounding box center [53, 14] width 30 height 13
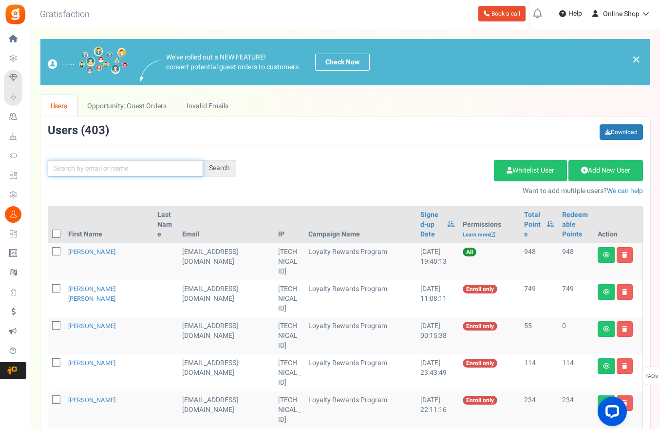
click at [102, 165] on input "text" at bounding box center [125, 168] width 155 height 17
paste input "princess.tenajeros@cvbg.com"
type input "princess.tenajeros@cvbg.com"
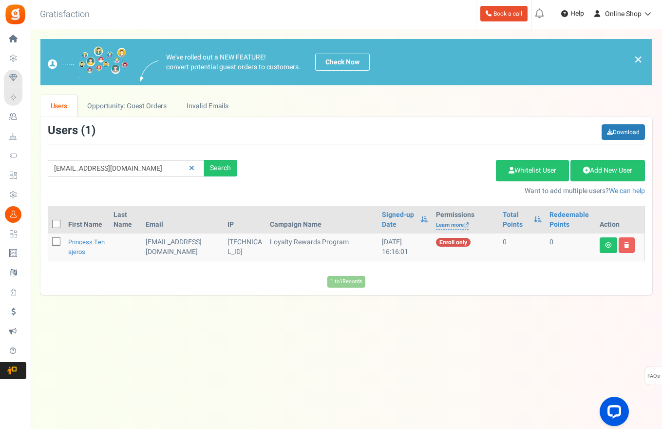
click at [53, 240] on span at bounding box center [56, 241] width 8 height 8
click at [49, 240] on input "checkbox" at bounding box center [45, 242] width 6 height 6
checkbox input "true"
click at [444, 176] on link "Delete Selected Users" at bounding box center [447, 170] width 95 height 21
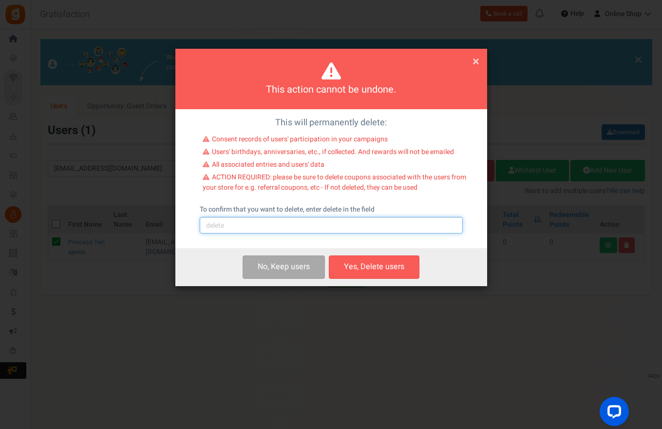
click at [338, 223] on input "text" at bounding box center [331, 225] width 263 height 17
type input "delete"
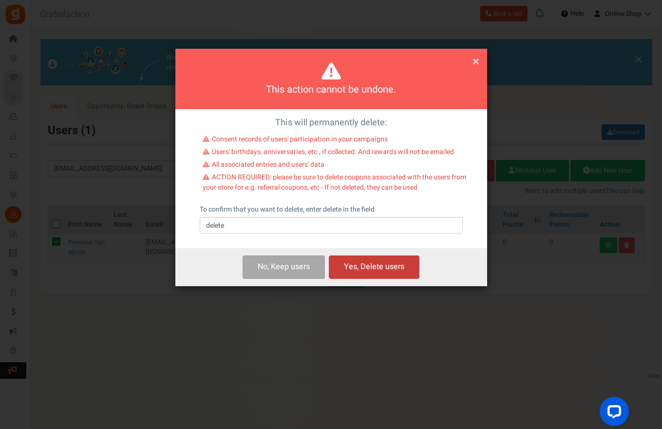
click at [386, 264] on button "Yes, Delete users" at bounding box center [374, 266] width 91 height 23
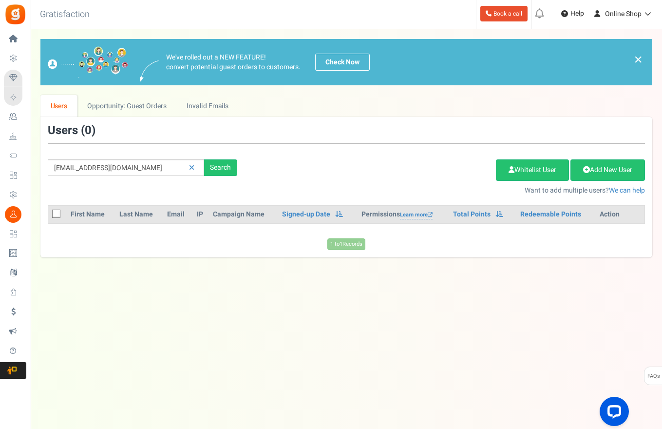
drag, startPoint x: 109, startPoint y: 316, endPoint x: 175, endPoint y: 235, distance: 105.0
click at [112, 315] on div "Under maintenance we will be back soon We apologize for any inconvenience. The …" at bounding box center [347, 194] width 632 height 331
click at [224, 171] on div "Search" at bounding box center [220, 167] width 33 height 17
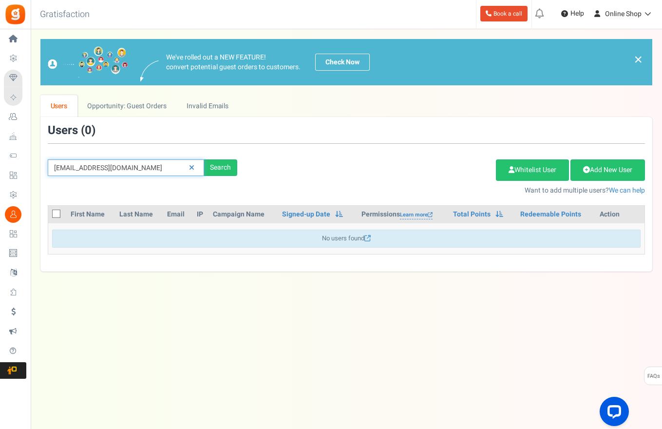
click at [143, 170] on input "princess.tenajeros@cvbg.com" at bounding box center [126, 167] width 156 height 17
paste input "rizbacani@yahoo"
type input "rizbacani@yahoo.com"
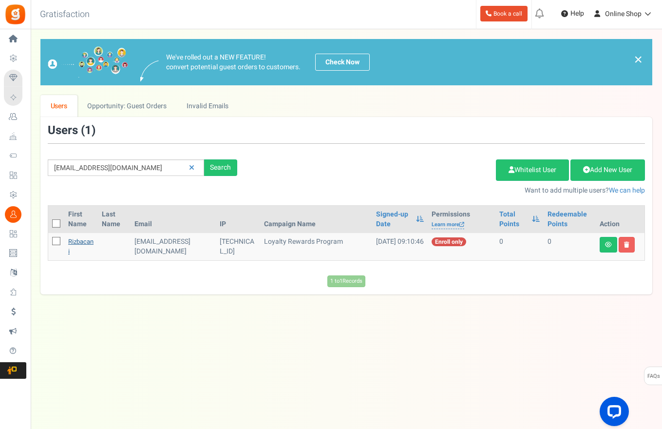
click at [74, 238] on link "rizbacani" at bounding box center [80, 246] width 25 height 19
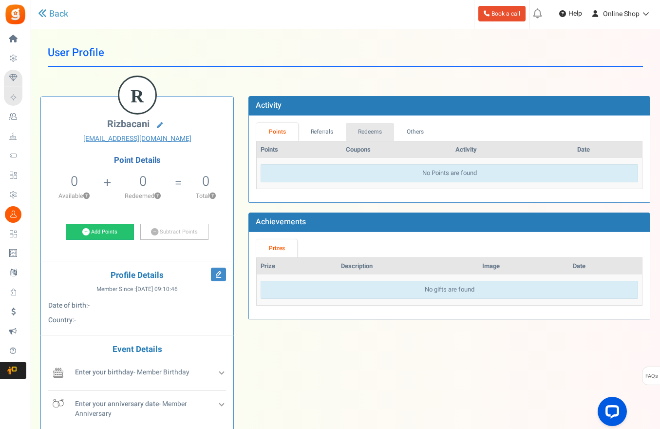
click at [369, 135] on link "Redeems" at bounding box center [370, 132] width 49 height 18
click at [51, 19] on link "Back" at bounding box center [53, 14] width 30 height 13
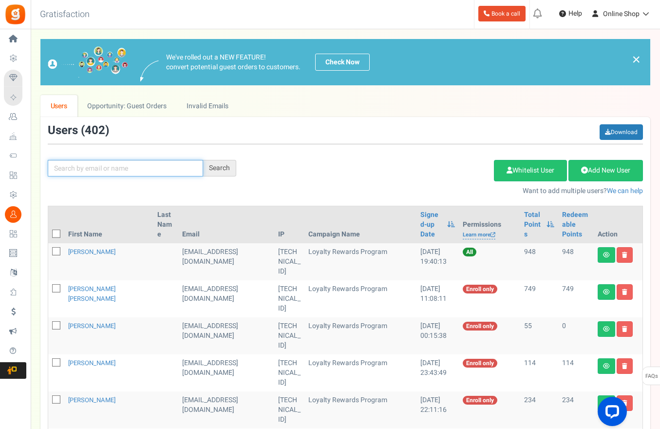
click at [78, 175] on input "text" at bounding box center [125, 168] width 155 height 17
paste input "rizbacani@yahoo.com"
type input "rizbacani@yahoo.com"
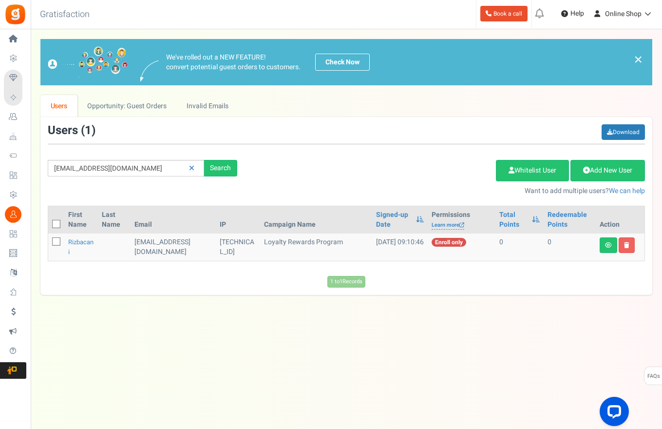
drag, startPoint x: 64, startPoint y: 243, endPoint x: 58, endPoint y: 244, distance: 5.4
click at [63, 243] on td at bounding box center [56, 246] width 16 height 27
click at [57, 244] on icon at bounding box center [57, 242] width 6 height 6
click at [49, 244] on input "checkbox" at bounding box center [45, 242] width 6 height 6
checkbox input "true"
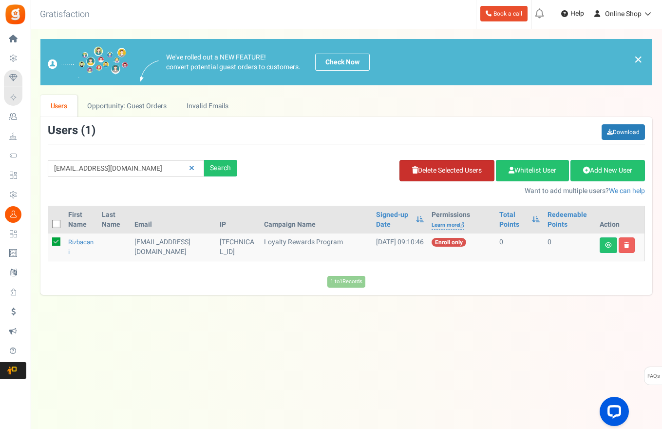
click at [465, 167] on link "Delete Selected Users" at bounding box center [447, 170] width 95 height 21
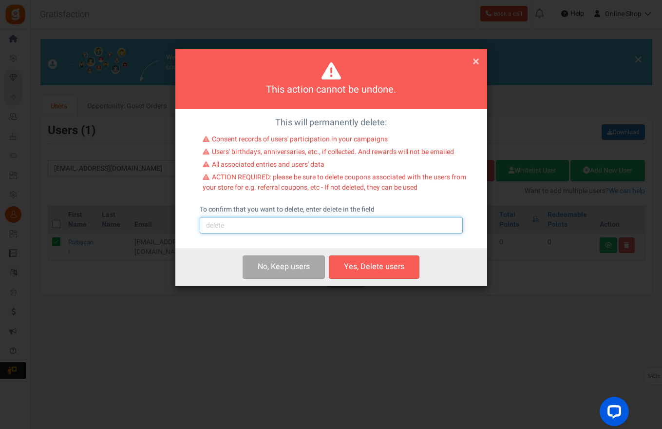
click at [334, 224] on input "text" at bounding box center [331, 225] width 263 height 17
type input "delete"
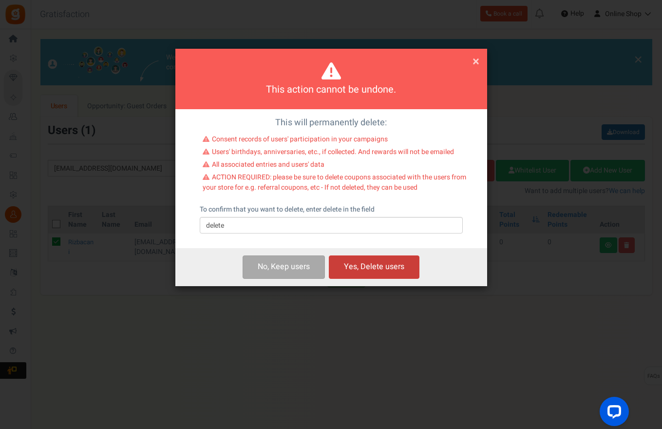
click at [407, 272] on button "Yes, Delete users" at bounding box center [374, 266] width 91 height 23
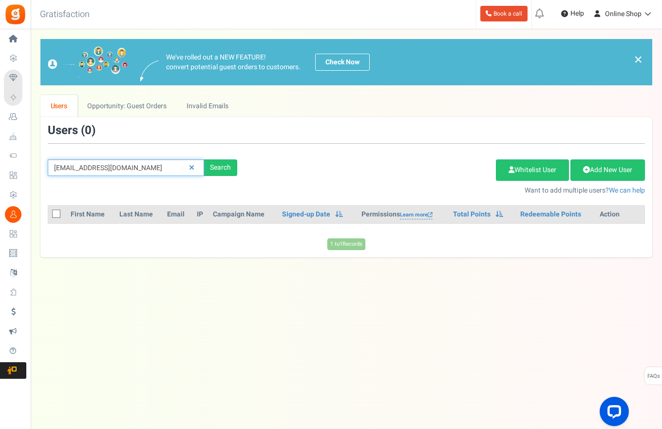
click at [154, 167] on input "rizbacani@yahoo.com" at bounding box center [126, 167] width 156 height 17
paste input "tamikaa2506@gmail"
type input "tamikaa2506@gmail.com"
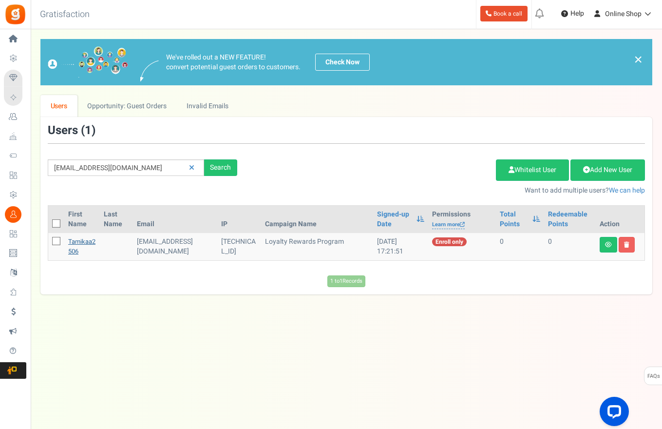
click at [75, 242] on link "tamikaa2506" at bounding box center [81, 246] width 27 height 19
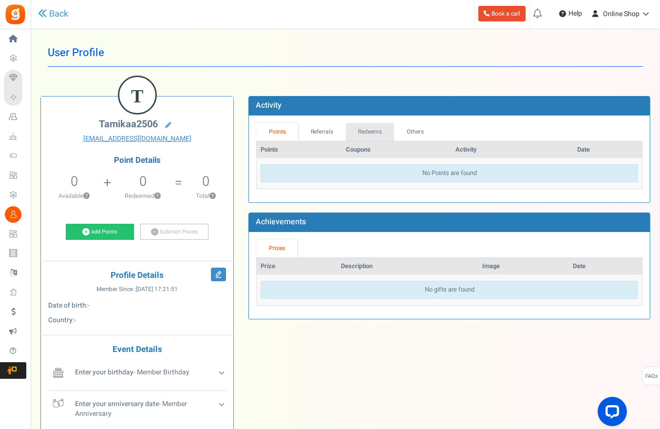
click at [376, 127] on link "Redeems" at bounding box center [370, 132] width 49 height 18
click at [40, 14] on icon at bounding box center [42, 13] width 9 height 9
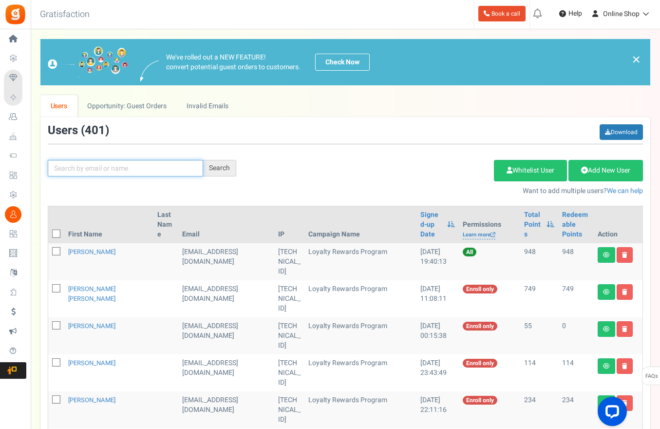
click at [107, 165] on input "text" at bounding box center [125, 168] width 155 height 17
paste input "tamikaa2506@gmail.com"
type input "tamikaa2506@gmail.com"
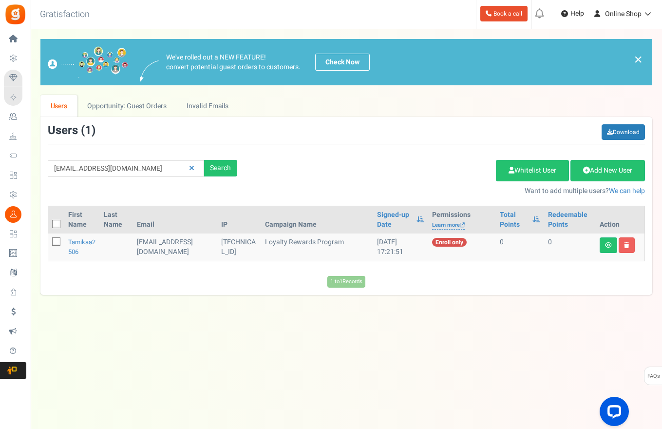
click at [55, 247] on td at bounding box center [56, 246] width 16 height 27
click at [53, 240] on span at bounding box center [56, 241] width 8 height 8
click at [49, 240] on input "checkbox" at bounding box center [45, 242] width 6 height 6
checkbox input "true"
click at [423, 173] on link "Delete Selected Users" at bounding box center [447, 170] width 95 height 21
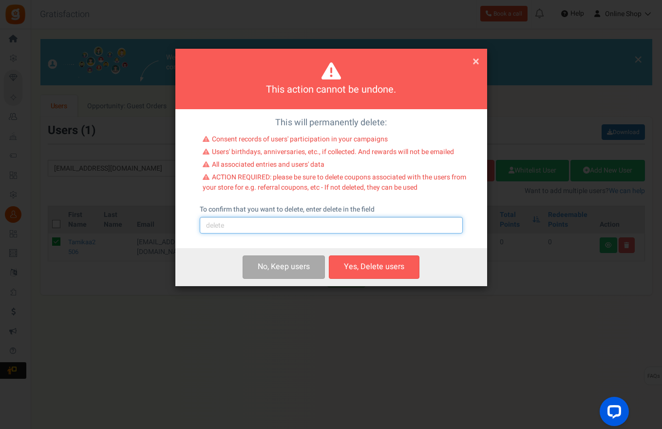
click at [351, 226] on input "text" at bounding box center [331, 225] width 263 height 17
type input "delete"
click at [377, 271] on button "Yes, Delete users" at bounding box center [374, 266] width 91 height 23
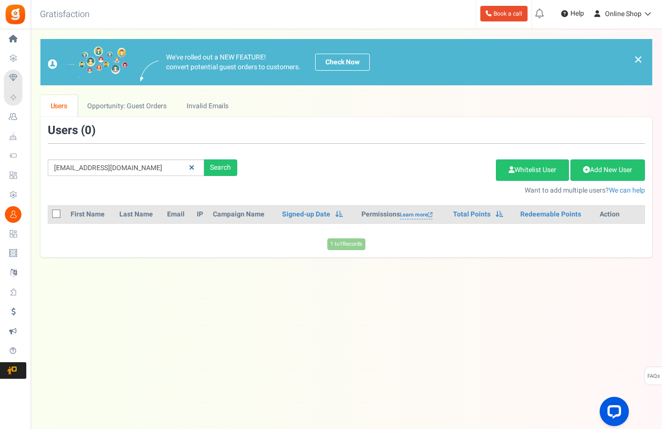
click at [197, 164] on link at bounding box center [191, 167] width 15 height 17
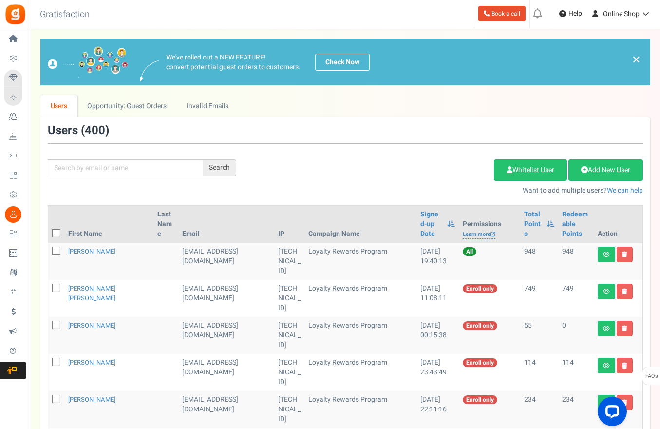
click at [412, 142] on div "Users ( 400 )" at bounding box center [346, 133] width 596 height 19
click at [421, 214] on link "Signed-up Date" at bounding box center [432, 224] width 22 height 29
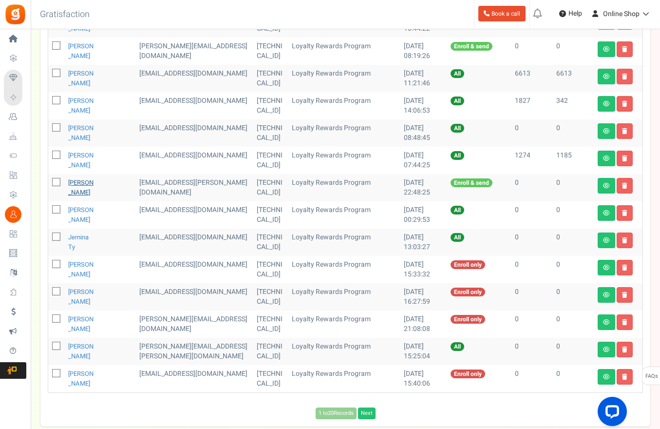
scroll to position [390, 0]
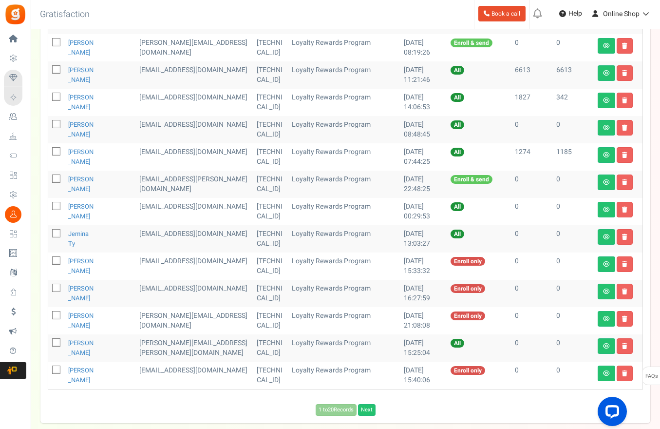
click at [59, 233] on icon at bounding box center [57, 234] width 6 height 6
click at [49, 233] on input "checkbox" at bounding box center [45, 234] width 6 height 6
checkbox input "true"
click at [58, 288] on icon at bounding box center [57, 289] width 6 height 6
click at [49, 288] on input "checkbox" at bounding box center [45, 289] width 6 height 6
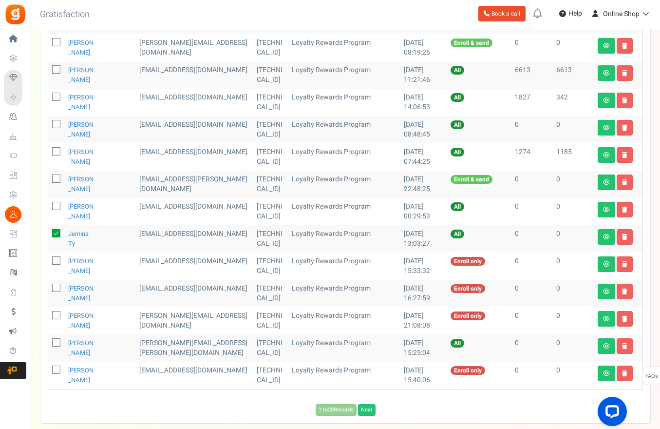
checkbox input "true"
click at [58, 318] on icon at bounding box center [57, 316] width 6 height 6
click at [49, 318] on input "checkbox" at bounding box center [45, 316] width 6 height 6
checkbox input "true"
click at [57, 344] on icon at bounding box center [57, 343] width 6 height 6
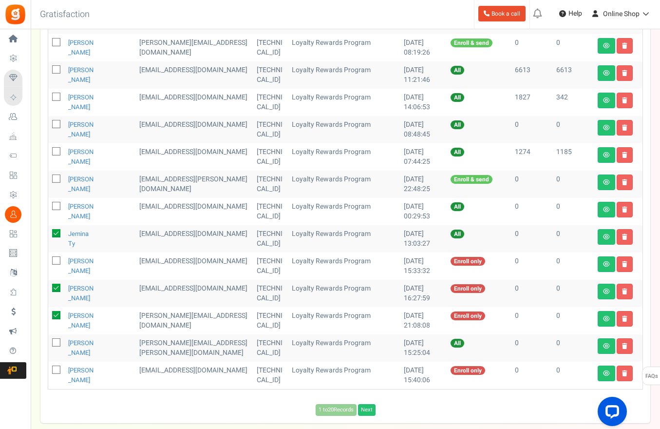
click at [49, 344] on input "checkbox" at bounding box center [45, 343] width 6 height 6
checkbox input "true"
click at [54, 370] on icon at bounding box center [57, 370] width 6 height 6
click at [49, 370] on input "checkbox" at bounding box center [45, 370] width 6 height 6
checkbox input "true"
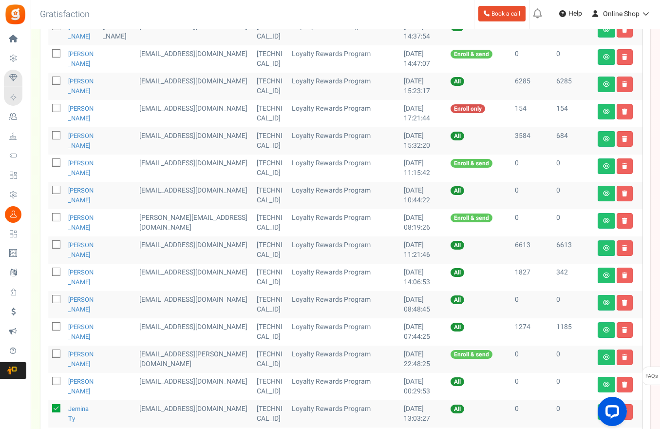
scroll to position [49, 0]
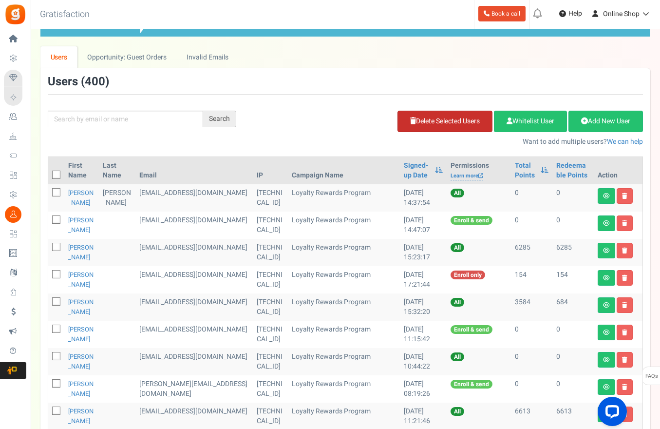
click at [455, 121] on link "Delete Selected Users" at bounding box center [445, 121] width 95 height 21
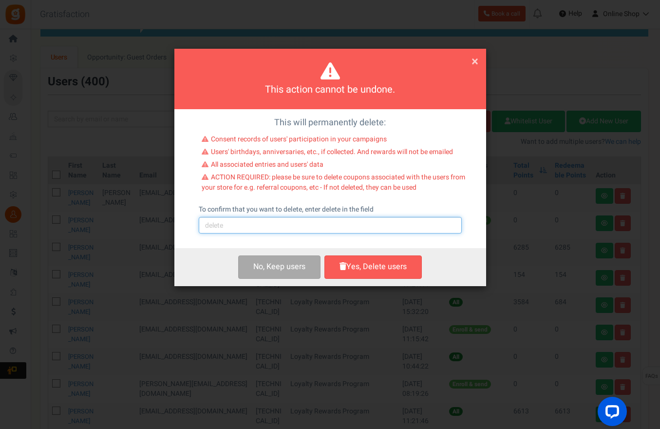
click at [312, 226] on input "text" at bounding box center [330, 225] width 263 height 17
type input "delete"
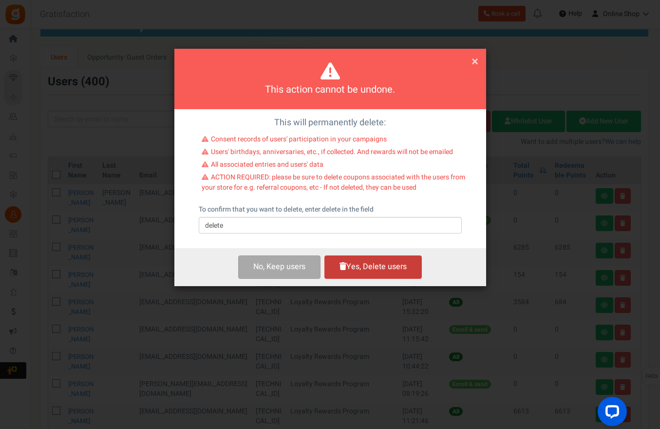
click at [390, 266] on button "Yes, Delete users" at bounding box center [373, 266] width 97 height 23
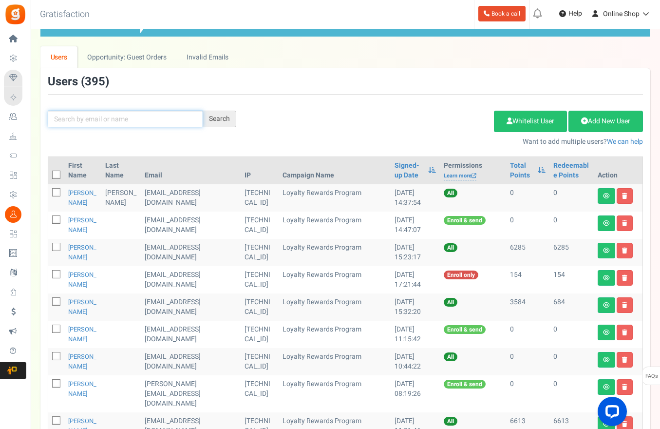
click at [152, 123] on input "text" at bounding box center [125, 119] width 155 height 17
paste input "antonio.penalver@aboitiz.com"
type input "antonio.penalver@aboitiz.com"
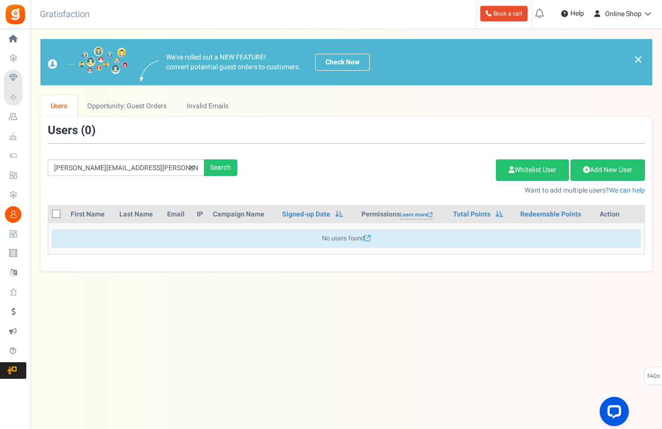
click at [192, 170] on icon at bounding box center [191, 167] width 5 height 7
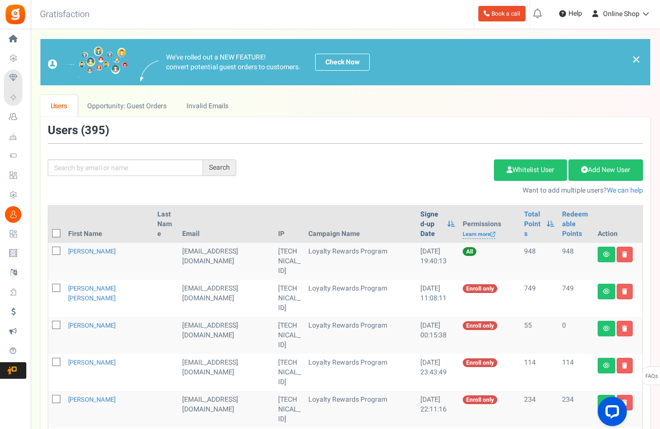
click at [421, 219] on link "Signed-up Date" at bounding box center [432, 224] width 22 height 29
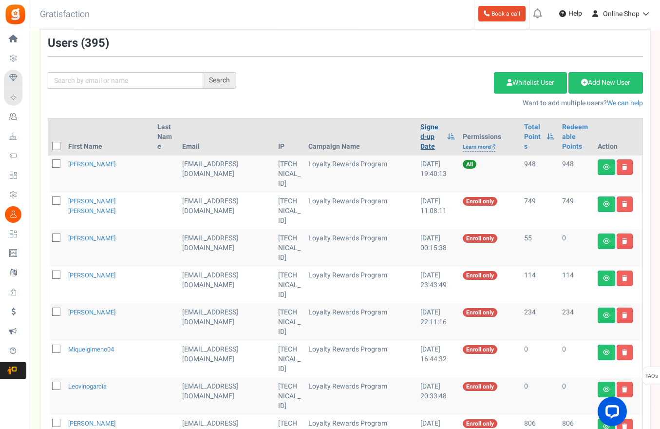
scroll to position [146, 0]
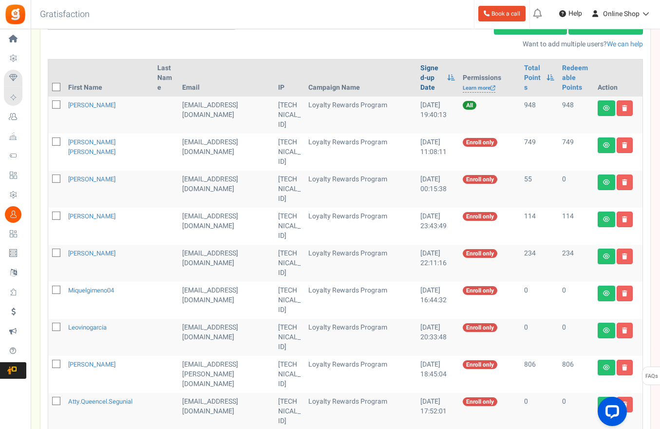
click at [421, 72] on link "Signed-up Date" at bounding box center [432, 77] width 22 height 29
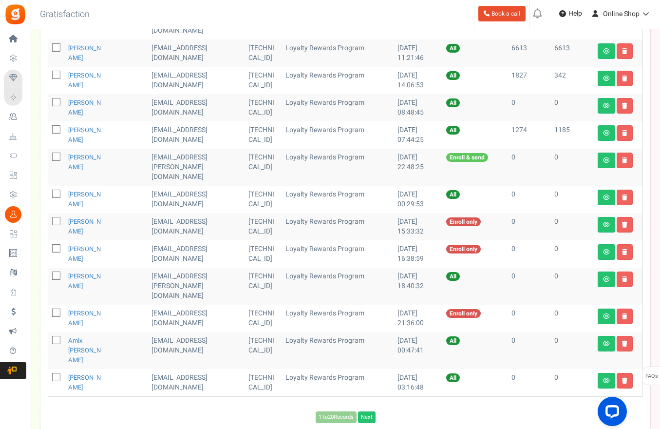
scroll to position [439, 0]
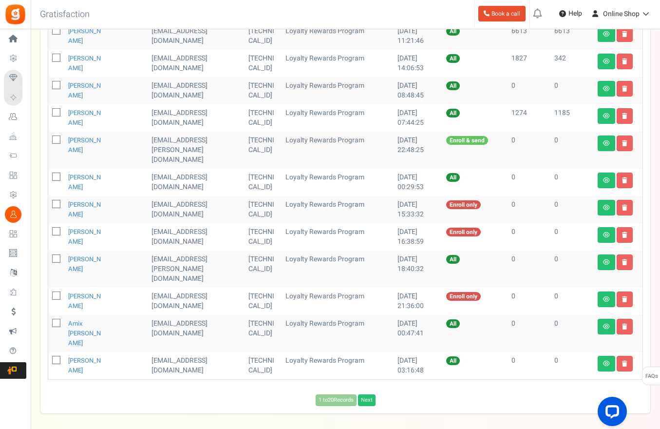
click at [54, 227] on span at bounding box center [56, 231] width 8 height 8
click at [49, 229] on input "checkbox" at bounding box center [45, 232] width 6 height 6
checkbox input "true"
click at [59, 254] on span at bounding box center [56, 258] width 8 height 8
click at [49, 256] on input "checkbox" at bounding box center [45, 259] width 6 height 6
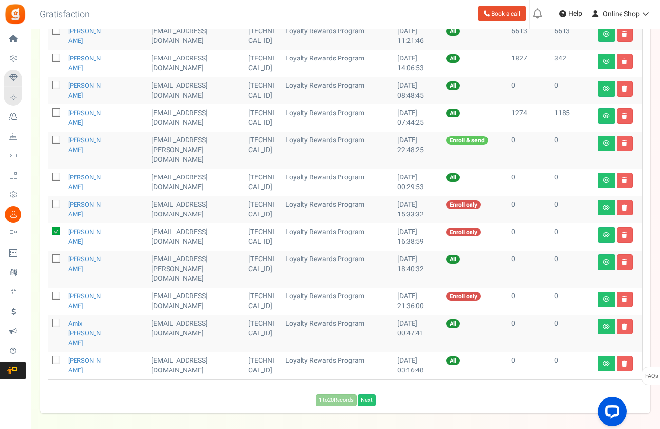
checkbox input "true"
click at [56, 293] on icon at bounding box center [57, 296] width 6 height 6
click at [49, 293] on input "checkbox" at bounding box center [45, 296] width 6 height 6
checkbox input "true"
click at [56, 321] on icon at bounding box center [57, 324] width 6 height 6
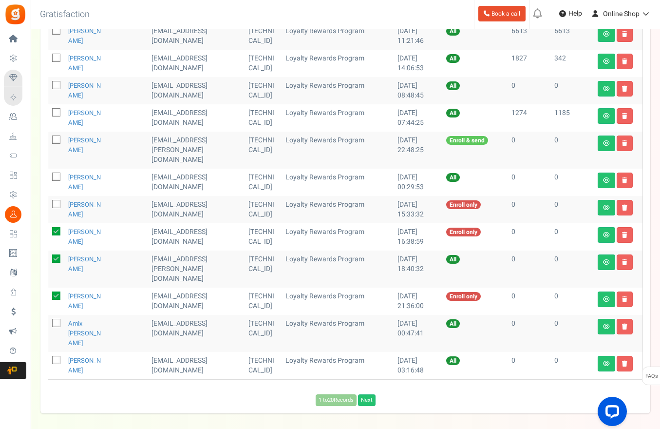
click at [49, 321] on input "checkbox" at bounding box center [45, 324] width 6 height 6
checkbox input "true"
drag, startPoint x: 78, startPoint y: 320, endPoint x: 80, endPoint y: 294, distance: 26.4
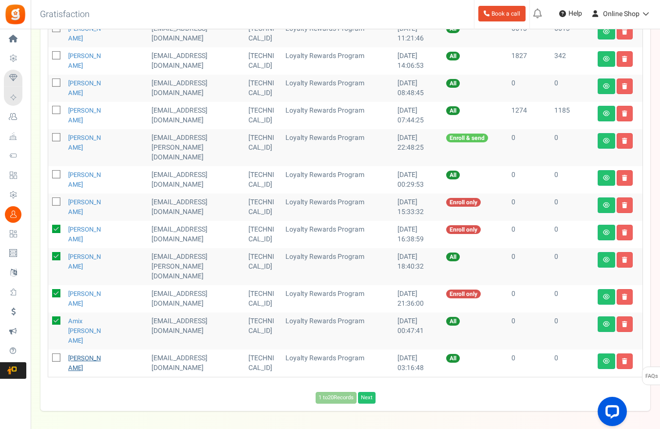
scroll to position [442, 0]
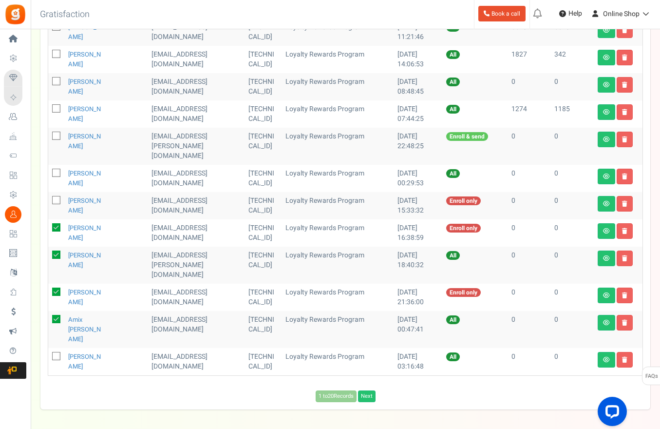
click at [53, 352] on span at bounding box center [56, 356] width 8 height 8
click at [49, 354] on input "checkbox" at bounding box center [45, 357] width 6 height 6
checkbox input "true"
click at [257, 403] on div "View less View more × [NEW!] Include taxes and shipping when rewarding points f…" at bounding box center [330, 27] width 660 height 881
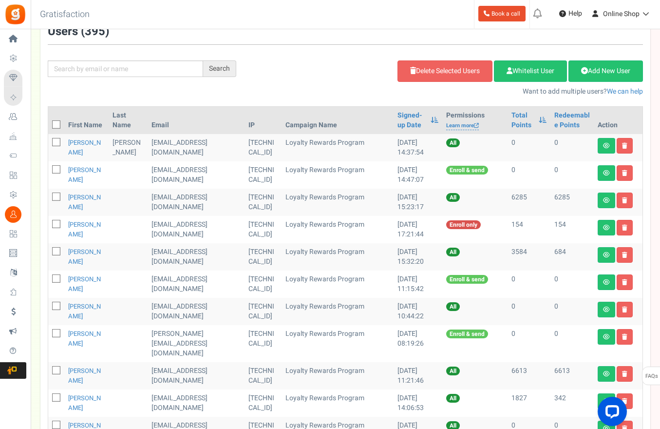
scroll to position [53, 0]
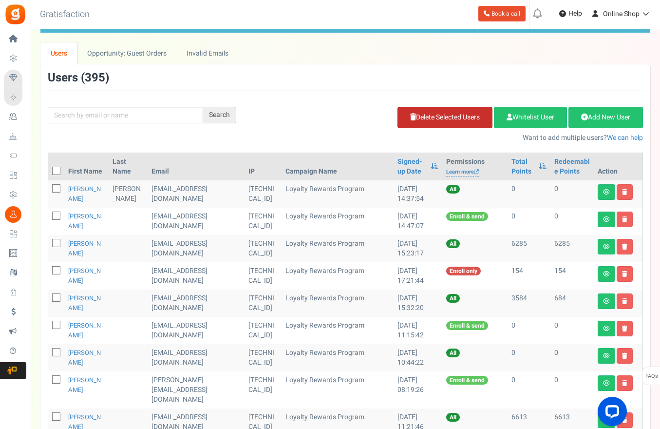
click at [460, 114] on link "Delete Selected Users" at bounding box center [445, 117] width 95 height 21
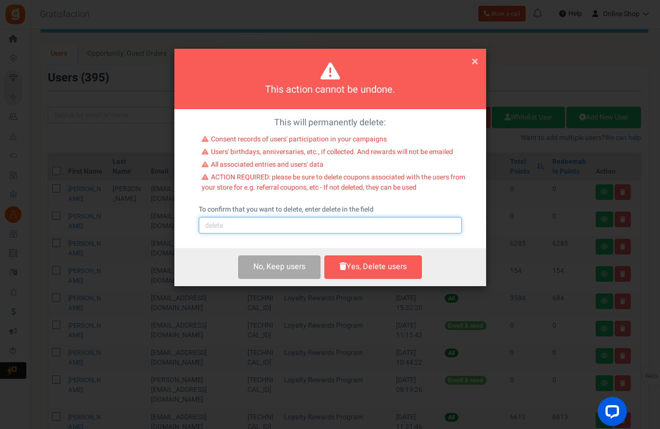
click at [326, 230] on input "text" at bounding box center [330, 225] width 263 height 17
type input "delete"
click at [409, 262] on button "Yes, Delete users" at bounding box center [373, 266] width 97 height 23
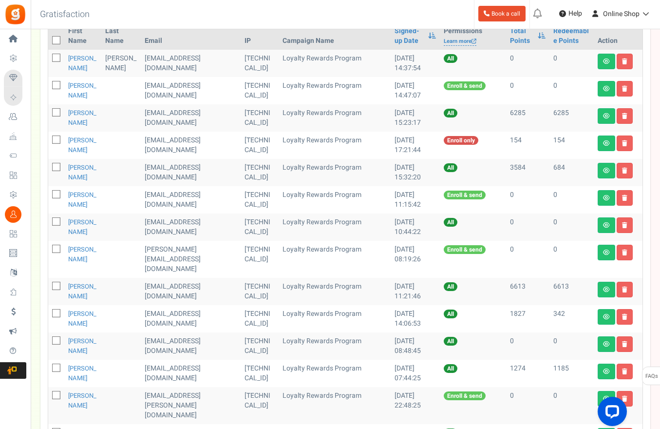
scroll to position [160, 0]
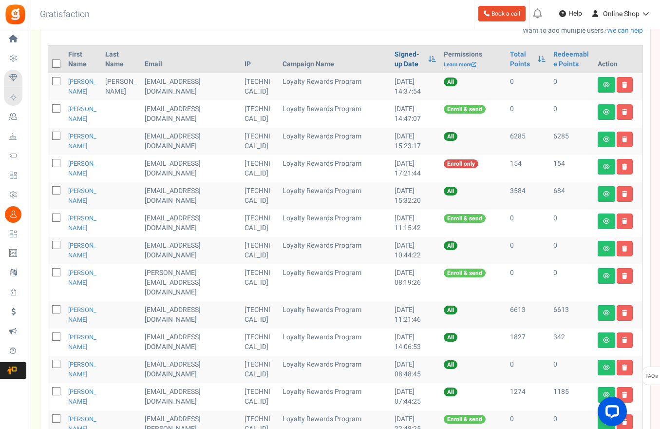
click at [395, 58] on link "Signed-up Date" at bounding box center [409, 59] width 29 height 19
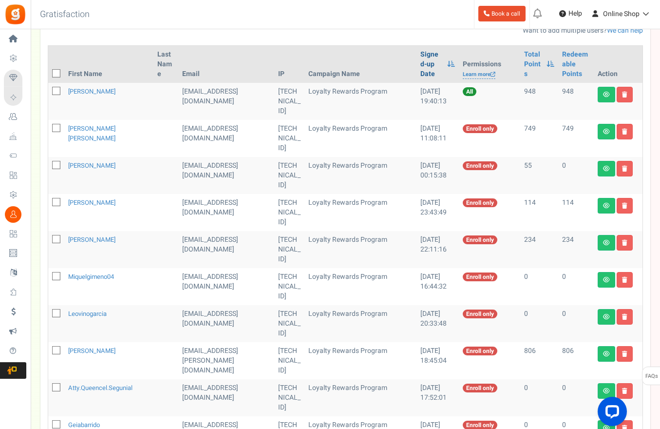
click at [421, 58] on link "Signed-up Date" at bounding box center [432, 64] width 22 height 29
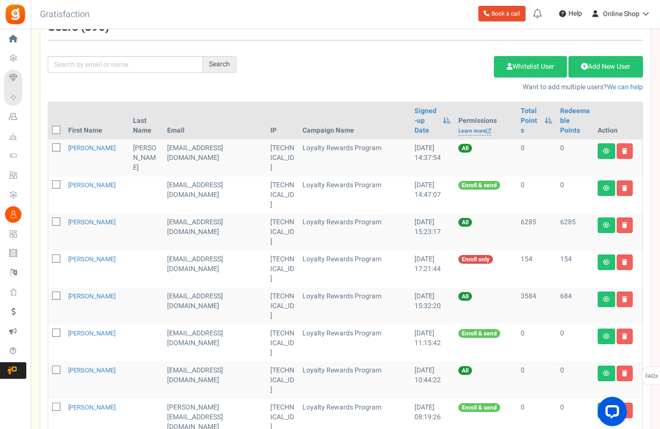
scroll to position [53, 0]
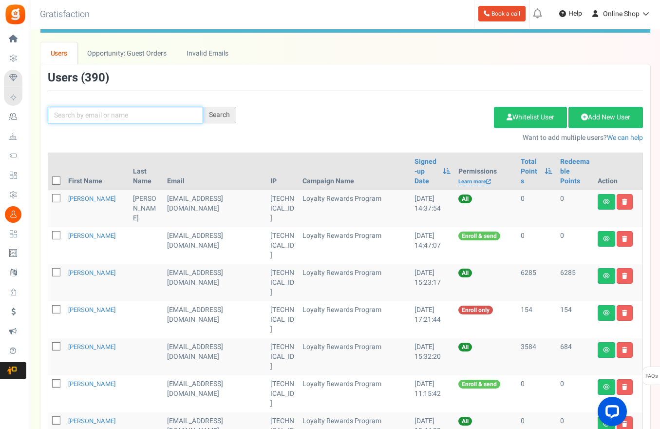
click at [140, 118] on input "text" at bounding box center [125, 115] width 155 height 17
paste input "[EMAIL_ADDRESS][DOMAIN_NAME]"
type input "[EMAIL_ADDRESS][DOMAIN_NAME]"
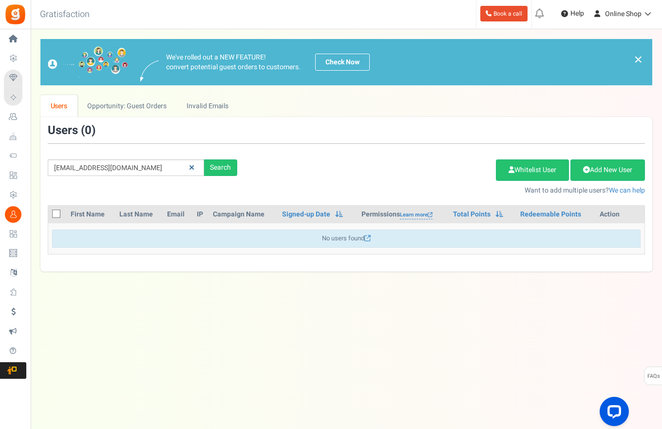
click at [192, 165] on icon at bounding box center [191, 167] width 5 height 7
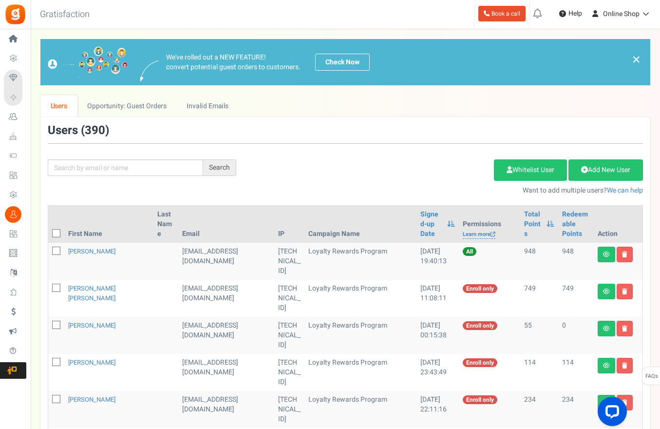
drag, startPoint x: 411, startPoint y: 165, endPoint x: 414, endPoint y: 180, distance: 15.5
click at [411, 165] on div "Add Etsy Order Delete Selected Users Import Users Spam Protection Subtract Poin…" at bounding box center [447, 175] width 407 height 42
click at [421, 212] on link "Signed-up Date" at bounding box center [432, 224] width 22 height 29
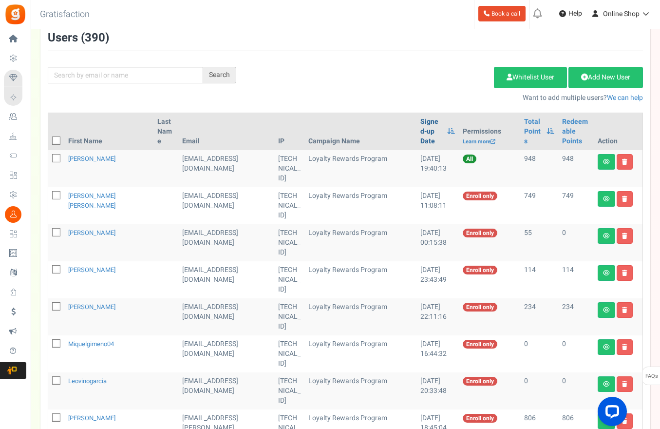
scroll to position [97, 0]
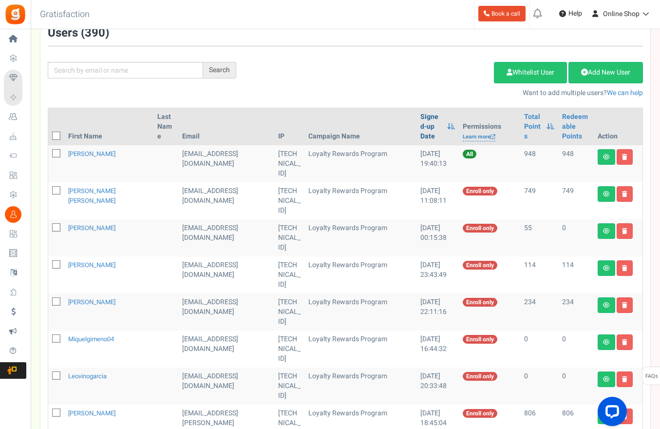
click at [421, 122] on link "Signed-up Date" at bounding box center [432, 126] width 22 height 29
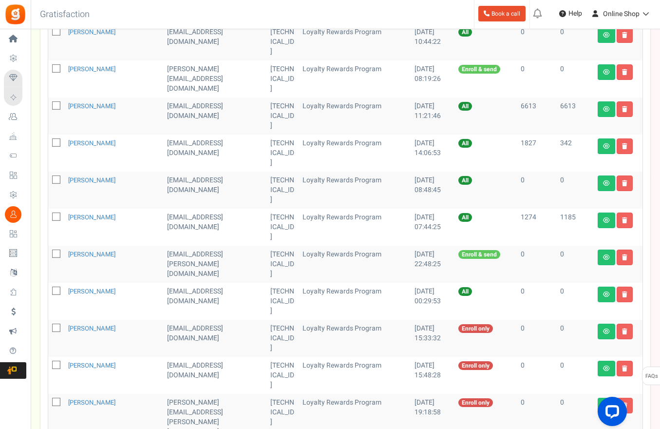
scroll to position [442, 0]
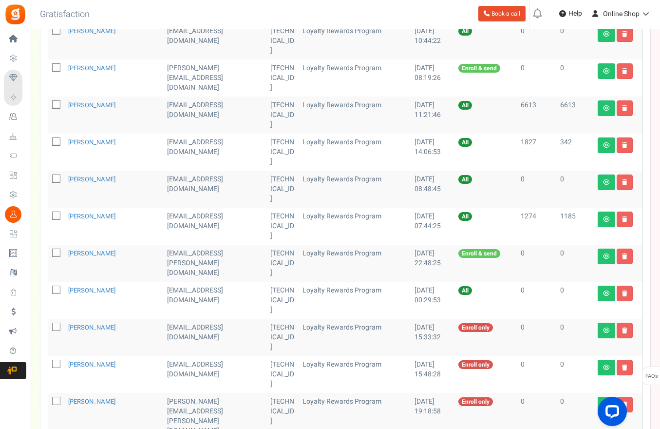
click at [157, 387] on div "View less View more × [NEW!] Include taxes and shipping when rewarding points f…" at bounding box center [330, 120] width 660 height 1066
click at [162, 404] on div "View less View more × [NEW!] Include taxes and shipping when rewarding points f…" at bounding box center [330, 120] width 660 height 1066
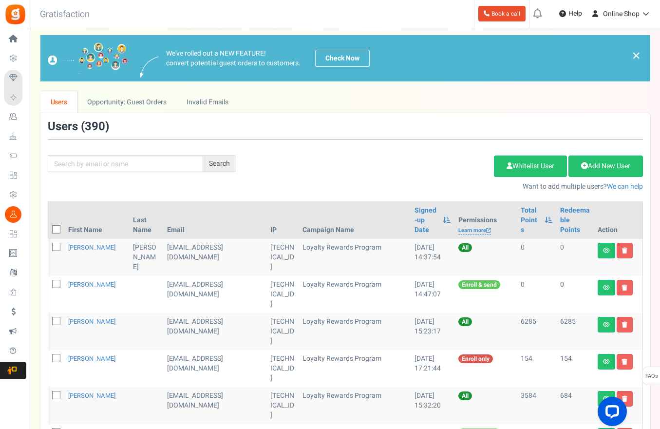
scroll to position [0, 0]
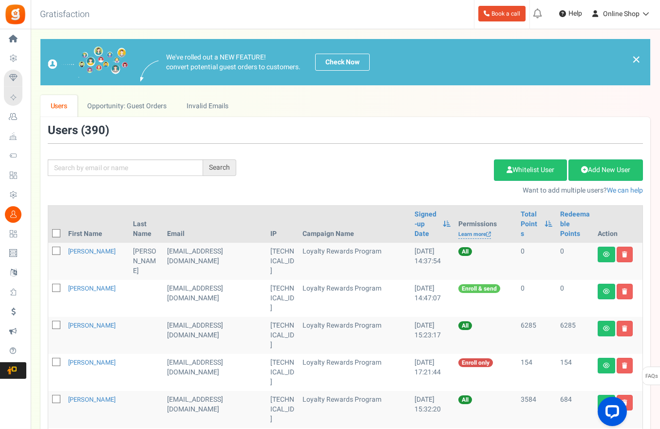
click at [309, 154] on div "Add Etsy Order Delete Selected Users Import Users Spam Protection Subtract Poin…" at bounding box center [447, 175] width 407 height 42
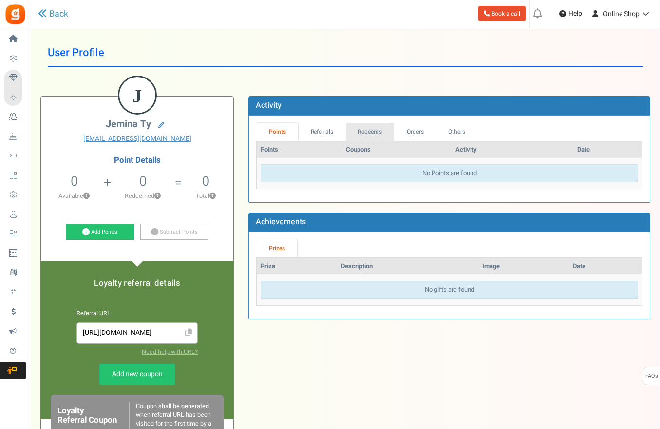
click at [375, 134] on link "Redeems" at bounding box center [370, 132] width 49 height 18
click at [408, 124] on link "Orders" at bounding box center [415, 132] width 42 height 18
click at [412, 134] on link "Orders" at bounding box center [415, 132] width 42 height 18
click at [419, 132] on link "Orders" at bounding box center [415, 132] width 42 height 18
drag, startPoint x: 367, startPoint y: 127, endPoint x: 376, endPoint y: 127, distance: 8.8
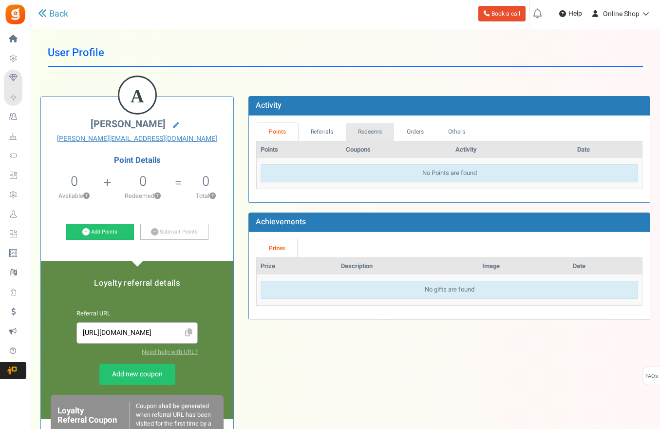
click at [367, 127] on link "Redeems" at bounding box center [370, 132] width 49 height 18
click at [415, 130] on link "Orders" at bounding box center [415, 132] width 42 height 18
click at [420, 134] on link "Orders" at bounding box center [415, 132] width 42 height 18
click at [409, 128] on link "Orders" at bounding box center [415, 132] width 42 height 18
click at [408, 127] on link "Orders" at bounding box center [415, 132] width 42 height 18
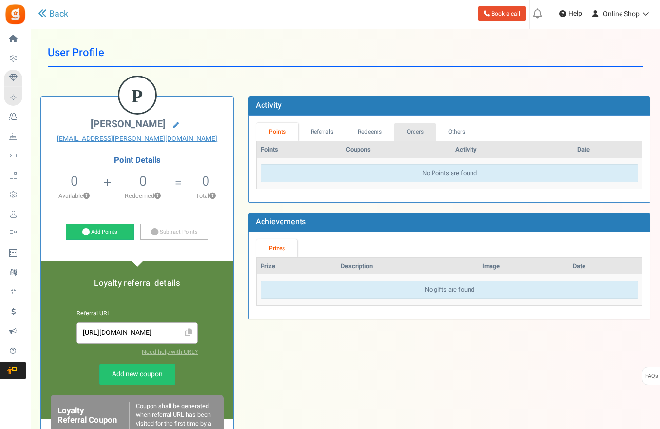
click at [415, 135] on link "Orders" at bounding box center [415, 132] width 42 height 18
click at [419, 133] on link "Orders" at bounding box center [415, 132] width 42 height 18
click at [420, 132] on link "Orders" at bounding box center [415, 132] width 42 height 18
click at [383, 133] on link "Redeems" at bounding box center [370, 132] width 49 height 18
click at [419, 130] on link "Orders" at bounding box center [415, 132] width 42 height 18
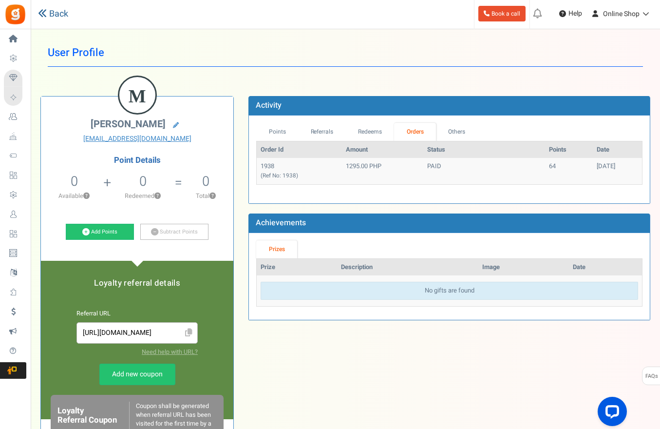
click at [63, 16] on link "Back" at bounding box center [53, 14] width 30 height 13
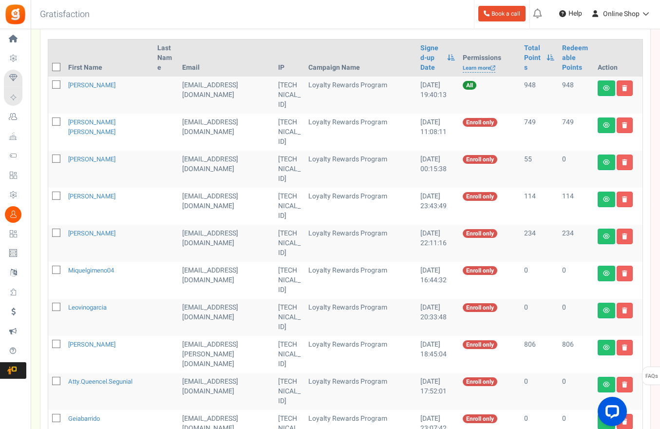
scroll to position [341, 0]
